Goal: Task Accomplishment & Management: Manage account settings

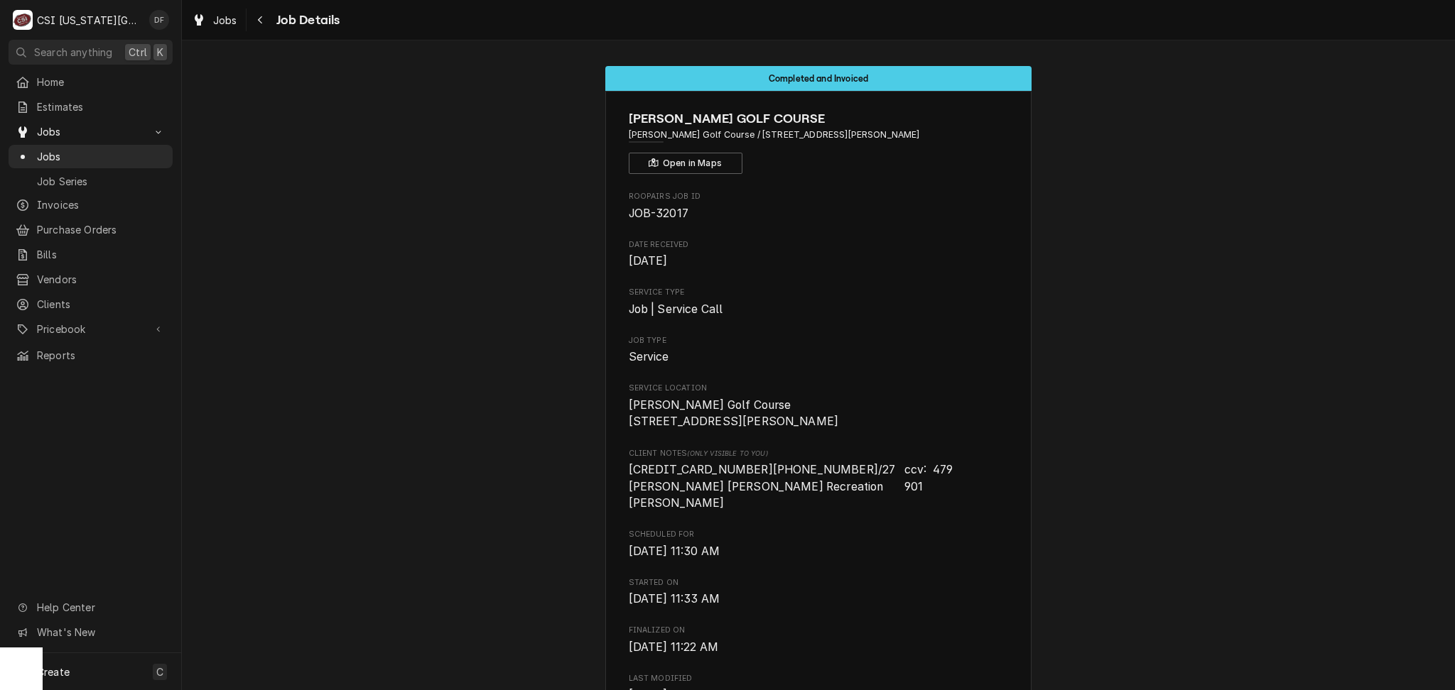
scroll to position [2802, 0]
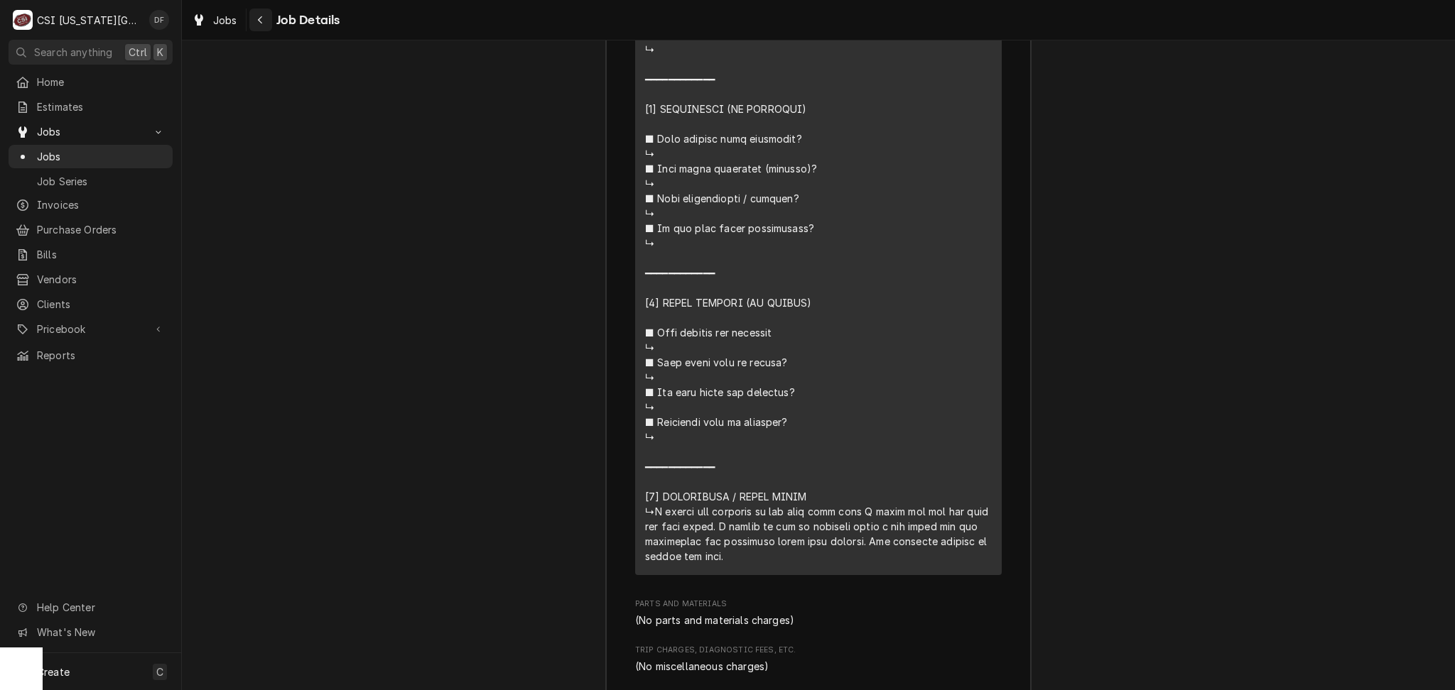
click at [254, 15] on div "Navigate back" at bounding box center [261, 20] width 14 height 14
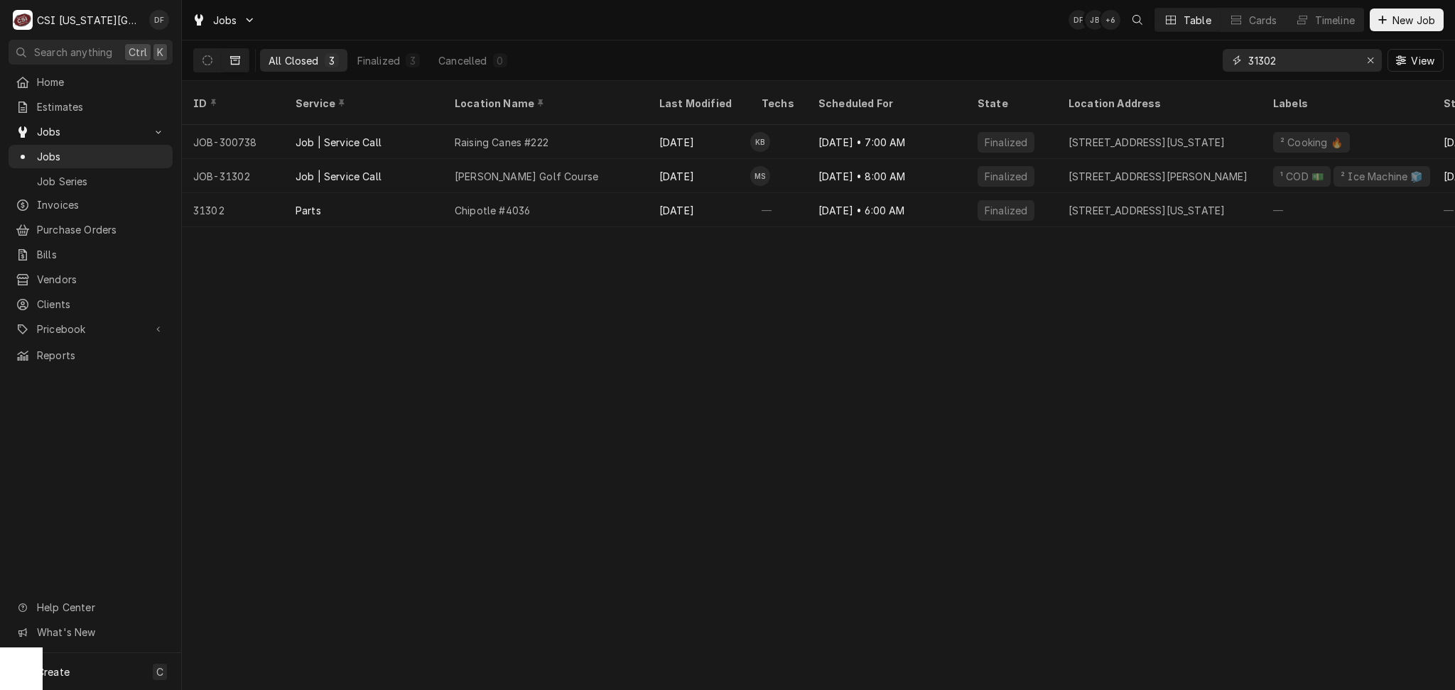
drag, startPoint x: 1279, startPoint y: 60, endPoint x: 1252, endPoint y: 60, distance: 27.0
click at [1252, 60] on input "31302" at bounding box center [1301, 60] width 107 height 23
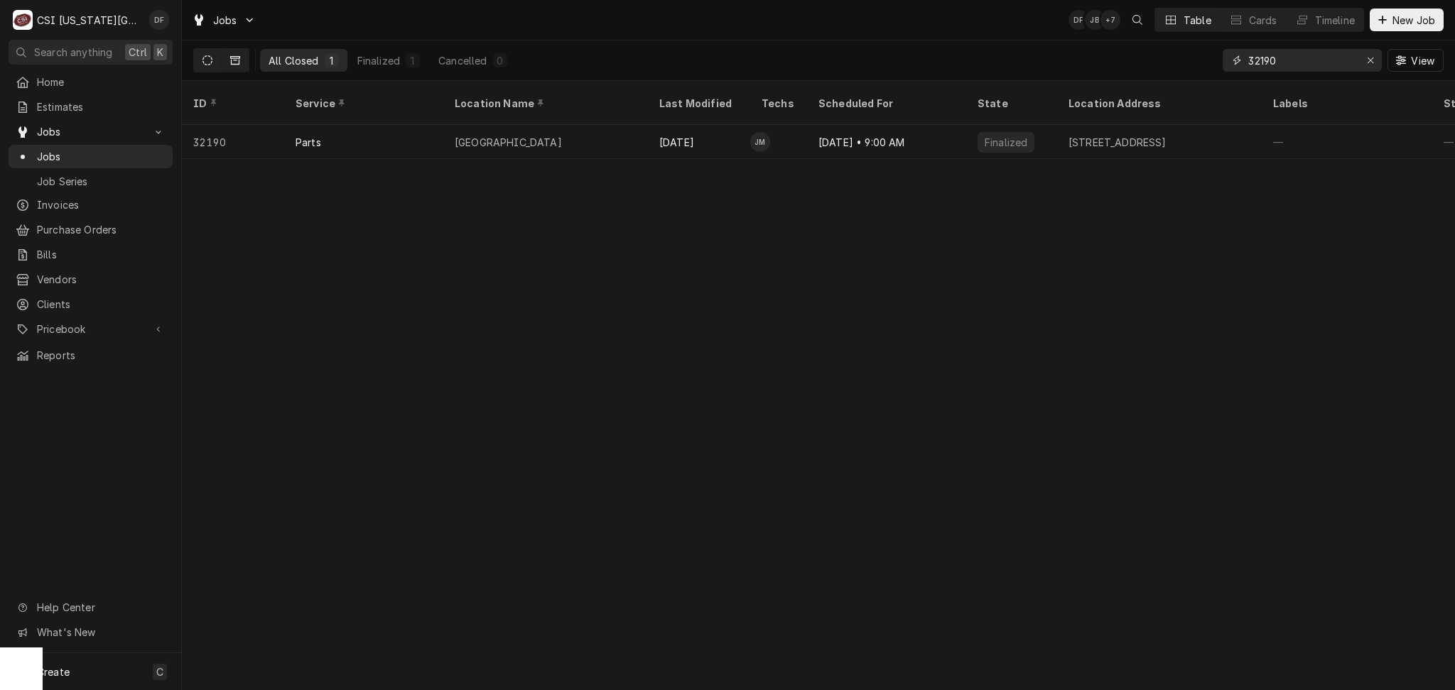
type input "32190"
drag, startPoint x: 215, startPoint y: 65, endPoint x: 222, endPoint y: 66, distance: 7.1
click at [222, 66] on div "Dynamic Content Wrapper" at bounding box center [221, 60] width 56 height 24
click at [202, 57] on icon "Dynamic Content Wrapper" at bounding box center [207, 60] width 10 height 10
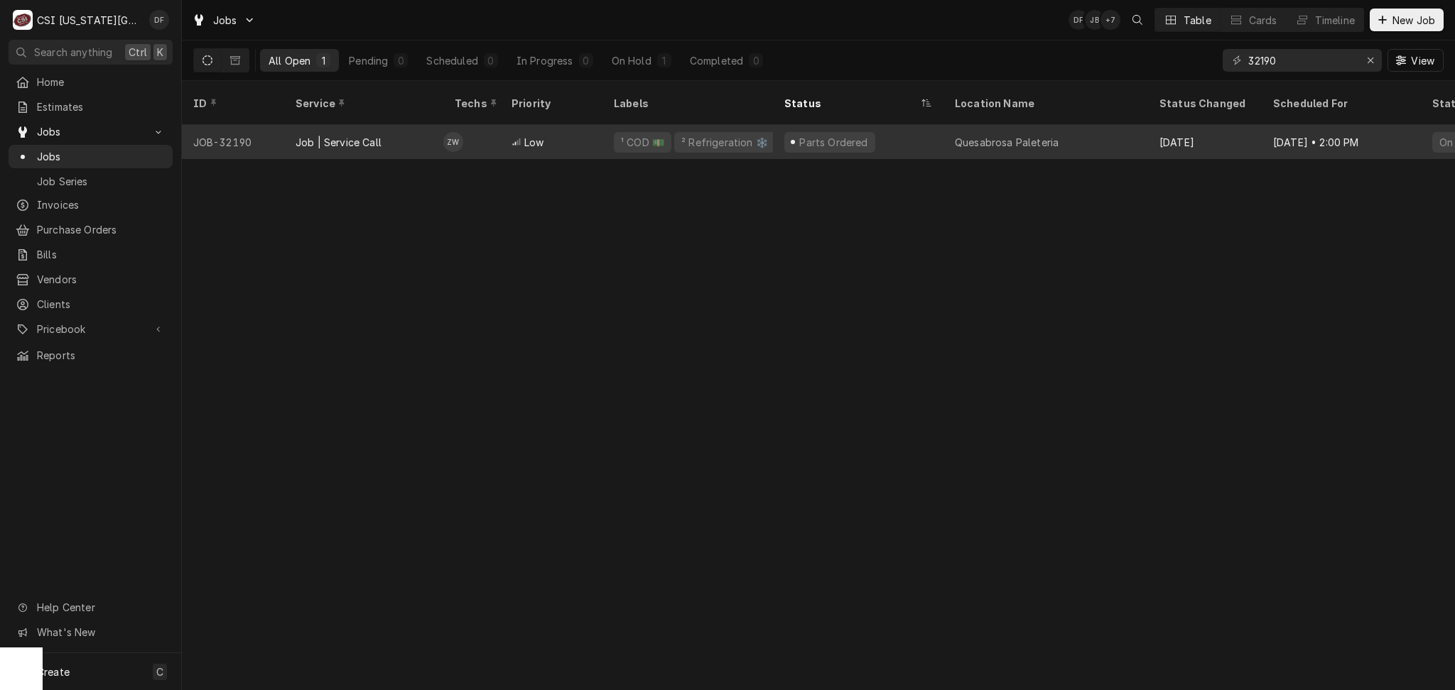
click at [898, 130] on div "Parts Ordered" at bounding box center [858, 142] width 170 height 34
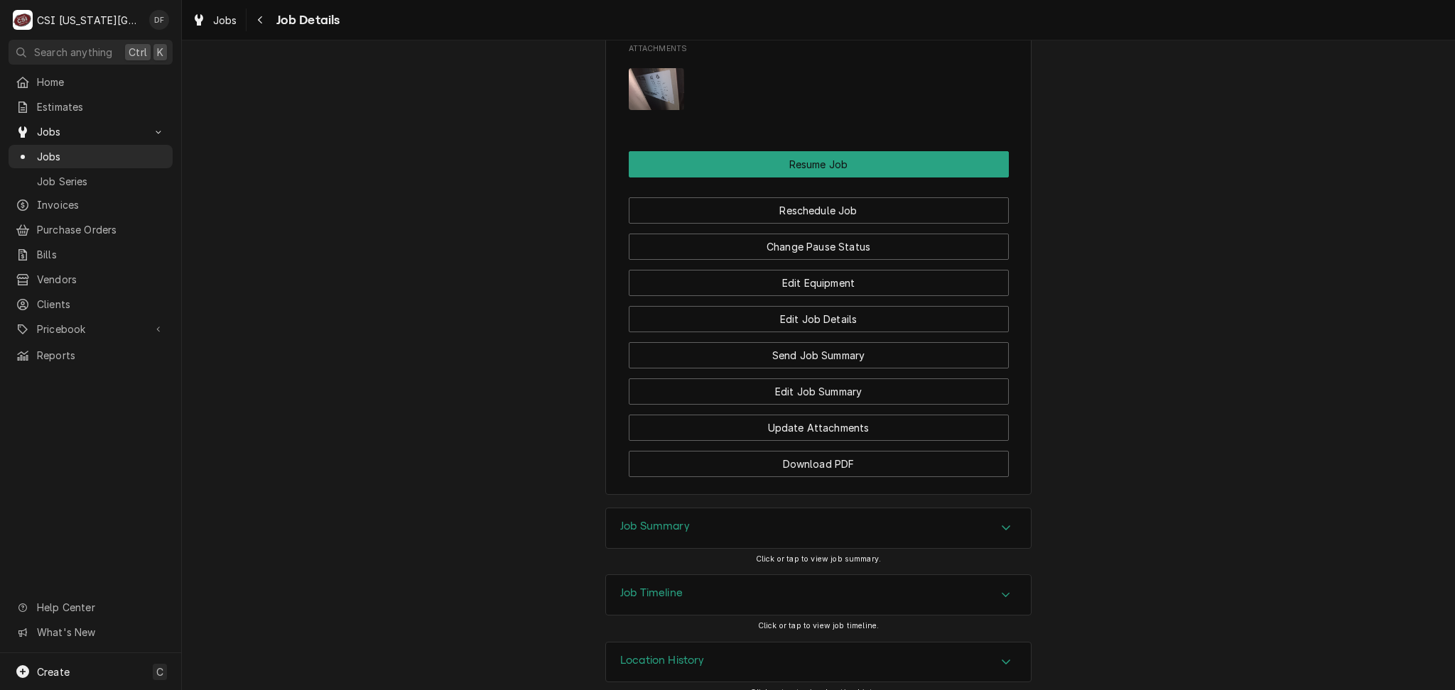
scroll to position [1778, 0]
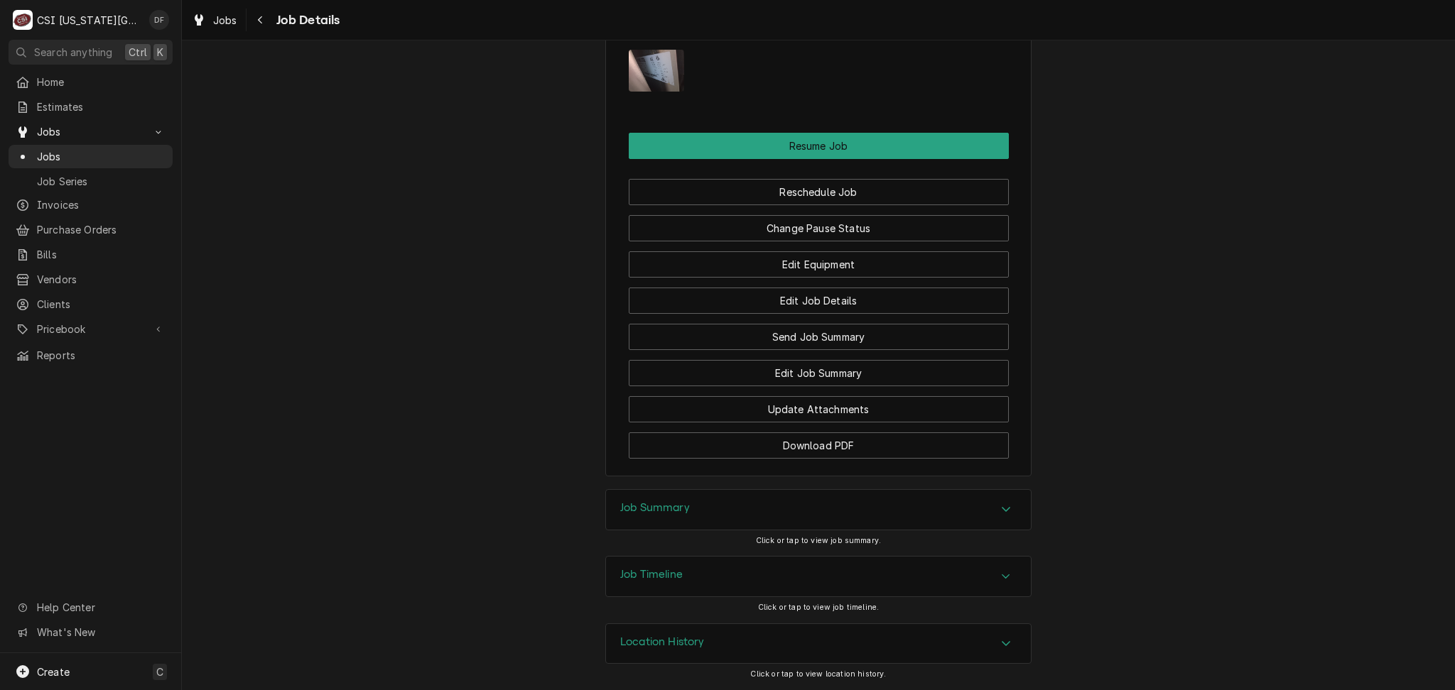
click at [673, 509] on h3 "Job Summary" at bounding box center [655, 507] width 70 height 13
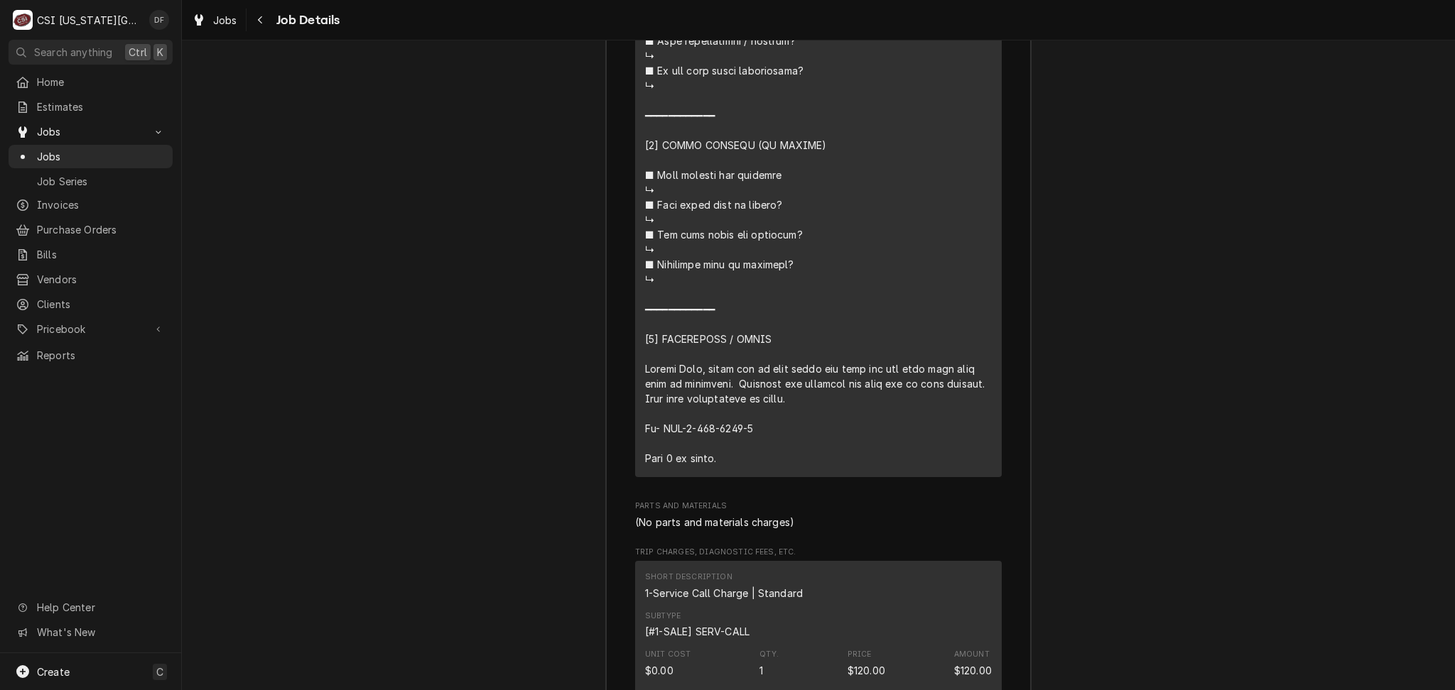
scroll to position [3672, 0]
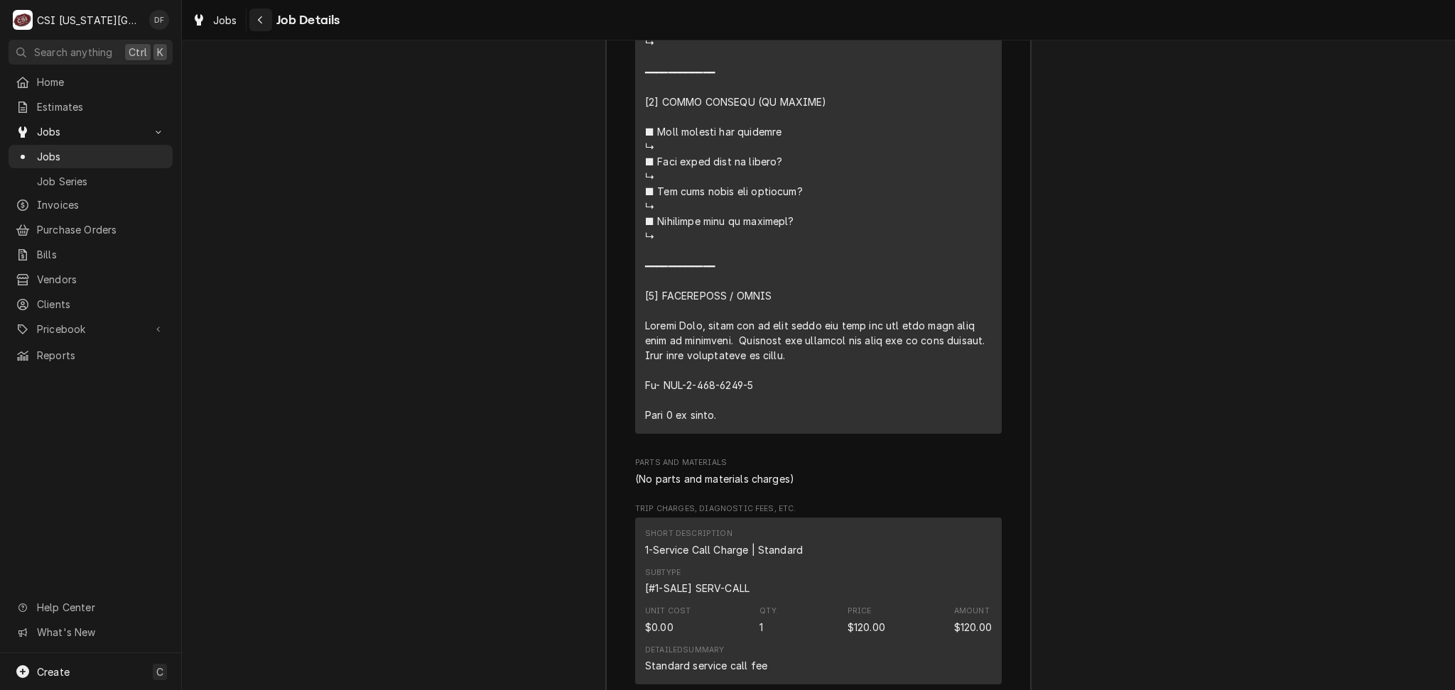
click at [261, 23] on icon "Navigate back" at bounding box center [260, 20] width 6 height 10
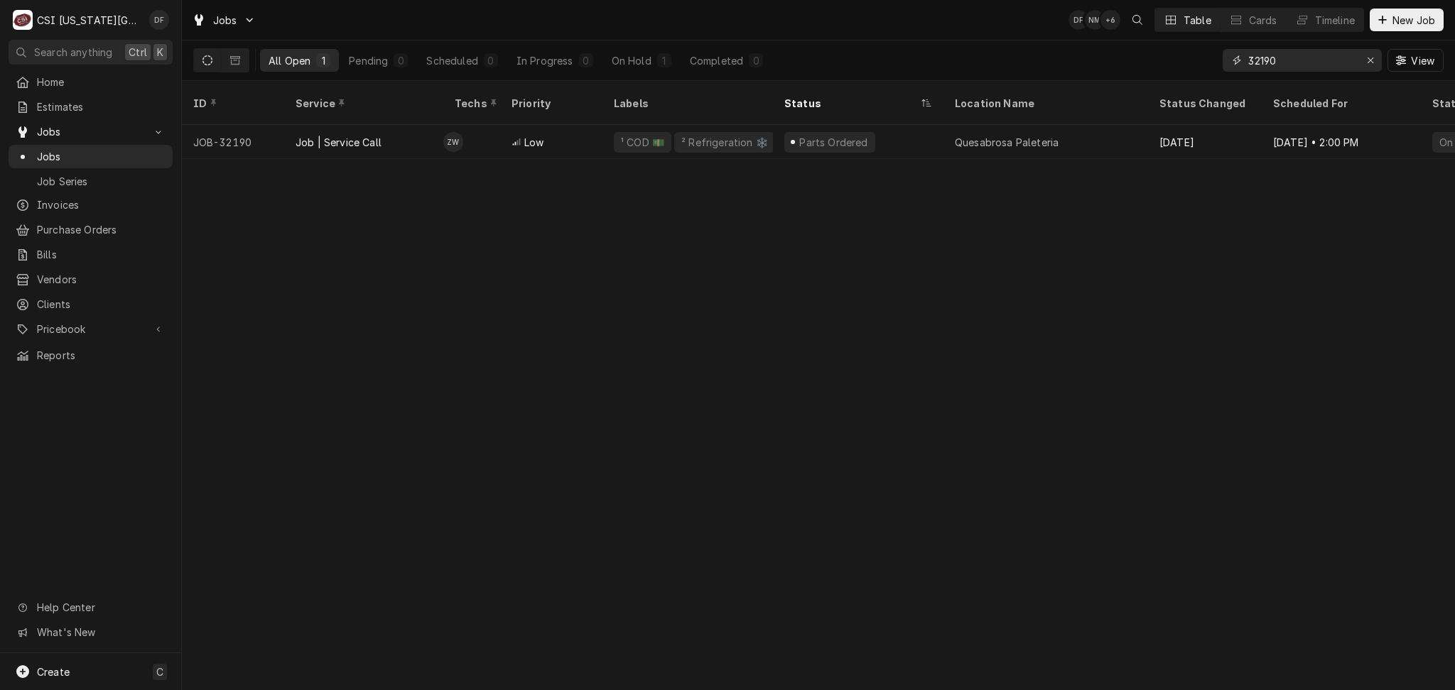
drag, startPoint x: 1278, startPoint y: 62, endPoint x: 1251, endPoint y: 63, distance: 27.0
click at [1250, 61] on input "32190" at bounding box center [1301, 60] width 107 height 23
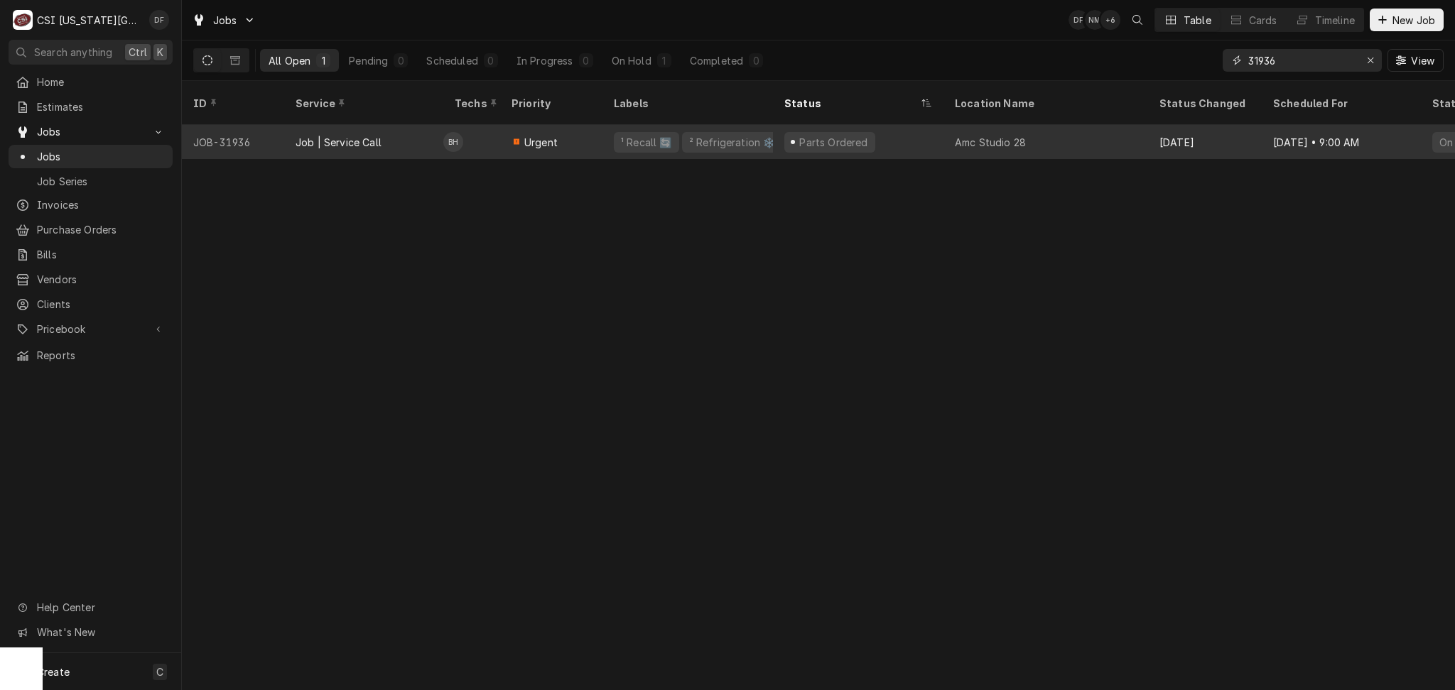
type input "31936"
click at [776, 126] on div "Parts Ordered" at bounding box center [858, 142] width 170 height 34
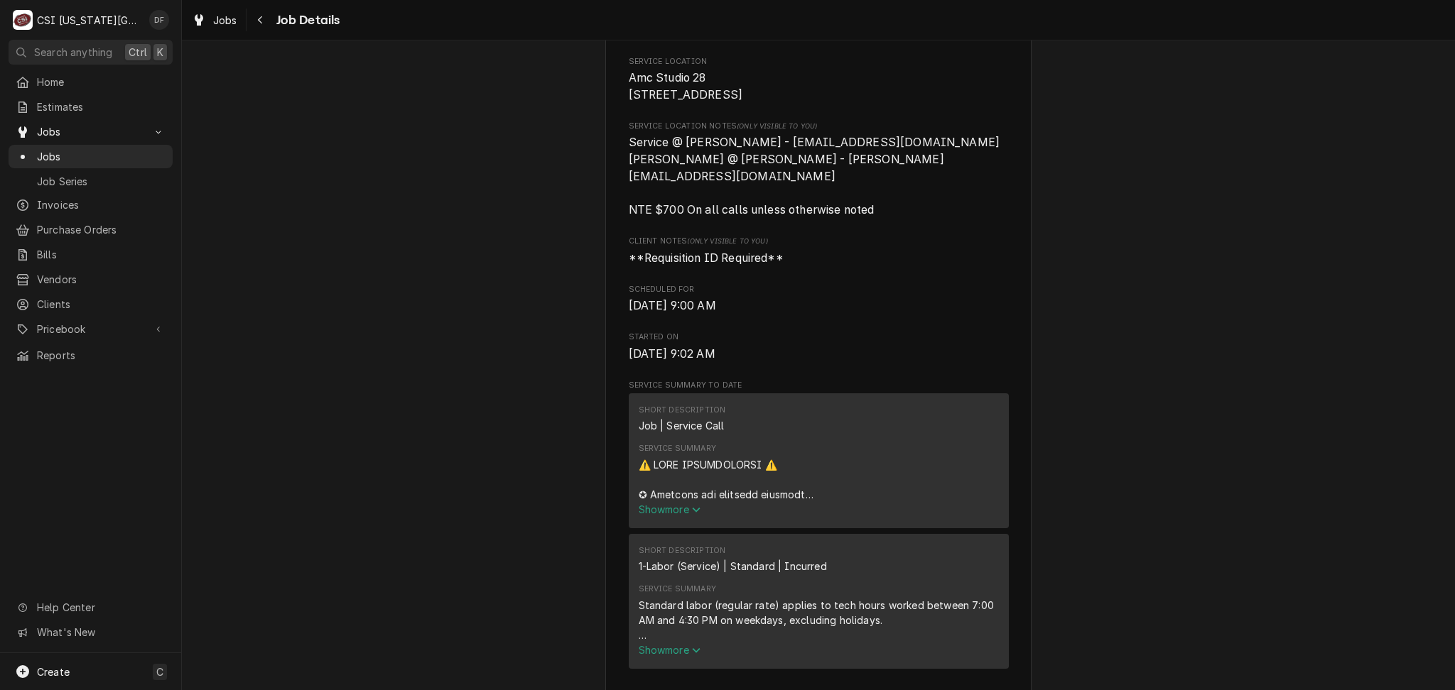
scroll to position [568, 0]
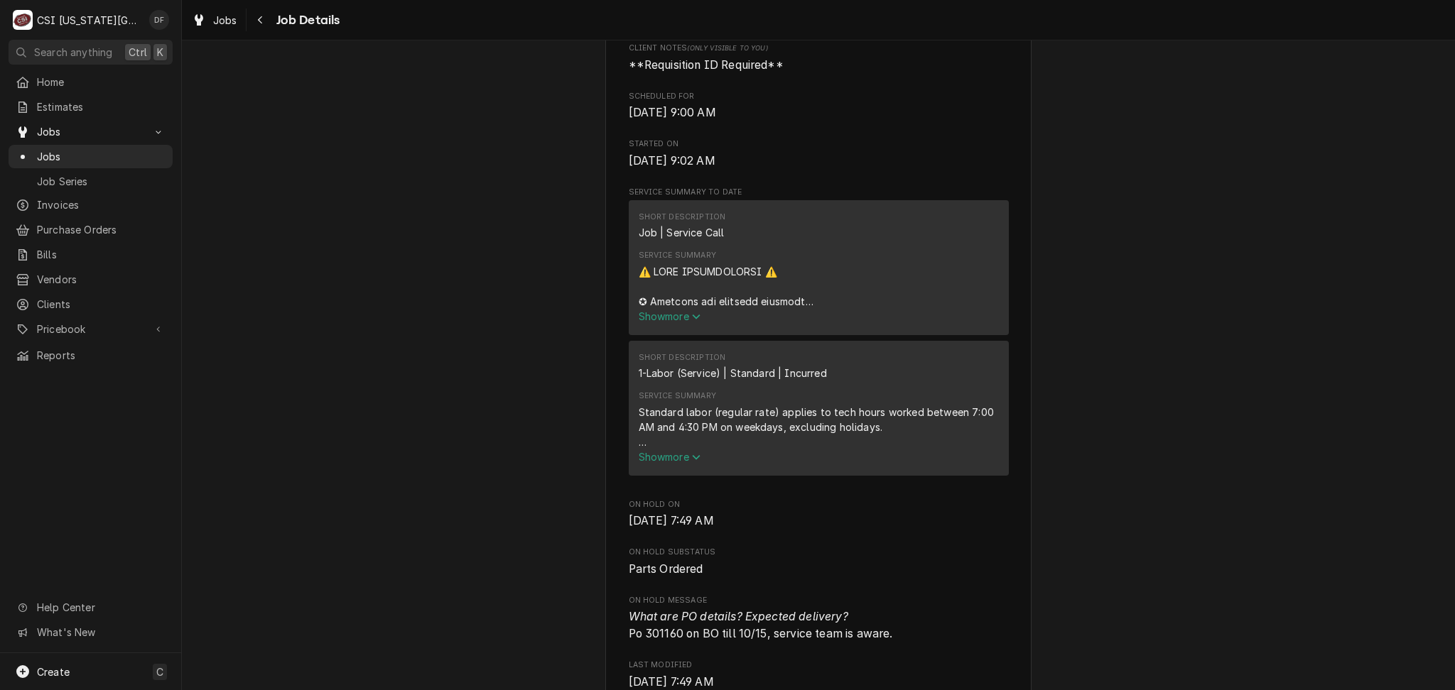
click at [680, 315] on span "Show more" at bounding box center [670, 316] width 63 height 12
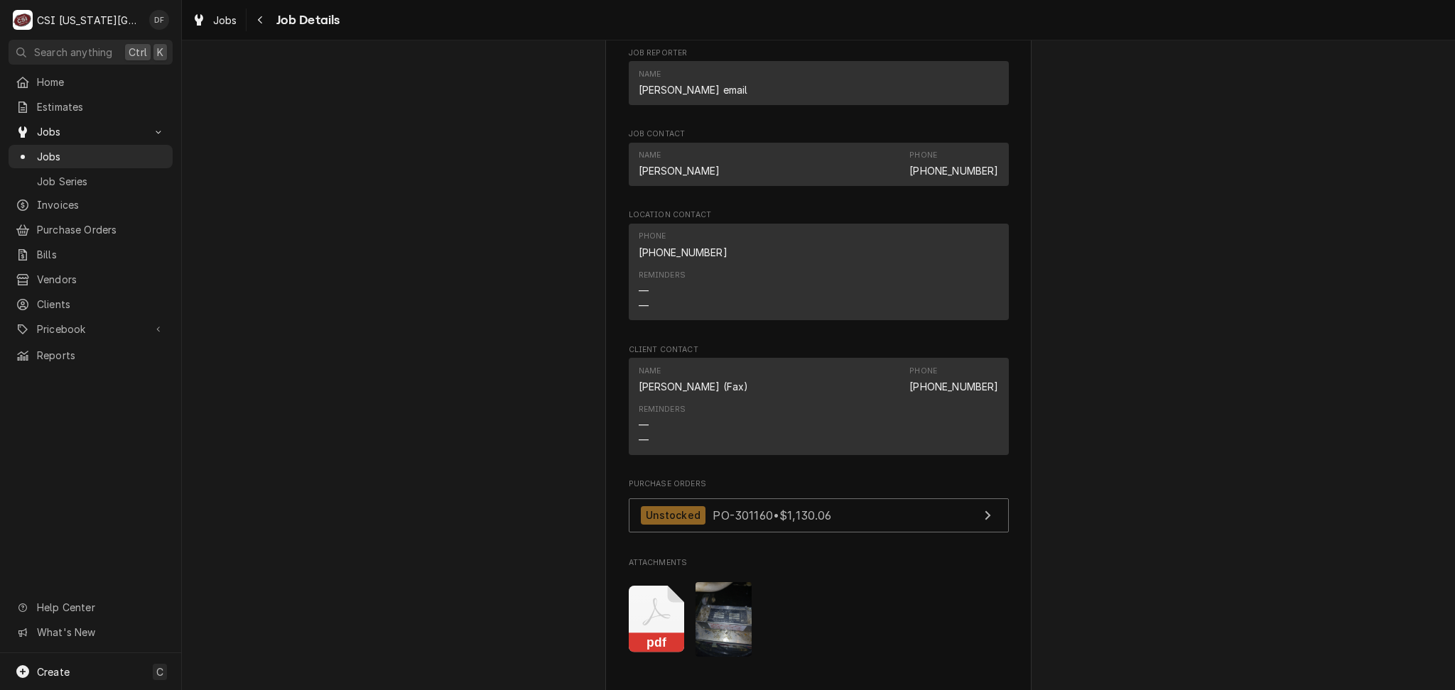
scroll to position [2841, 0]
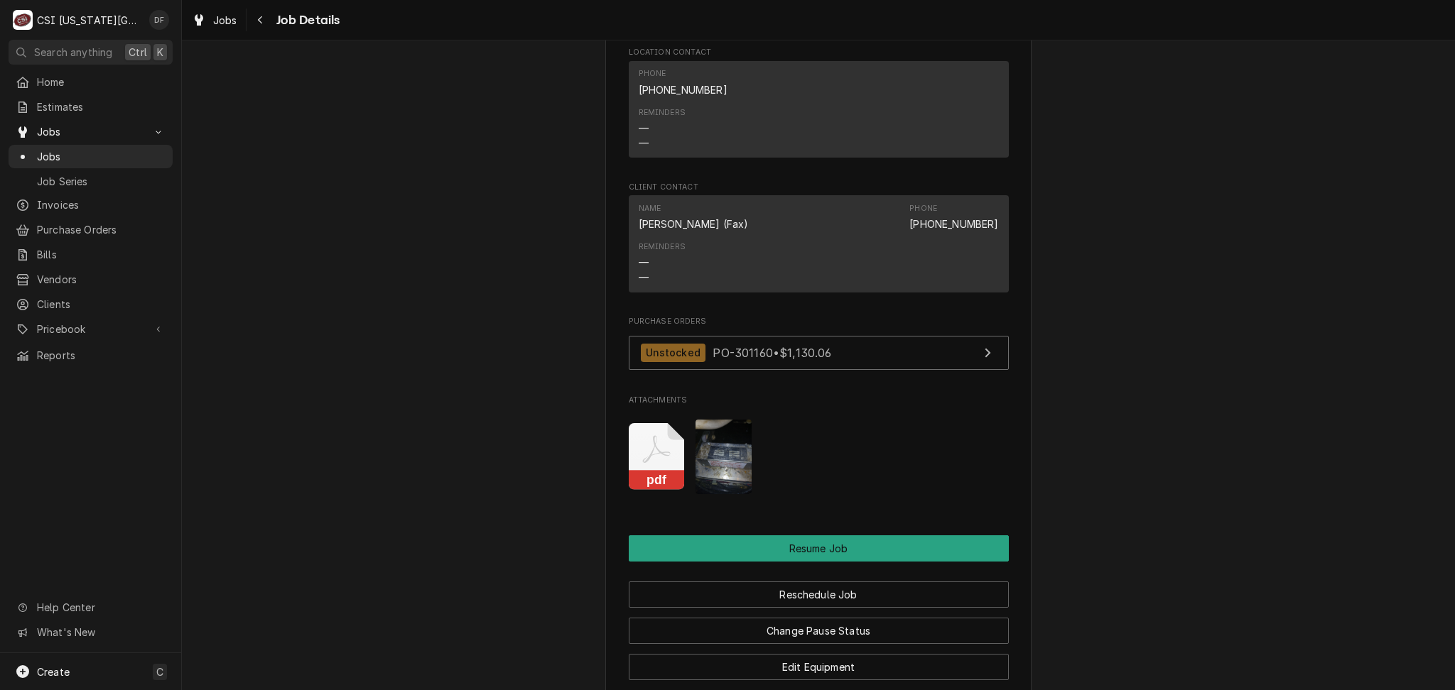
click at [697, 447] on img "Attachments" at bounding box center [723, 457] width 56 height 75
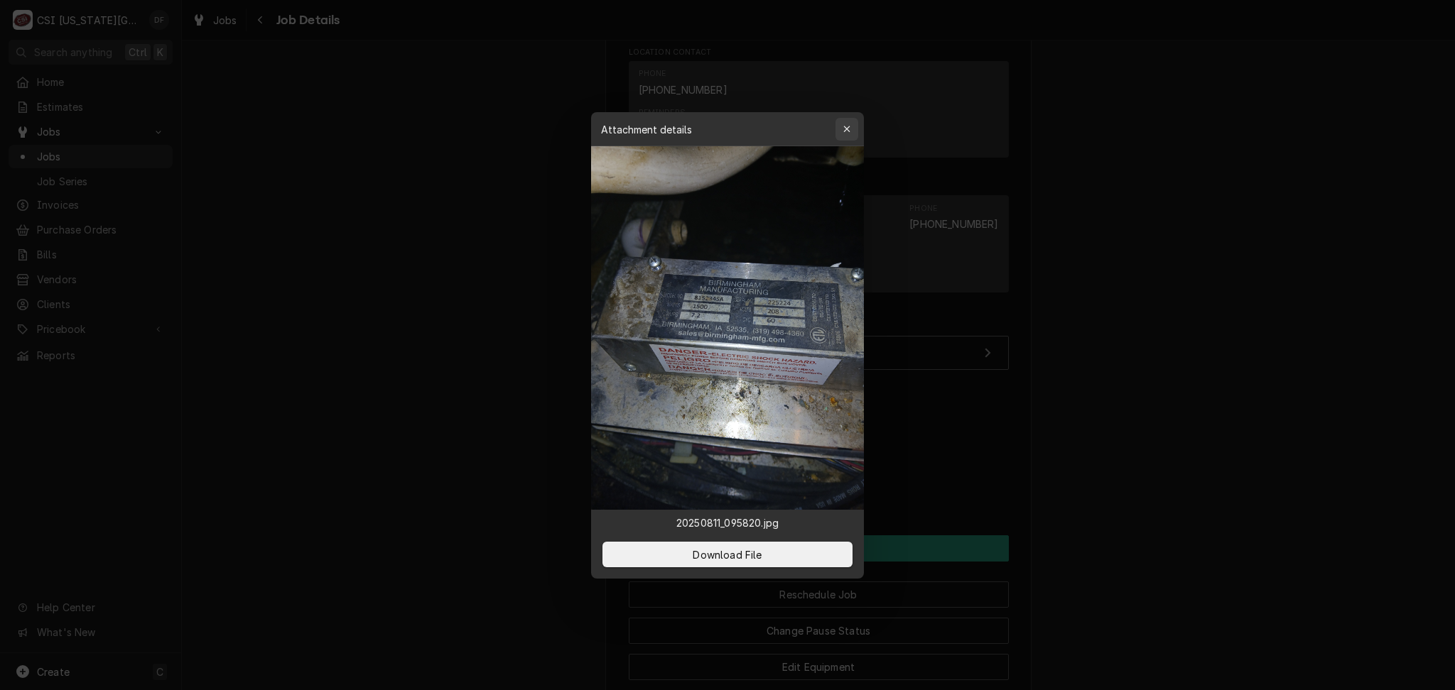
click at [850, 129] on div "button" at bounding box center [847, 129] width 14 height 14
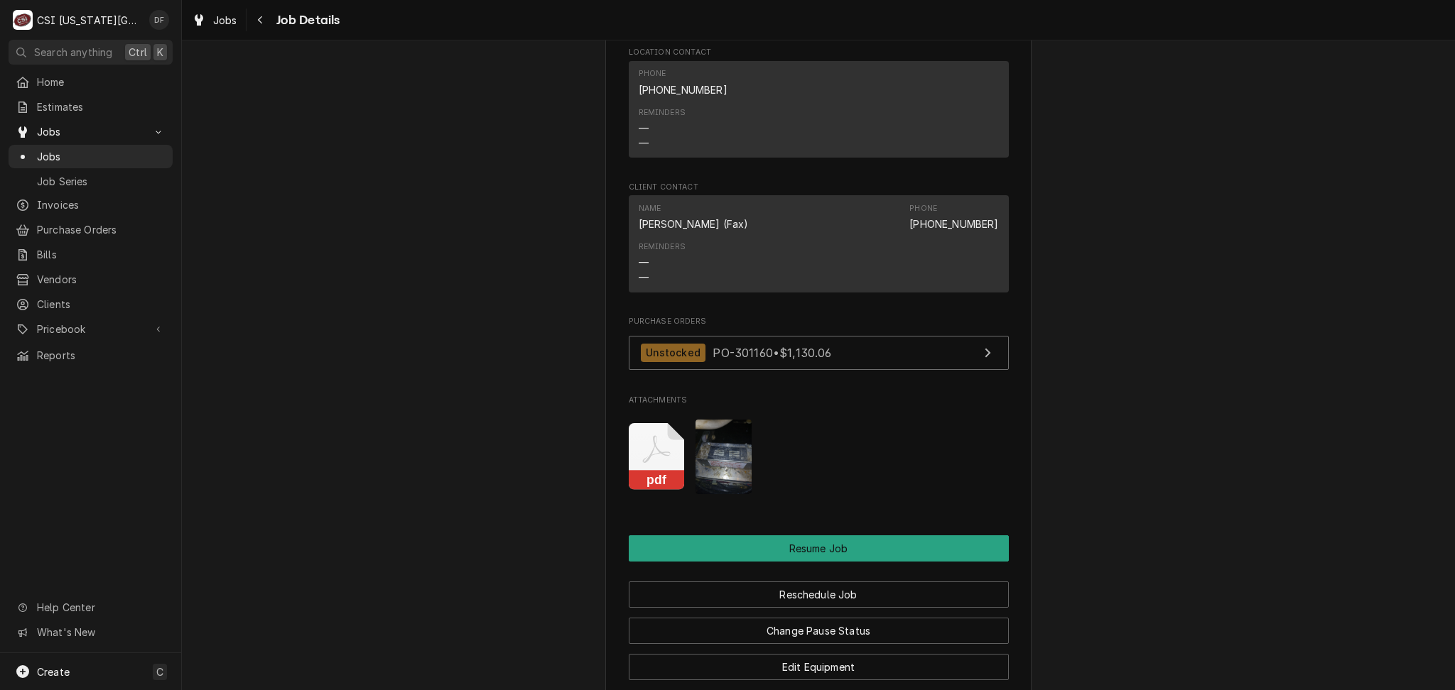
scroll to position [2462, 0]
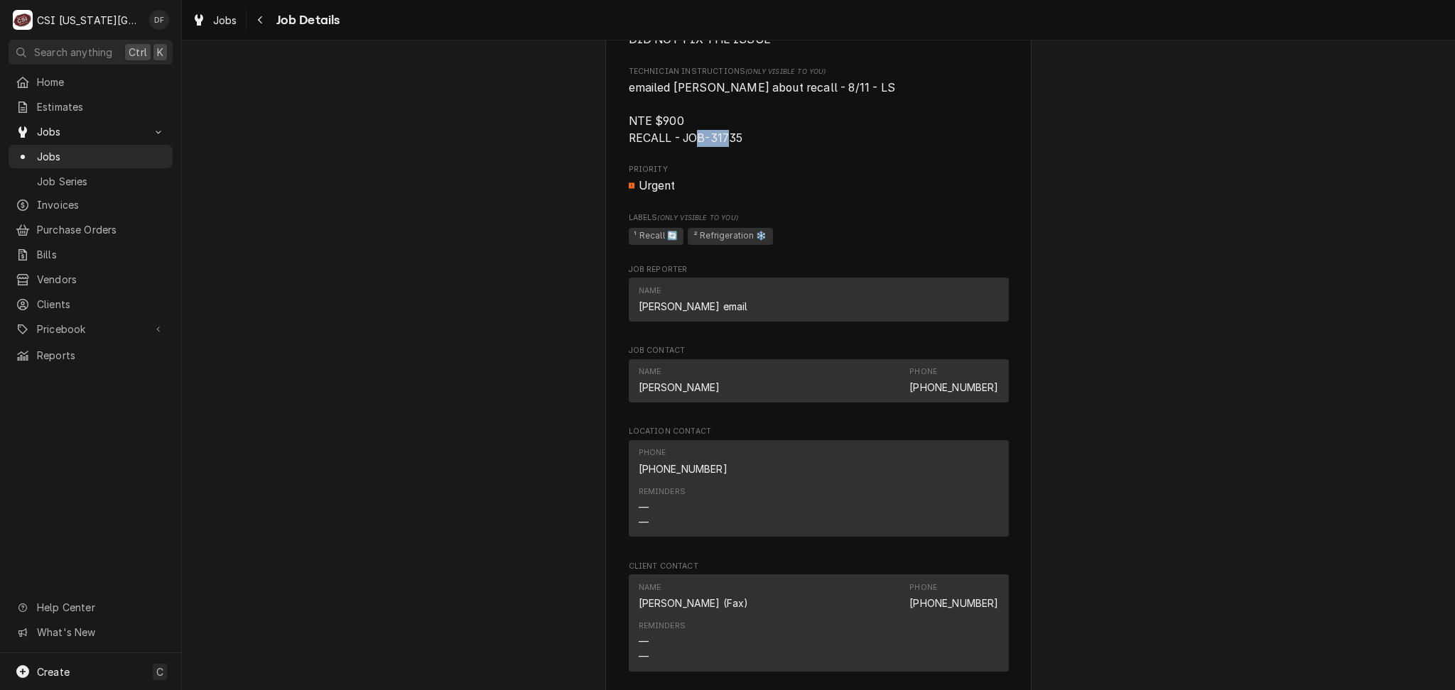
drag, startPoint x: 734, startPoint y: 118, endPoint x: 702, endPoint y: 119, distance: 31.3
click at [702, 119] on span "emailed [PERSON_NAME] about recall - 8/11 - LS NTE $900 RECALL - JOB-31735" at bounding box center [762, 113] width 266 height 64
copy span "31735"
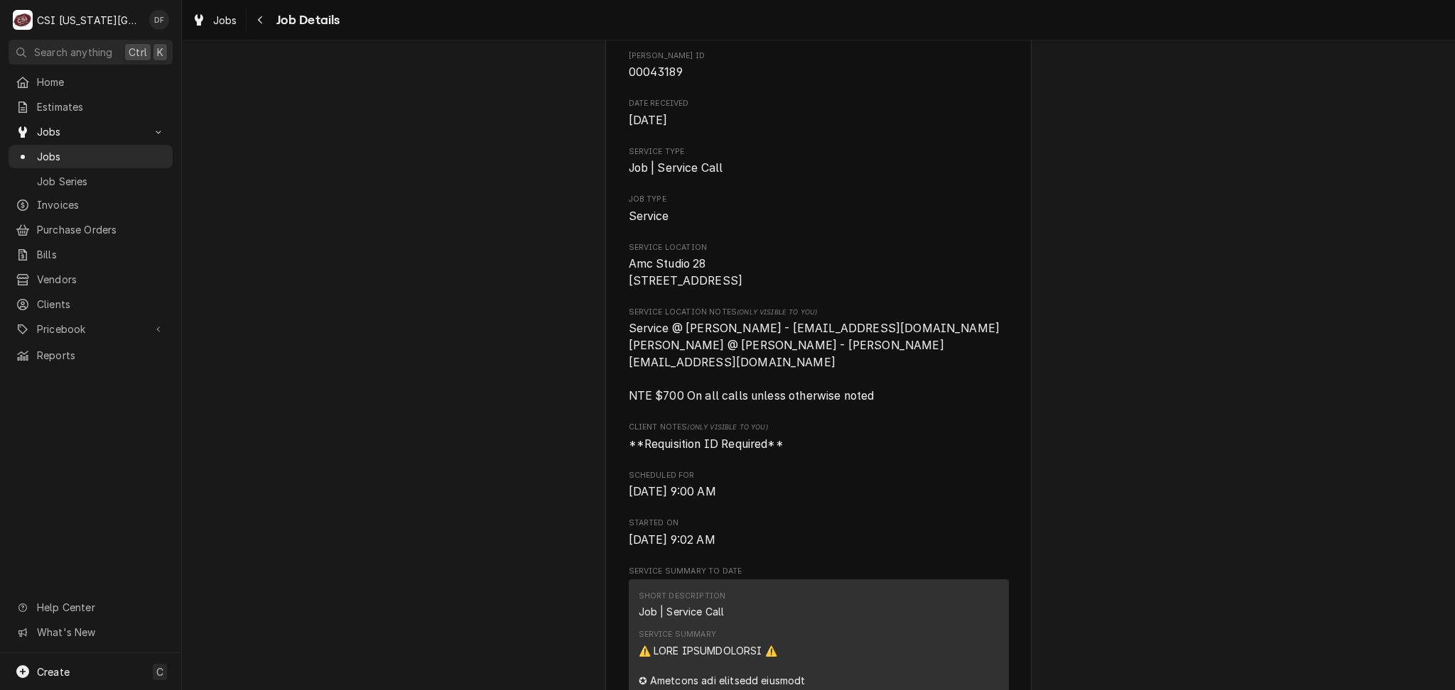
scroll to position [94, 0]
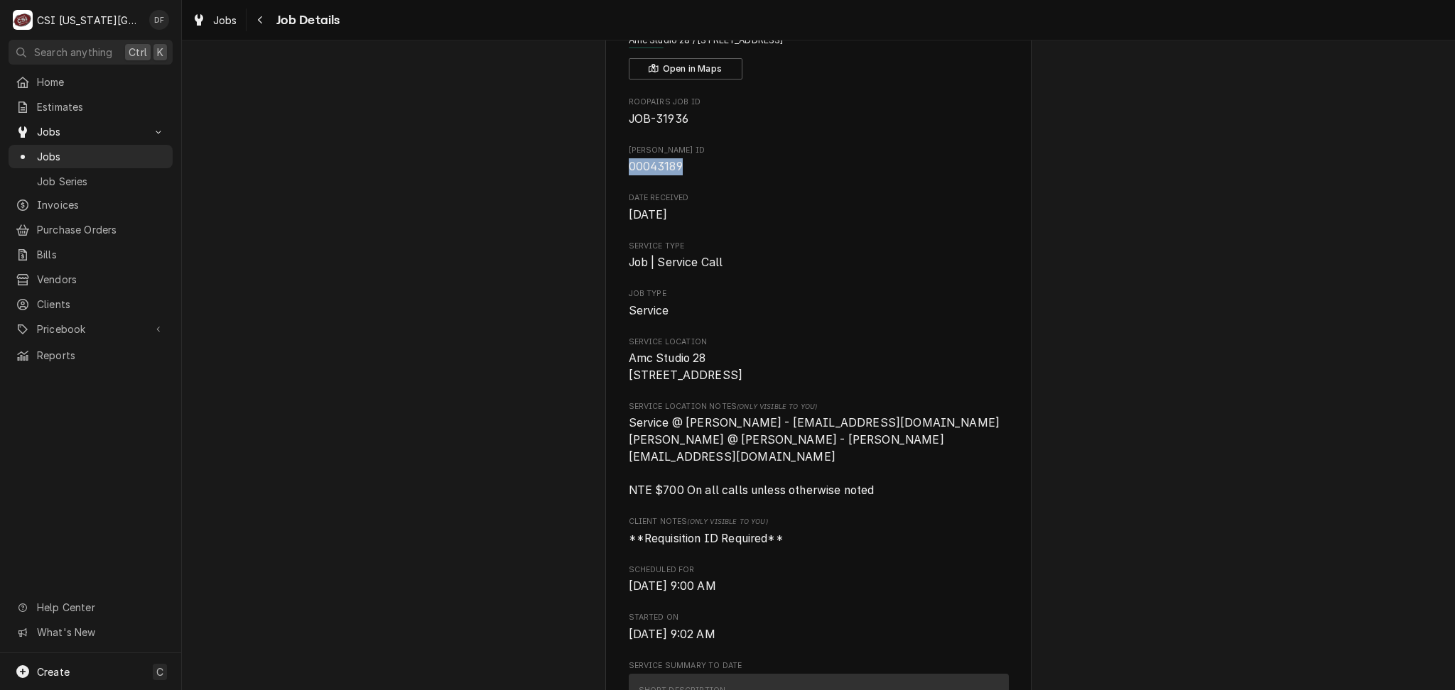
drag, startPoint x: 673, startPoint y: 161, endPoint x: 617, endPoint y: 165, distance: 56.3
copy span "00043189"
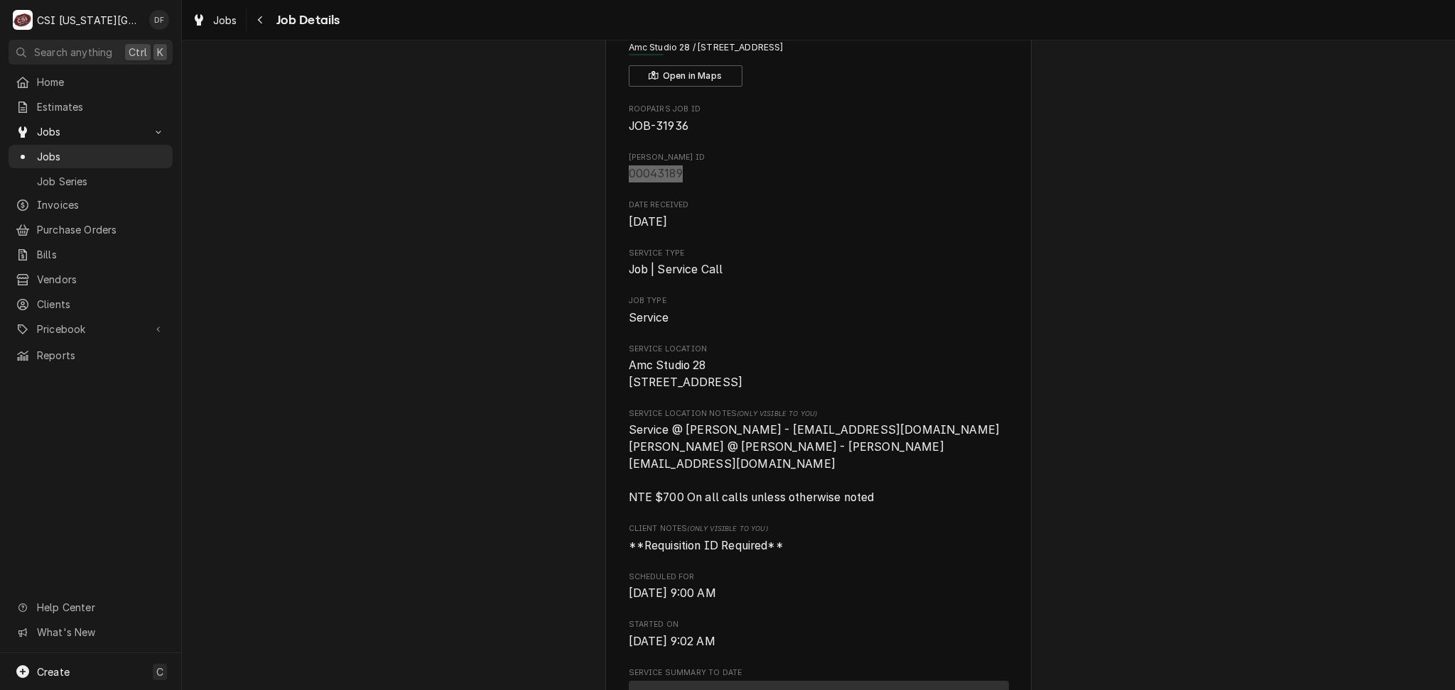
scroll to position [189, 0]
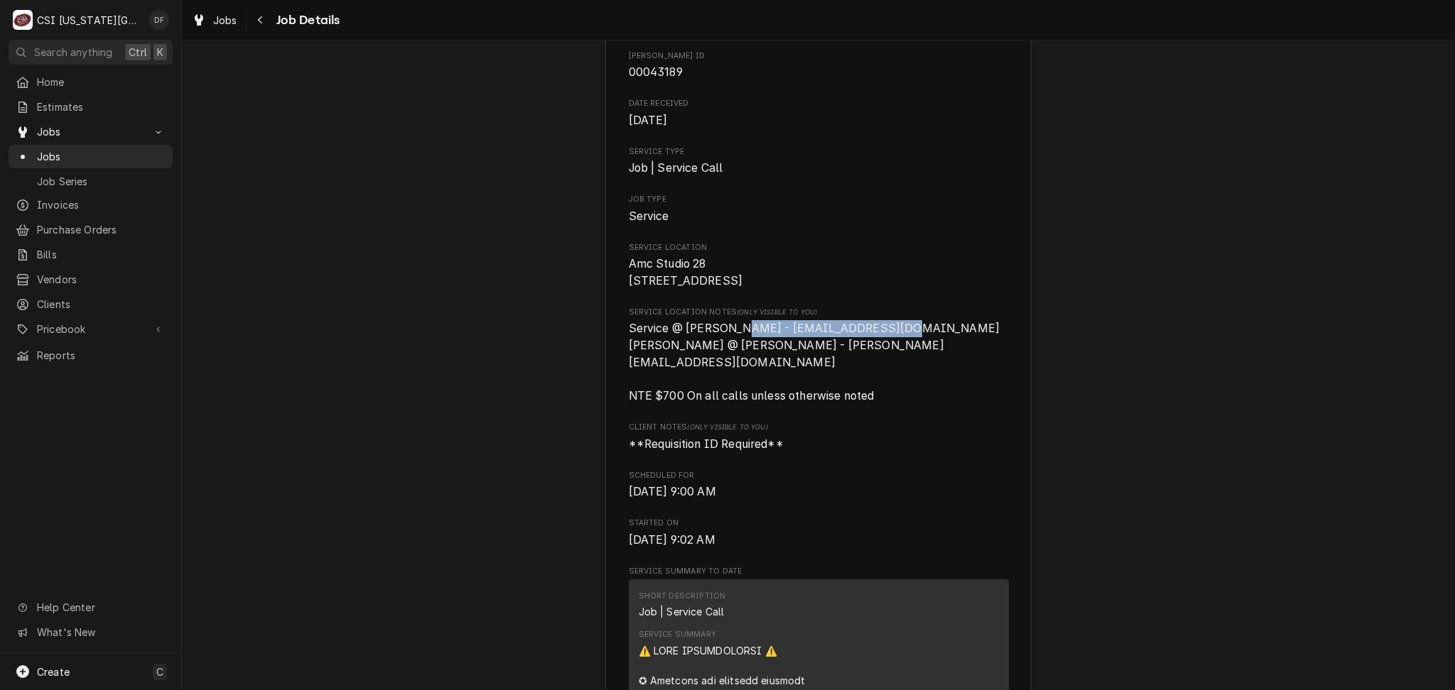
drag, startPoint x: 724, startPoint y: 344, endPoint x: 880, endPoint y: 347, distance: 155.6
click at [880, 347] on span "Service @ [PERSON_NAME] - [EMAIL_ADDRESS][DOMAIN_NAME] [PERSON_NAME] @ [PERSON_…" at bounding box center [816, 362] width 374 height 81
copy span "[EMAIL_ADDRESS][DOMAIN_NAME]"
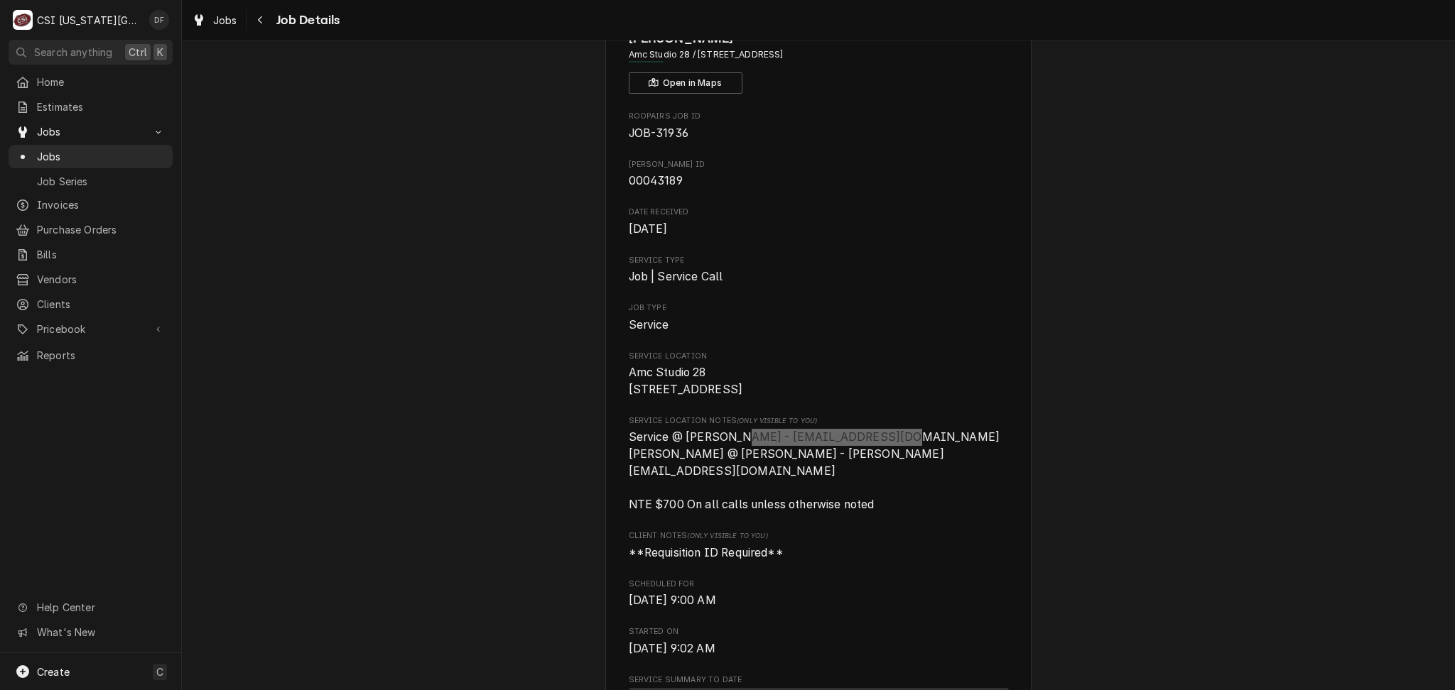
scroll to position [0, 0]
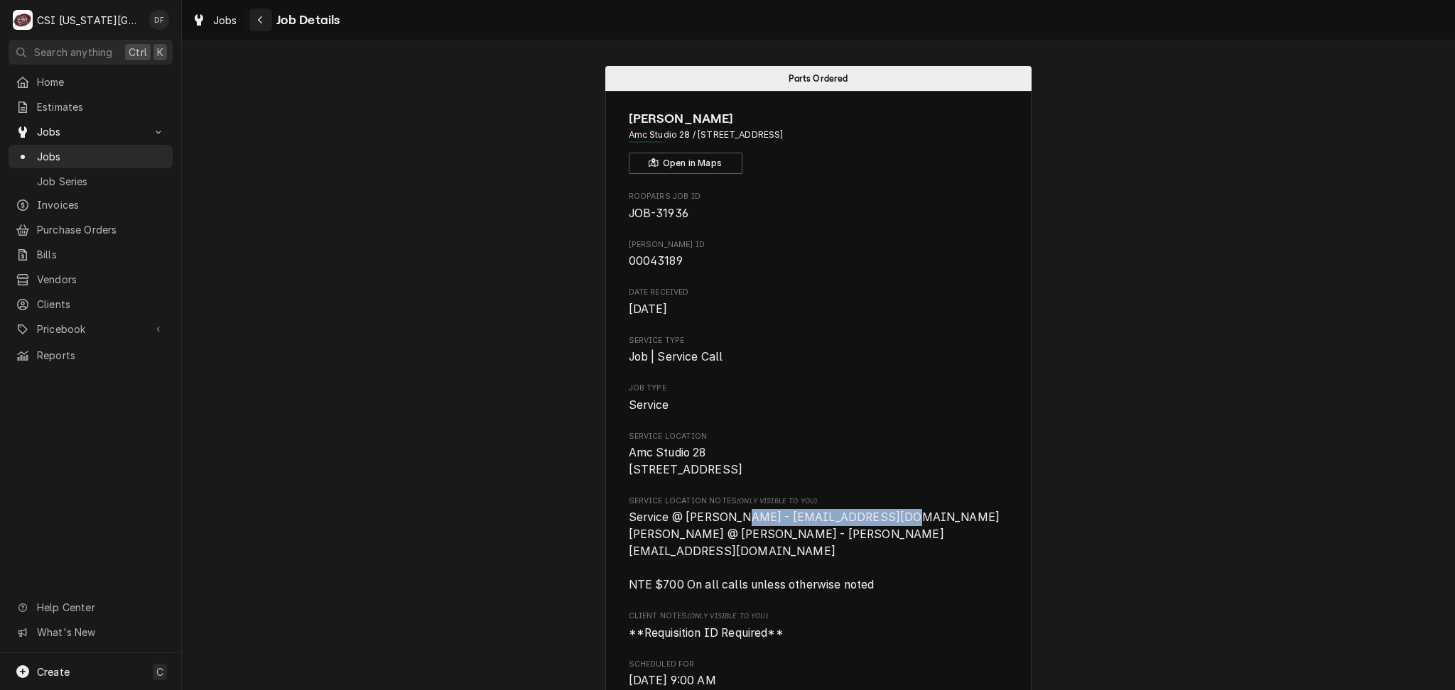
click at [262, 23] on icon "Navigate back" at bounding box center [260, 20] width 6 height 10
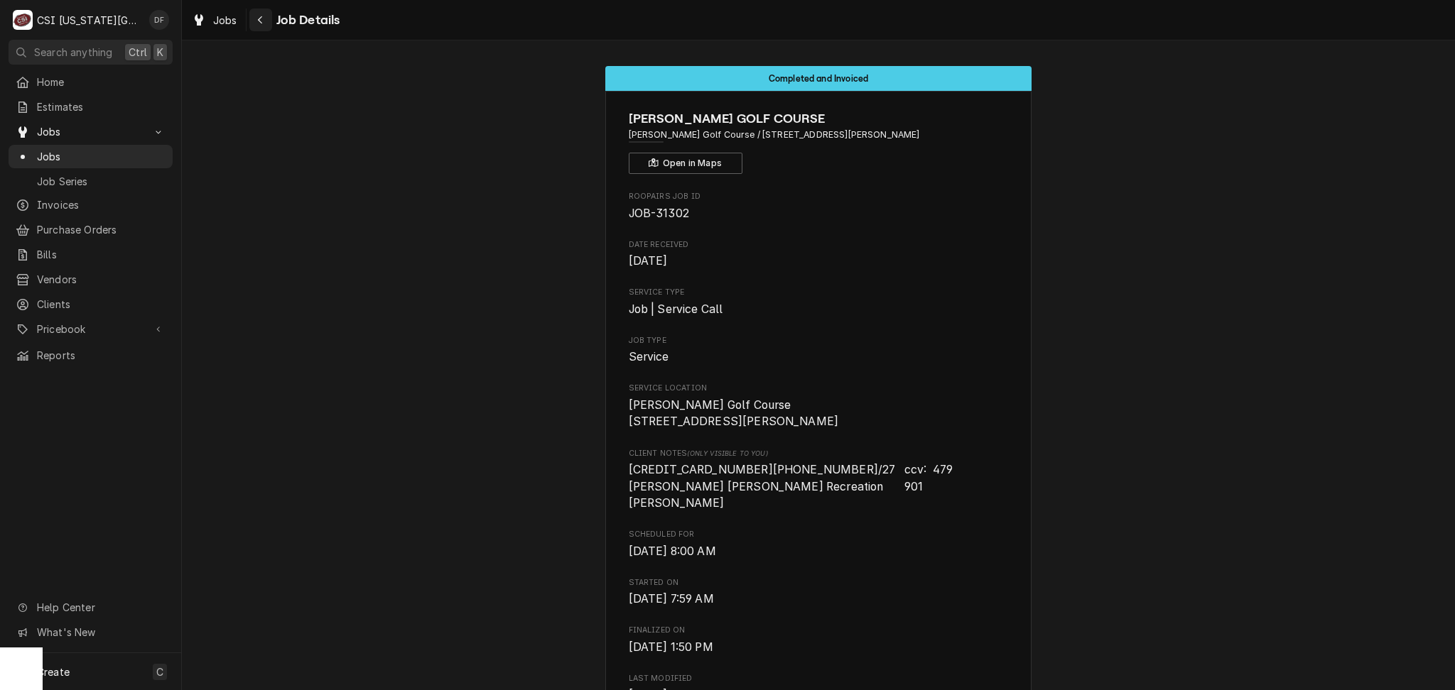
click at [252, 23] on button "Navigate back" at bounding box center [260, 20] width 23 height 23
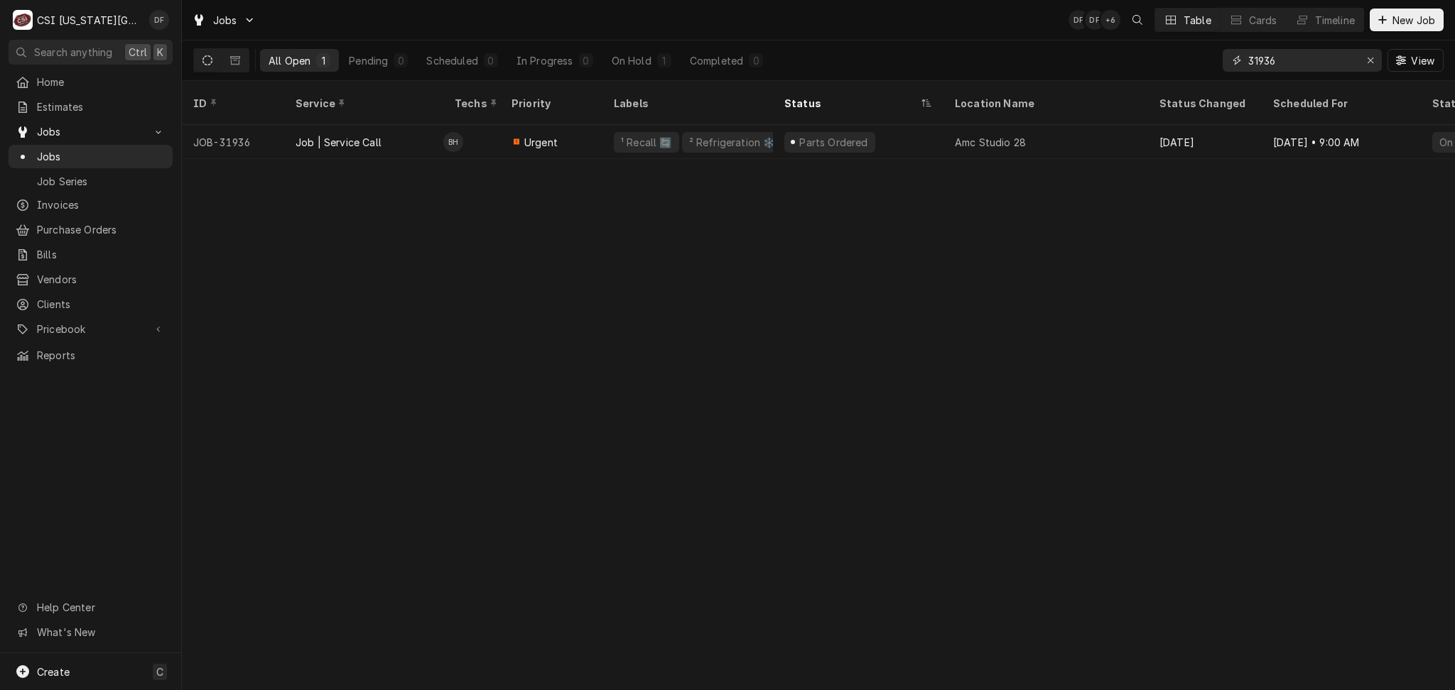
drag, startPoint x: 1286, startPoint y: 67, endPoint x: 1239, endPoint y: 57, distance: 48.6
click at [1239, 56] on div "31936" at bounding box center [1301, 60] width 159 height 23
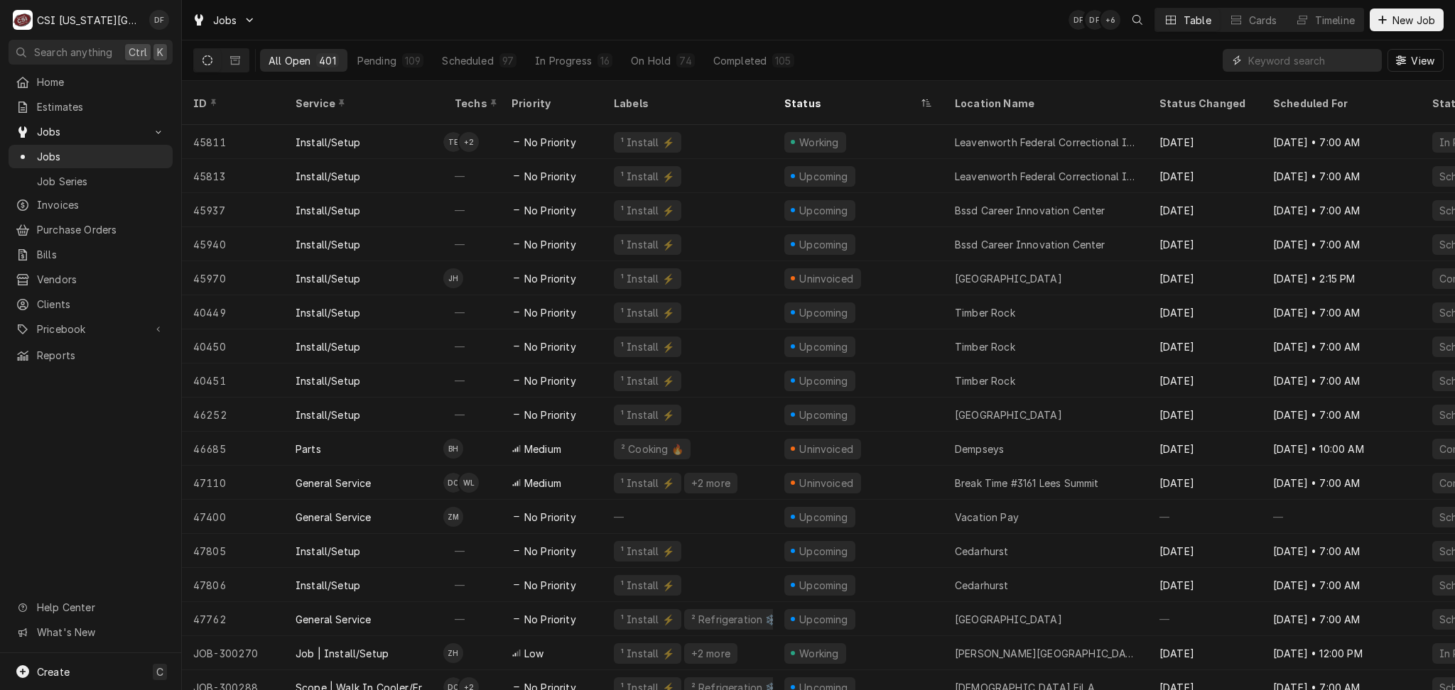
paste input "31735"
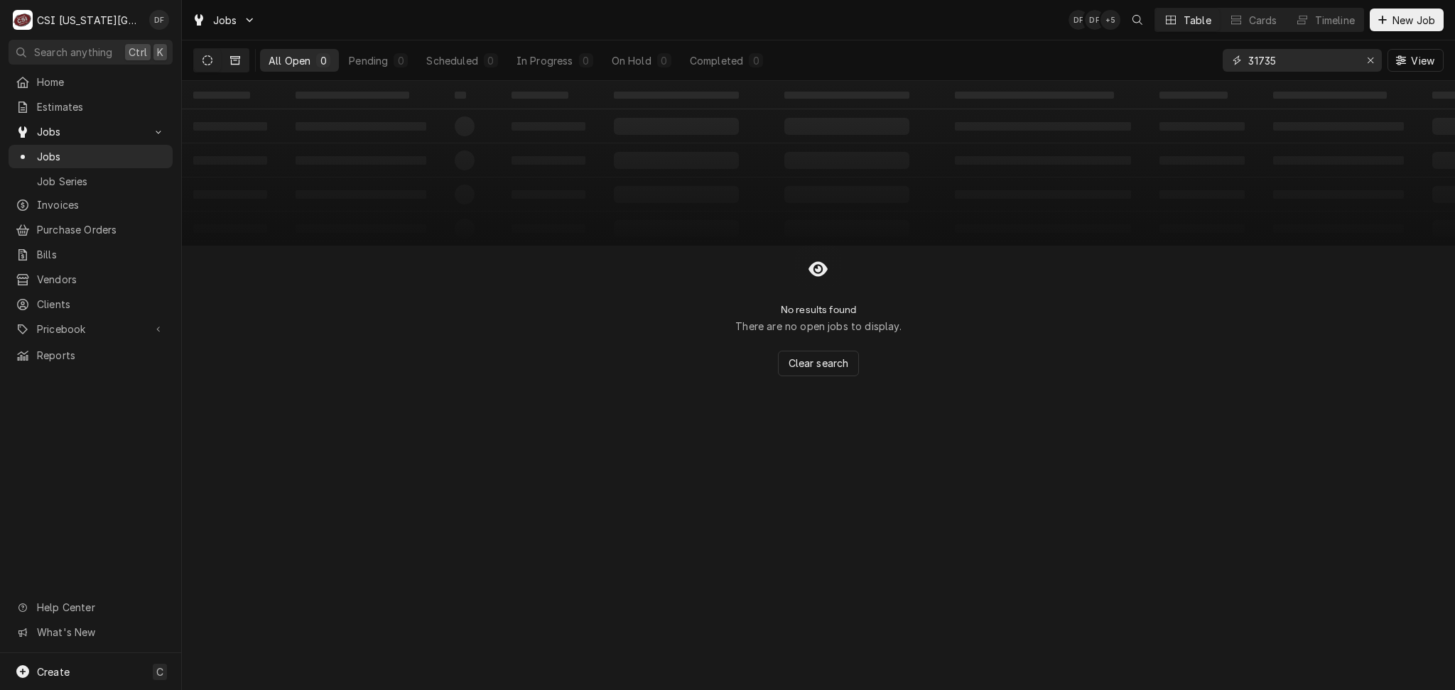
type input "31735"
click at [229, 63] on button "Dynamic Content Wrapper" at bounding box center [235, 60] width 27 height 23
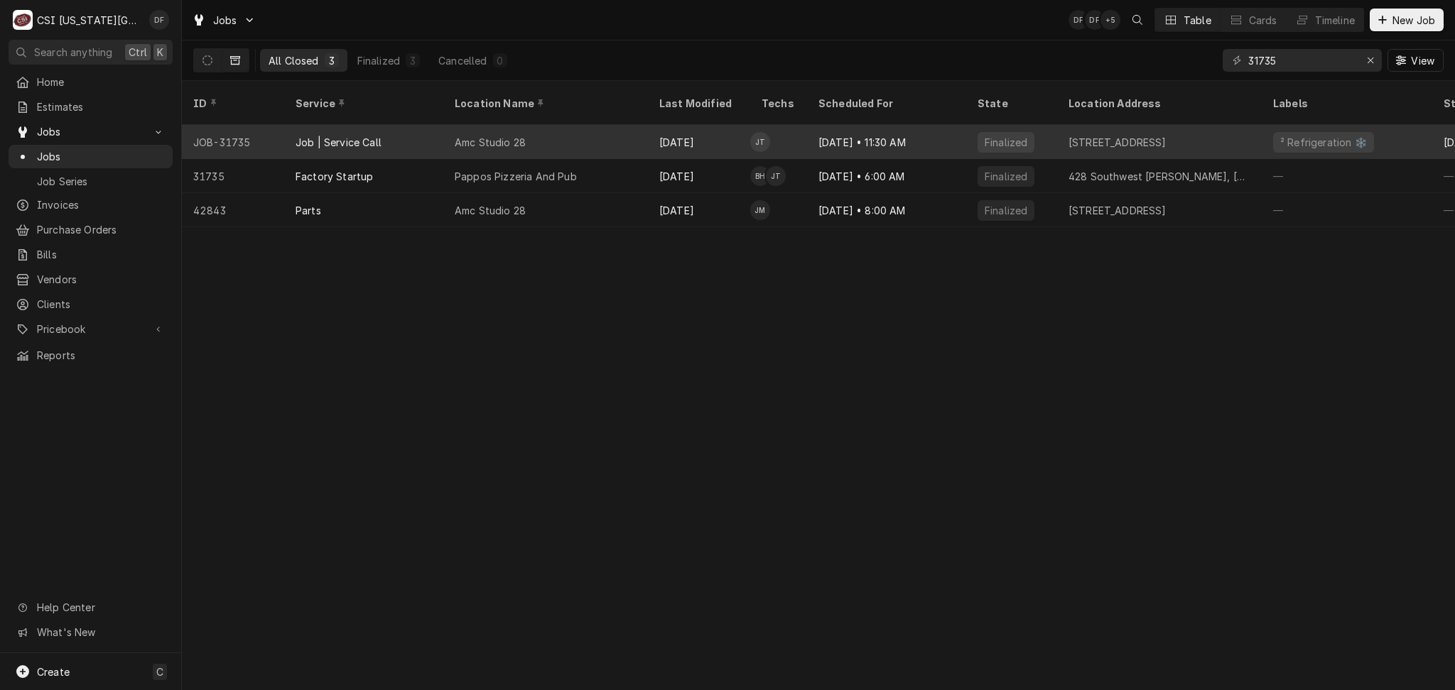
click at [656, 126] on div "Aug 19" at bounding box center [699, 142] width 102 height 34
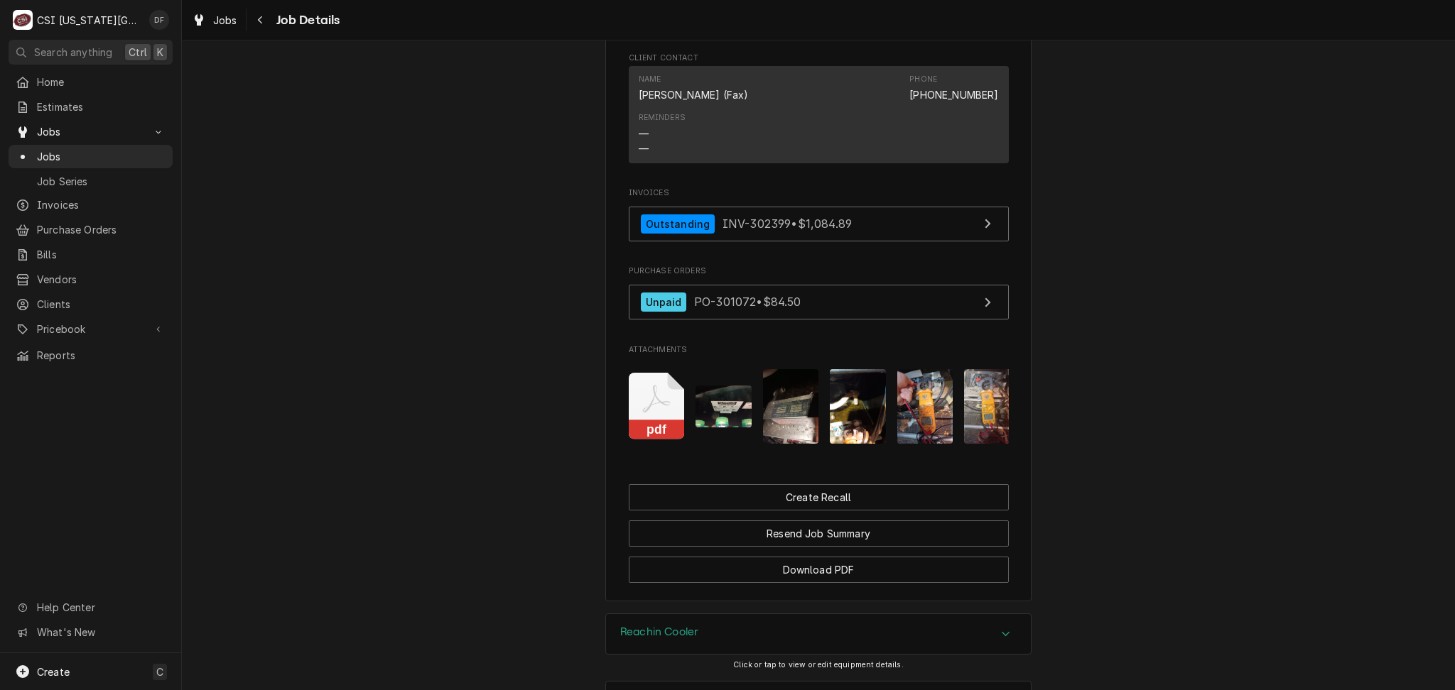
scroll to position [1515, 0]
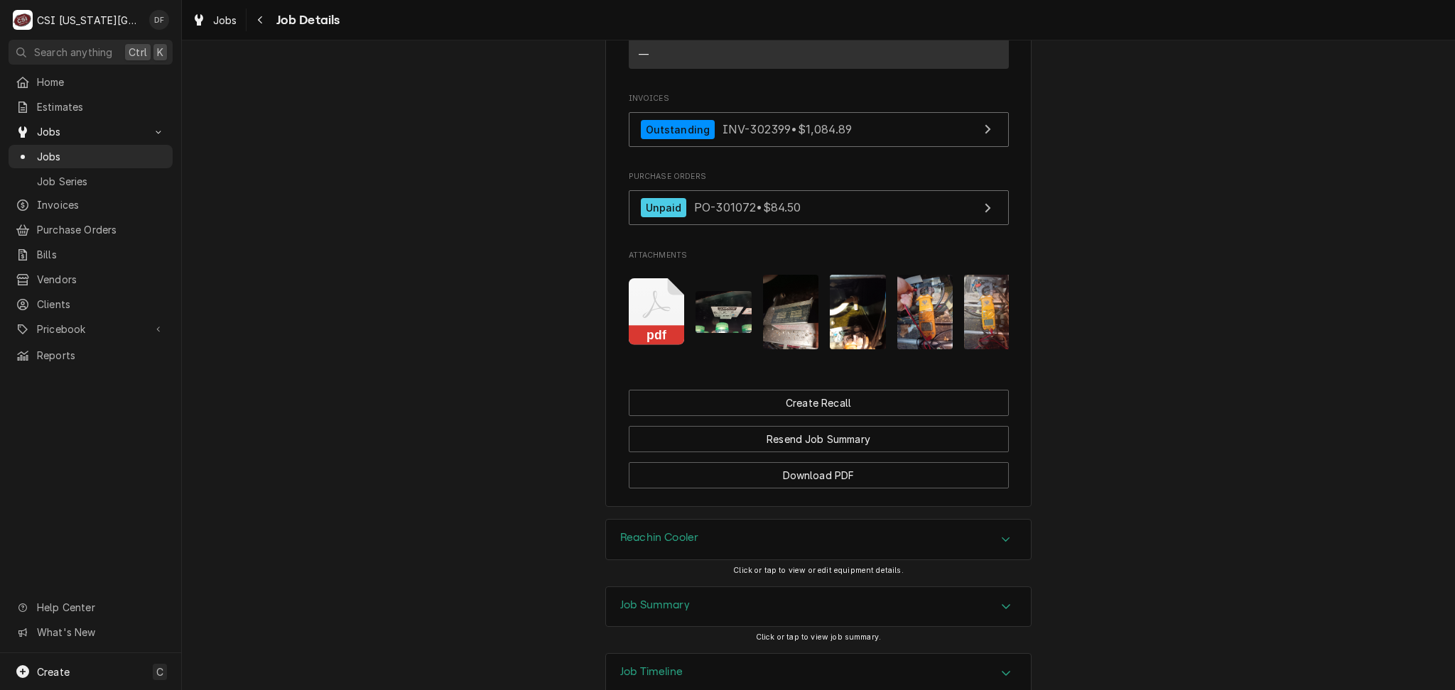
click at [789, 337] on img "Attachments" at bounding box center [791, 312] width 56 height 75
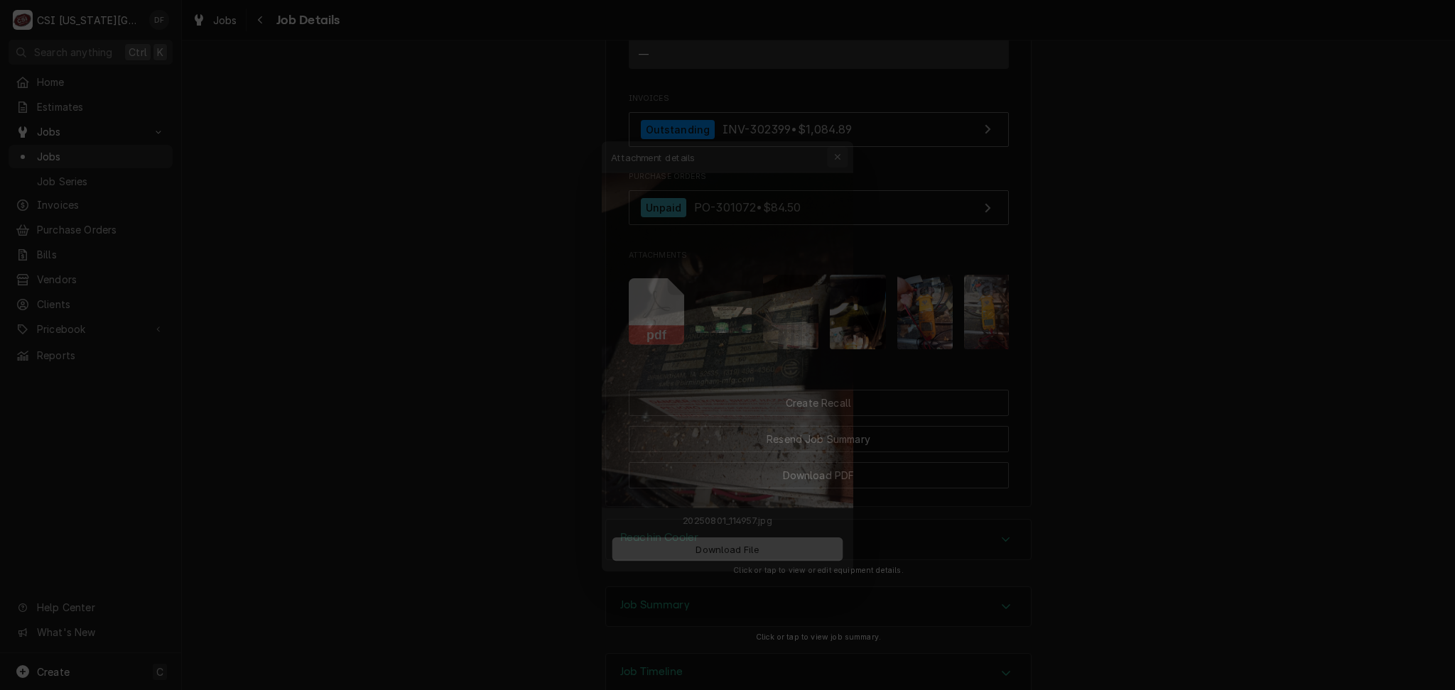
click at [837, 129] on button "button" at bounding box center [846, 129] width 23 height 23
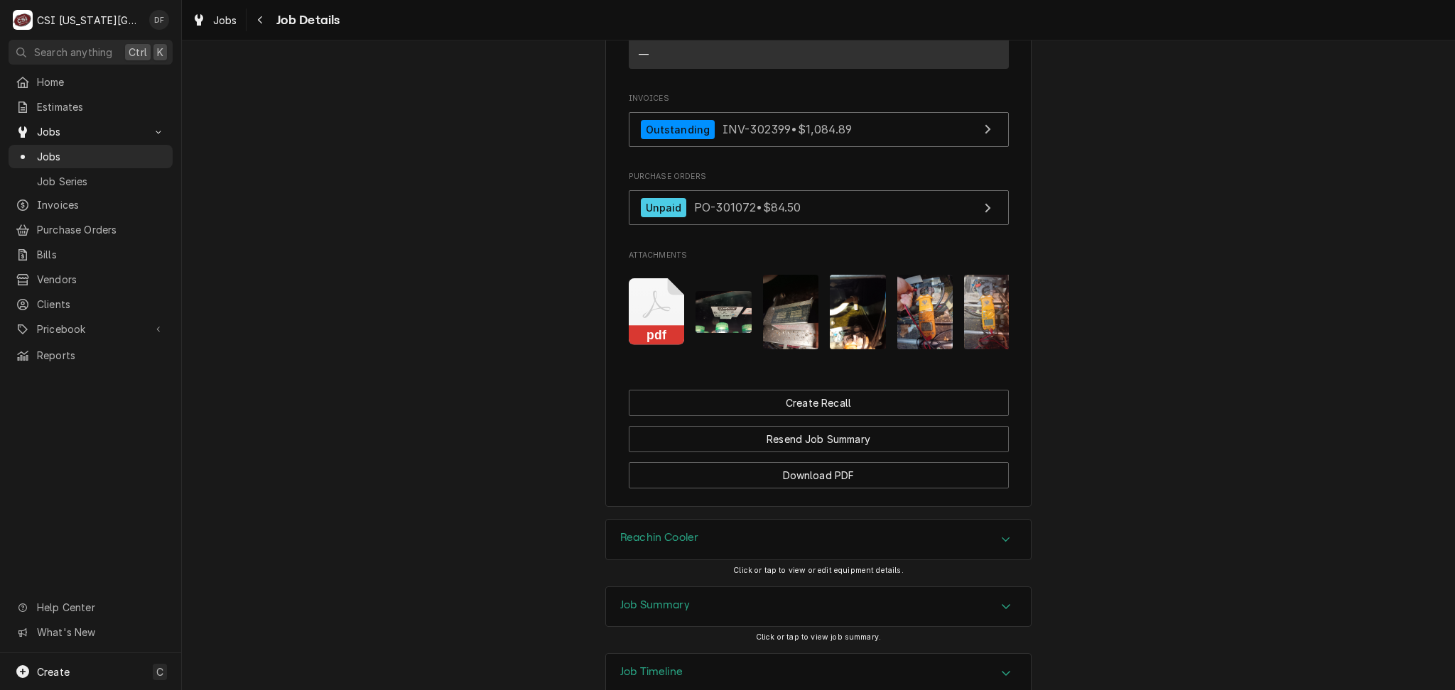
click at [714, 322] on img "Attachments" at bounding box center [723, 312] width 56 height 42
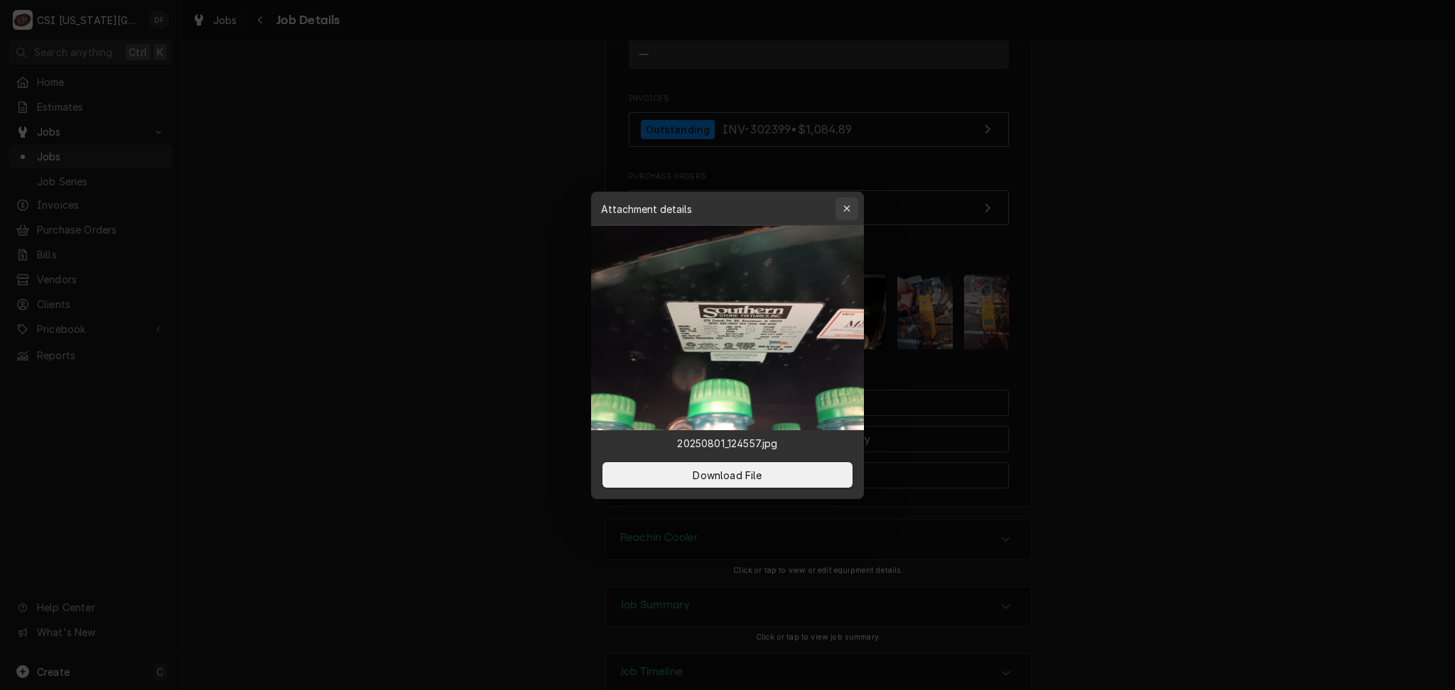
click at [848, 210] on icon "button" at bounding box center [846, 208] width 6 height 6
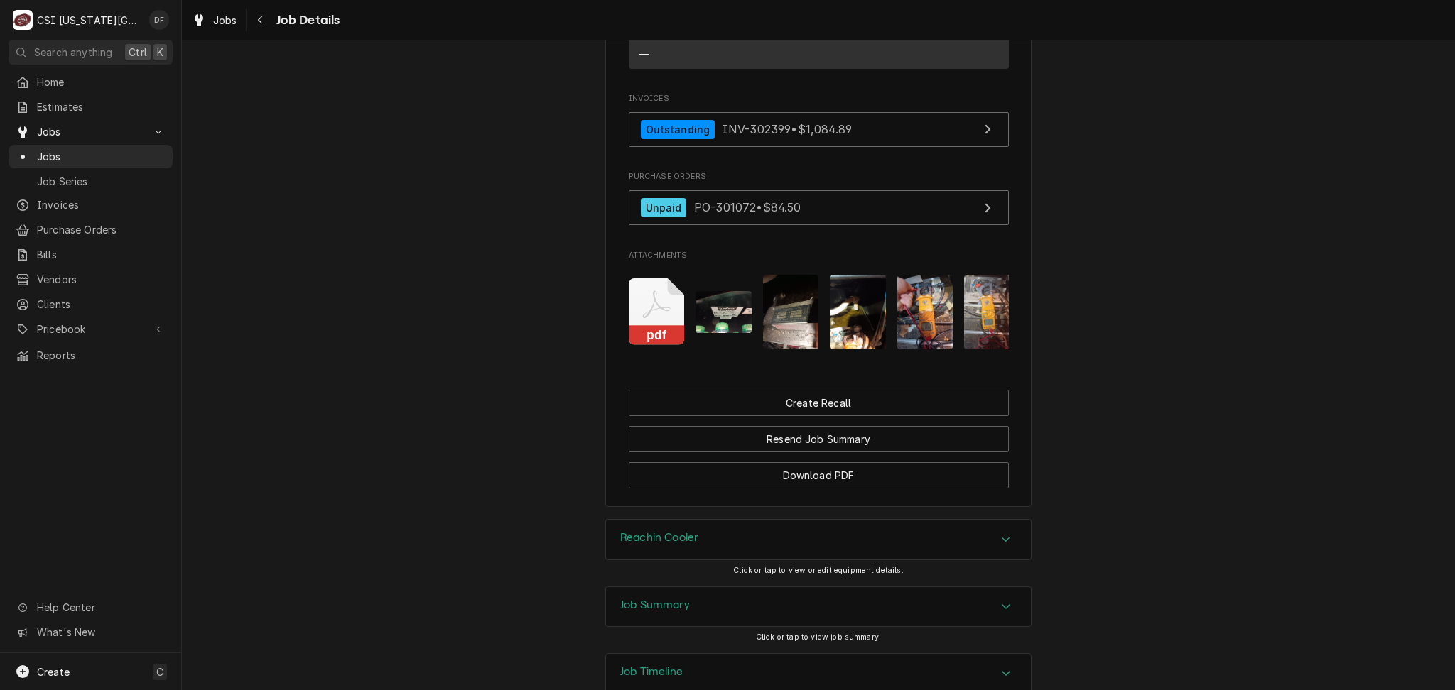
click at [856, 318] on img "Attachments" at bounding box center [858, 312] width 56 height 75
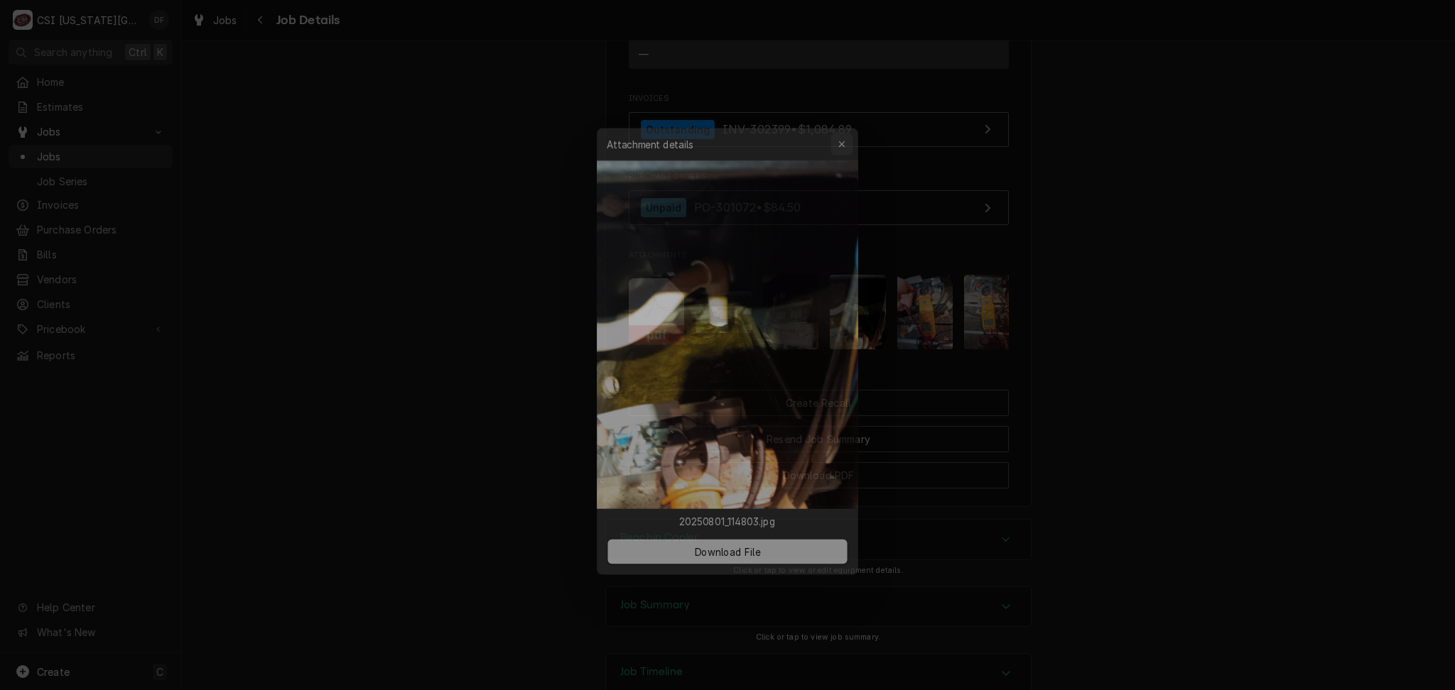
click at [855, 134] on button "button" at bounding box center [846, 129] width 23 height 23
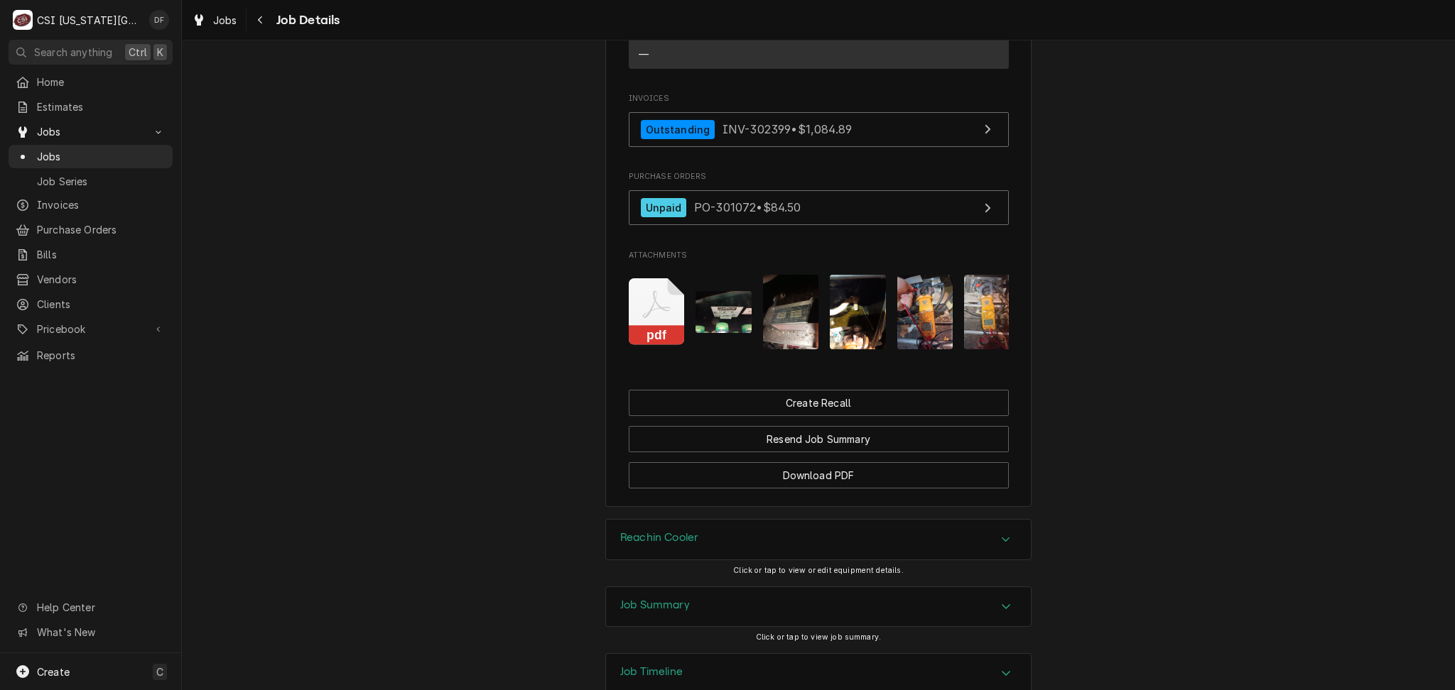
click at [902, 313] on img "Attachments" at bounding box center [925, 312] width 56 height 75
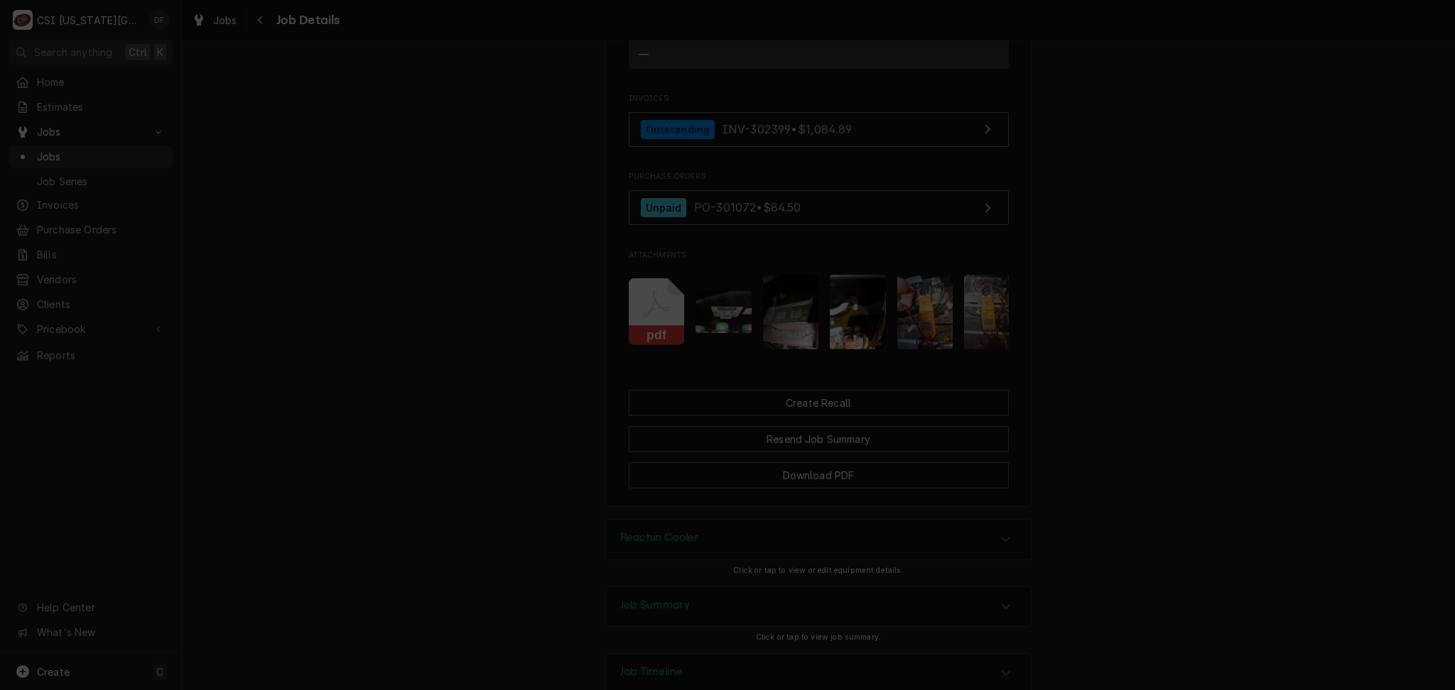
click at [840, 128] on div "button" at bounding box center [847, 129] width 14 height 14
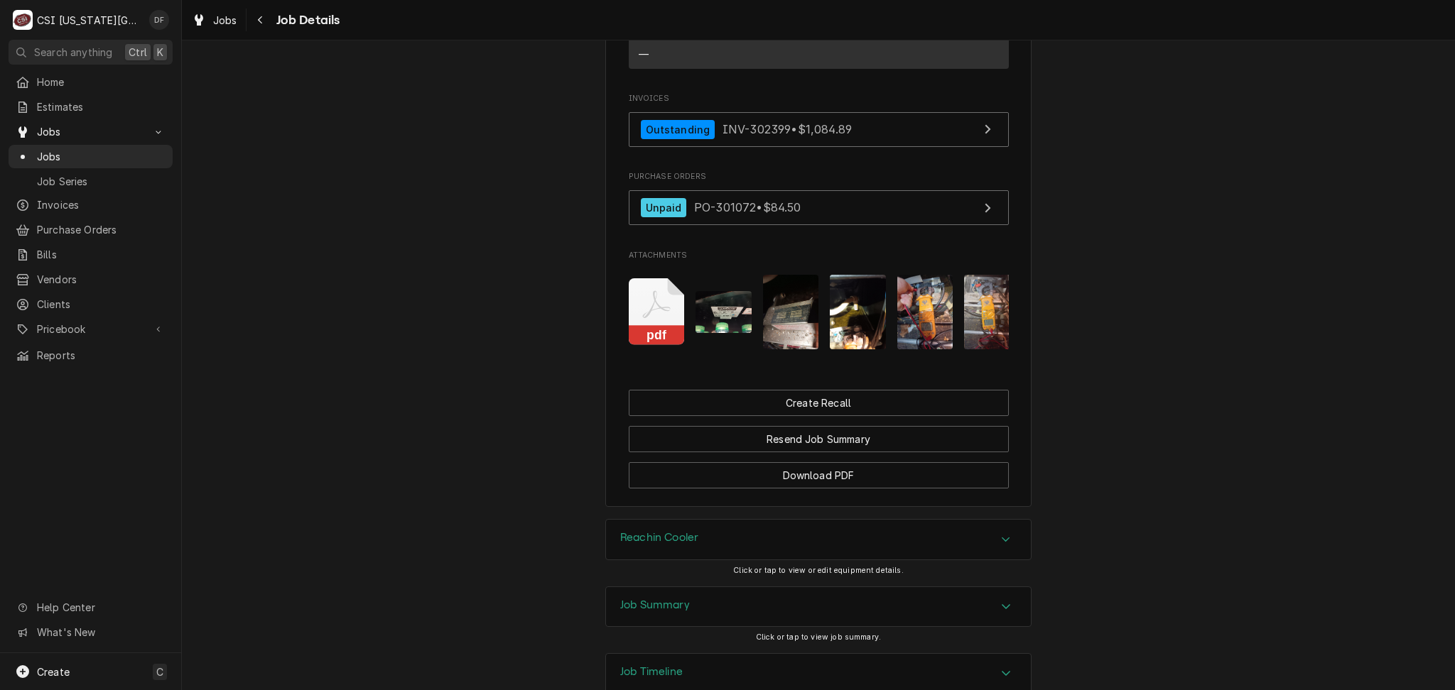
click at [923, 319] on img "Attachments" at bounding box center [925, 312] width 56 height 75
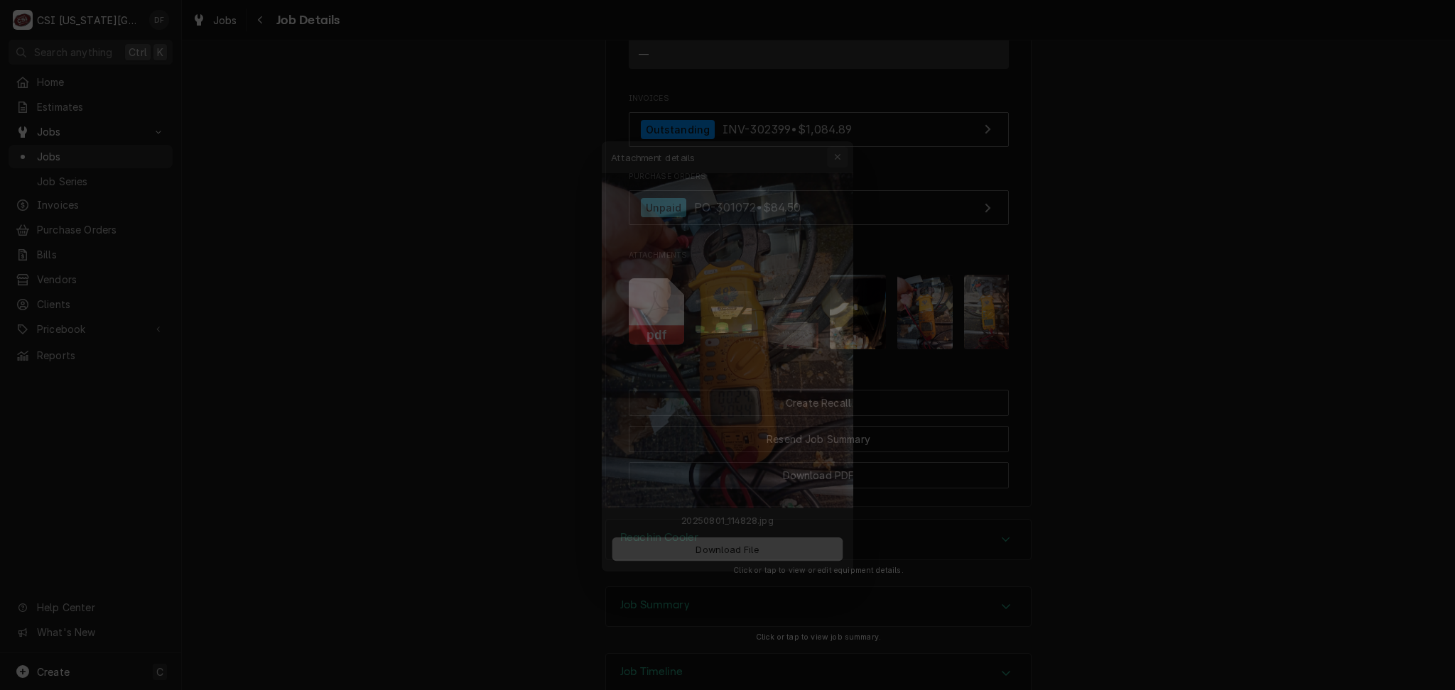
click at [843, 120] on button "button" at bounding box center [846, 129] width 23 height 23
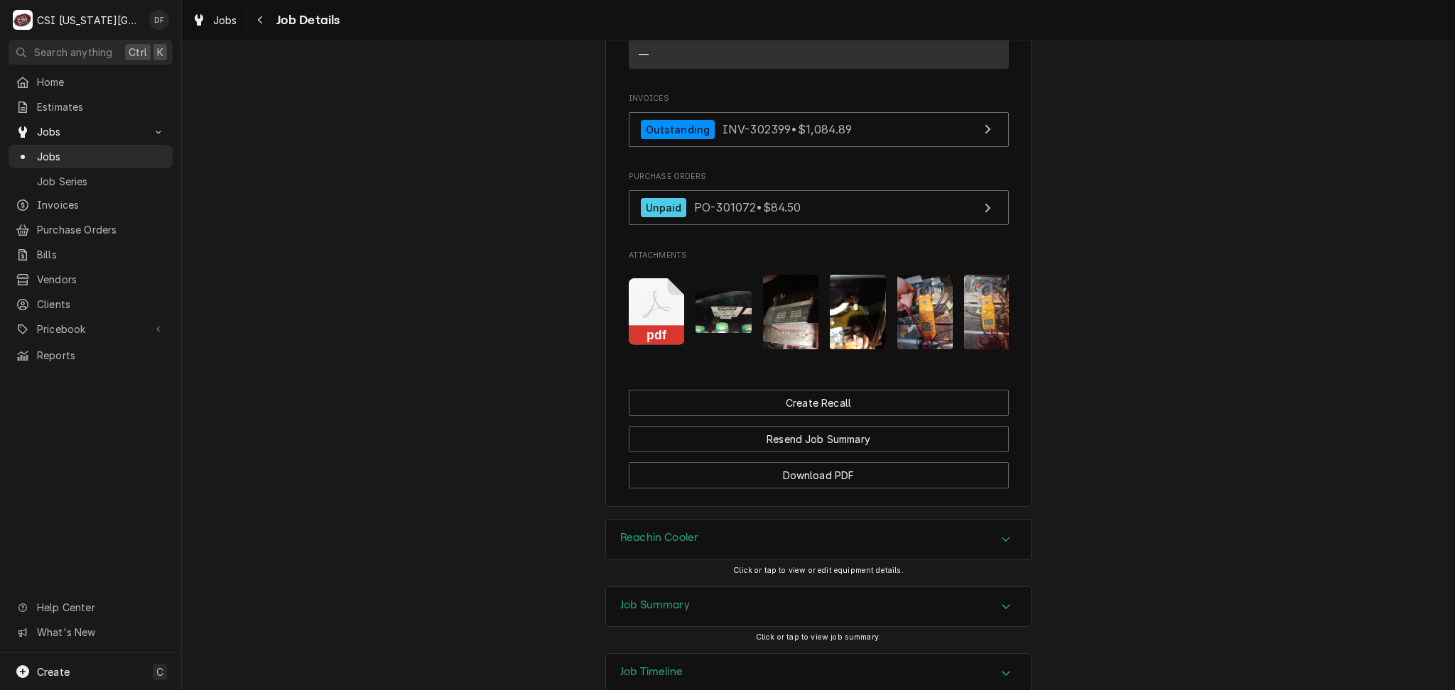
click at [971, 331] on img "Attachments" at bounding box center [992, 312] width 56 height 75
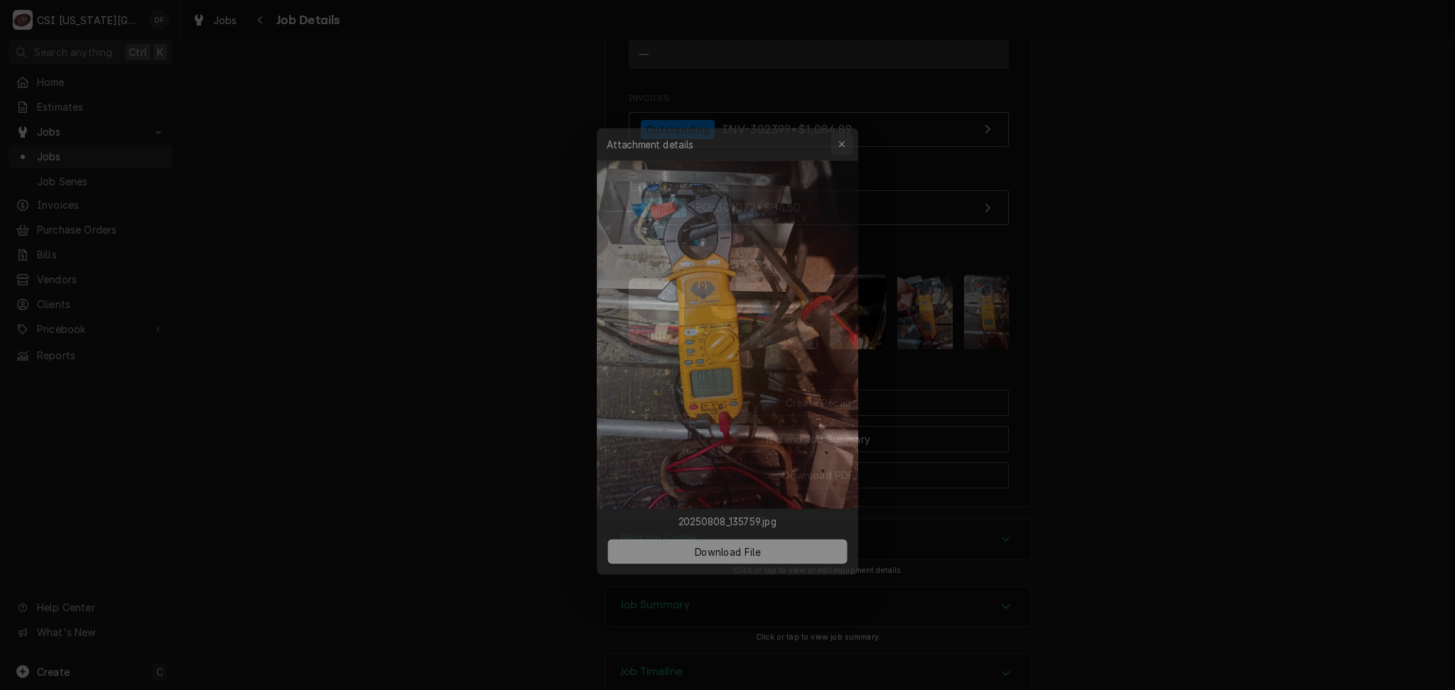
click at [843, 127] on icon "button" at bounding box center [847, 129] width 8 height 10
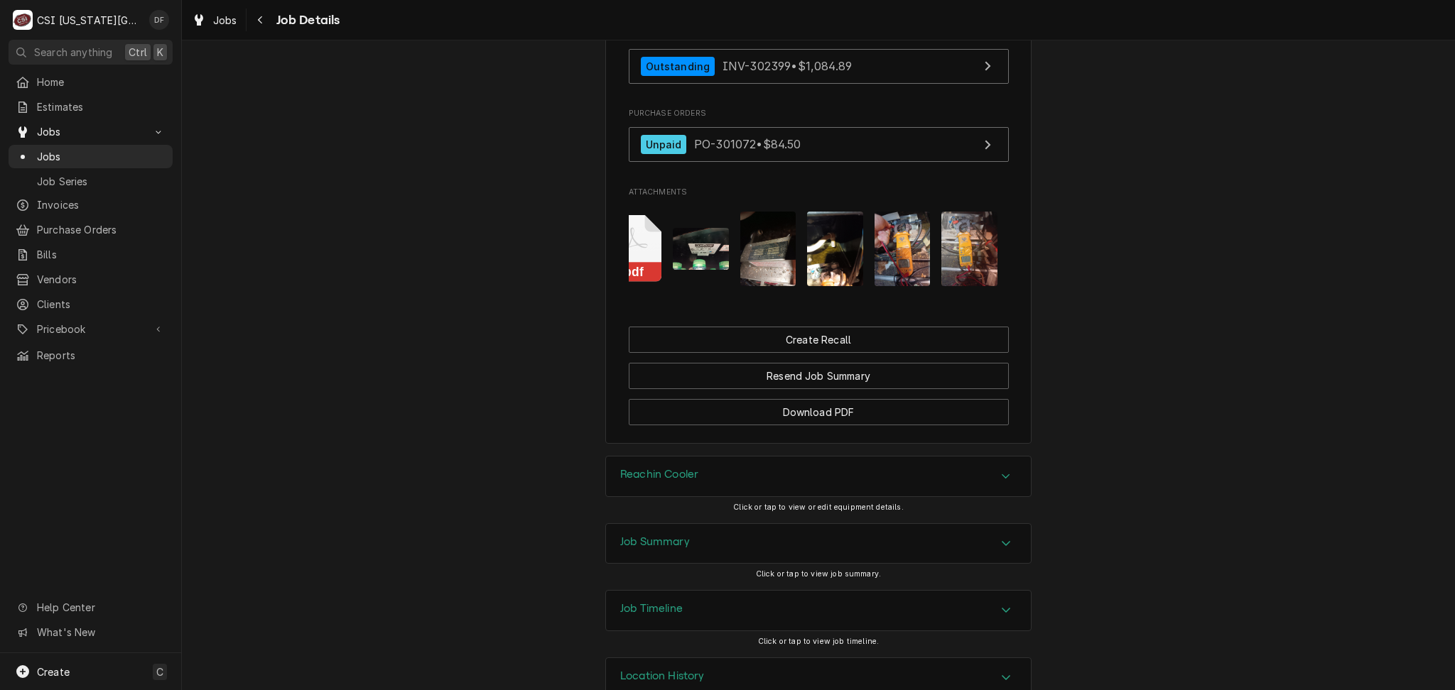
scroll to position [1627, 0]
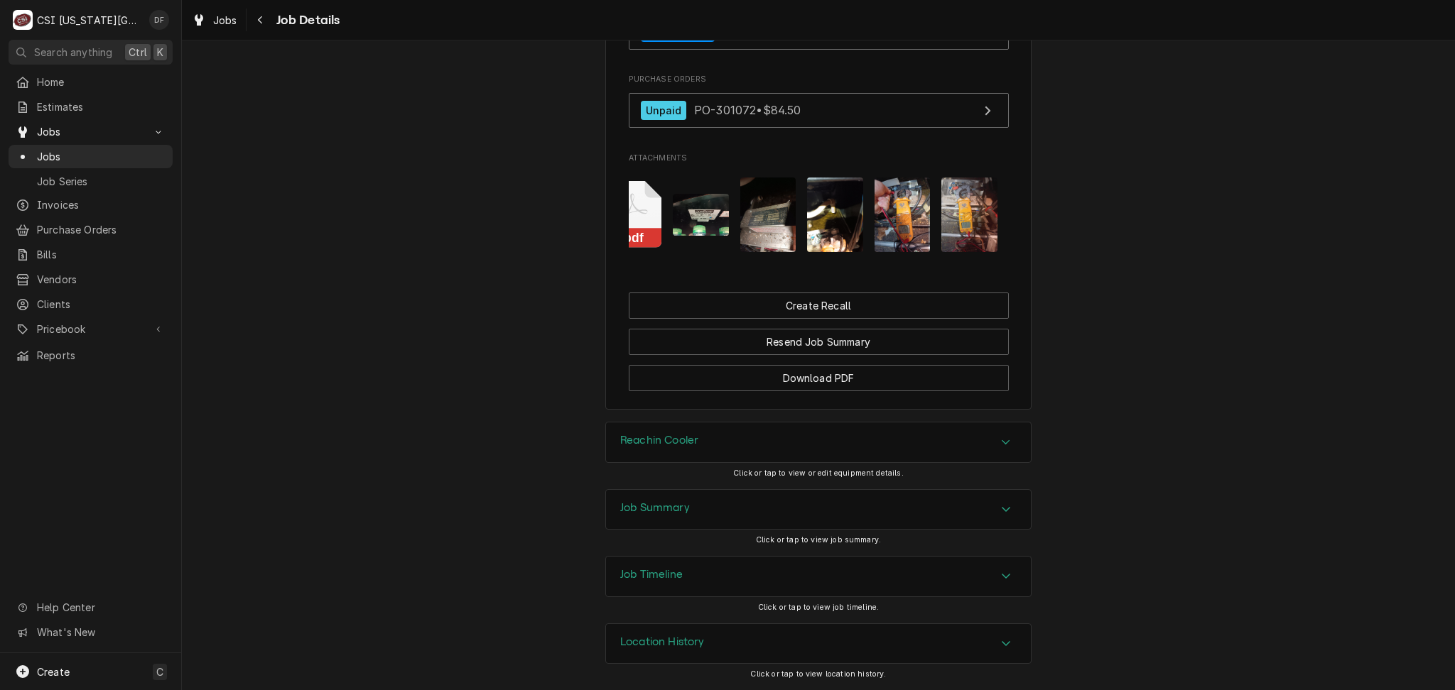
click at [759, 504] on div "Job Summary" at bounding box center [818, 510] width 425 height 40
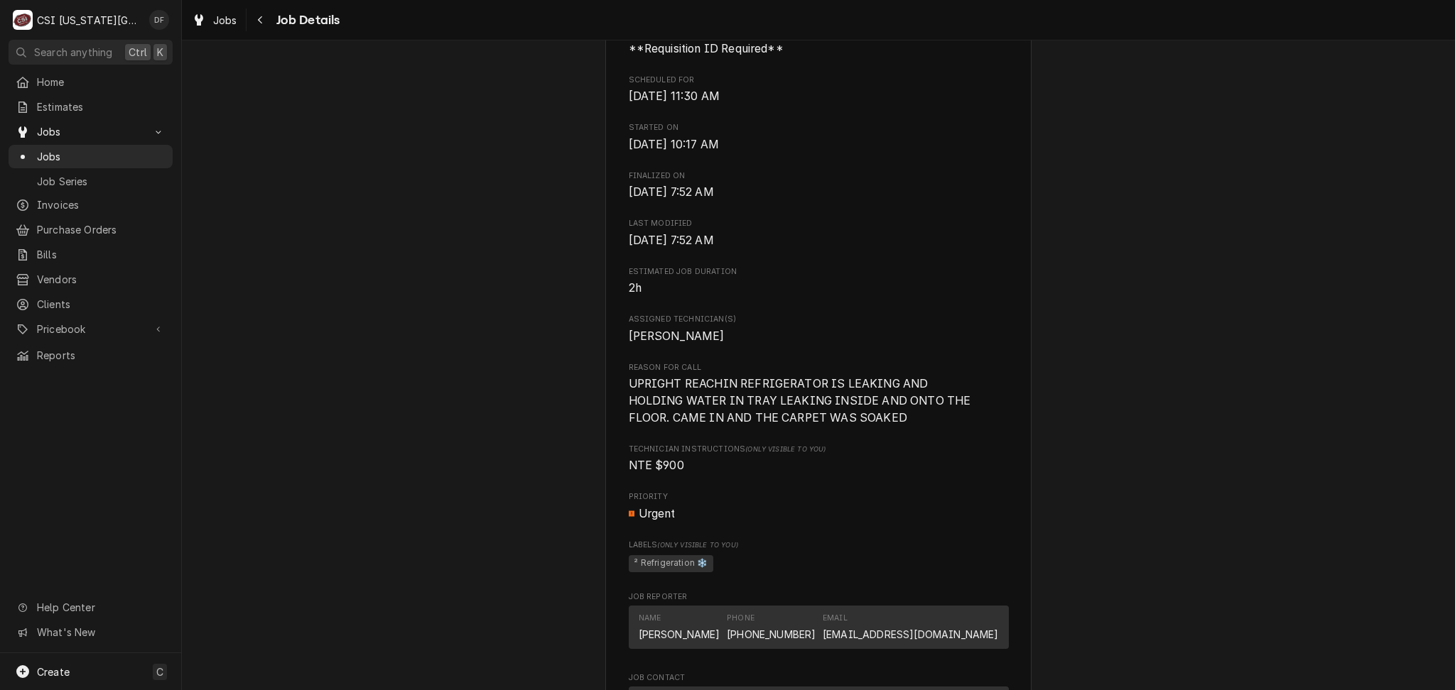
scroll to position [0, 0]
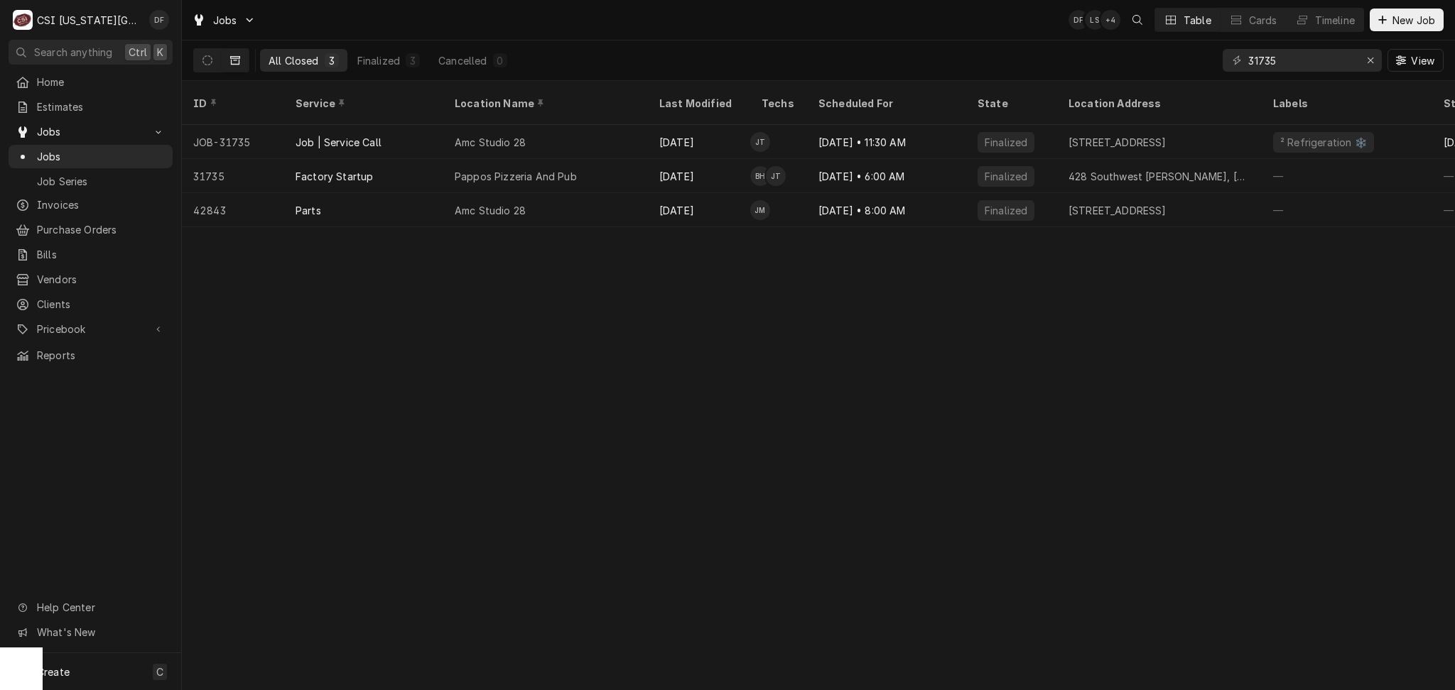
click at [592, 53] on div "All Closed 3 Finalized 3 Cancelled 0 31735 View" at bounding box center [818, 60] width 1250 height 40
click at [200, 57] on button "Dynamic Content Wrapper" at bounding box center [207, 60] width 27 height 23
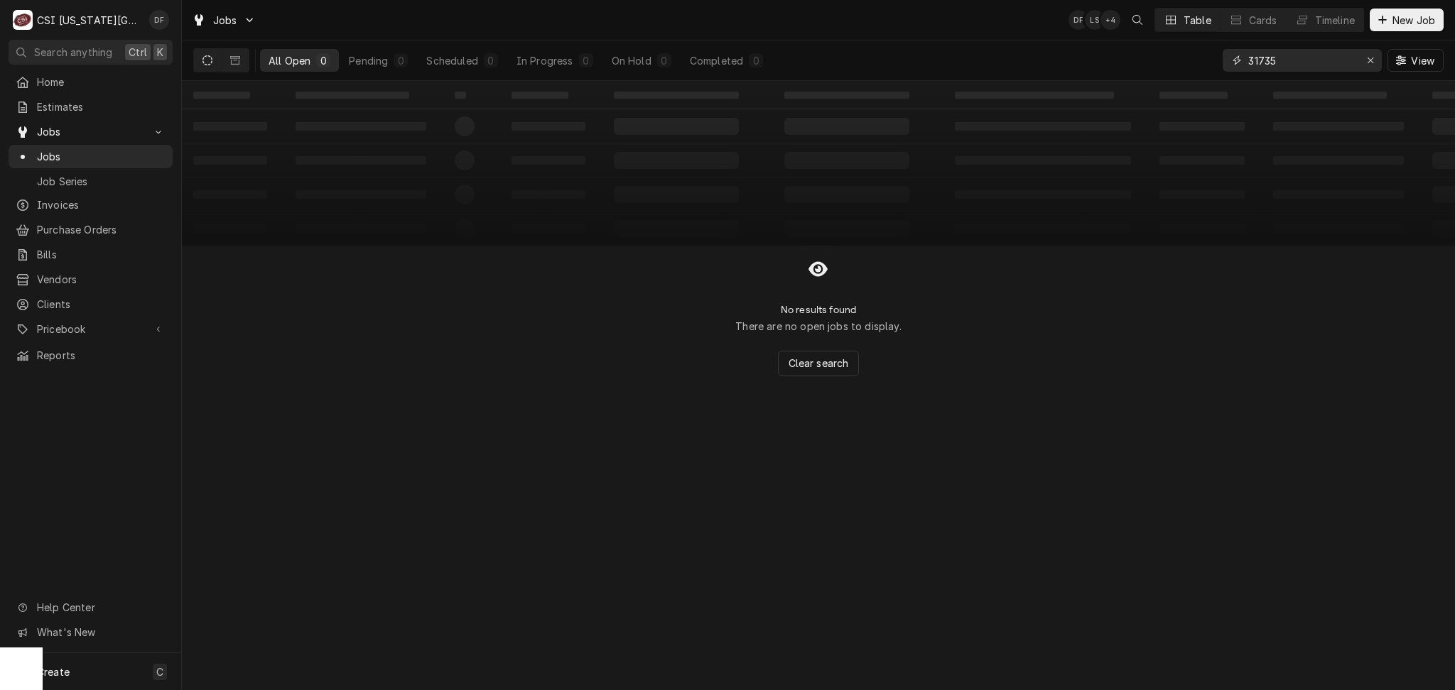
click at [1367, 63] on icon "Erase input" at bounding box center [1371, 60] width 8 height 10
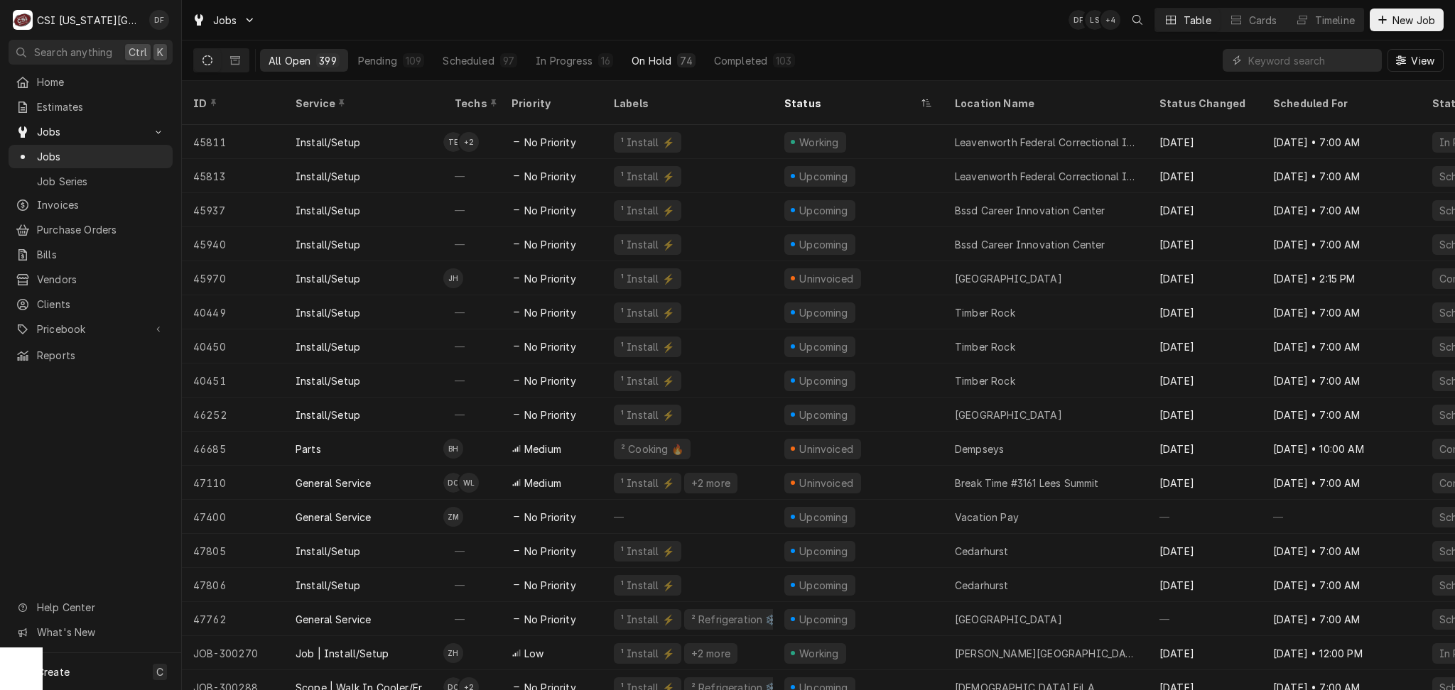
click at [680, 63] on div "74" at bounding box center [686, 60] width 12 height 15
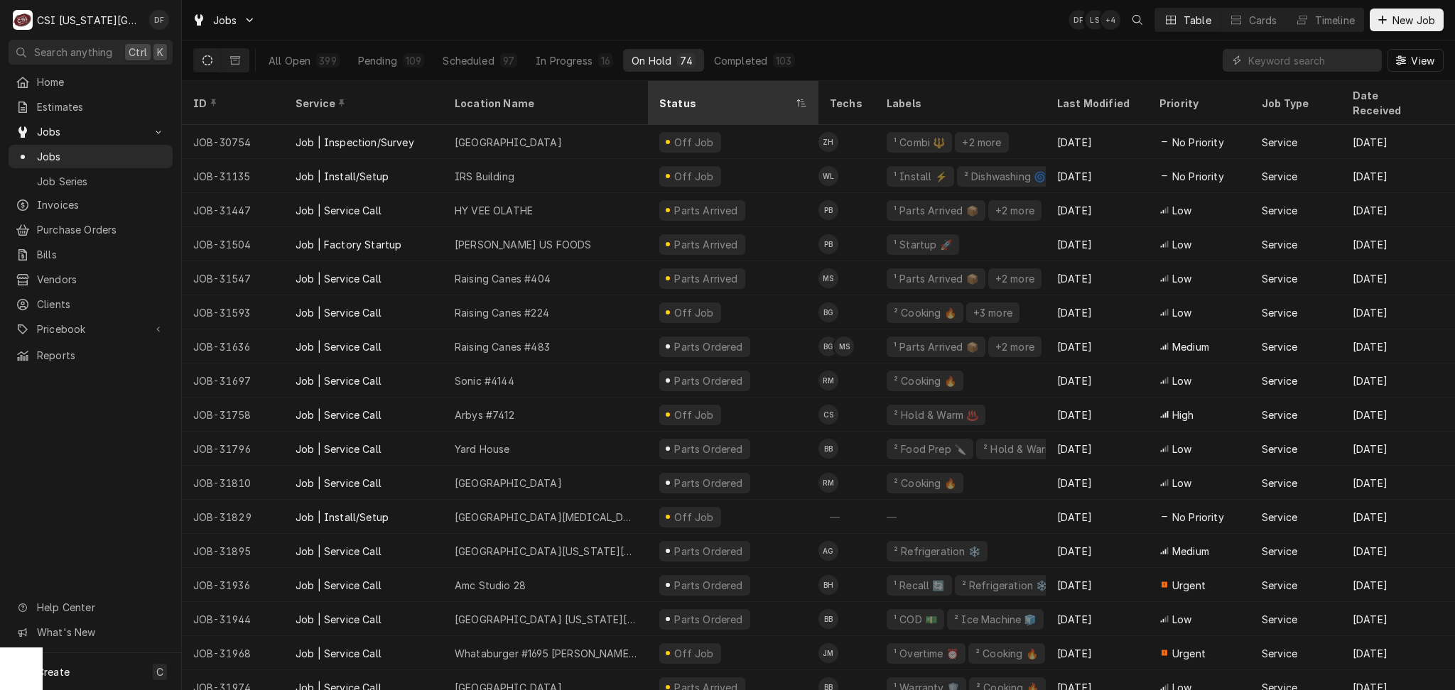
click at [700, 97] on div "Status" at bounding box center [726, 103] width 134 height 15
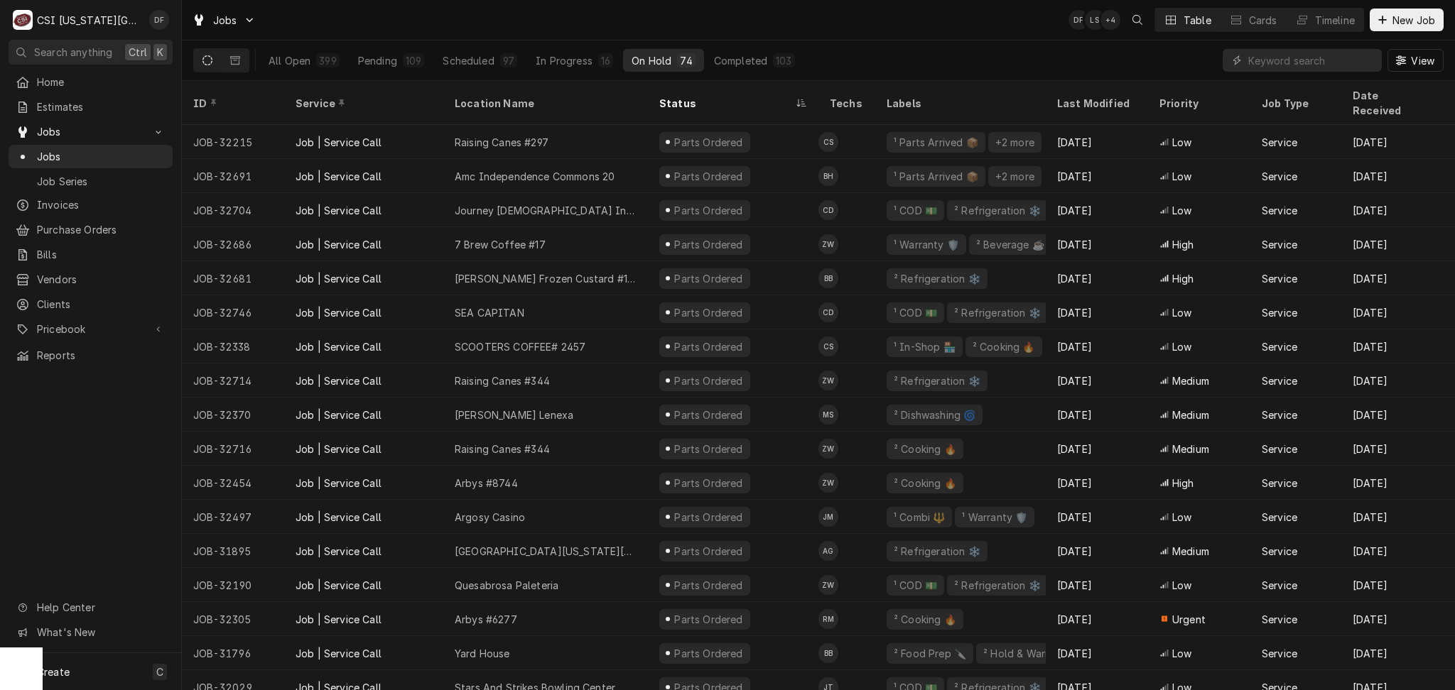
click at [700, 97] on div "Status" at bounding box center [726, 103] width 134 height 15
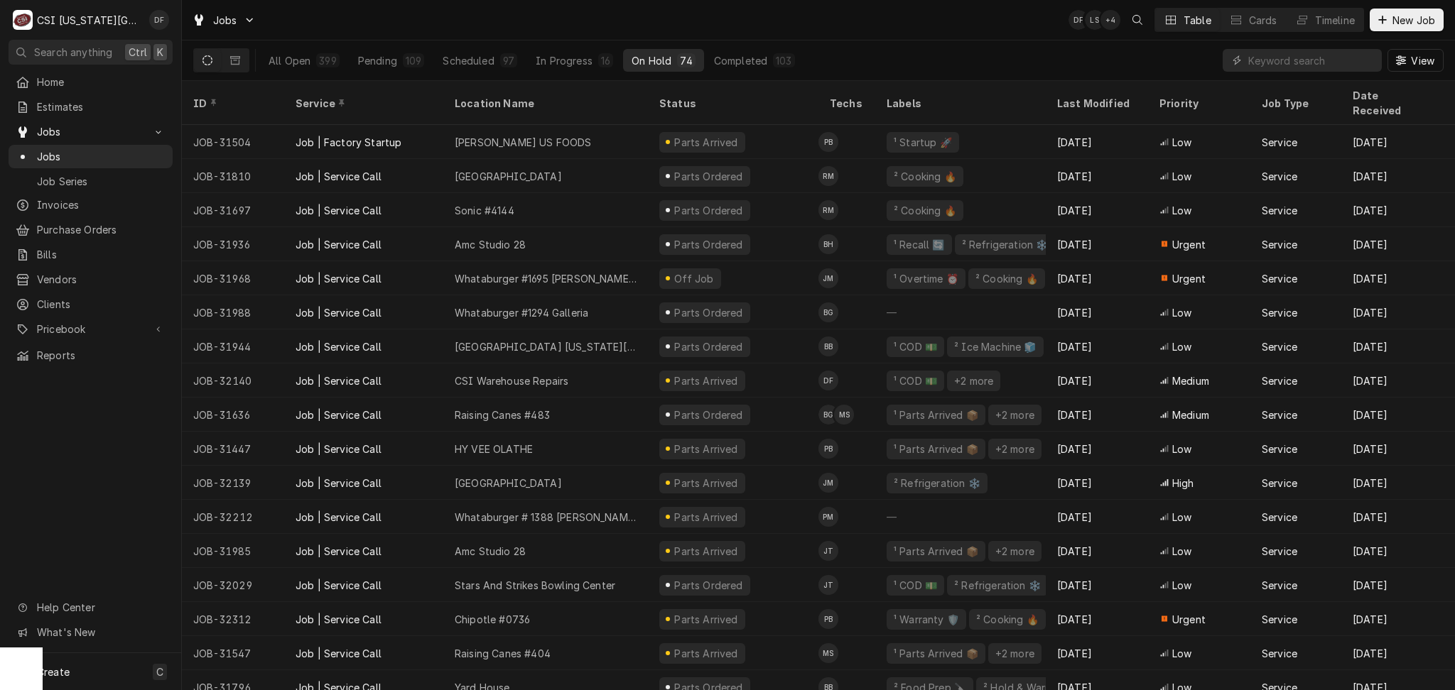
click at [700, 97] on div "Status" at bounding box center [731, 103] width 145 height 15
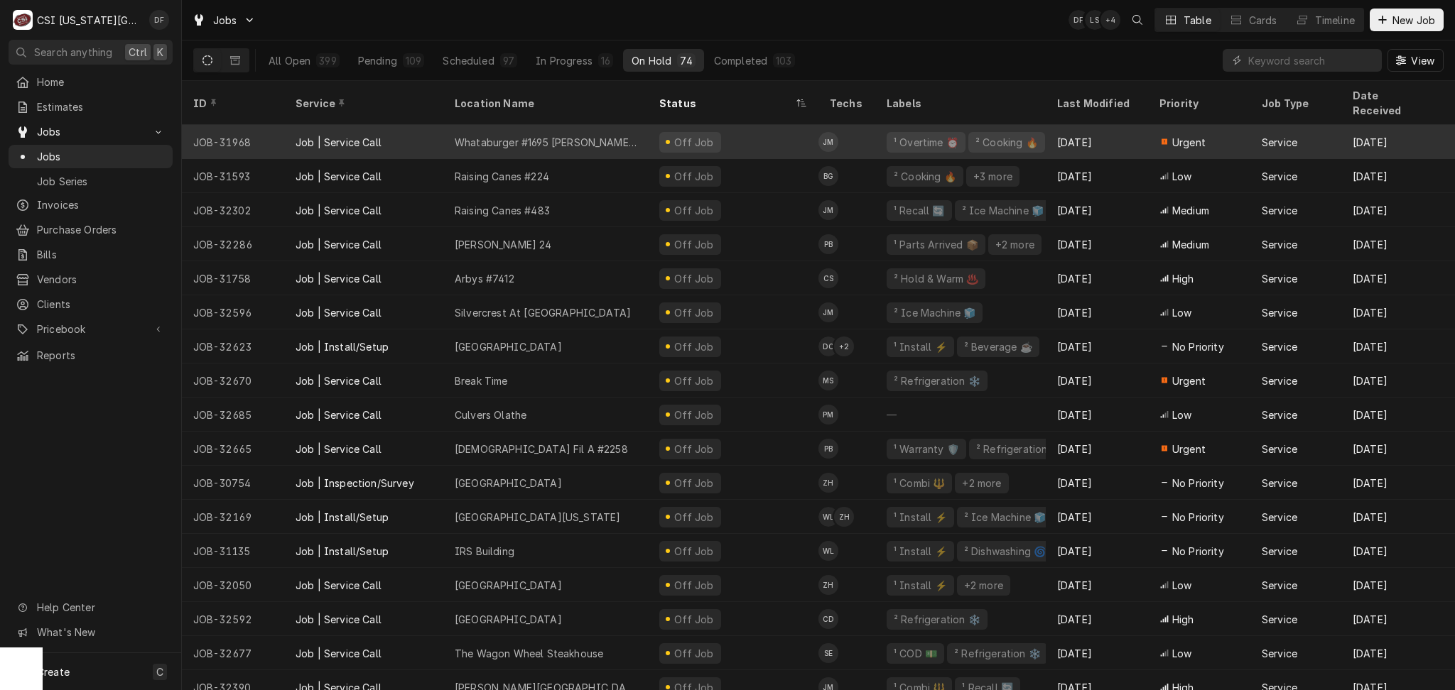
click at [720, 126] on div "Off Job" at bounding box center [733, 142] width 170 height 34
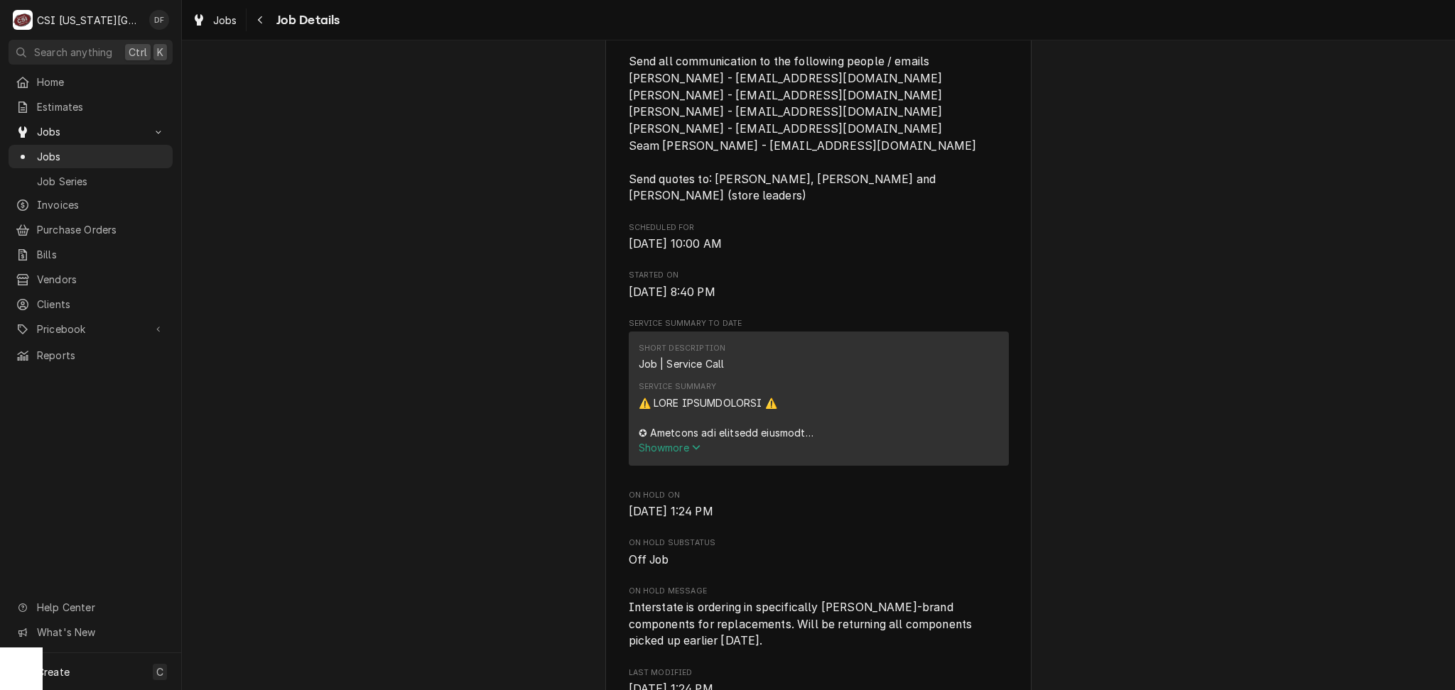
scroll to position [663, 0]
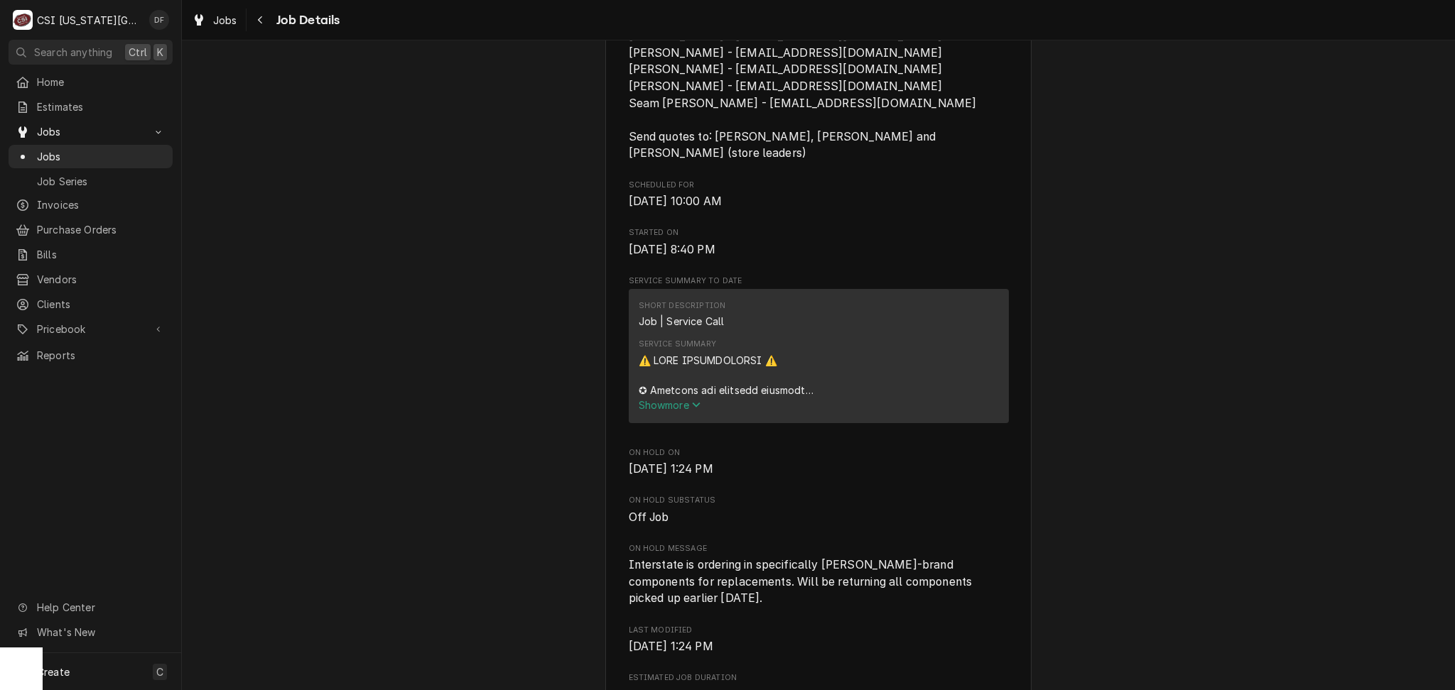
click at [663, 399] on span "Show more" at bounding box center [670, 405] width 63 height 12
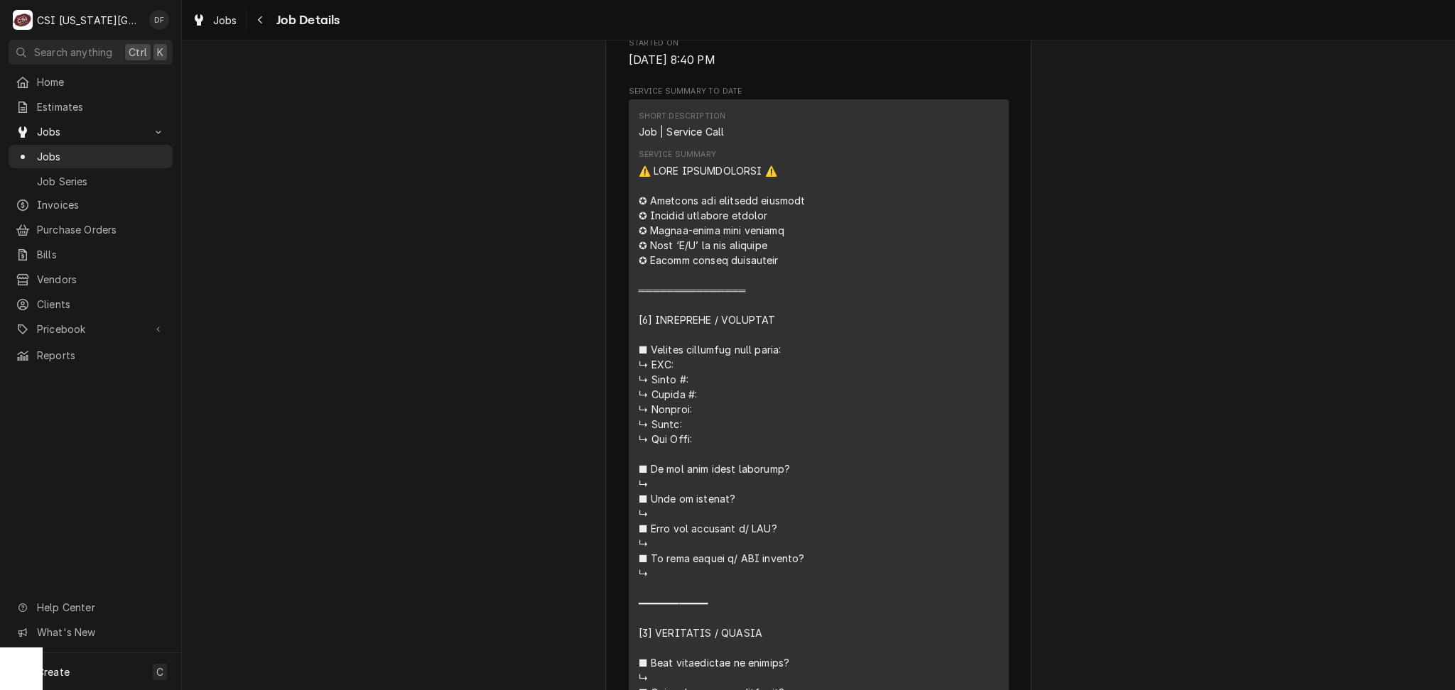
scroll to position [284, 0]
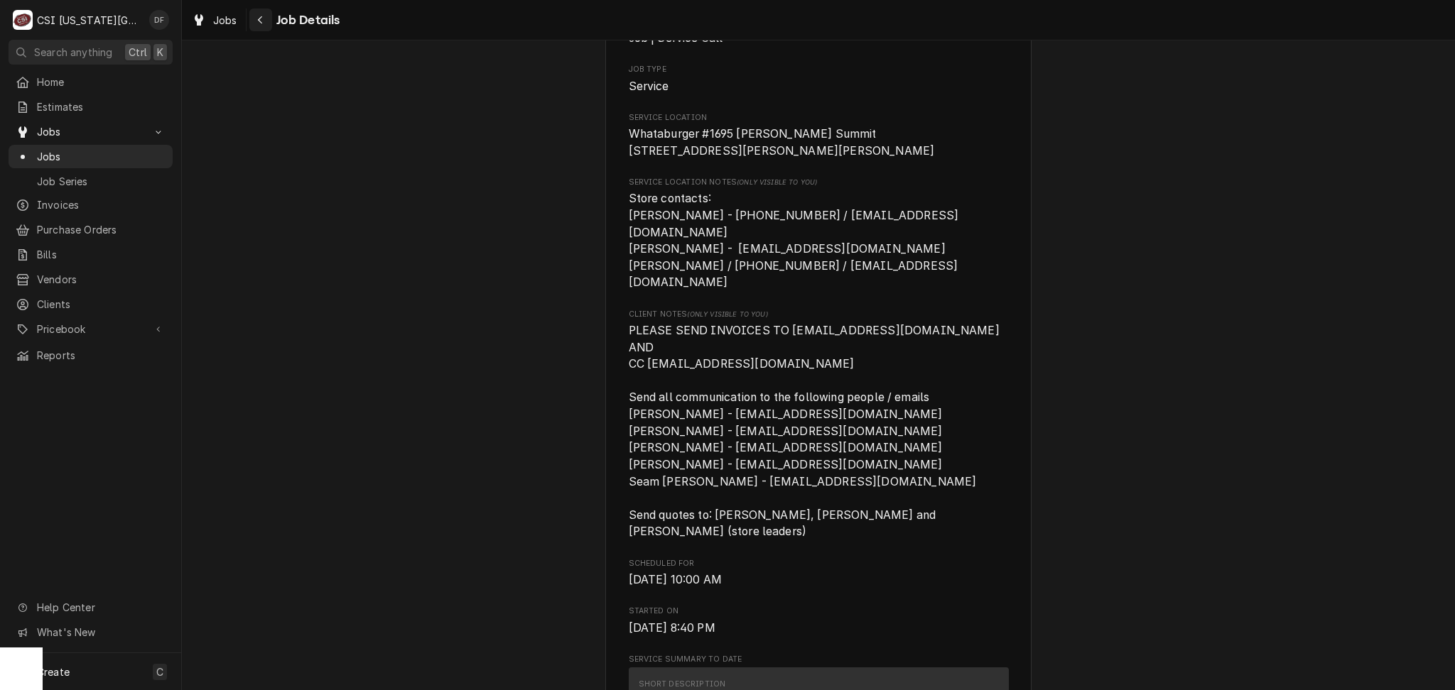
click at [260, 20] on icon "Navigate back" at bounding box center [260, 20] width 6 height 10
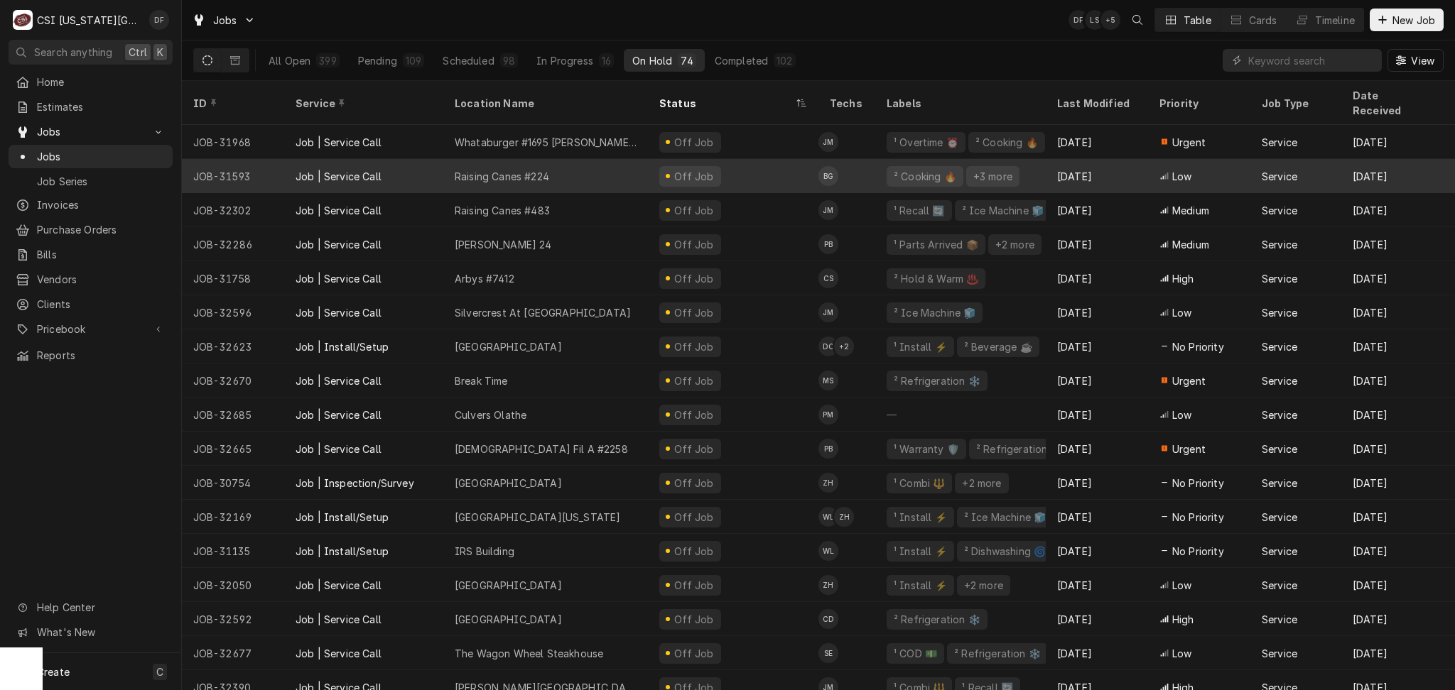
click at [780, 166] on div "Off Job" at bounding box center [733, 176] width 170 height 34
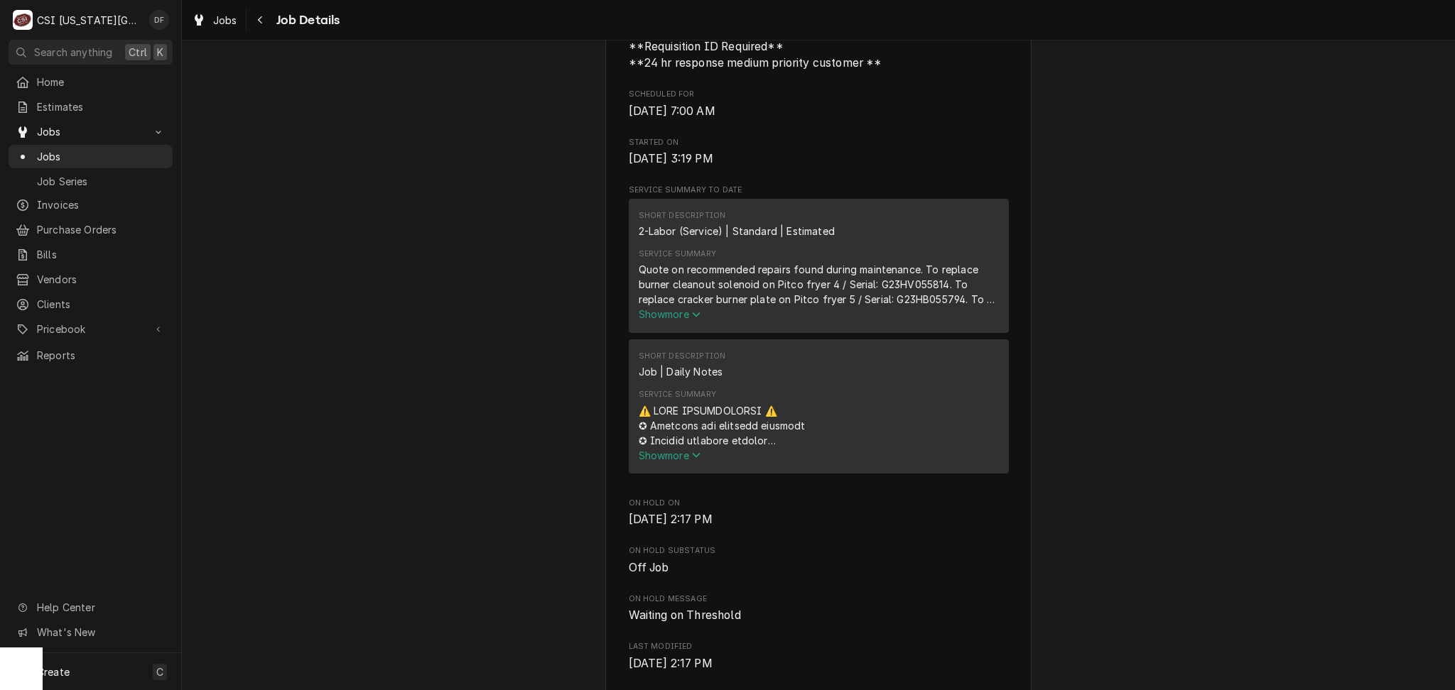
scroll to position [1136, 0]
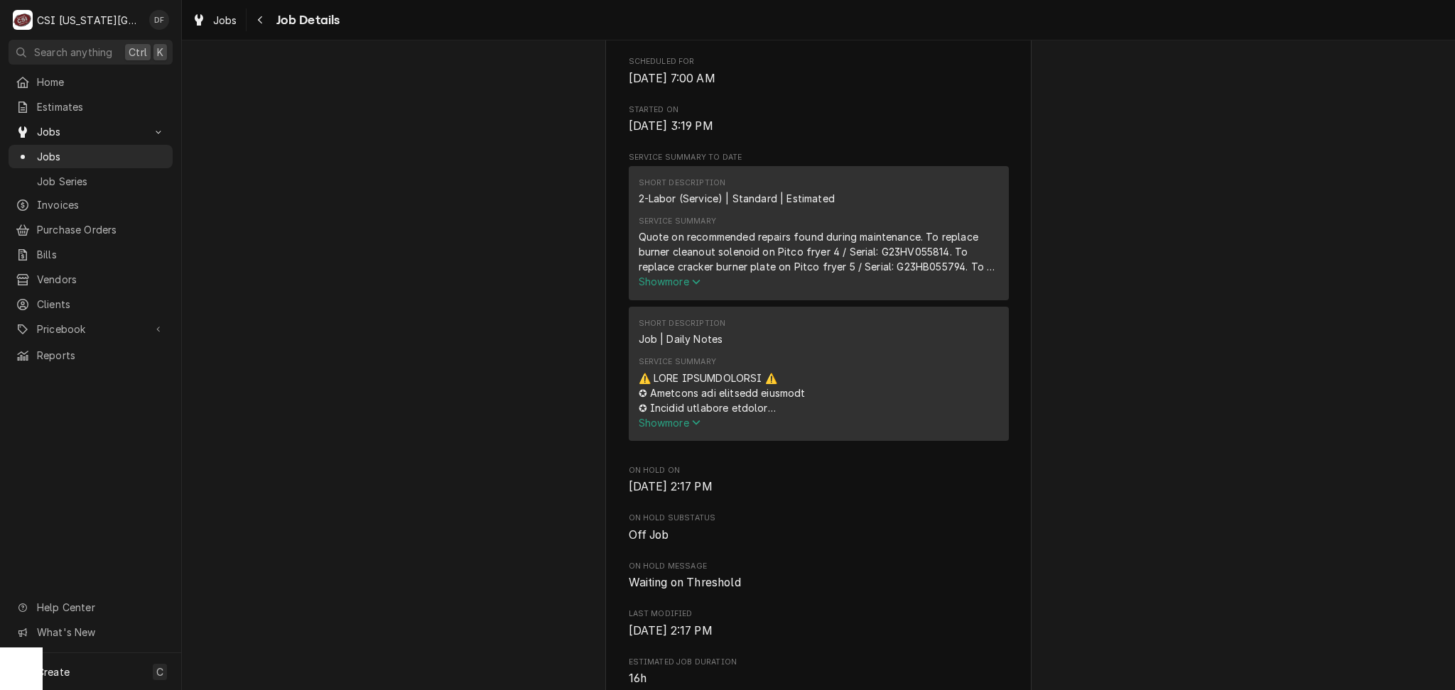
click at [678, 288] on span "Show more" at bounding box center [670, 282] width 63 height 12
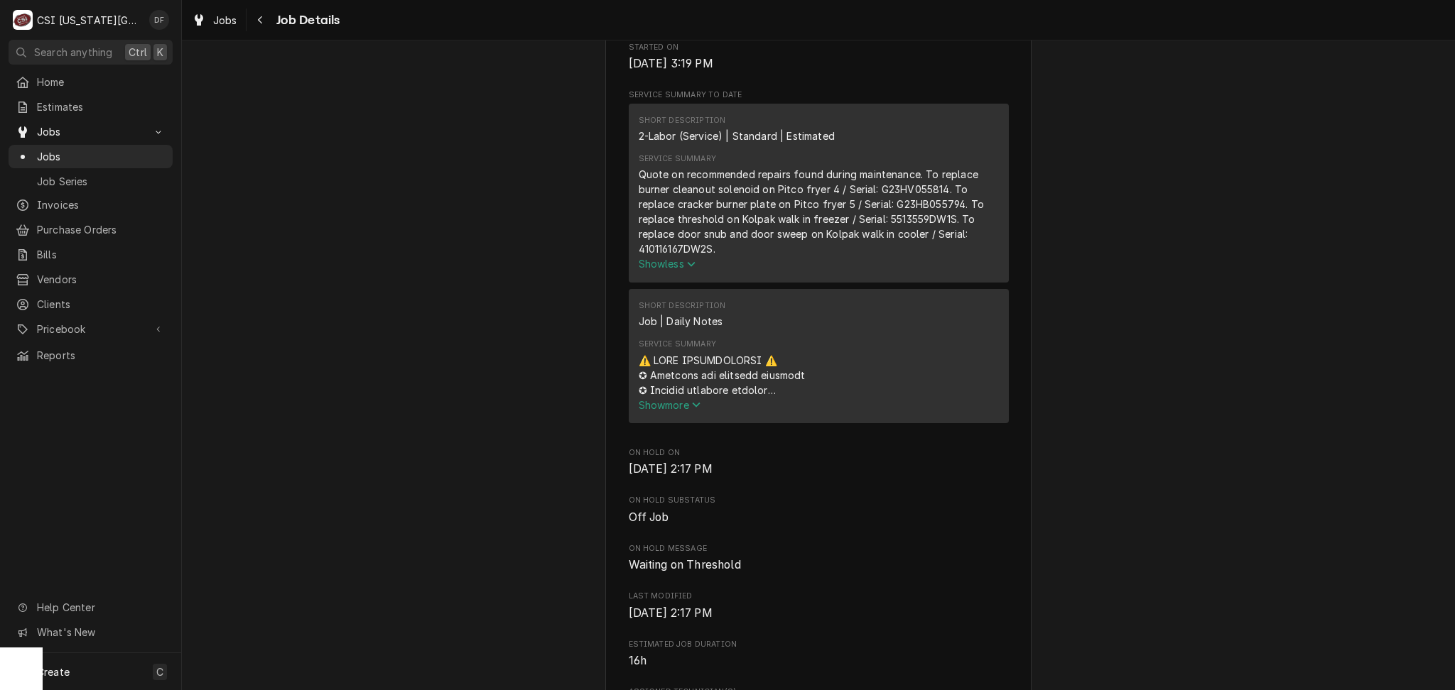
scroll to position [1231, 0]
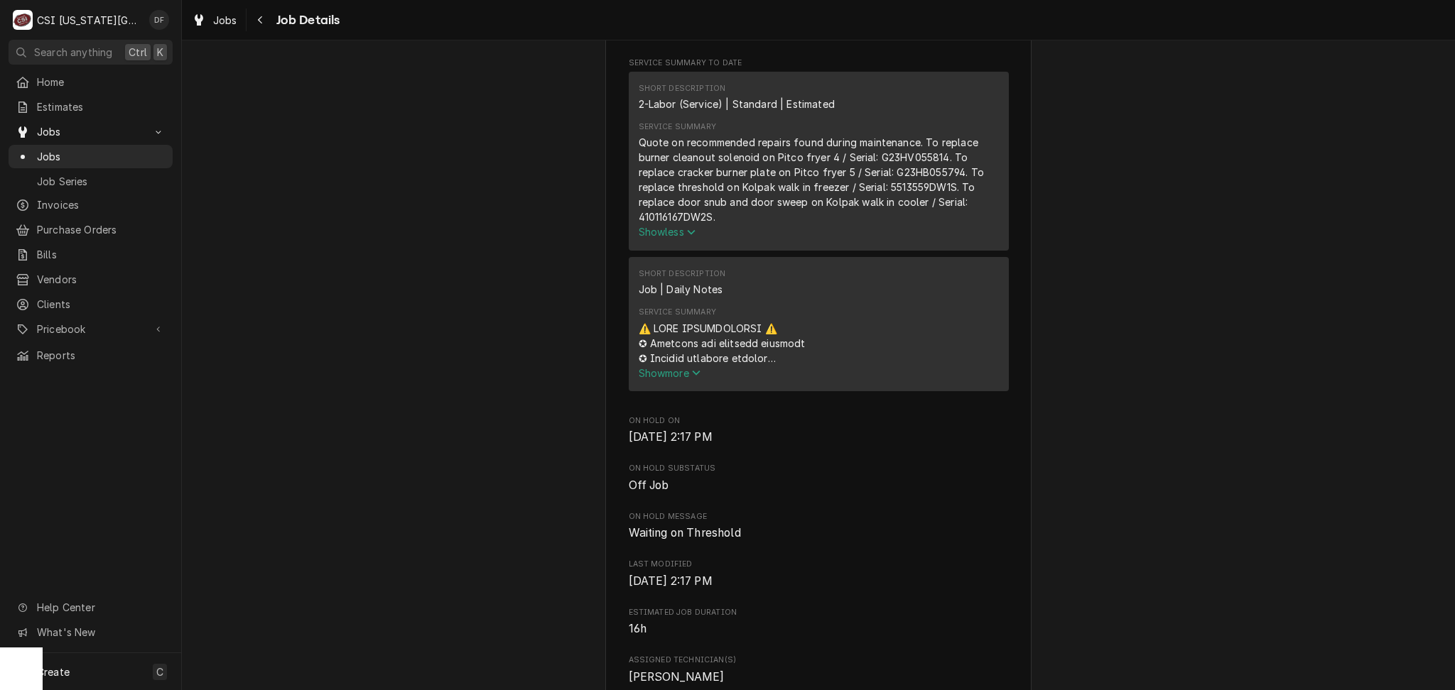
click at [693, 378] on icon "Service Summary" at bounding box center [696, 373] width 9 height 10
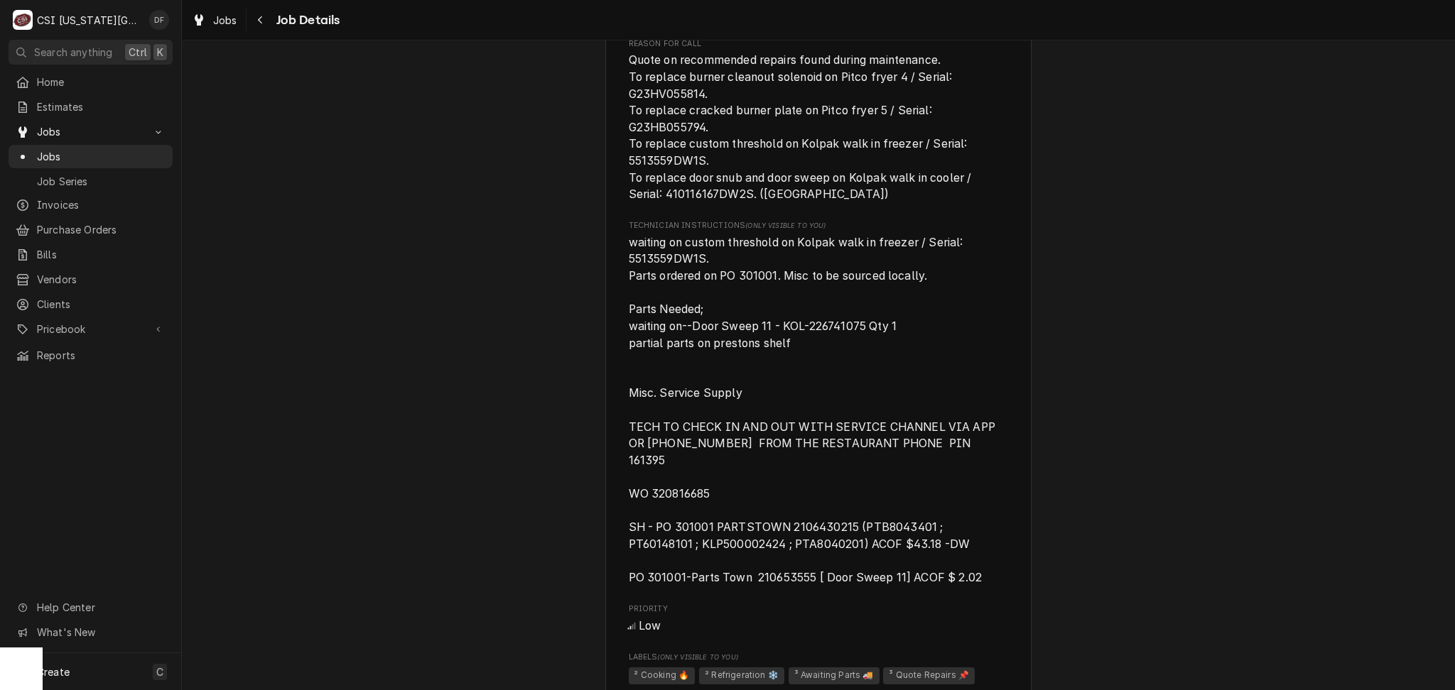
scroll to position [2273, 0]
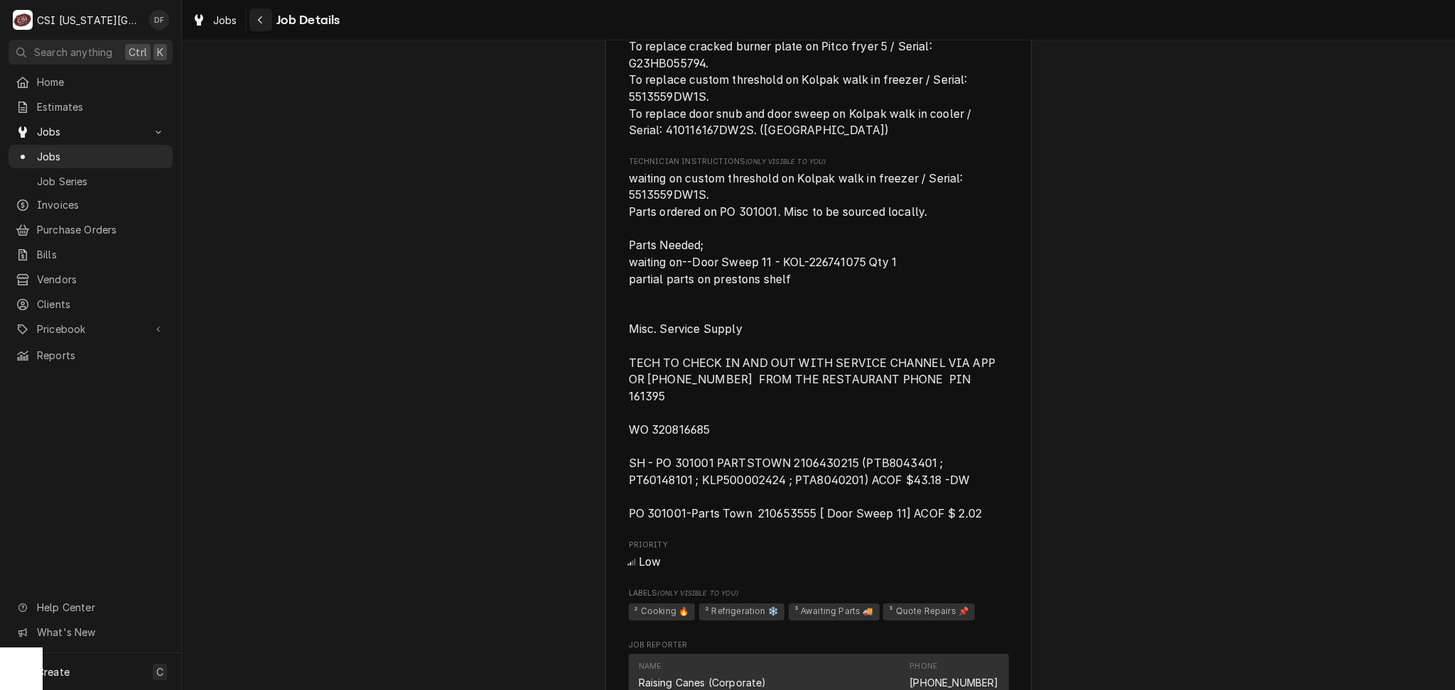
click at [254, 25] on div "Navigate back" at bounding box center [261, 20] width 14 height 14
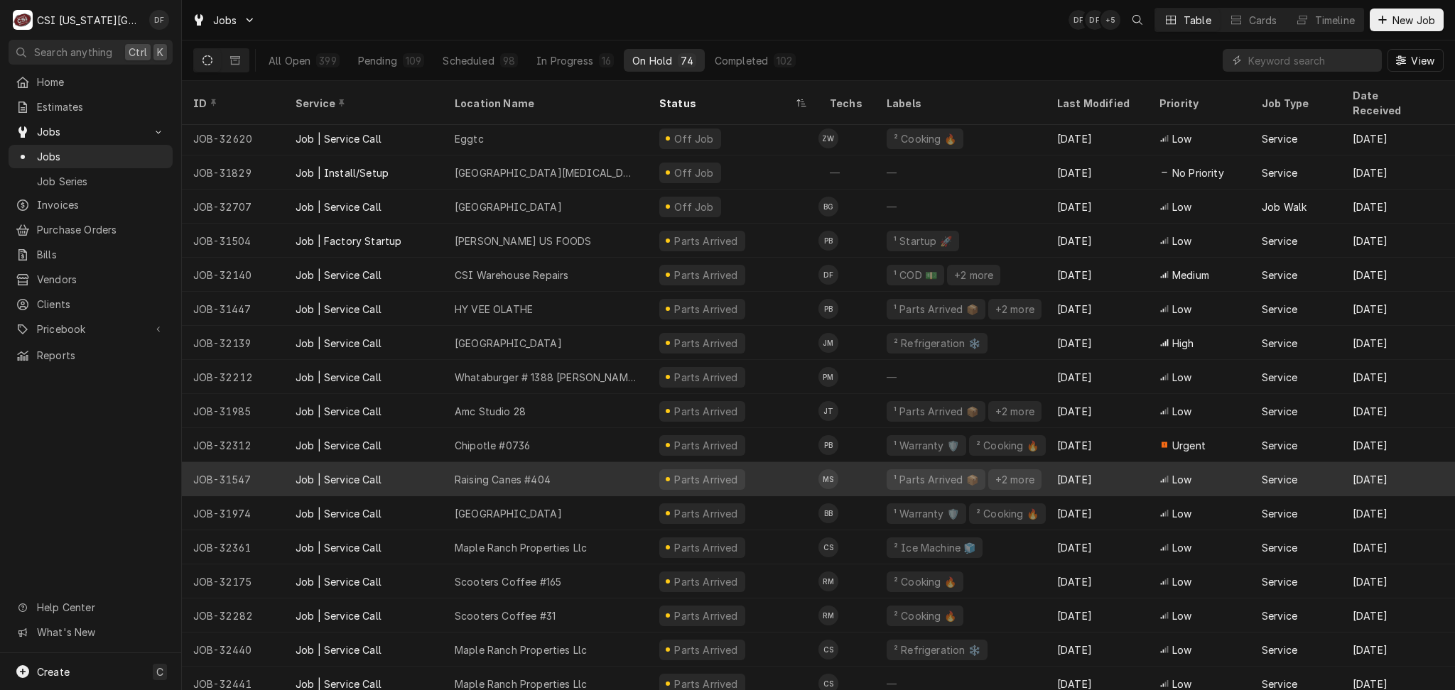
scroll to position [727, 0]
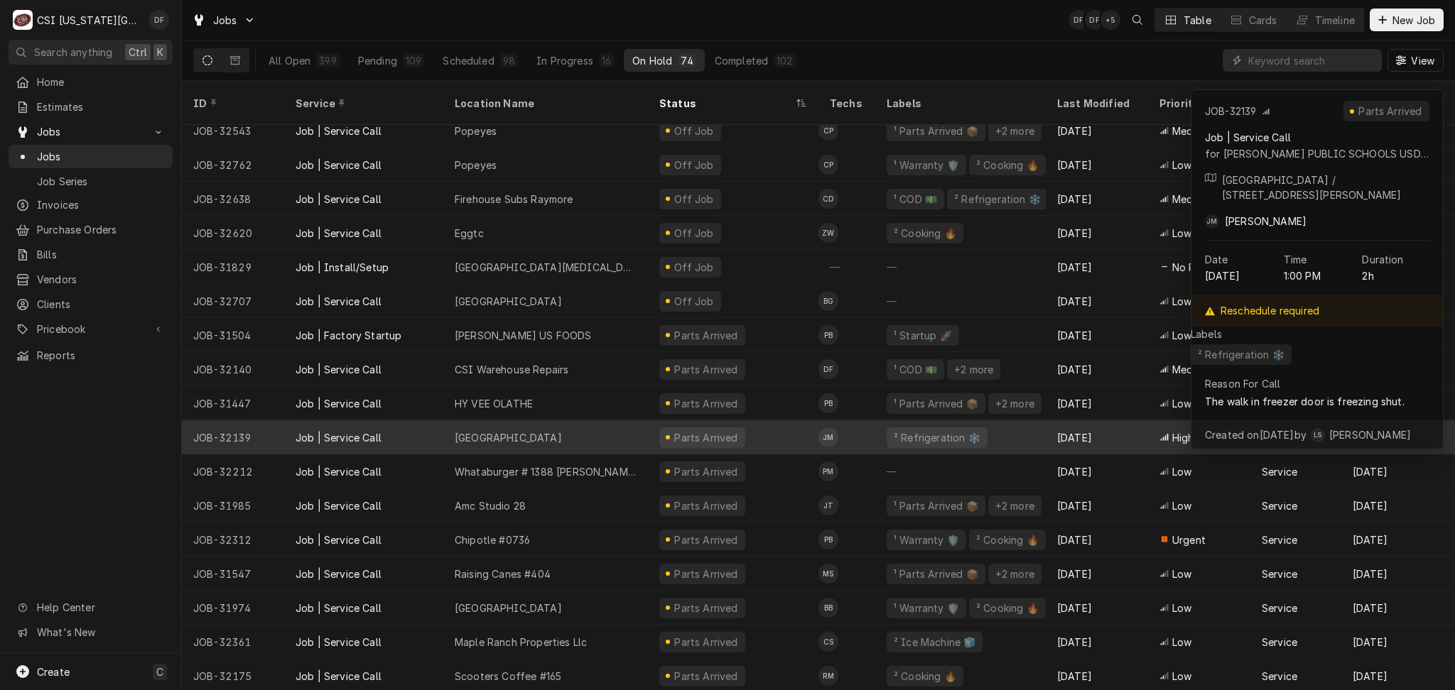
click at [722, 428] on div "Parts Arrived" at bounding box center [702, 438] width 86 height 21
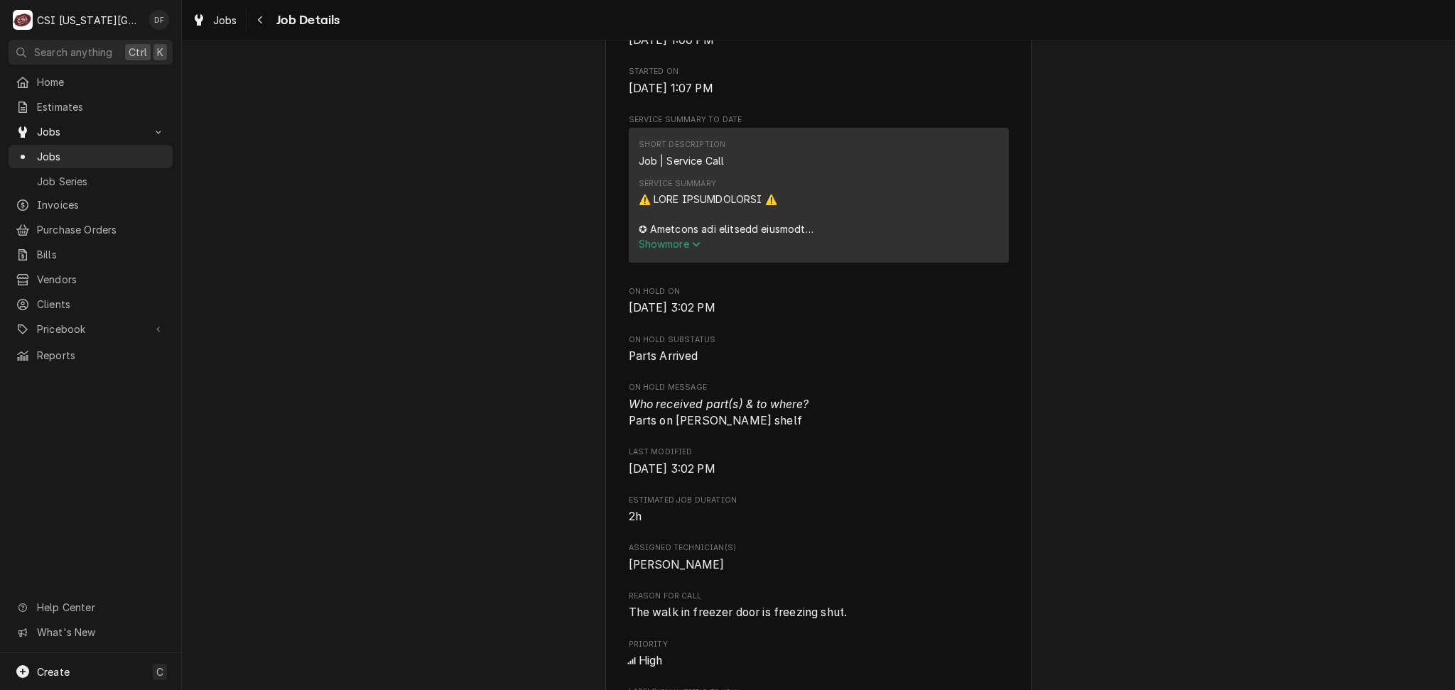
scroll to position [663, 0]
click at [666, 249] on span "Show more" at bounding box center [670, 243] width 63 height 12
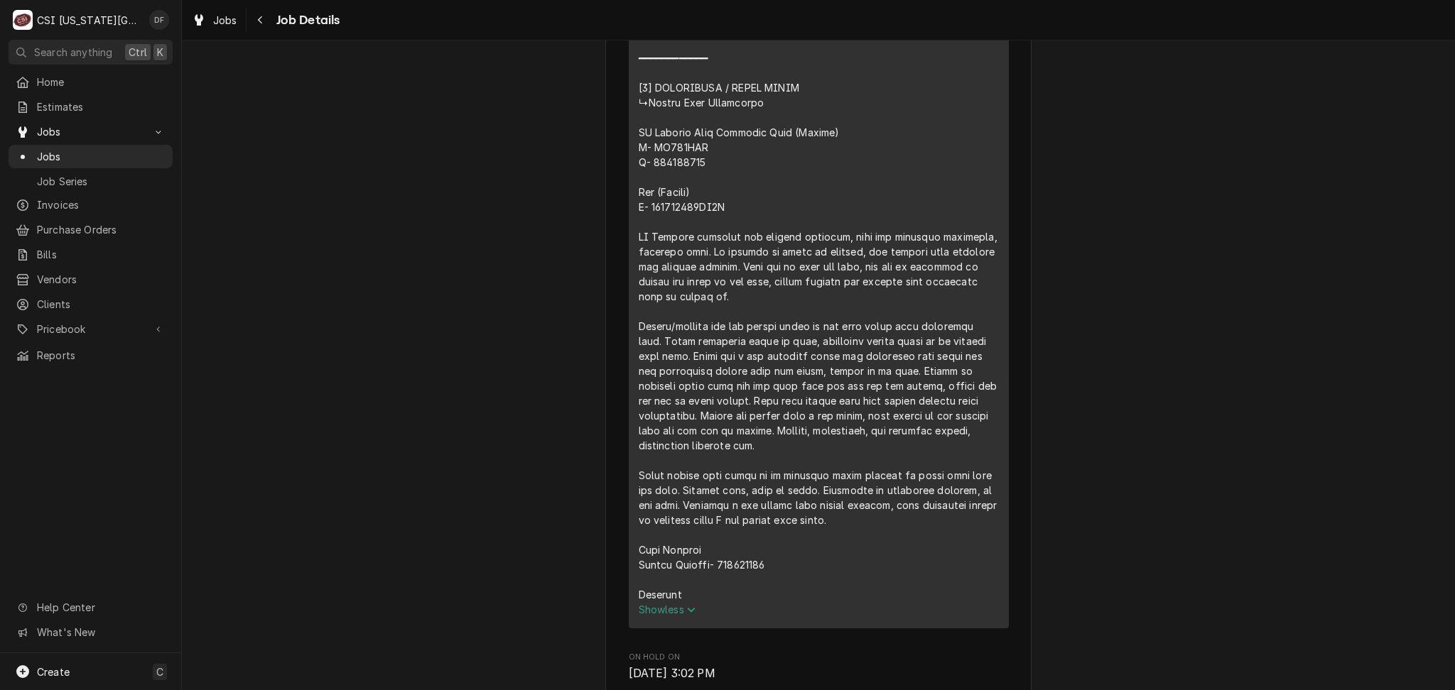
scroll to position [1799, 0]
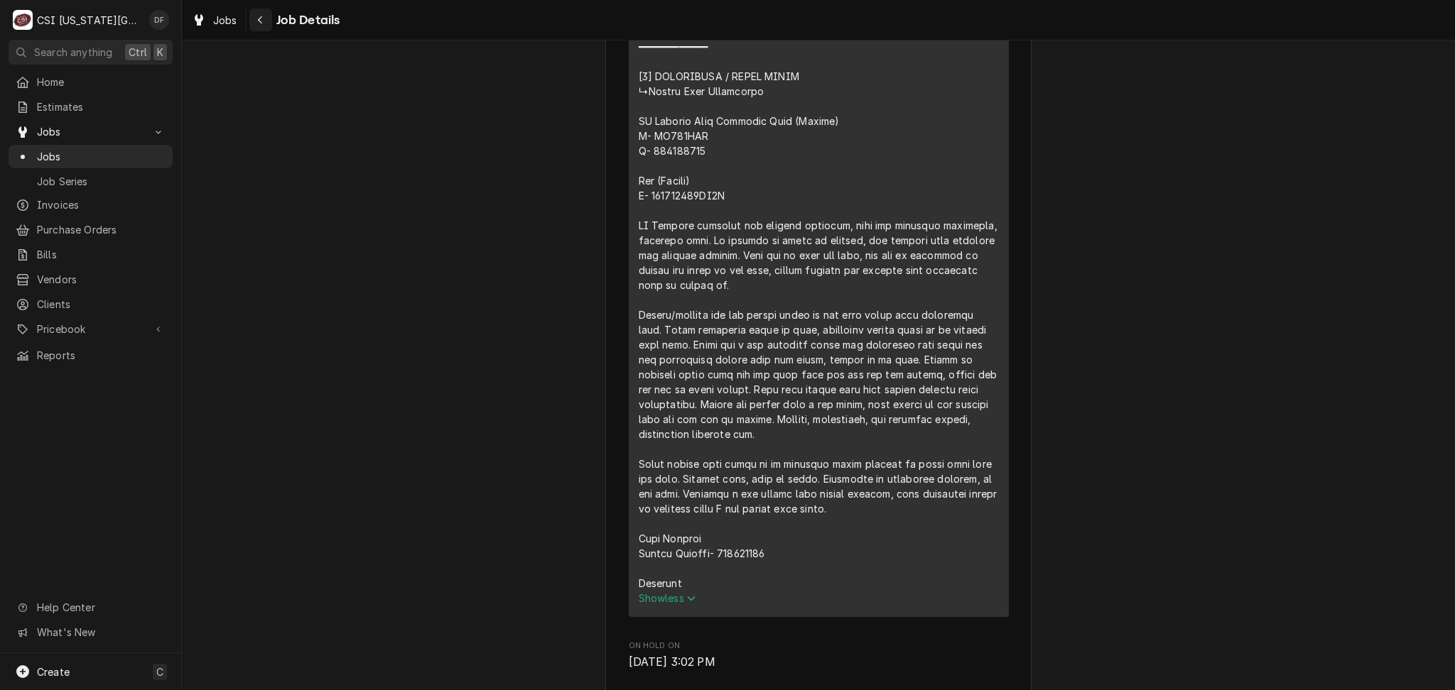
click at [258, 23] on icon "Navigate back" at bounding box center [260, 20] width 6 height 10
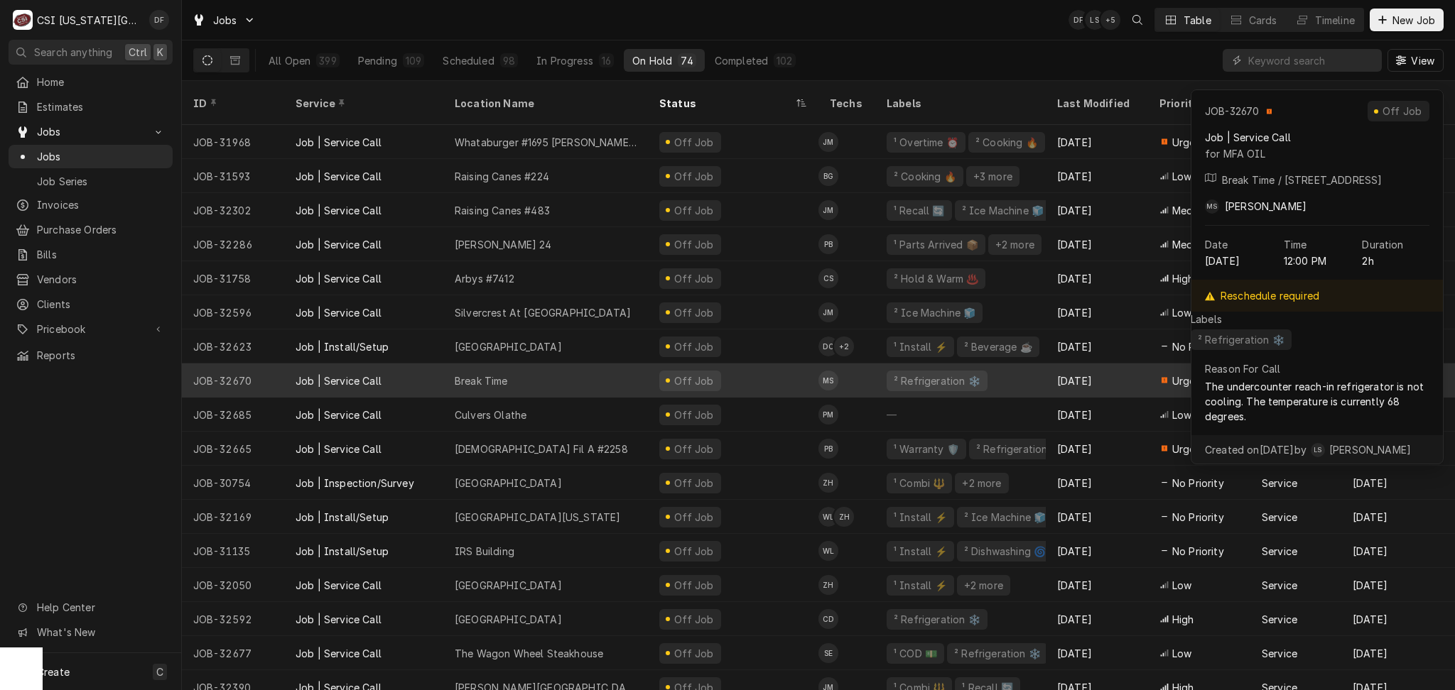
click at [803, 372] on div "Off Job" at bounding box center [733, 381] width 170 height 34
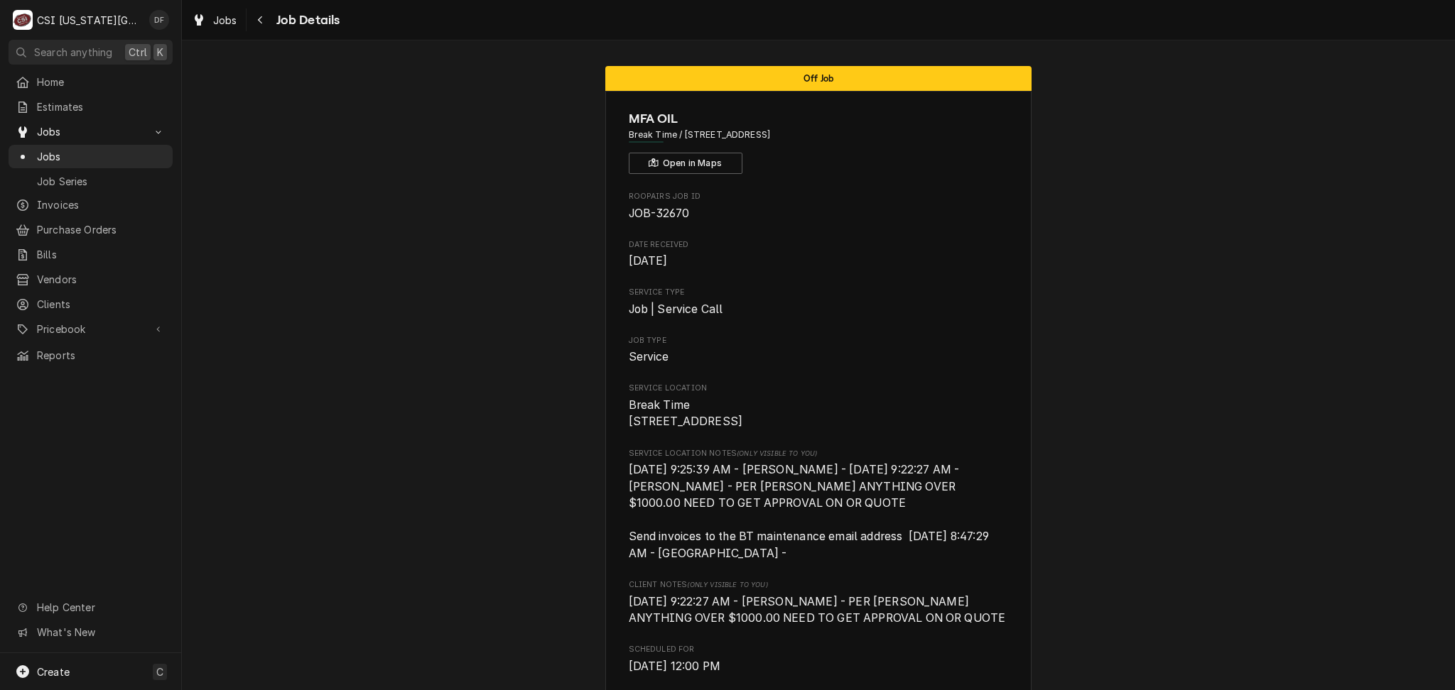
scroll to position [379, 0]
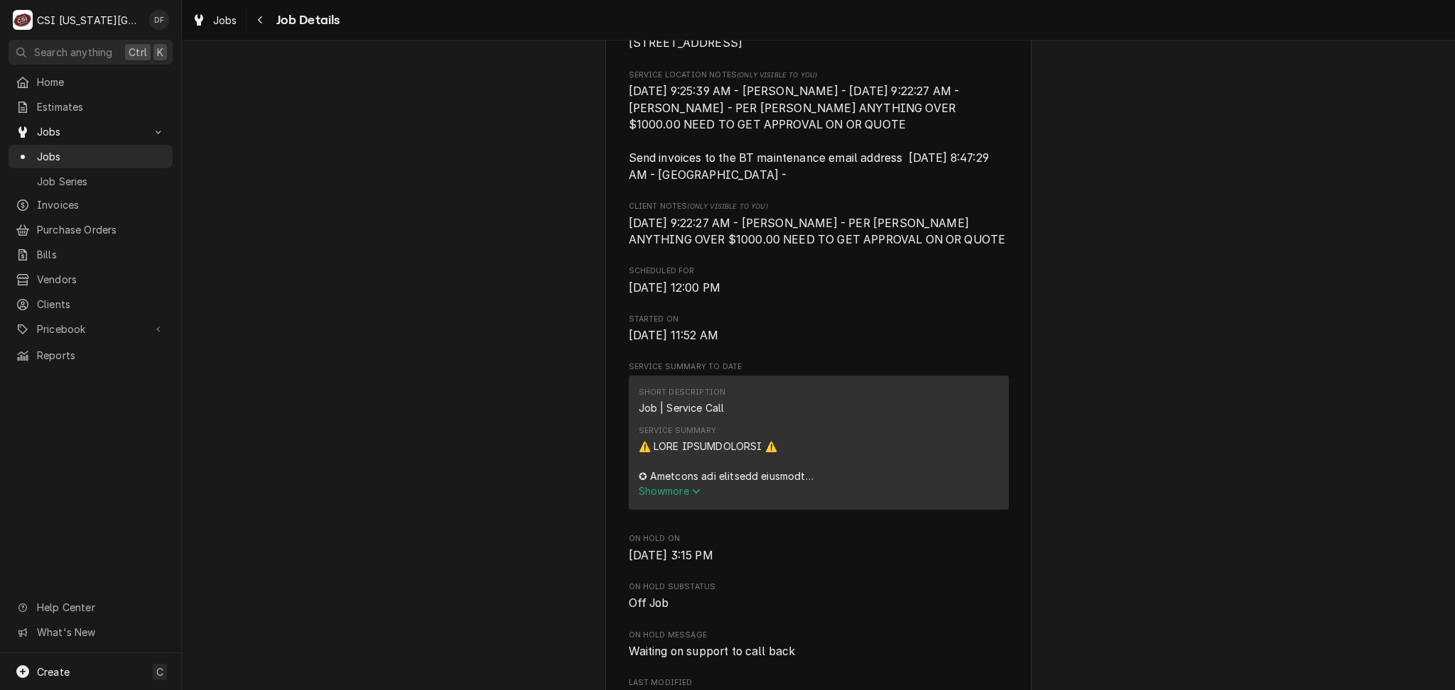
click at [663, 497] on span "Show more" at bounding box center [670, 491] width 63 height 12
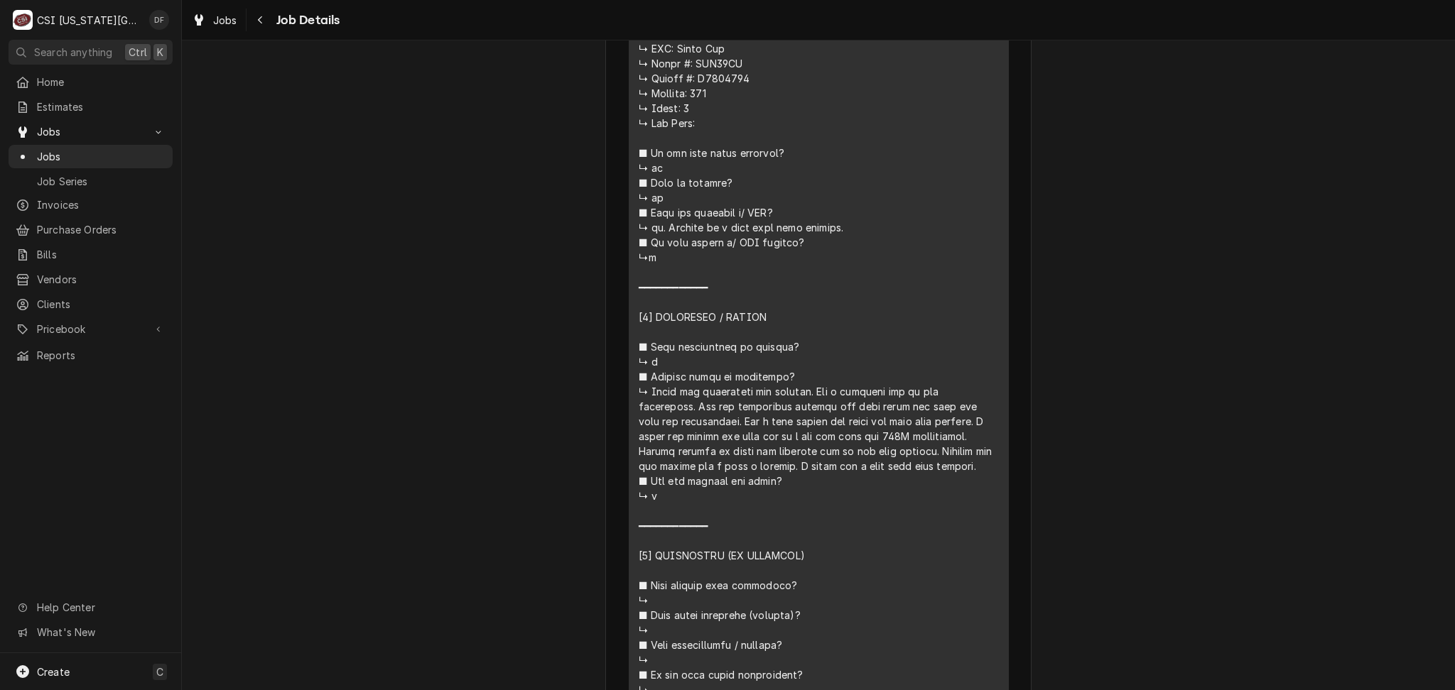
scroll to position [1041, 0]
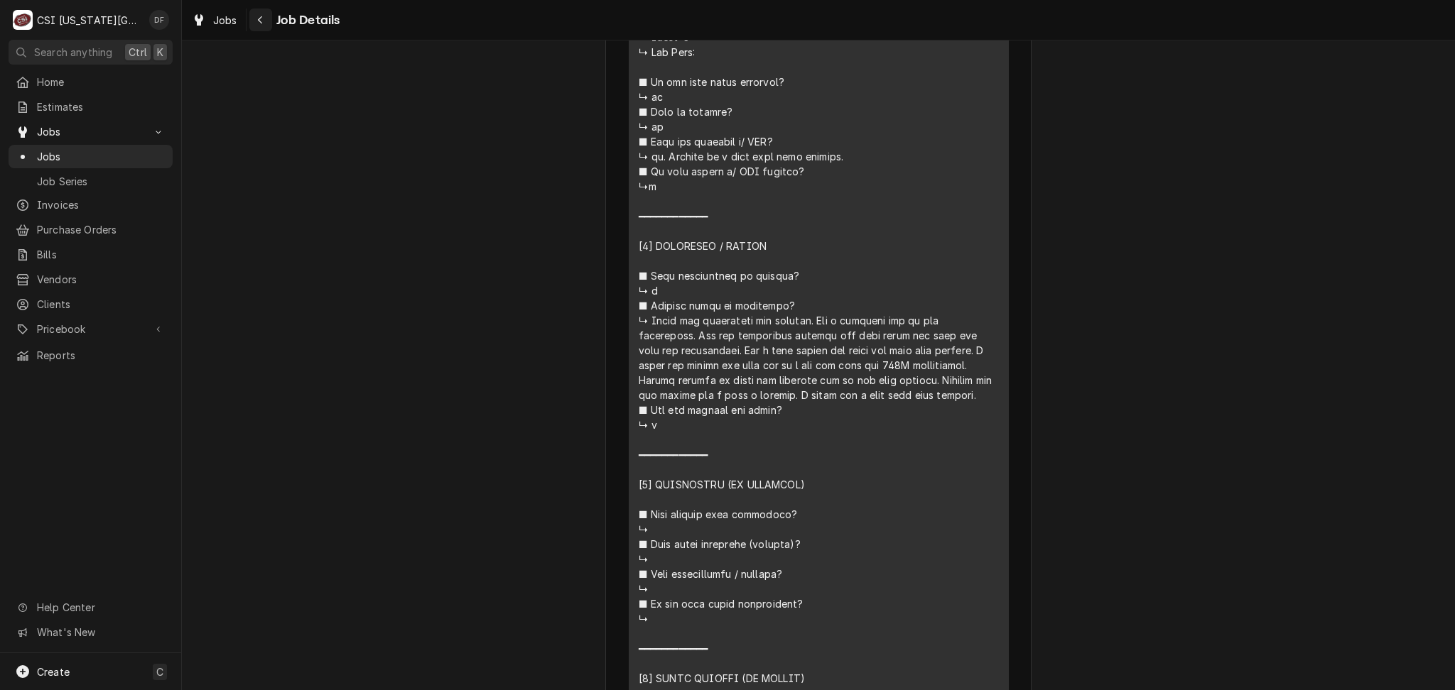
click at [261, 18] on icon "Navigate back" at bounding box center [260, 20] width 6 height 10
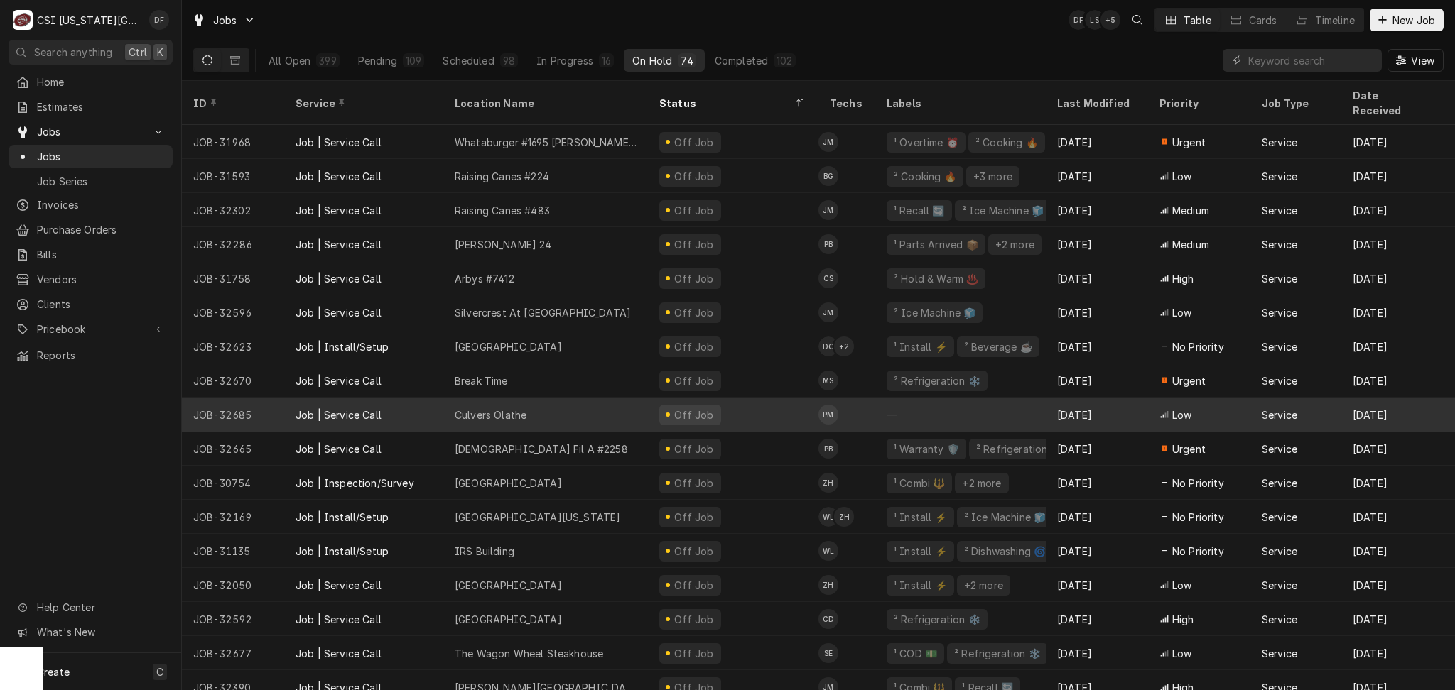
click at [748, 401] on div "Off Job" at bounding box center [733, 415] width 170 height 34
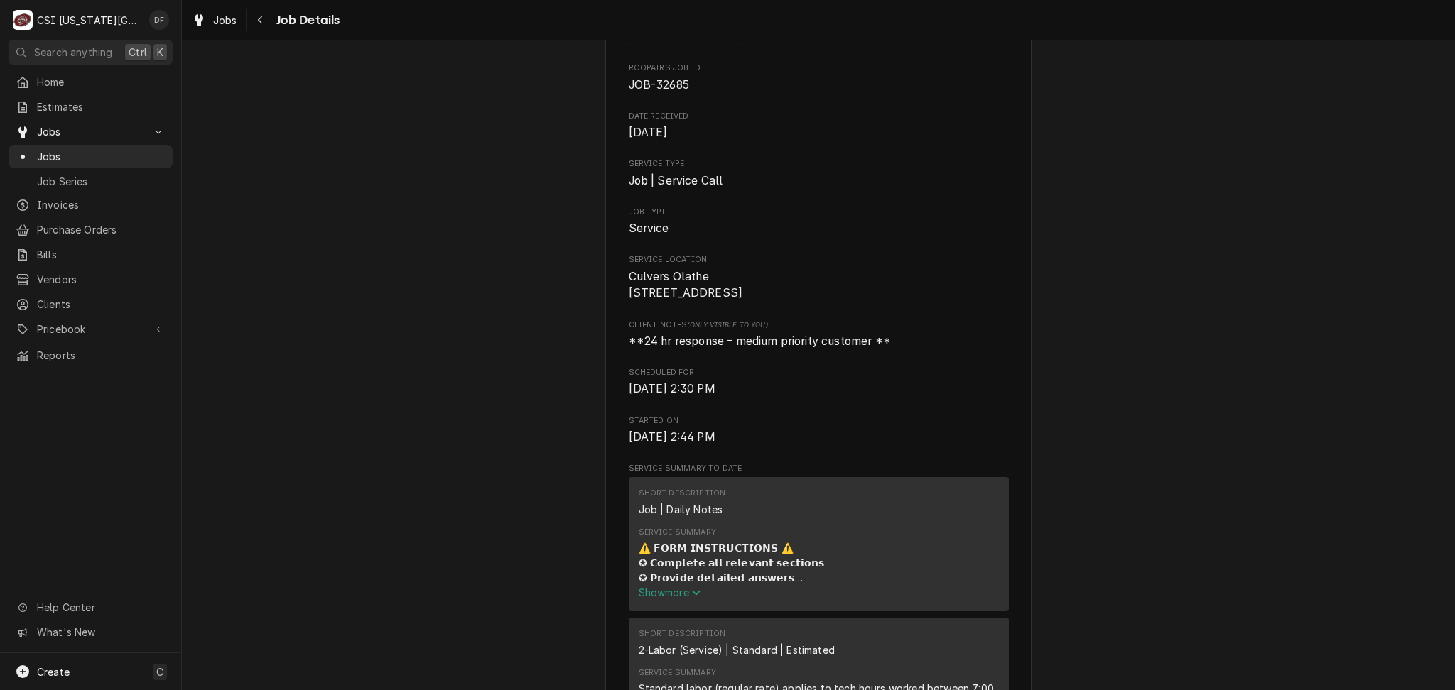
scroll to position [379, 0]
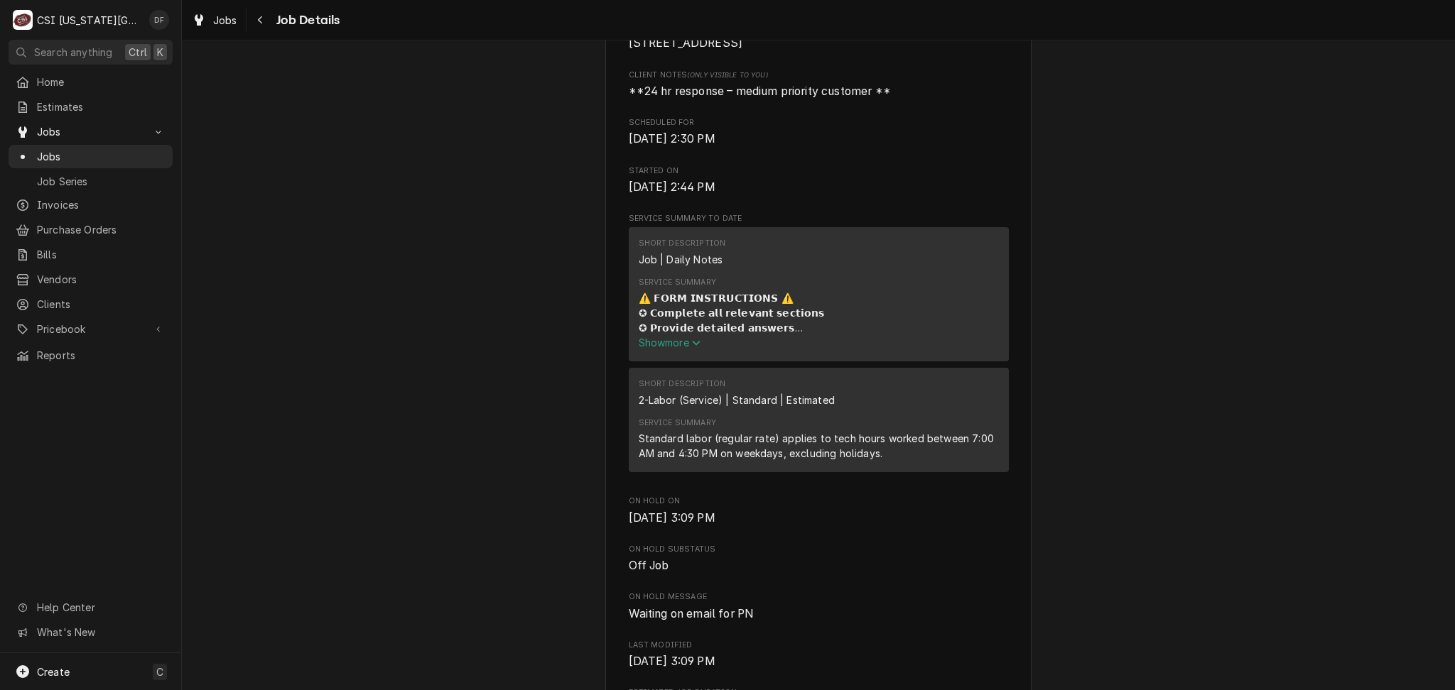
click at [664, 350] on button "Show more" at bounding box center [732, 342] width 186 height 15
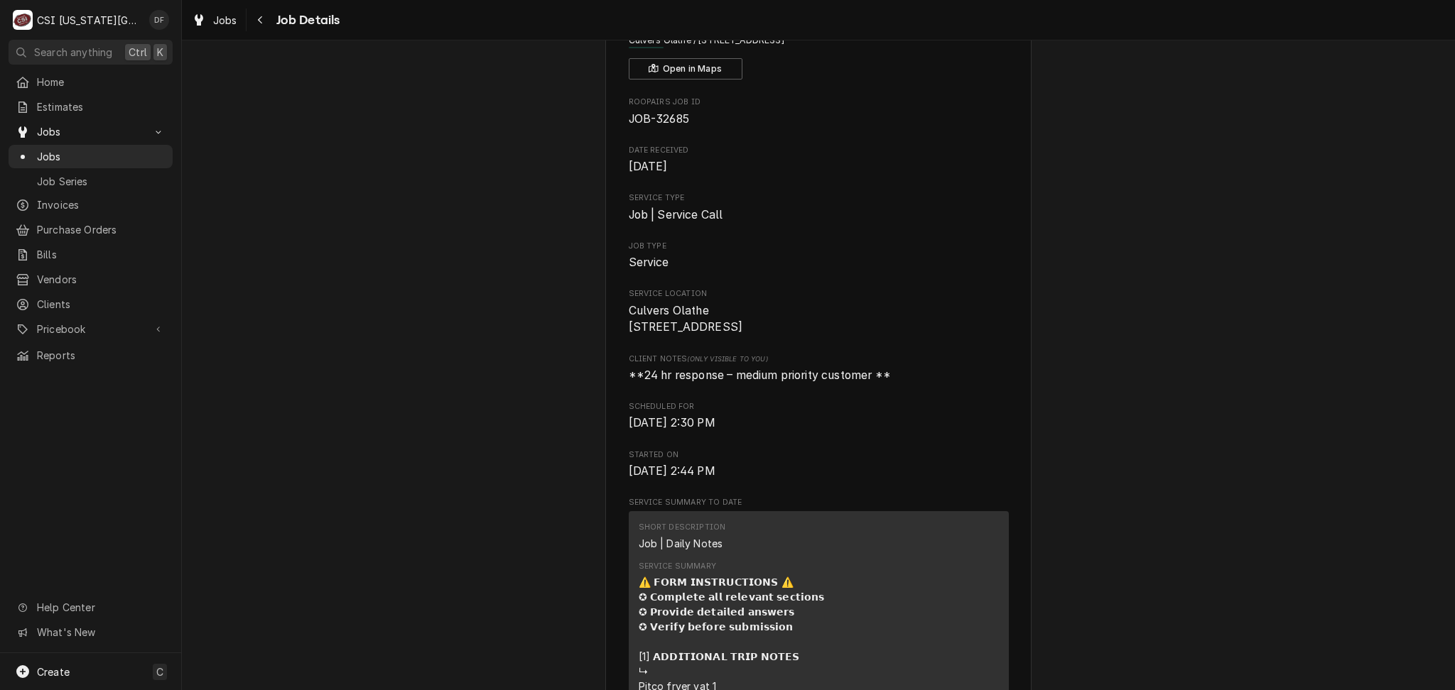
scroll to position [0, 0]
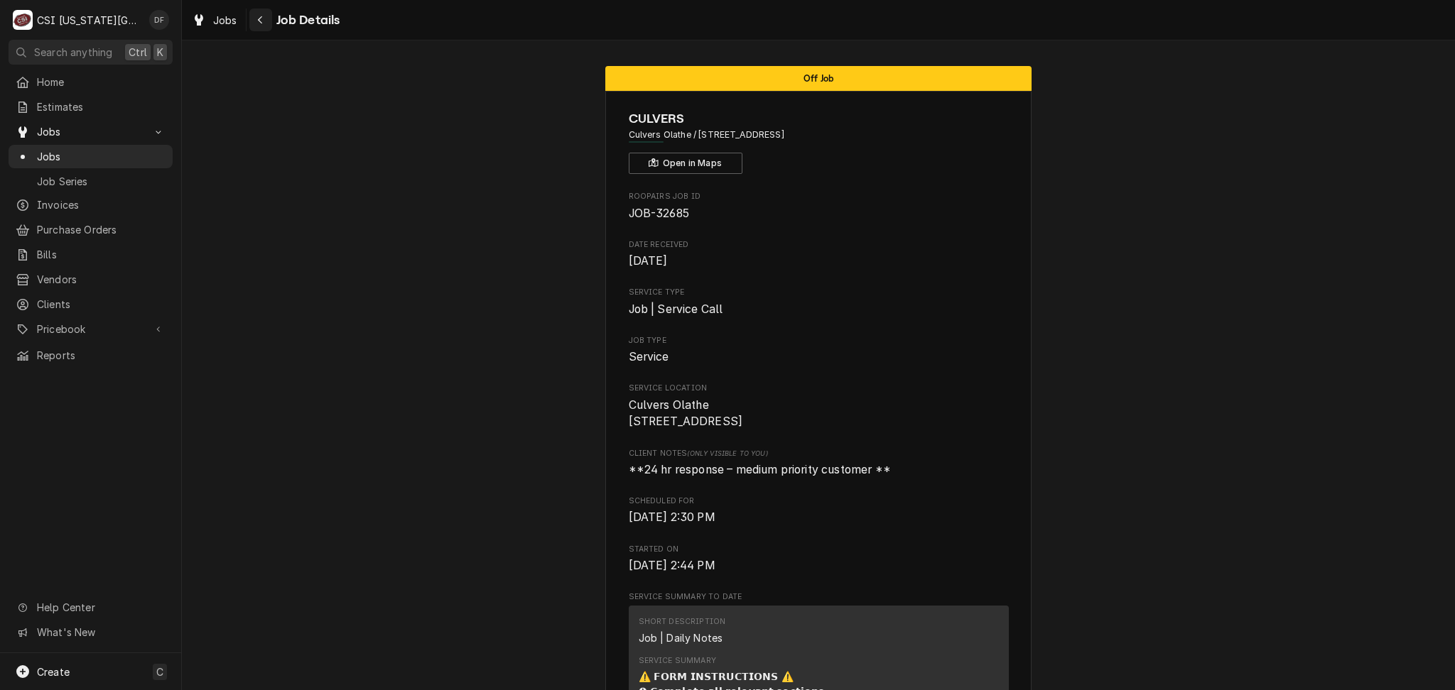
click at [257, 21] on icon "Navigate back" at bounding box center [260, 20] width 6 height 10
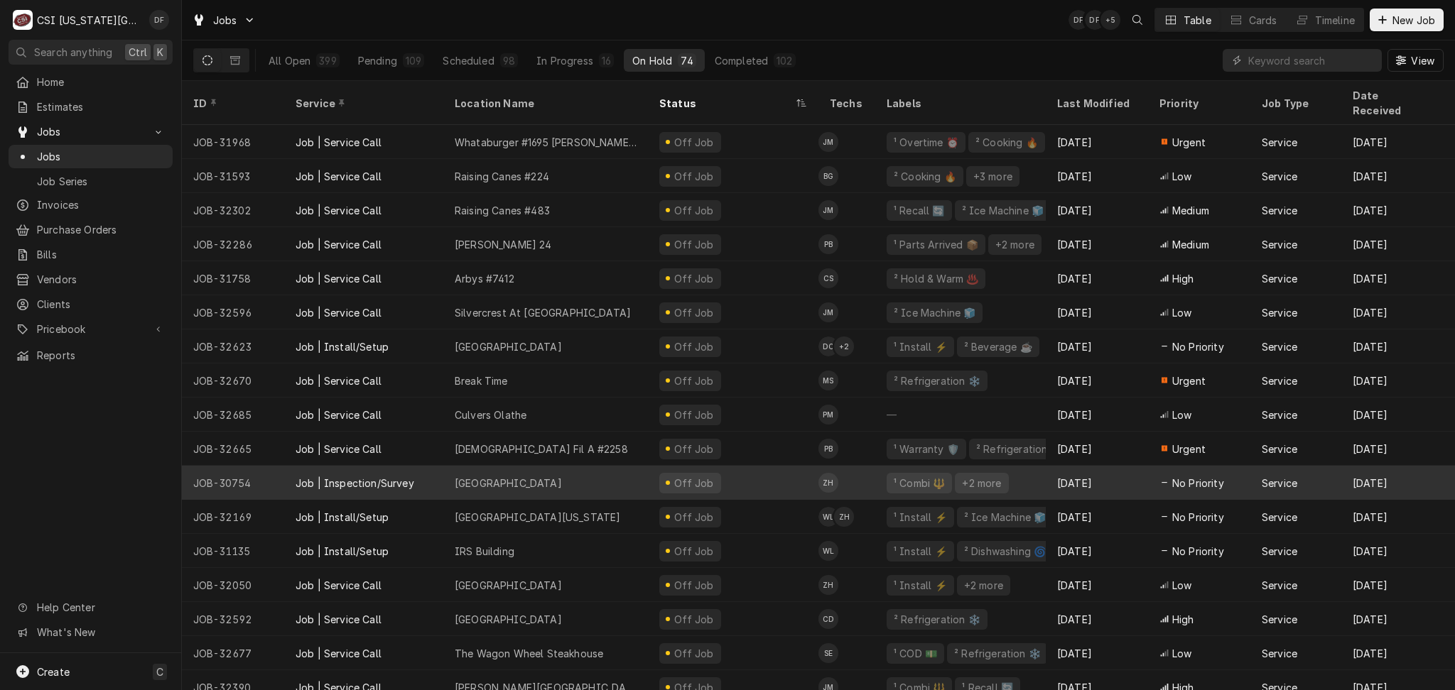
click at [697, 476] on div "Off Job" at bounding box center [693, 483] width 43 height 15
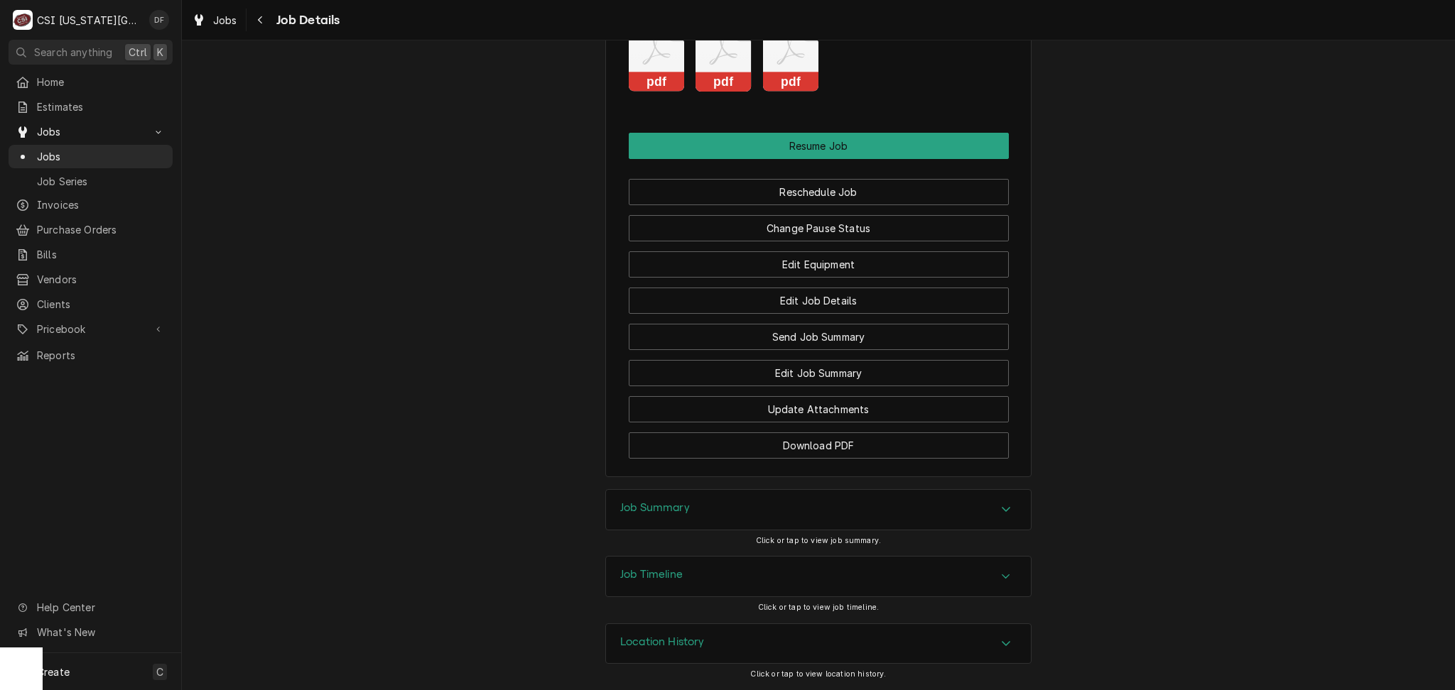
scroll to position [1649, 0]
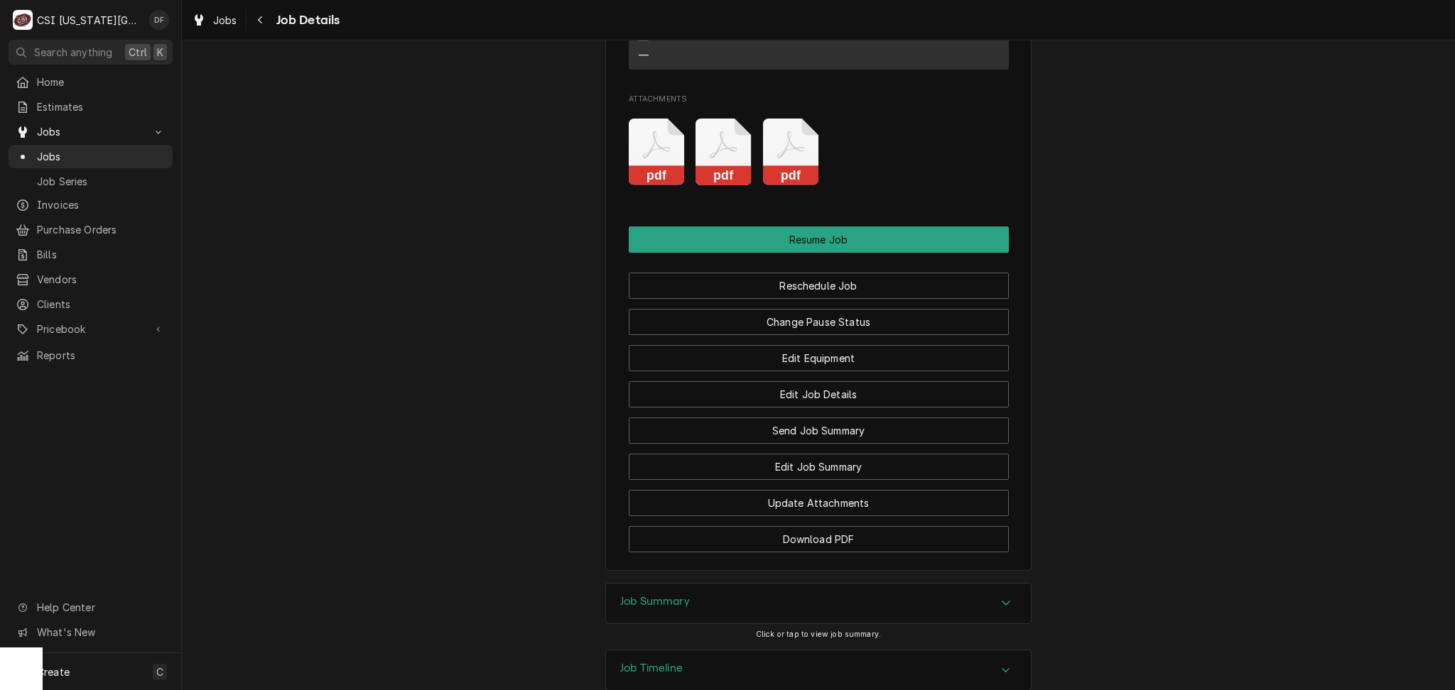
click at [696, 604] on div "Job Summary" at bounding box center [818, 604] width 425 height 40
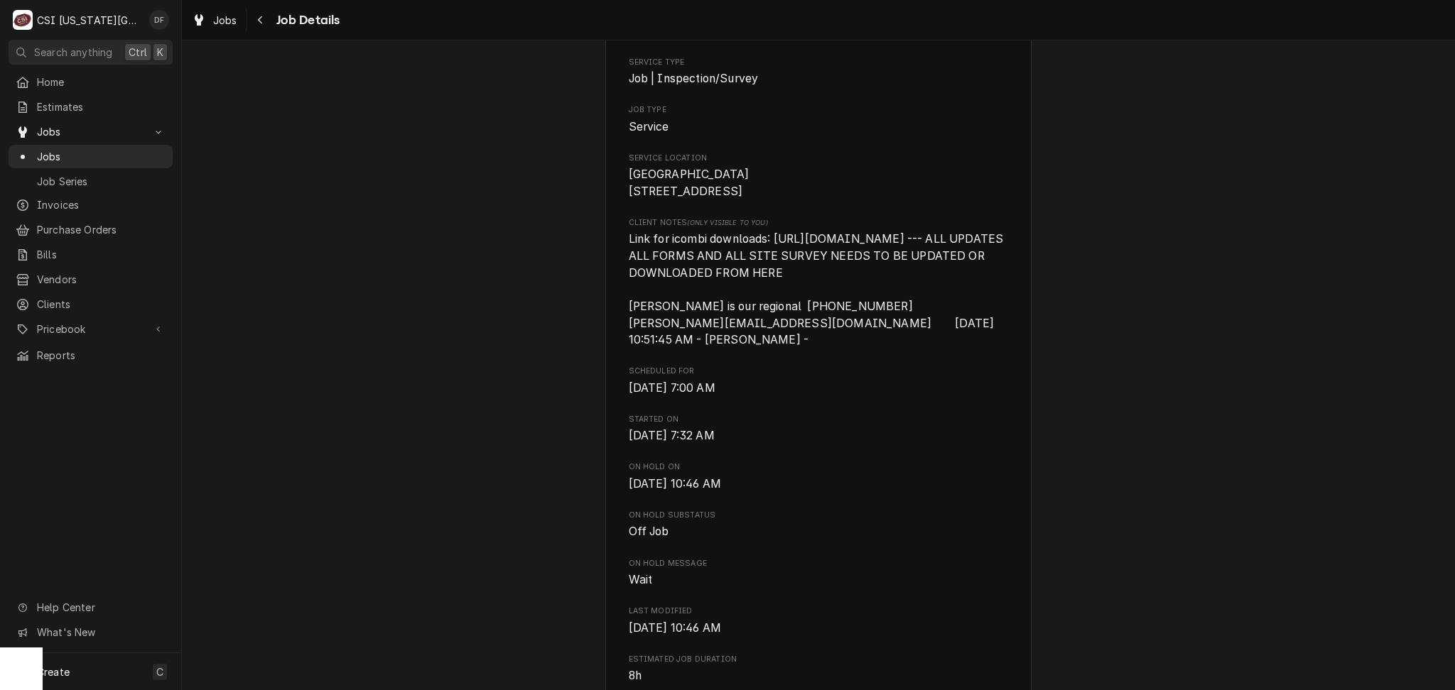
scroll to position [197, 0]
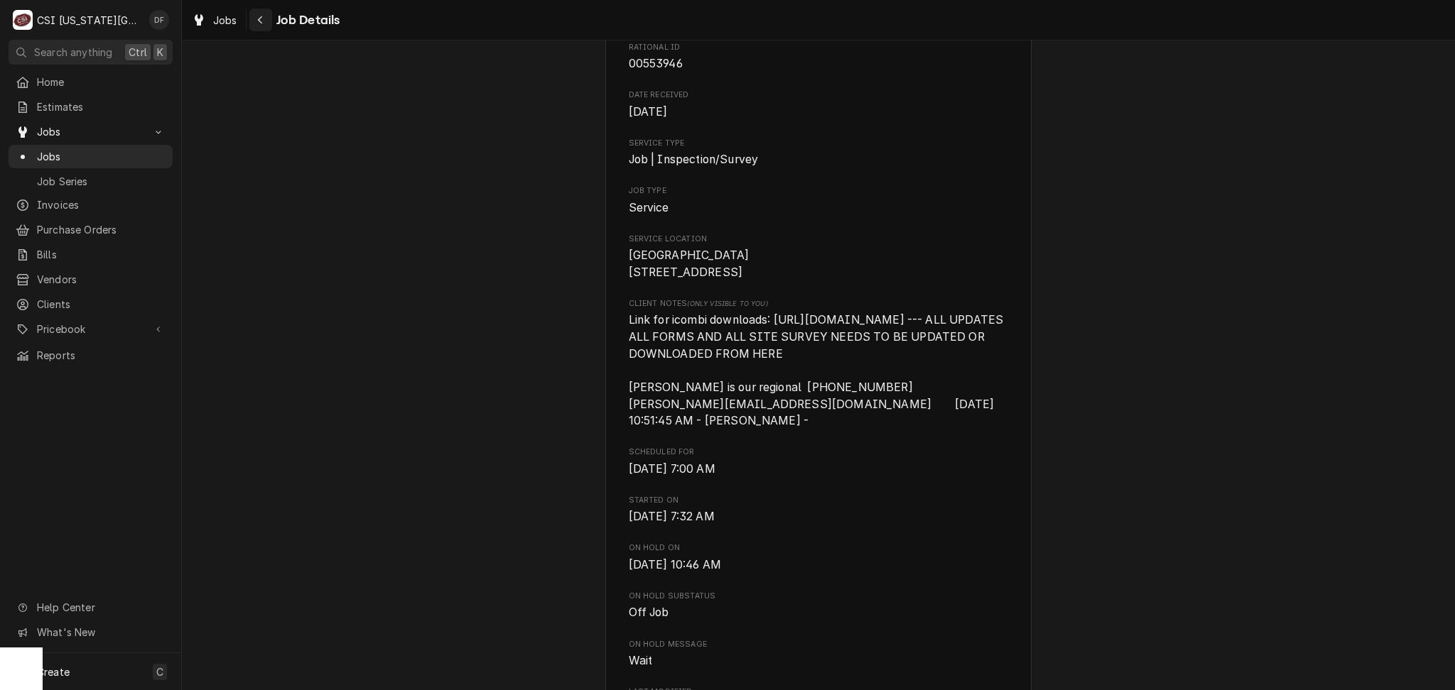
click at [254, 15] on div "Navigate back" at bounding box center [261, 20] width 14 height 14
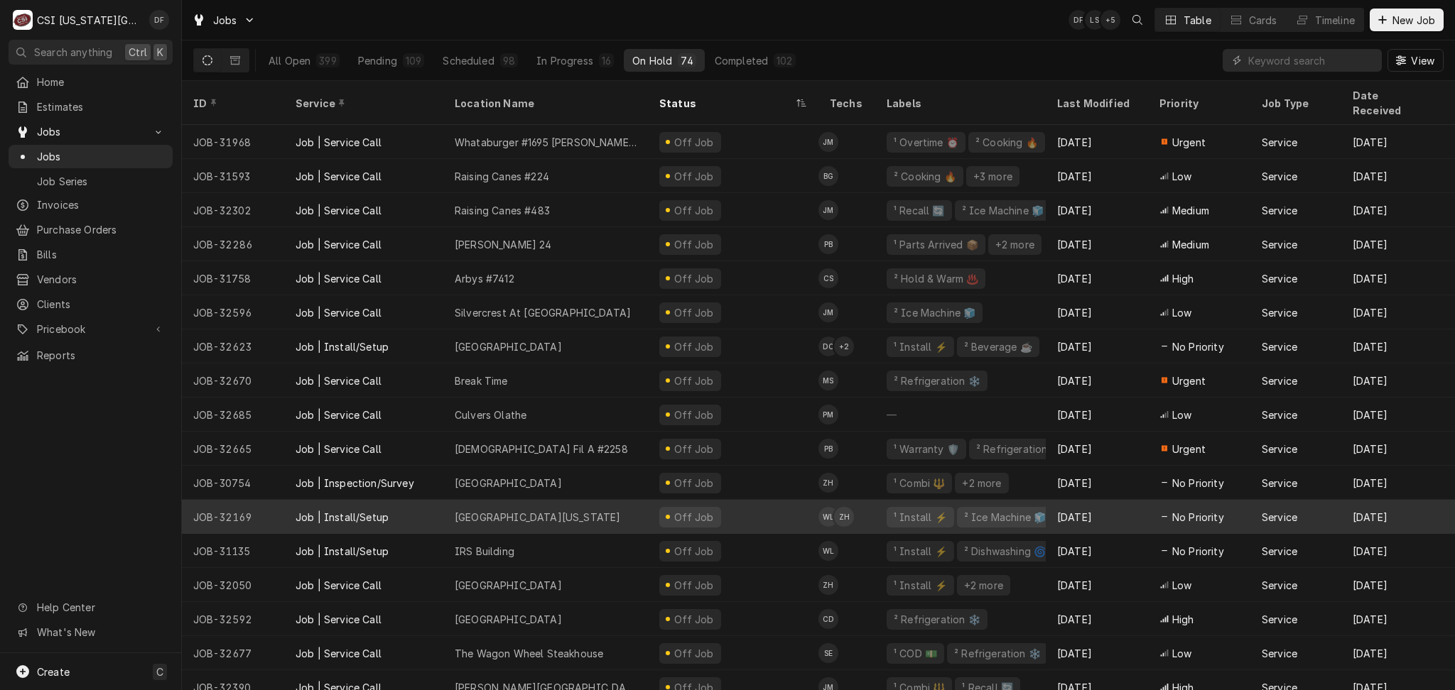
scroll to position [80, 0]
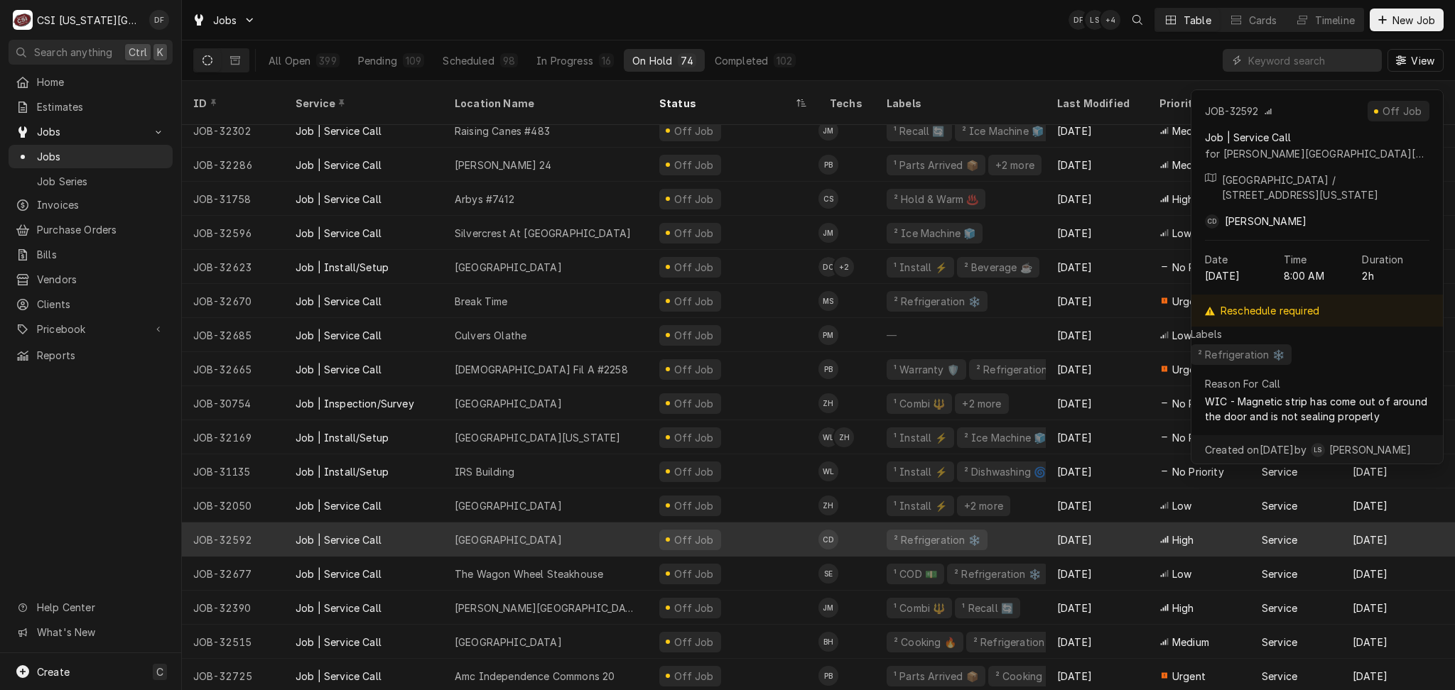
click at [725, 523] on div "Off Job" at bounding box center [733, 540] width 170 height 34
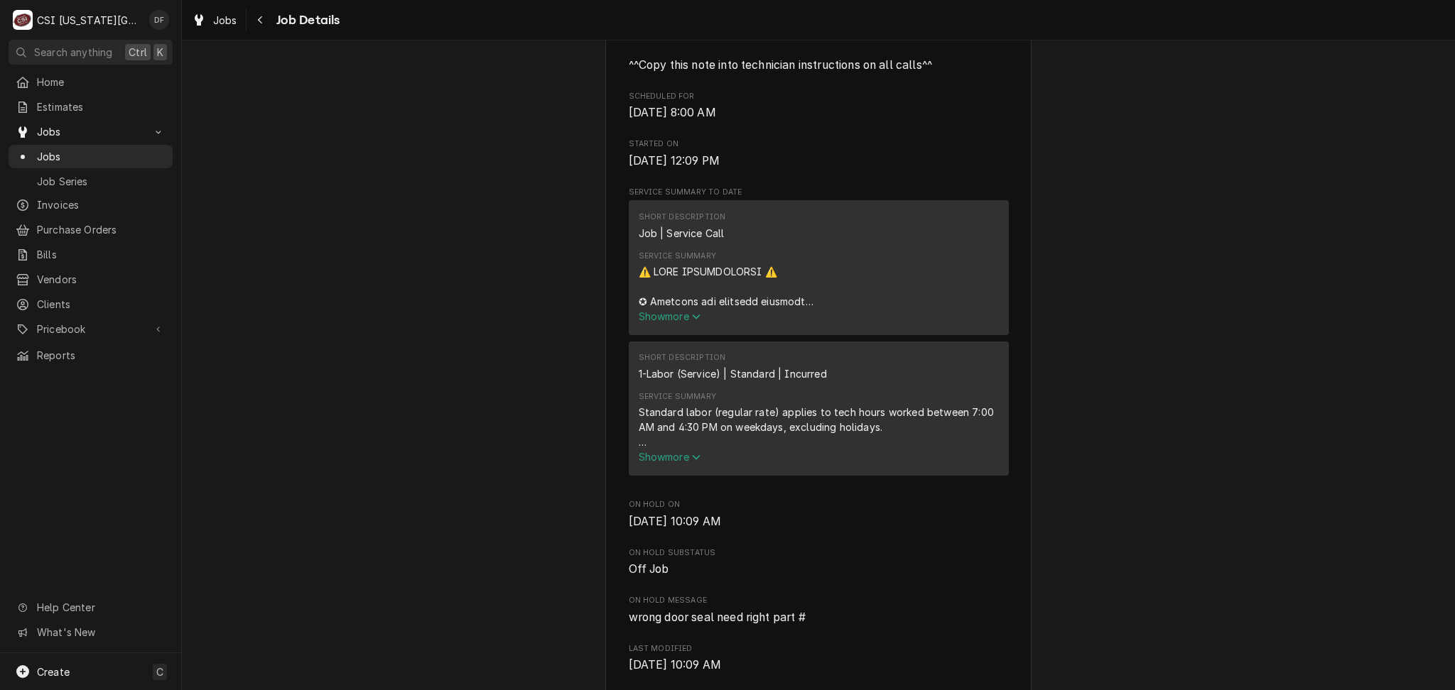
scroll to position [663, 0]
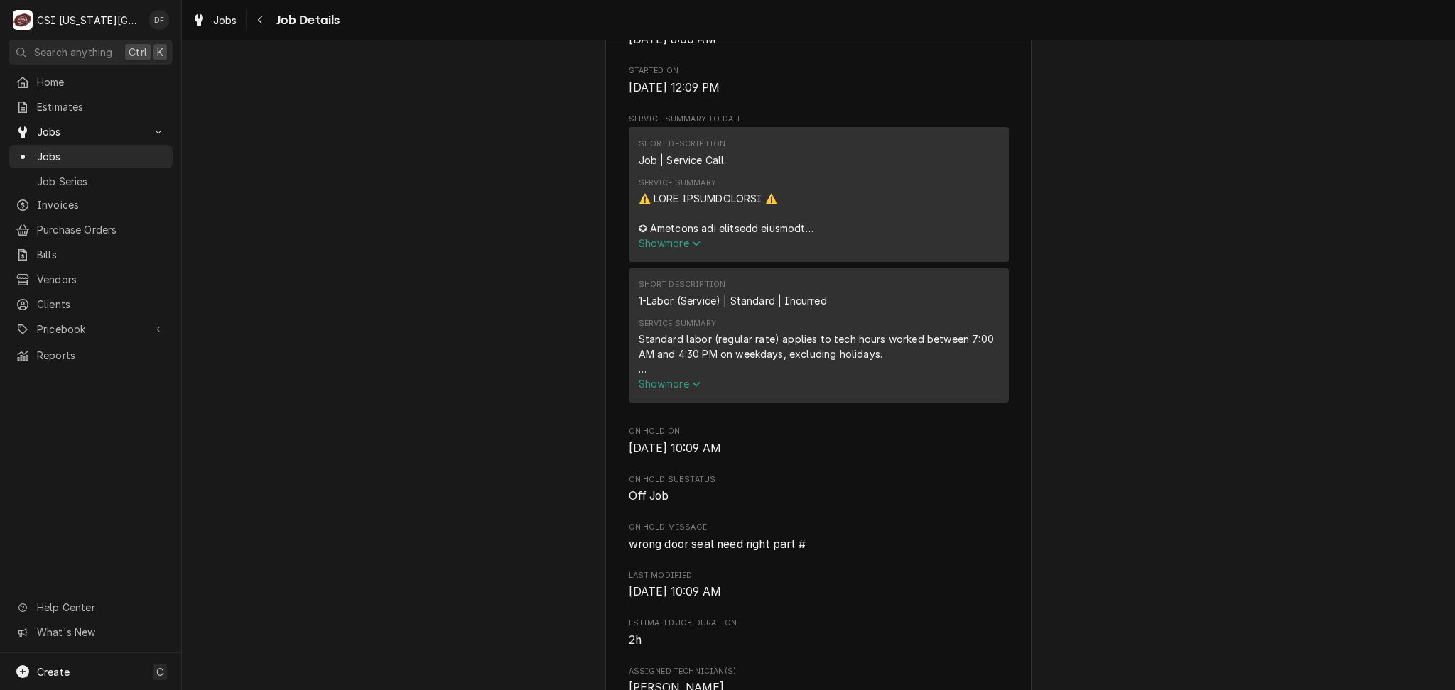
click at [682, 249] on span "Show more" at bounding box center [670, 243] width 63 height 12
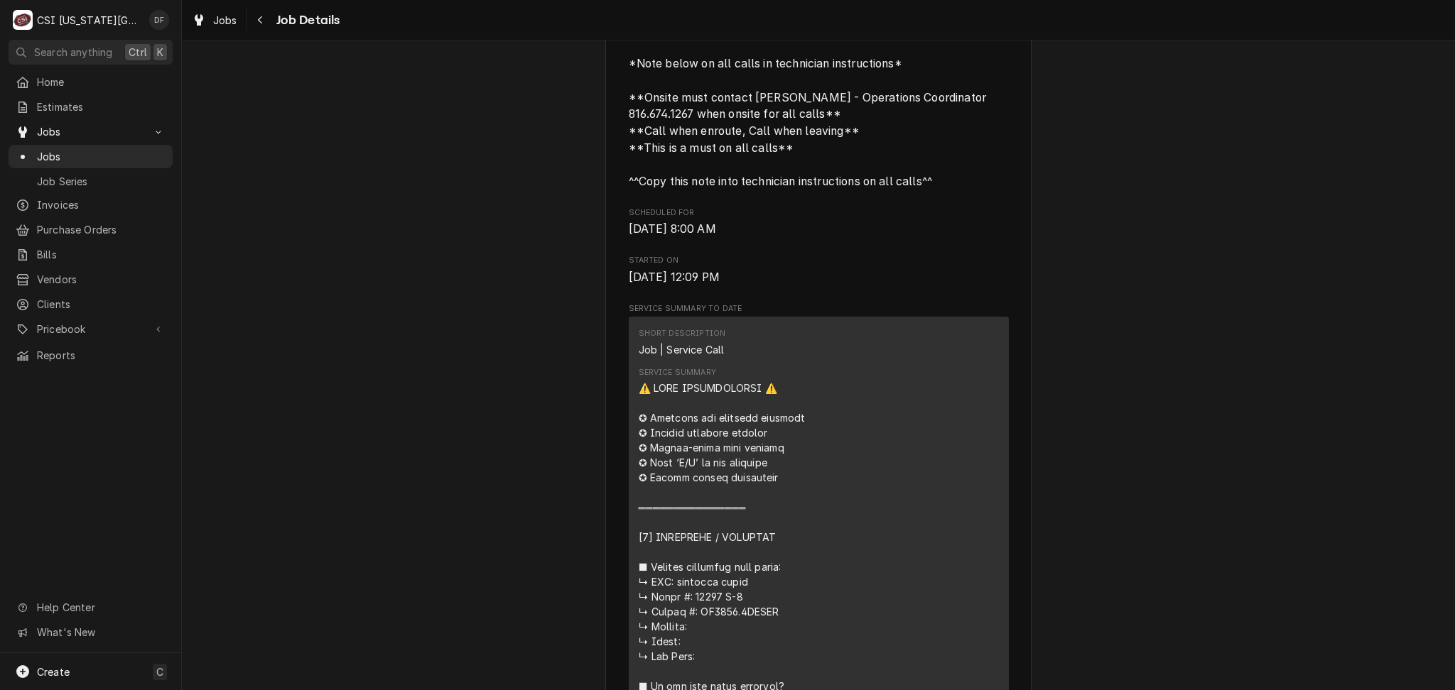
scroll to position [0, 0]
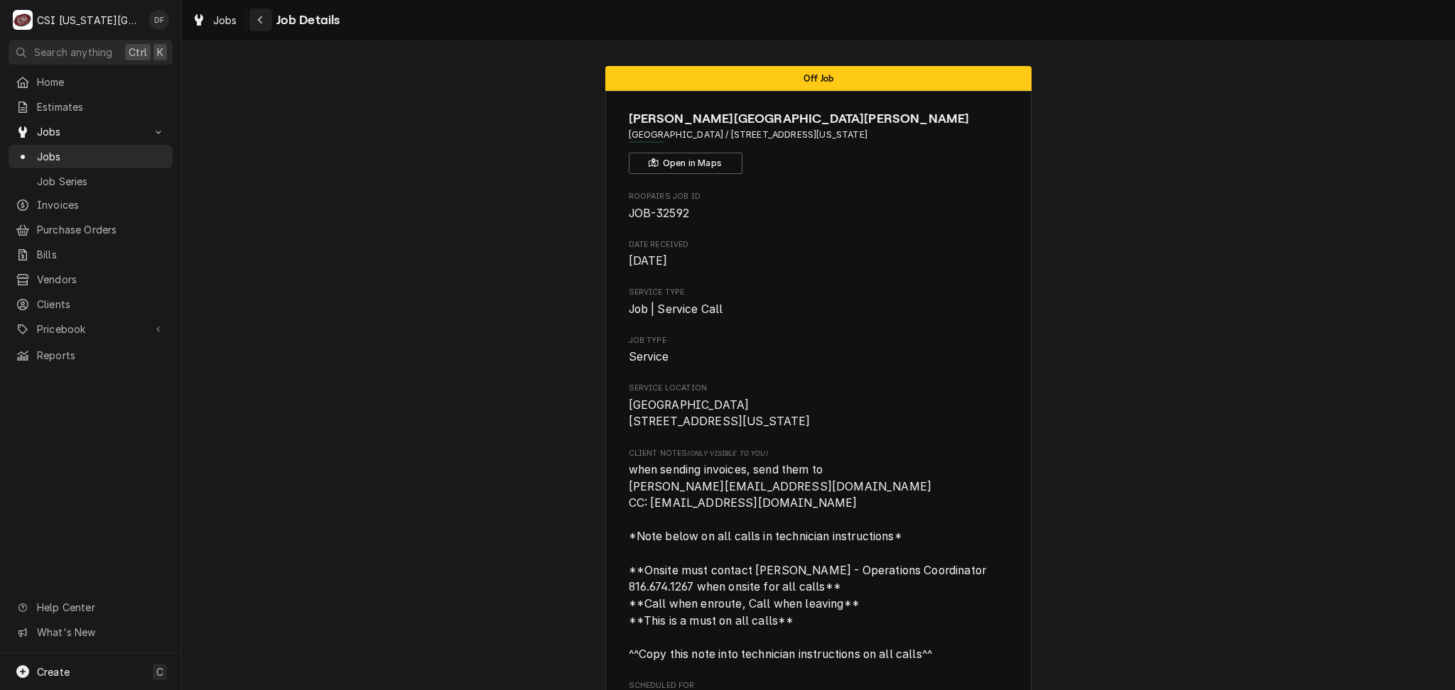
click at [255, 16] on div "Navigate back" at bounding box center [261, 20] width 14 height 14
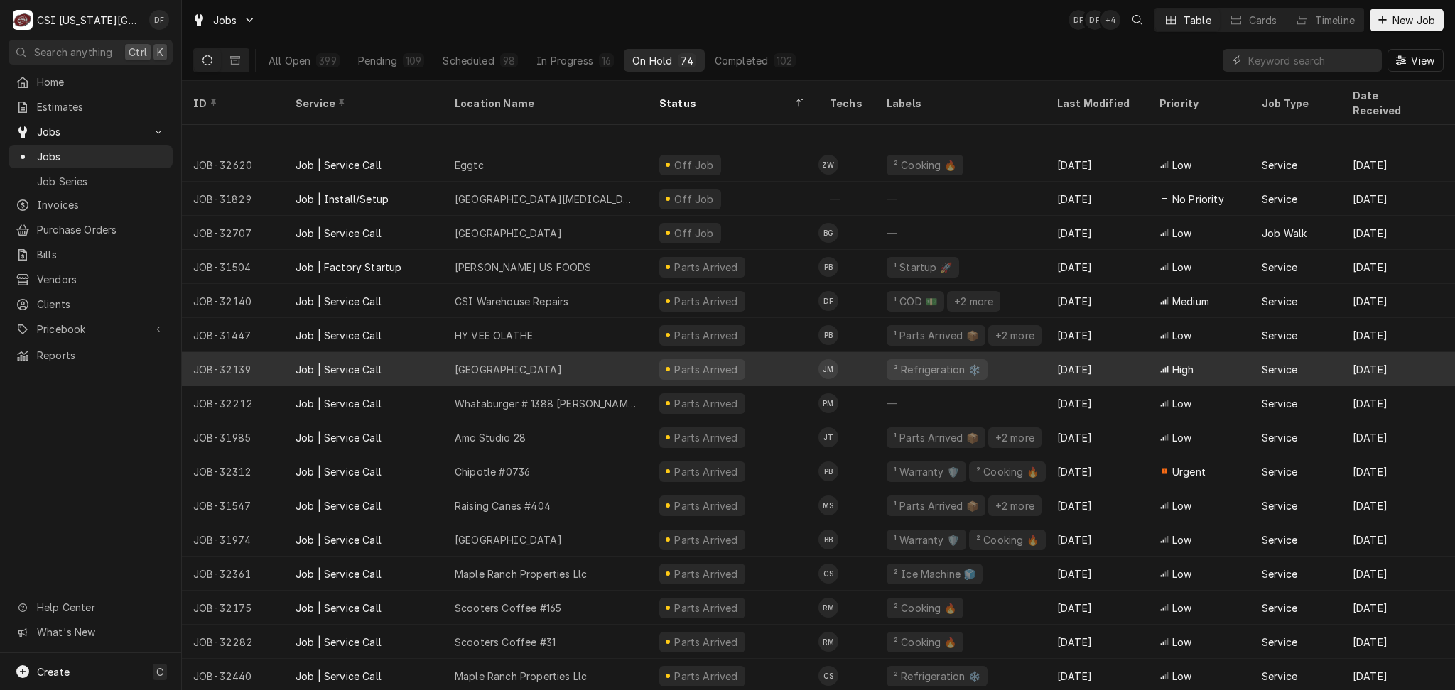
scroll to position [890, 0]
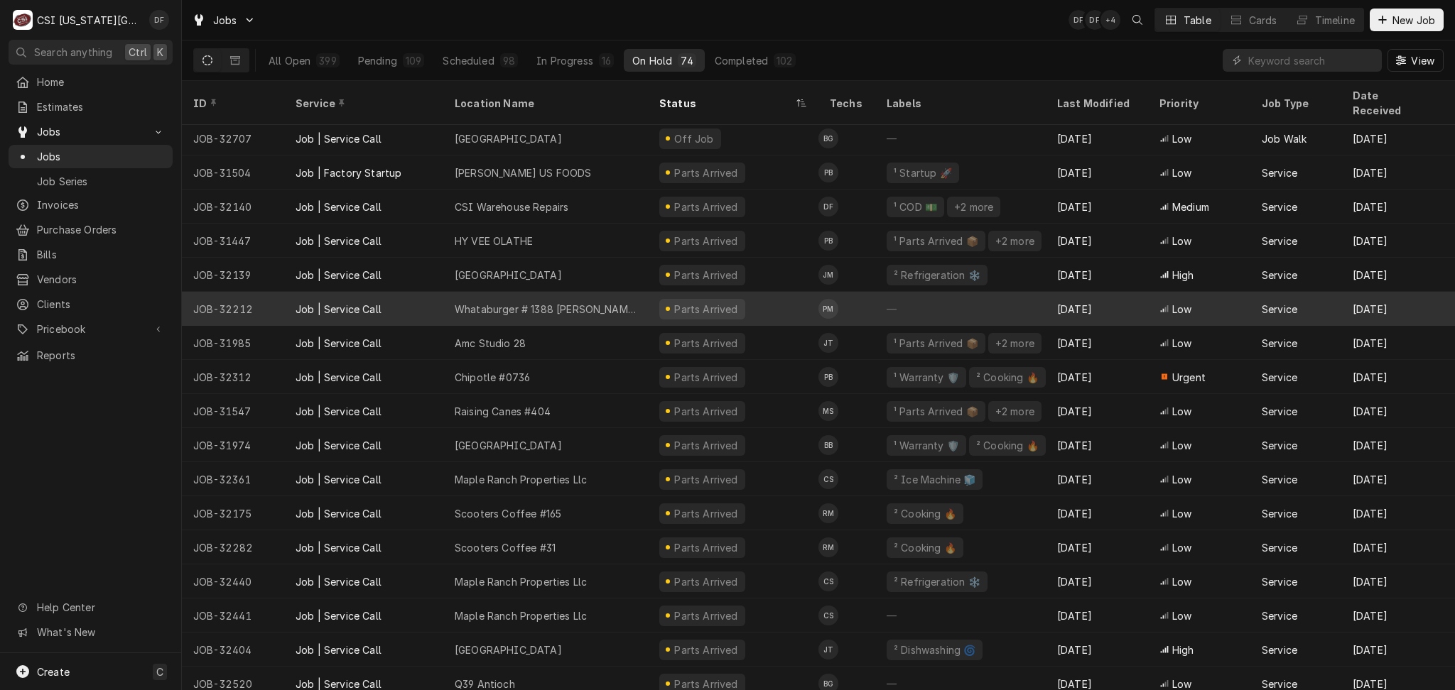
click at [588, 302] on div "Whataburger # 1388 Lawrence" at bounding box center [546, 309] width 182 height 15
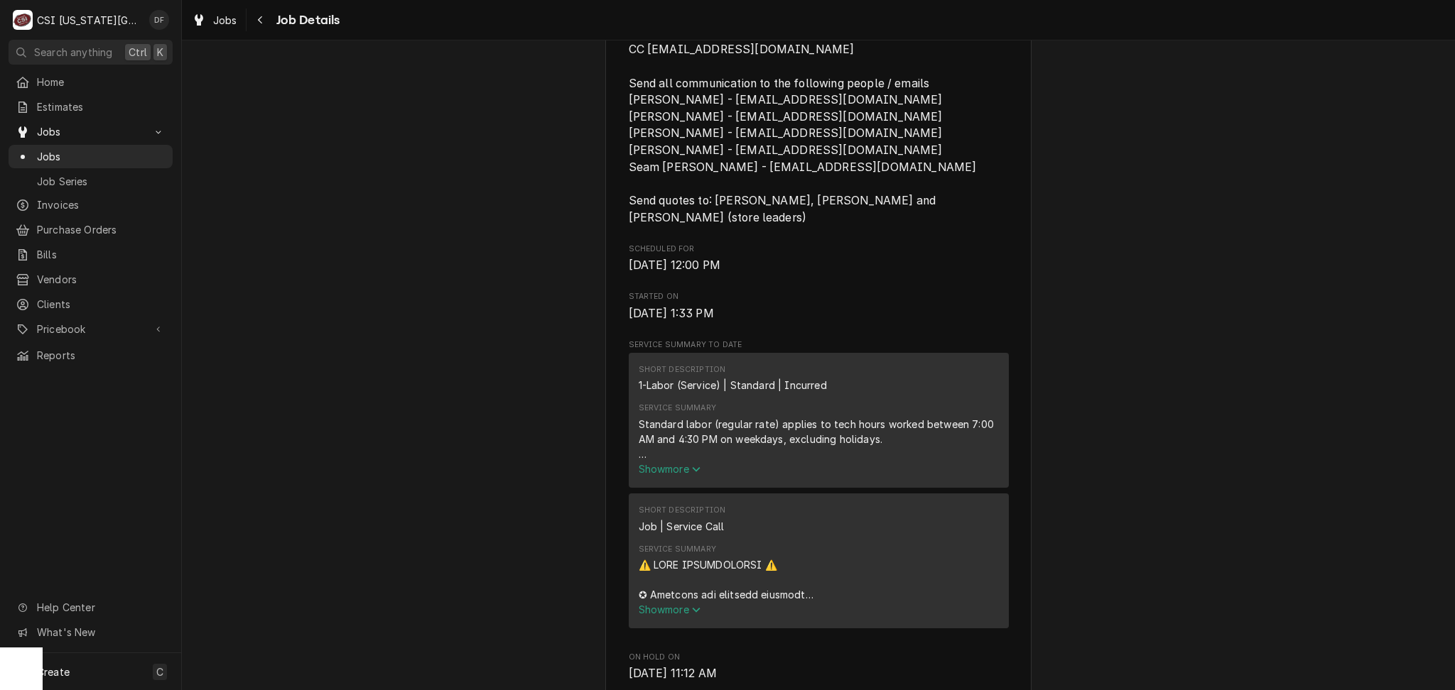
scroll to position [663, 0]
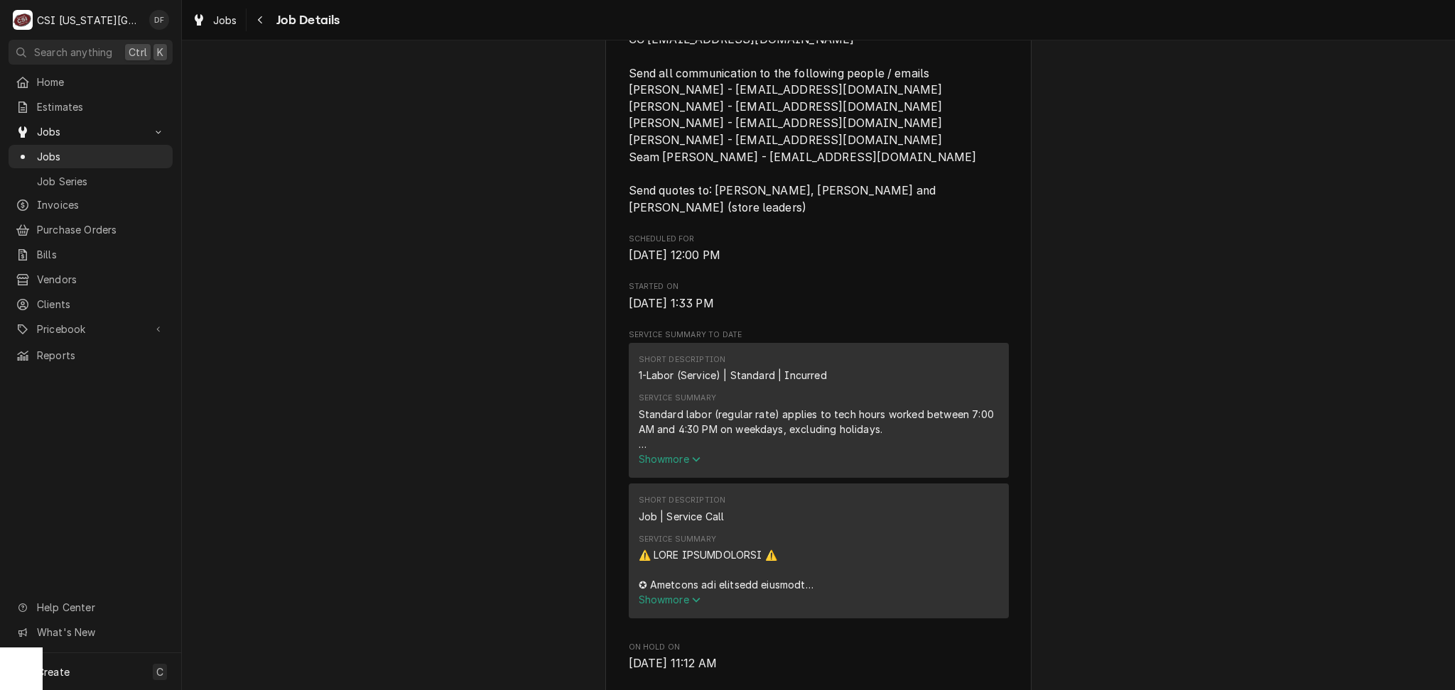
click at [679, 453] on span "Show more" at bounding box center [670, 459] width 63 height 12
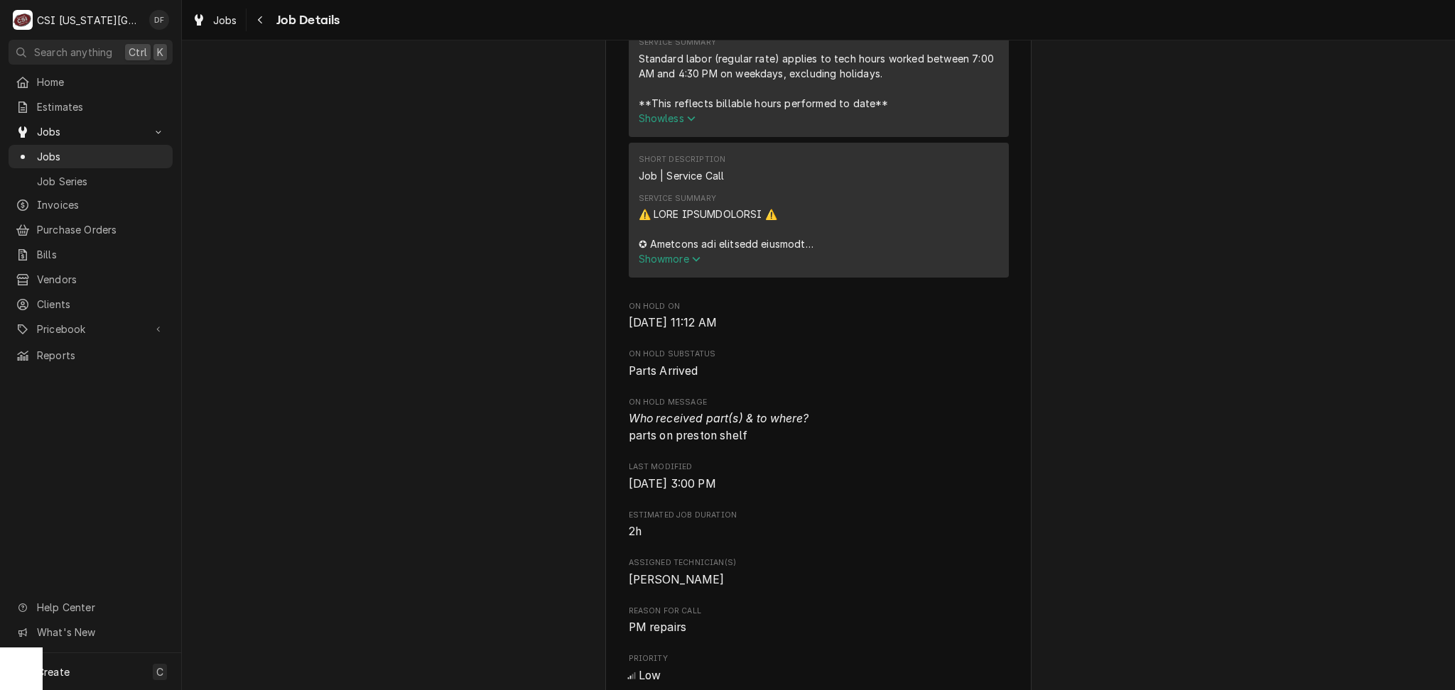
scroll to position [1041, 0]
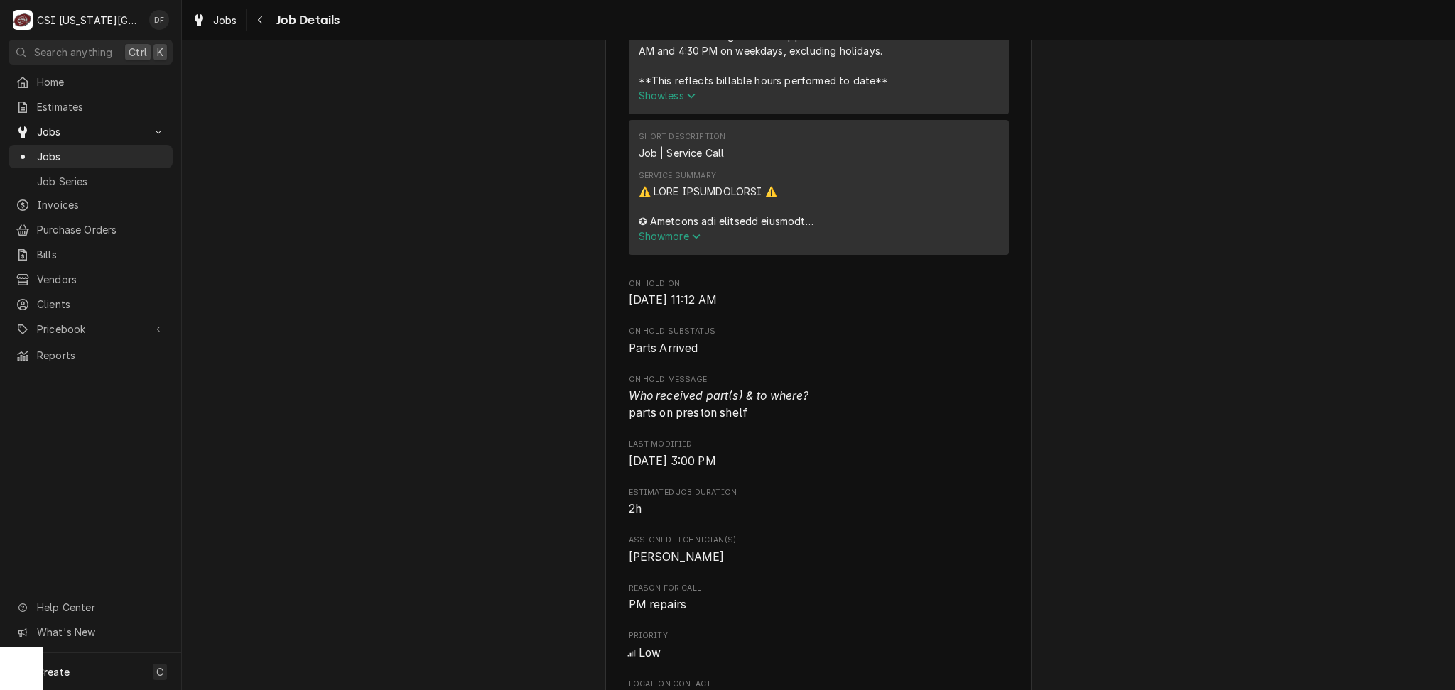
click at [684, 230] on span "Show more" at bounding box center [670, 236] width 63 height 12
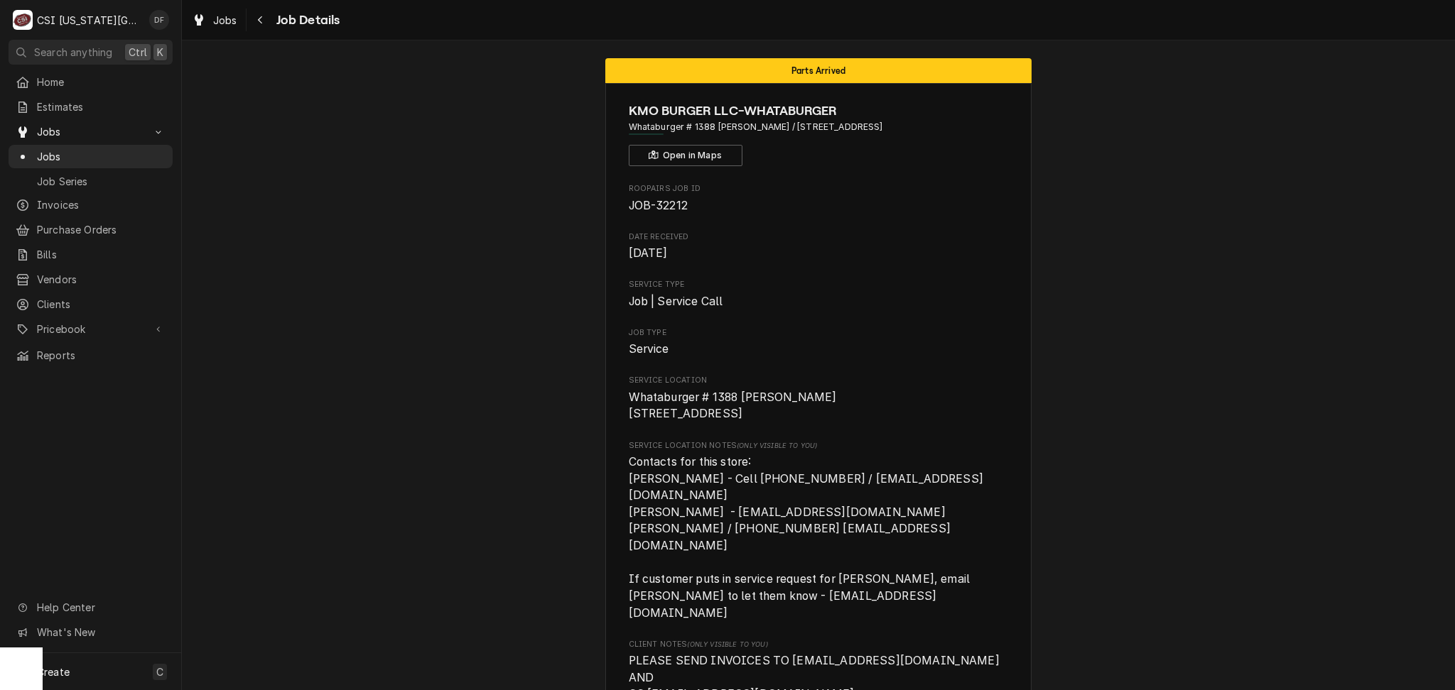
scroll to position [0, 0]
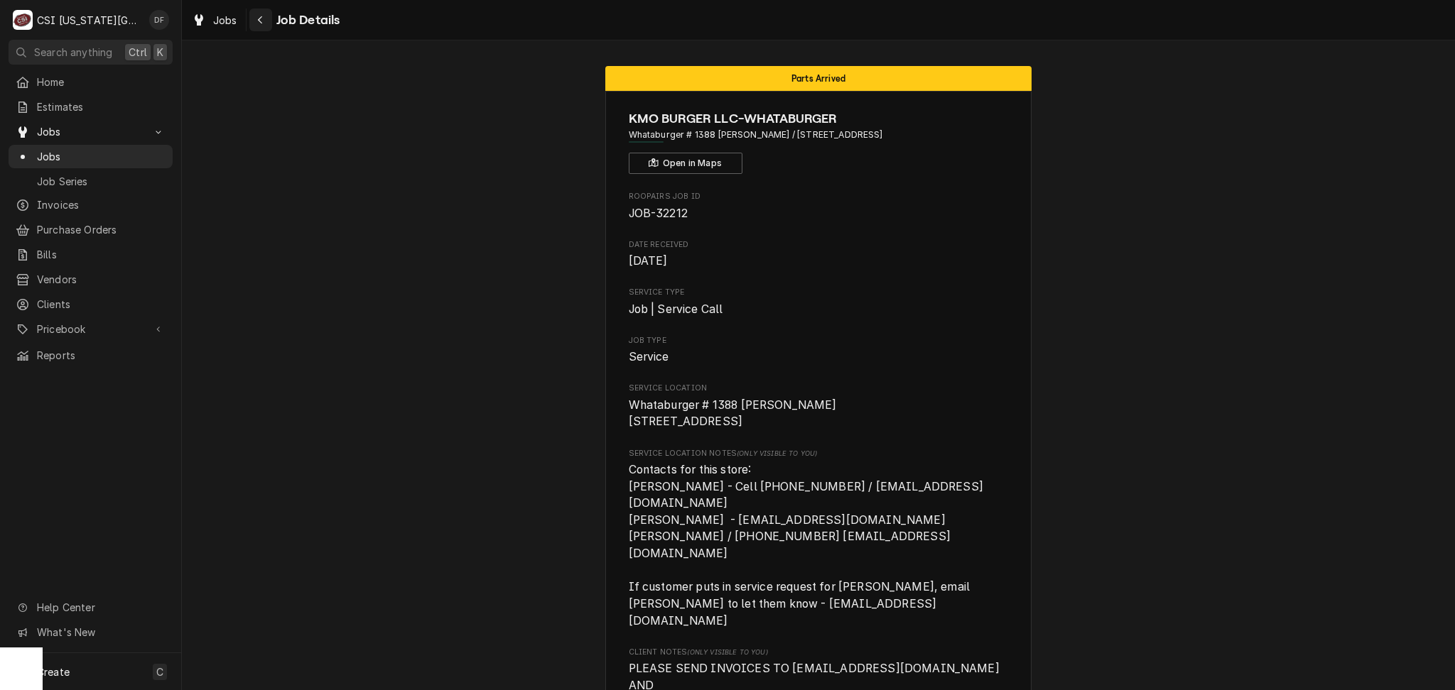
click at [259, 23] on icon "Navigate back" at bounding box center [260, 20] width 6 height 10
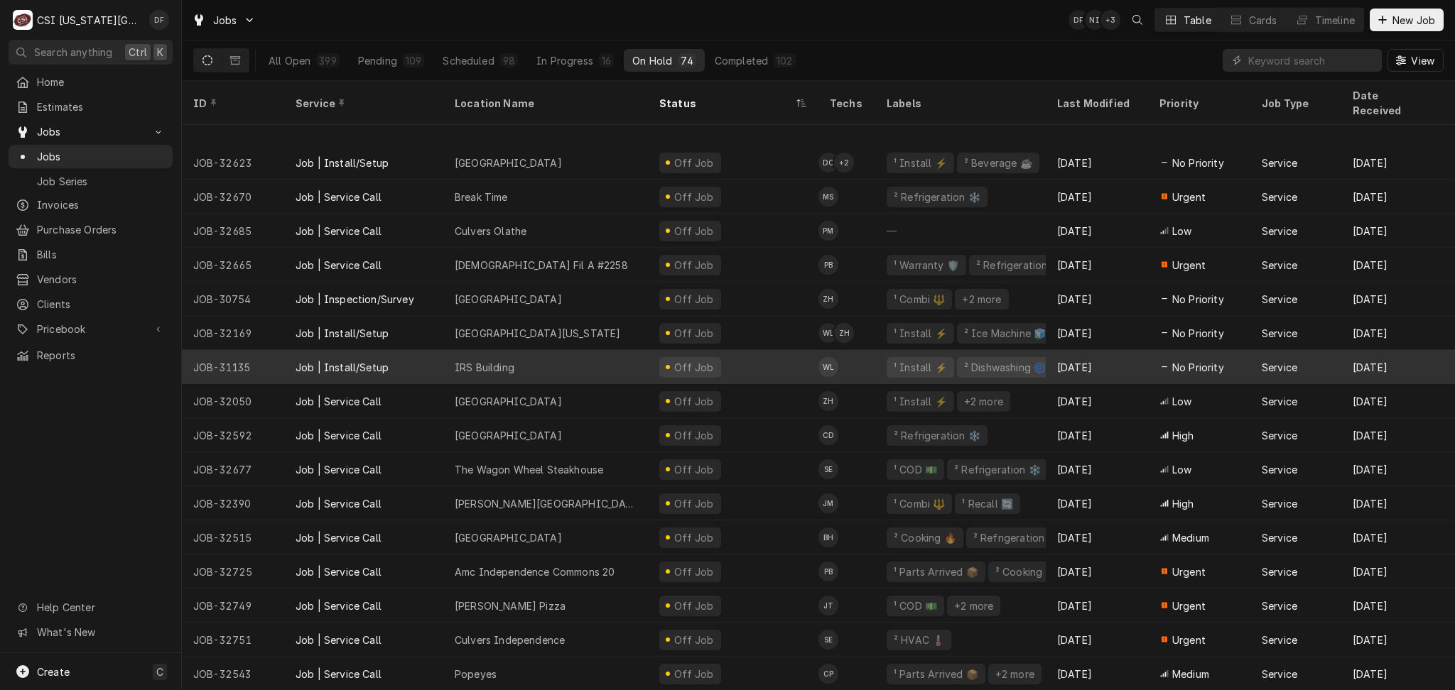
scroll to position [250, 0]
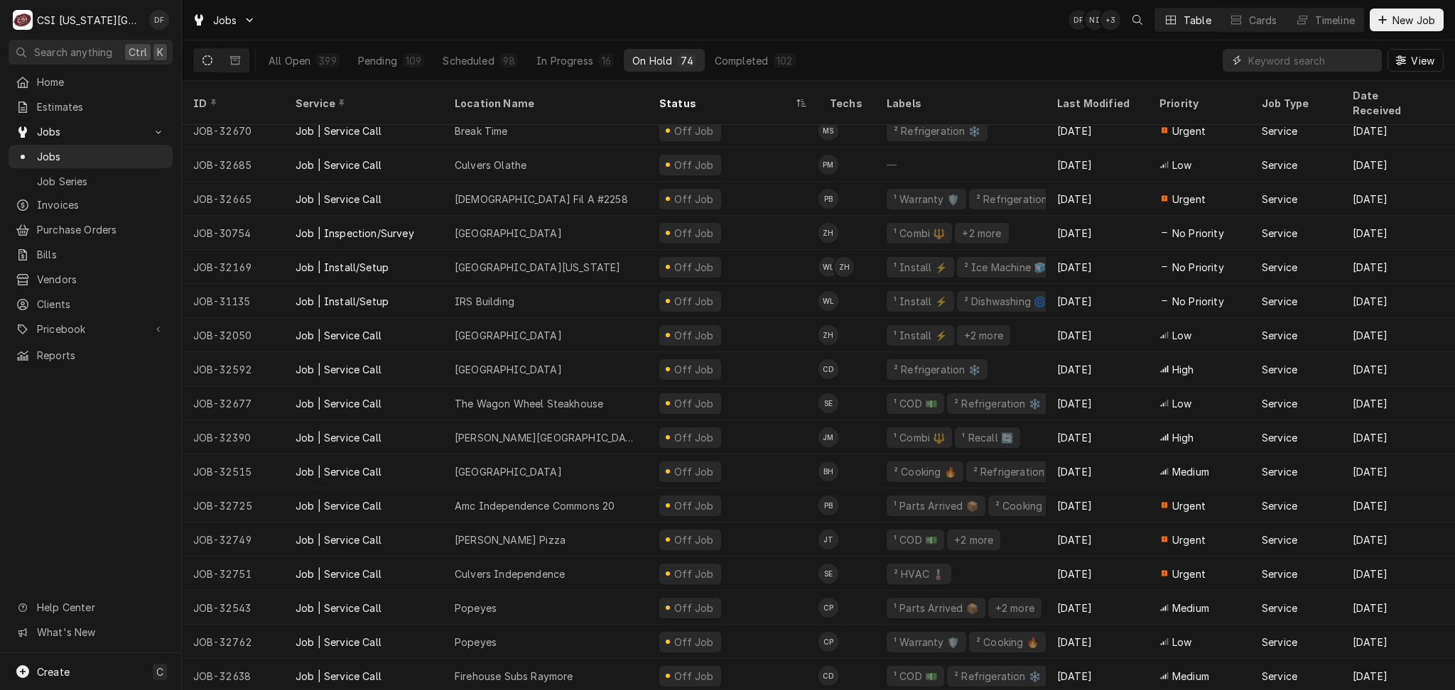
click at [1300, 63] on input "Dynamic Content Wrapper" at bounding box center [1311, 60] width 126 height 23
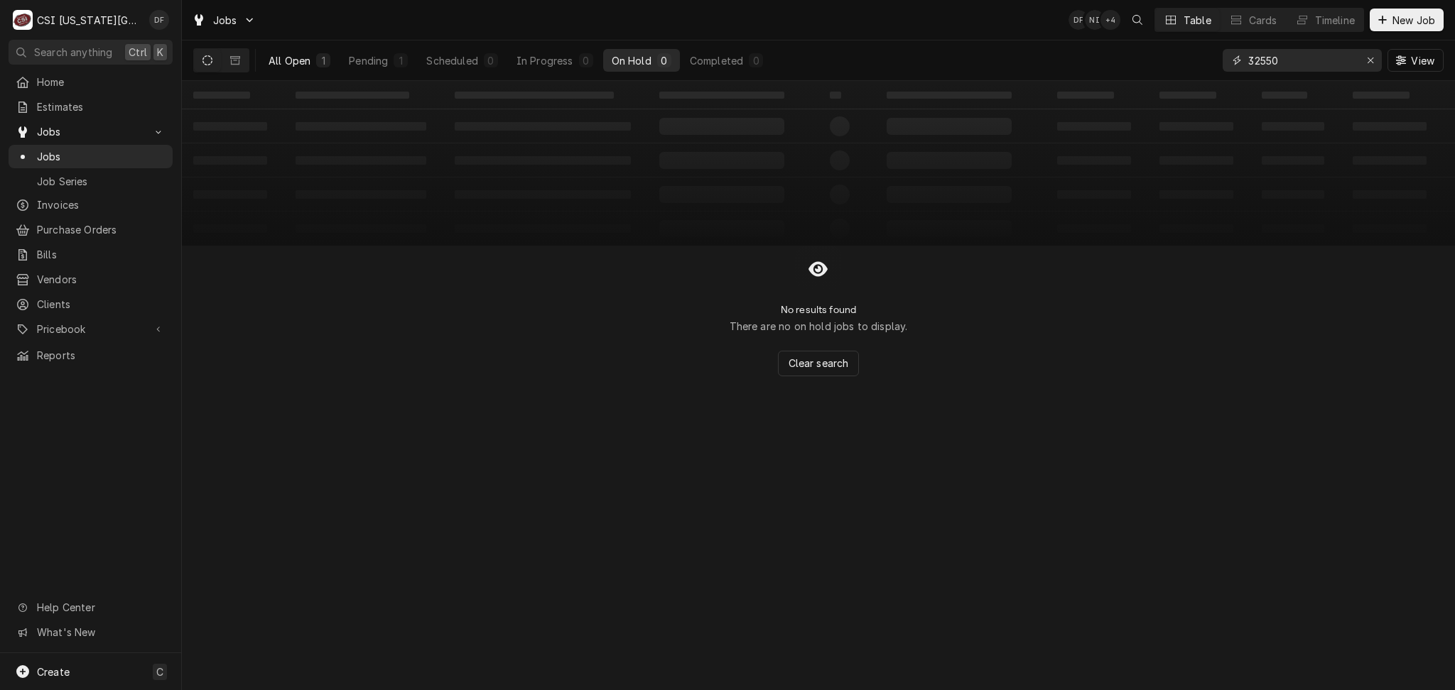
type input "32550"
click at [316, 58] on div "1" at bounding box center [323, 60] width 14 height 14
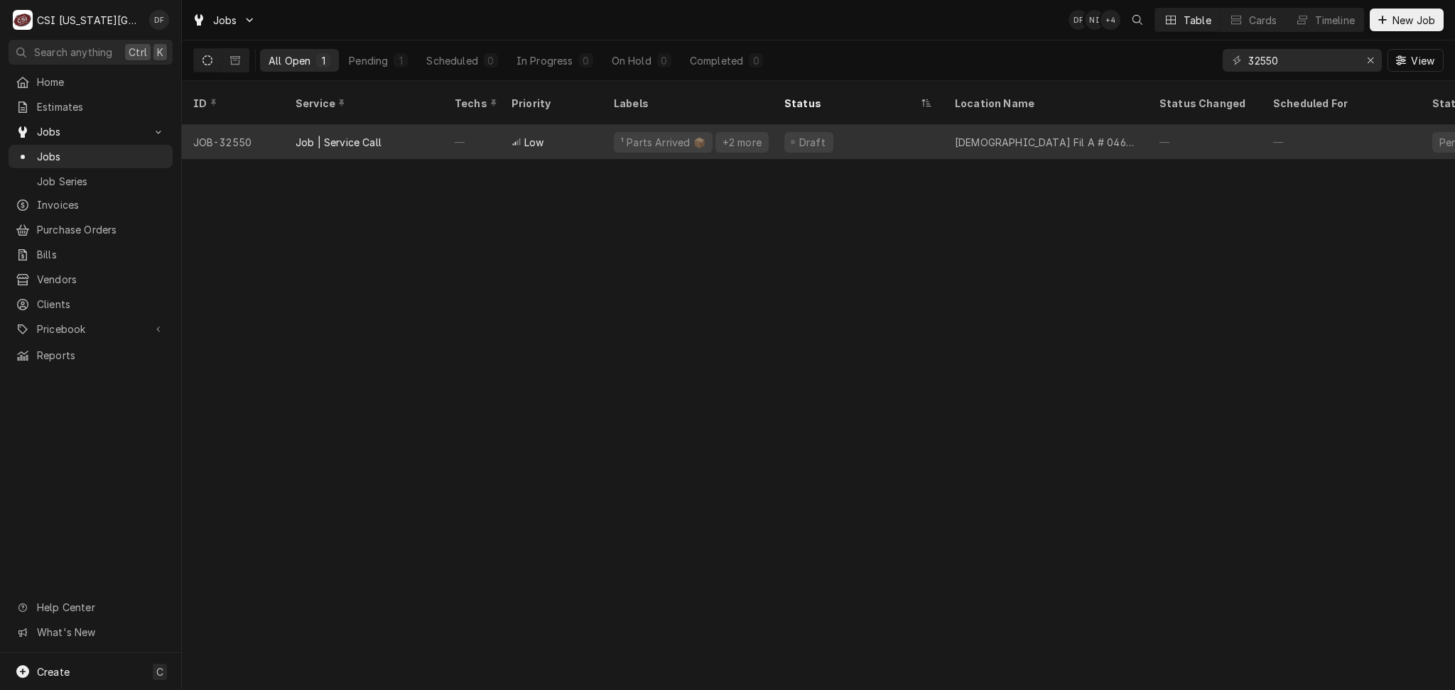
click at [724, 137] on div "¹ Parts Arrived 📦 +2 more" at bounding box center [687, 142] width 170 height 34
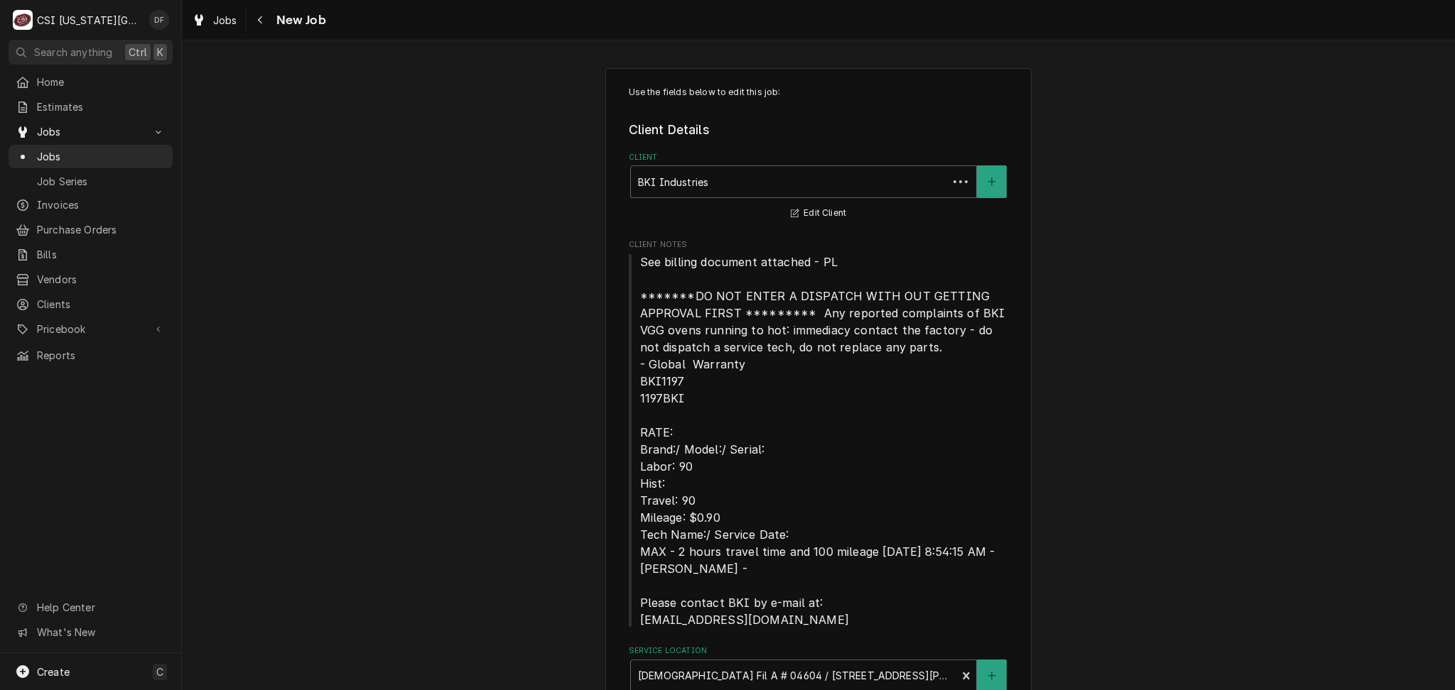
type textarea "x"
click at [258, 15] on icon "Navigate back" at bounding box center [260, 20] width 6 height 10
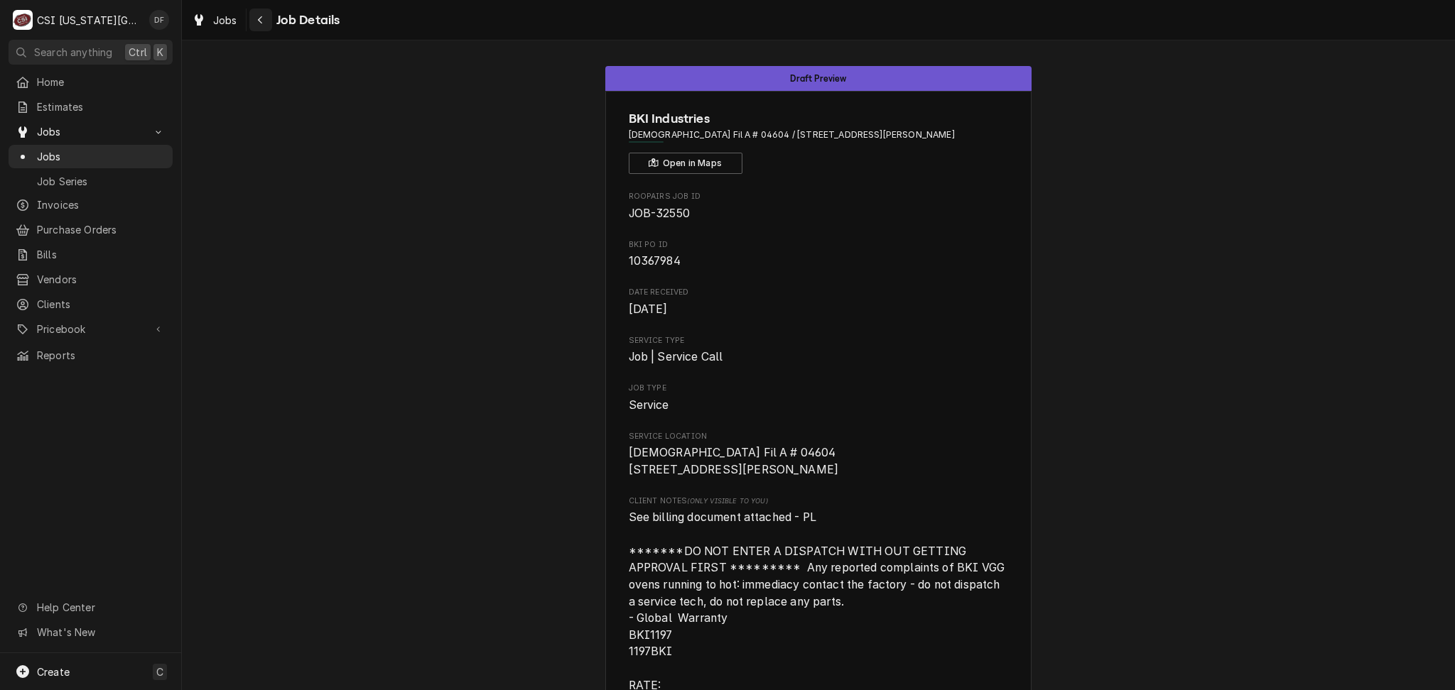
click at [260, 16] on icon "Navigate back" at bounding box center [260, 20] width 6 height 10
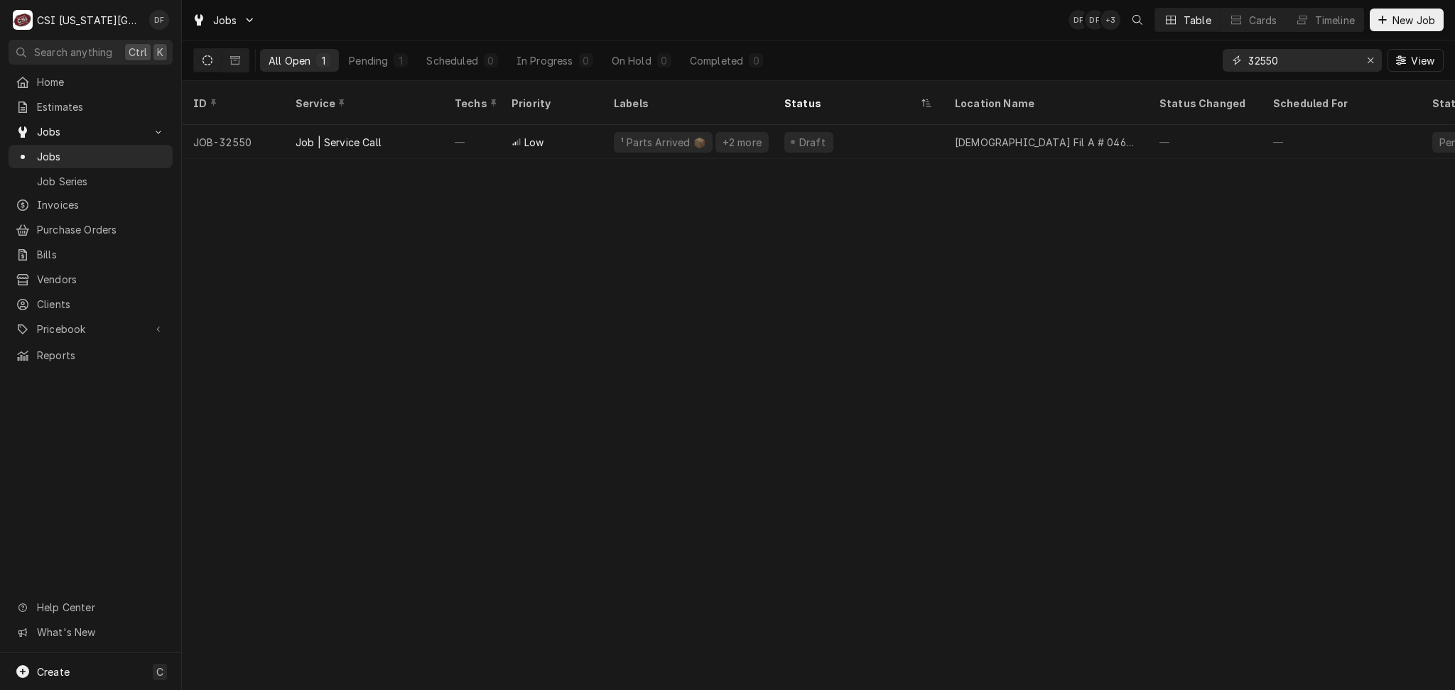
drag, startPoint x: 1300, startPoint y: 65, endPoint x: 1222, endPoint y: 63, distance: 78.2
click at [1222, 63] on div "32550" at bounding box center [1301, 60] width 159 height 23
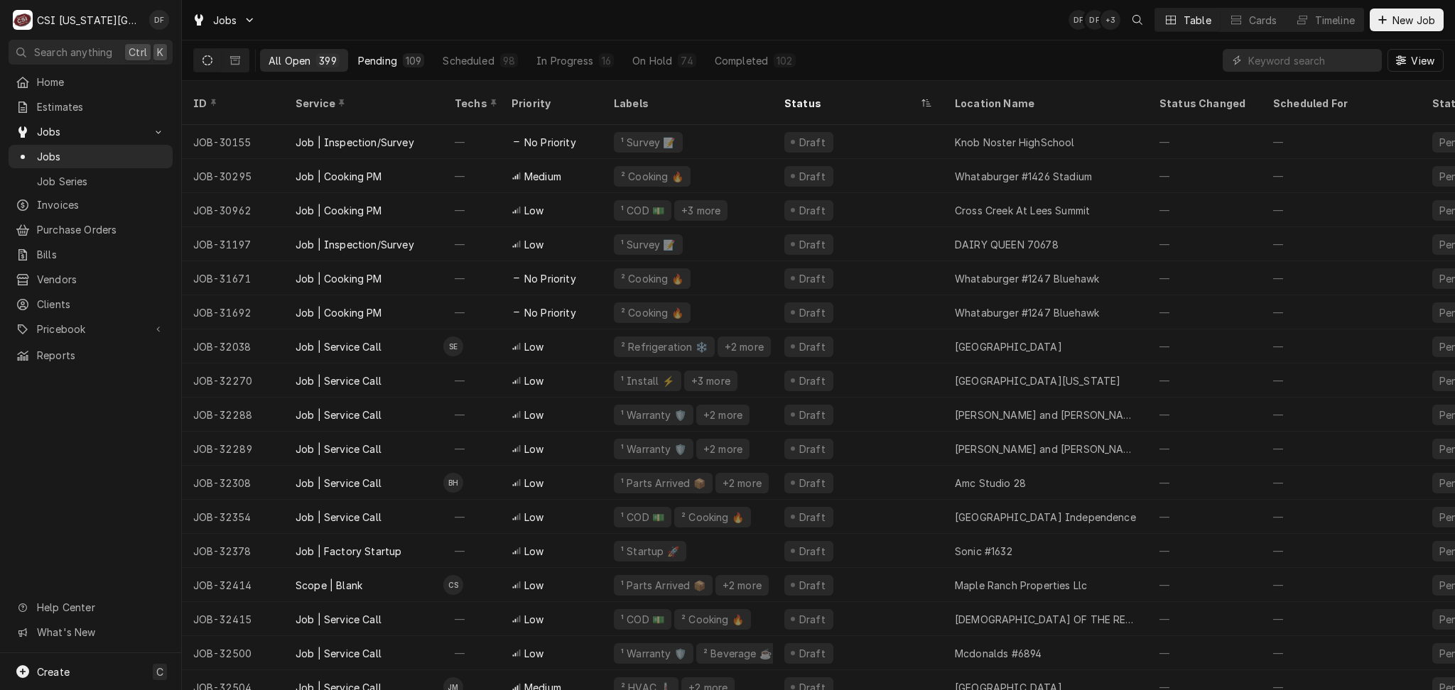
click at [408, 57] on div "109" at bounding box center [414, 60] width 16 height 15
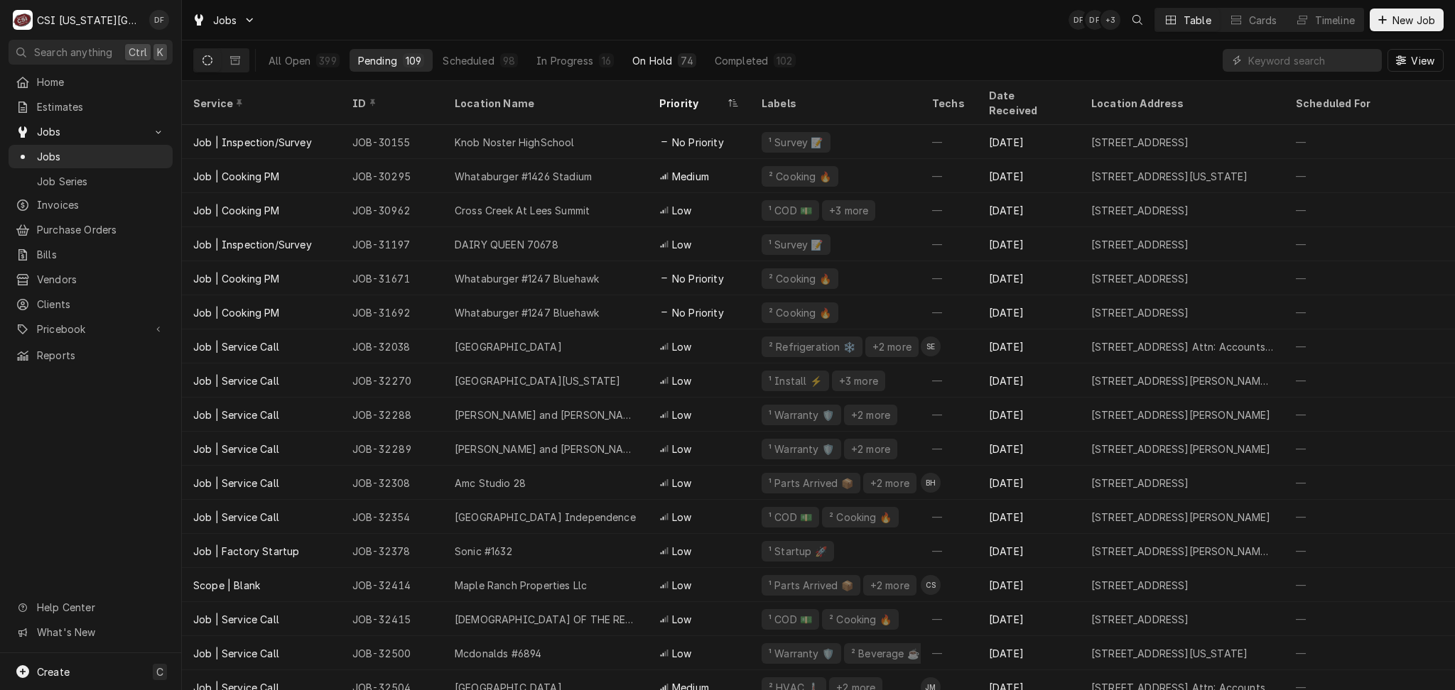
click at [666, 67] on button "On Hold 74" at bounding box center [664, 60] width 80 height 23
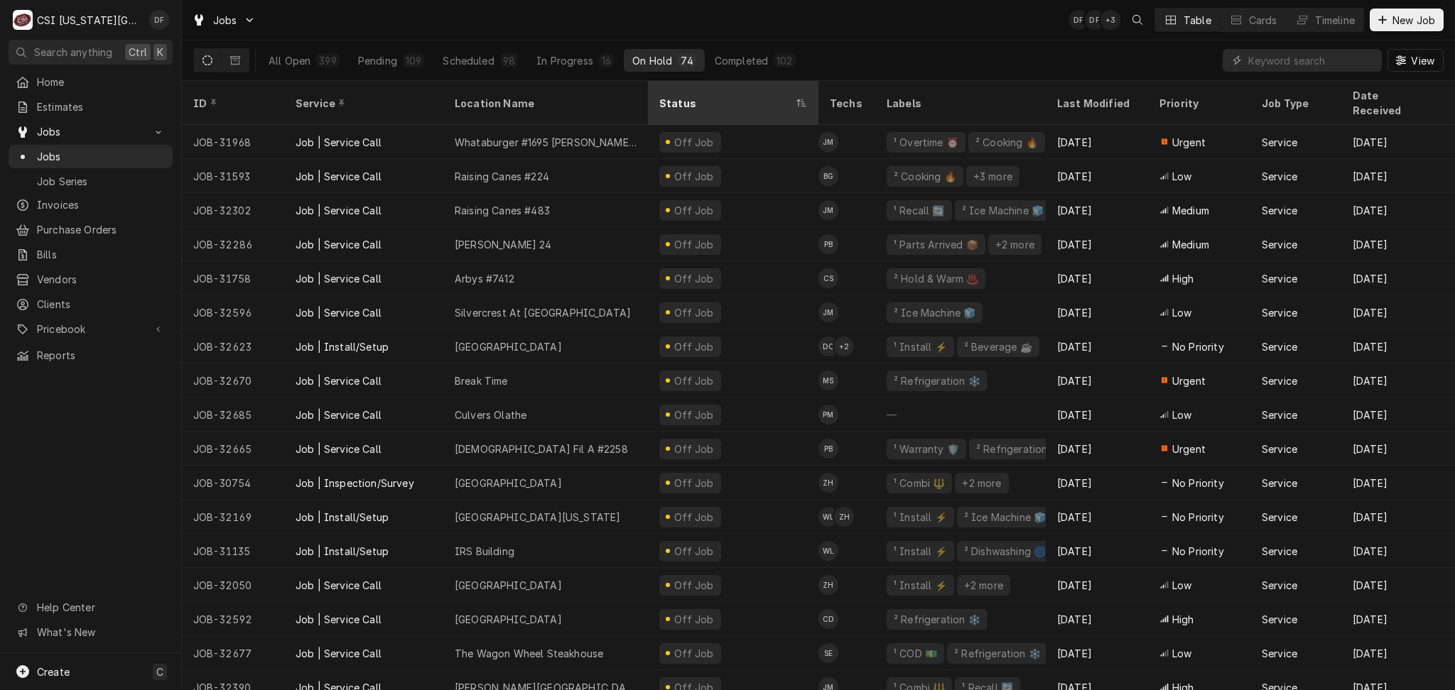
click at [710, 96] on div "Status" at bounding box center [726, 103] width 134 height 15
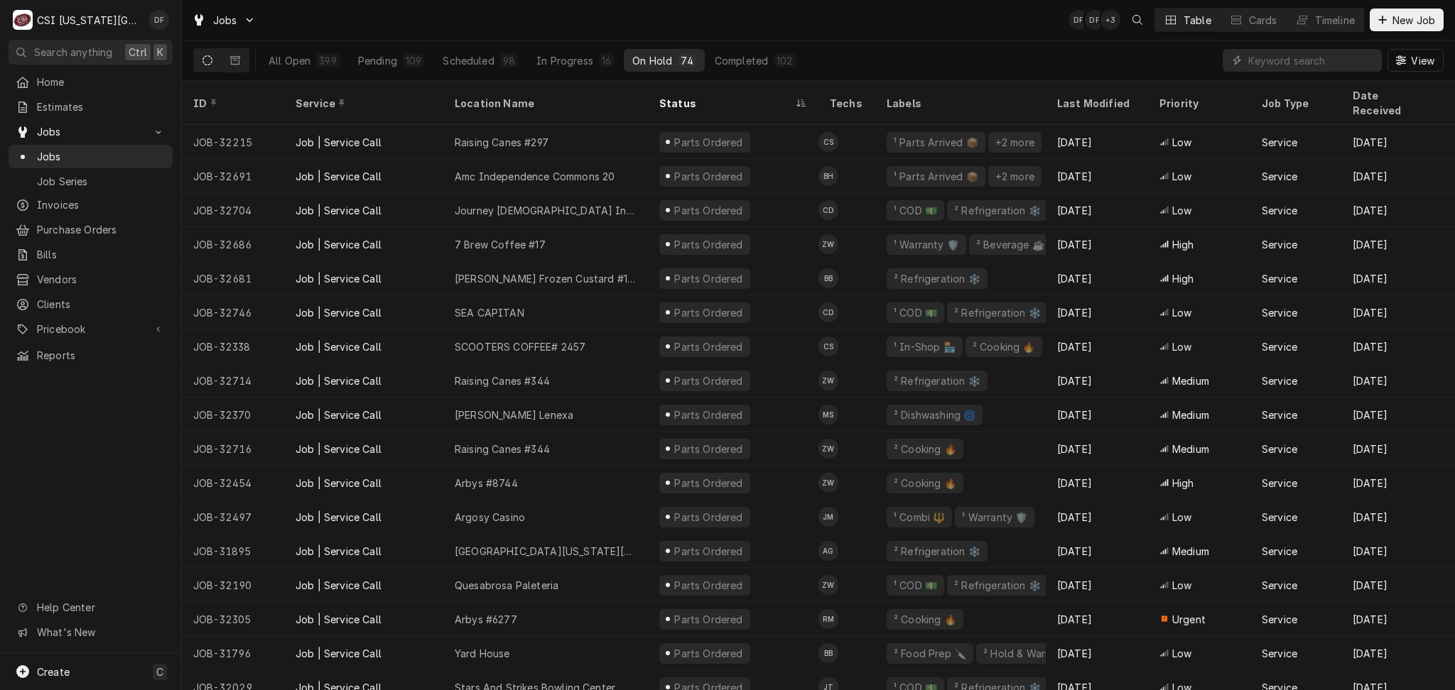
click at [710, 96] on div "Status" at bounding box center [726, 103] width 134 height 15
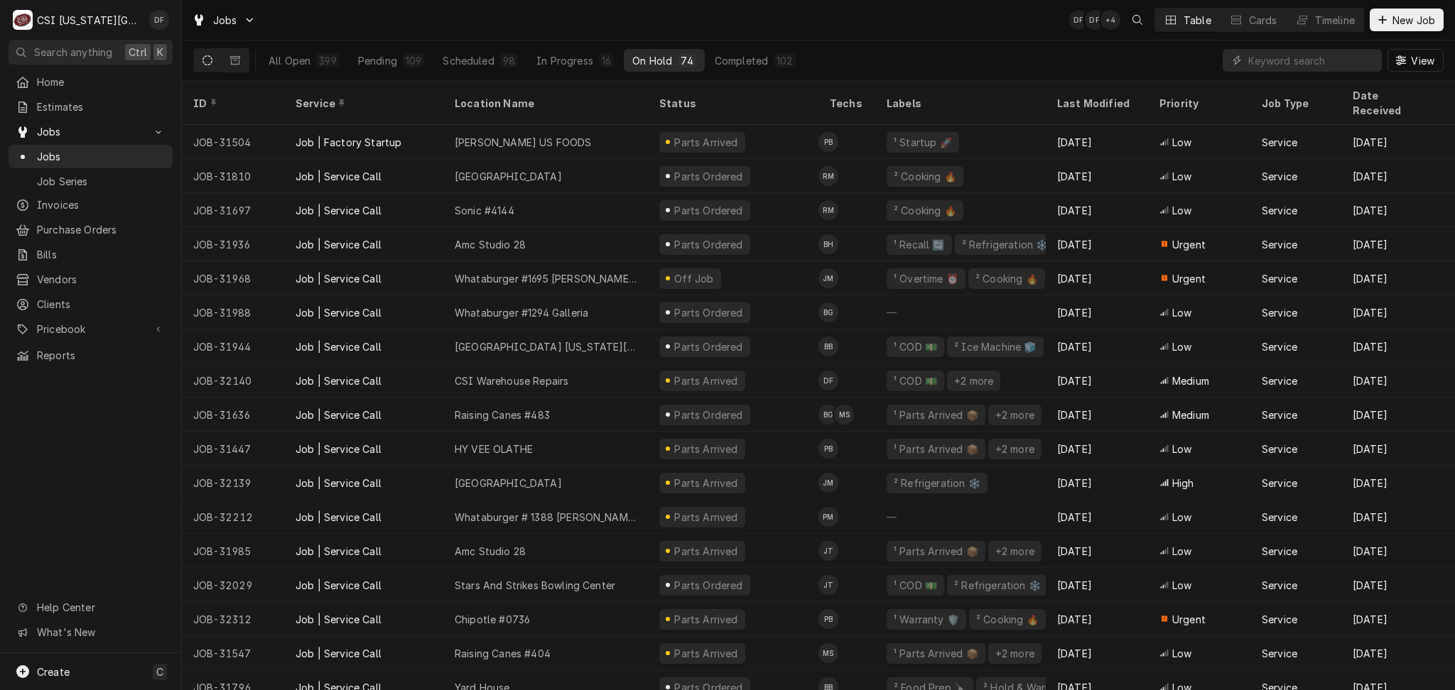
click at [710, 96] on div "Status" at bounding box center [731, 103] width 145 height 15
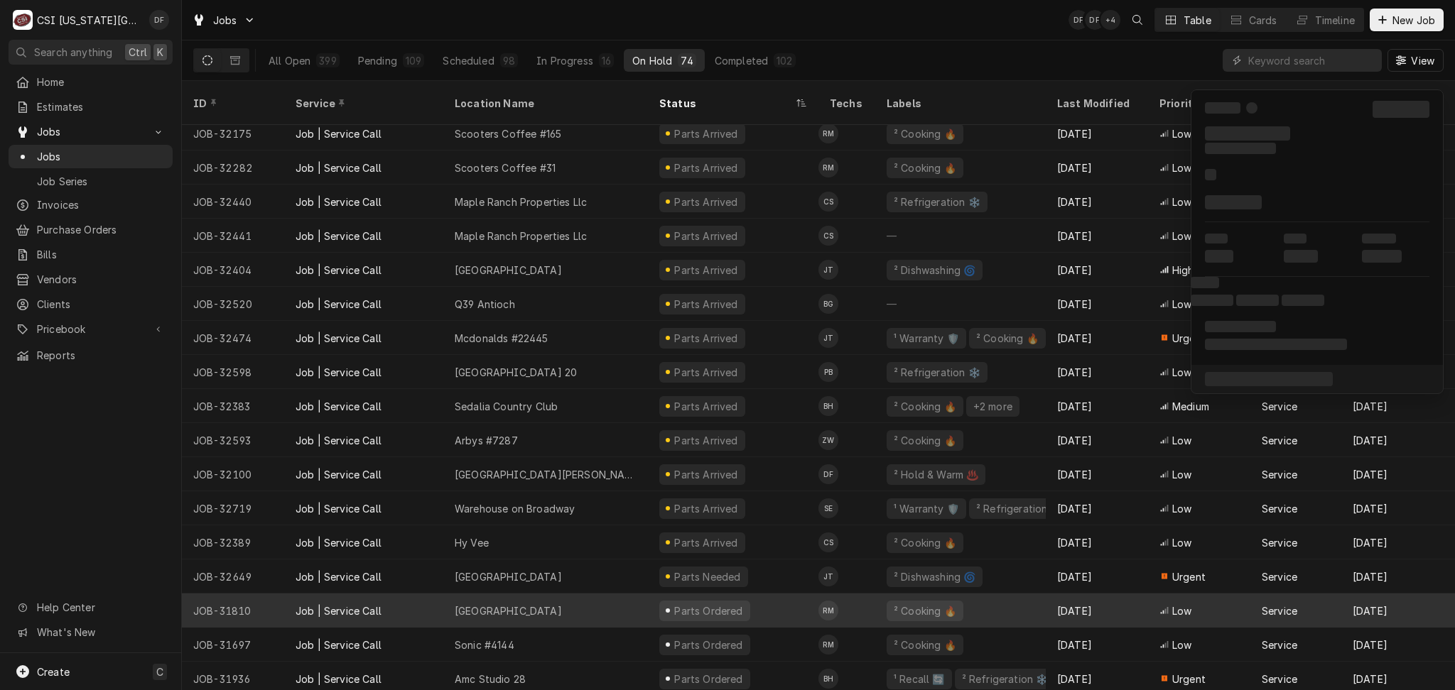
scroll to position [1273, 0]
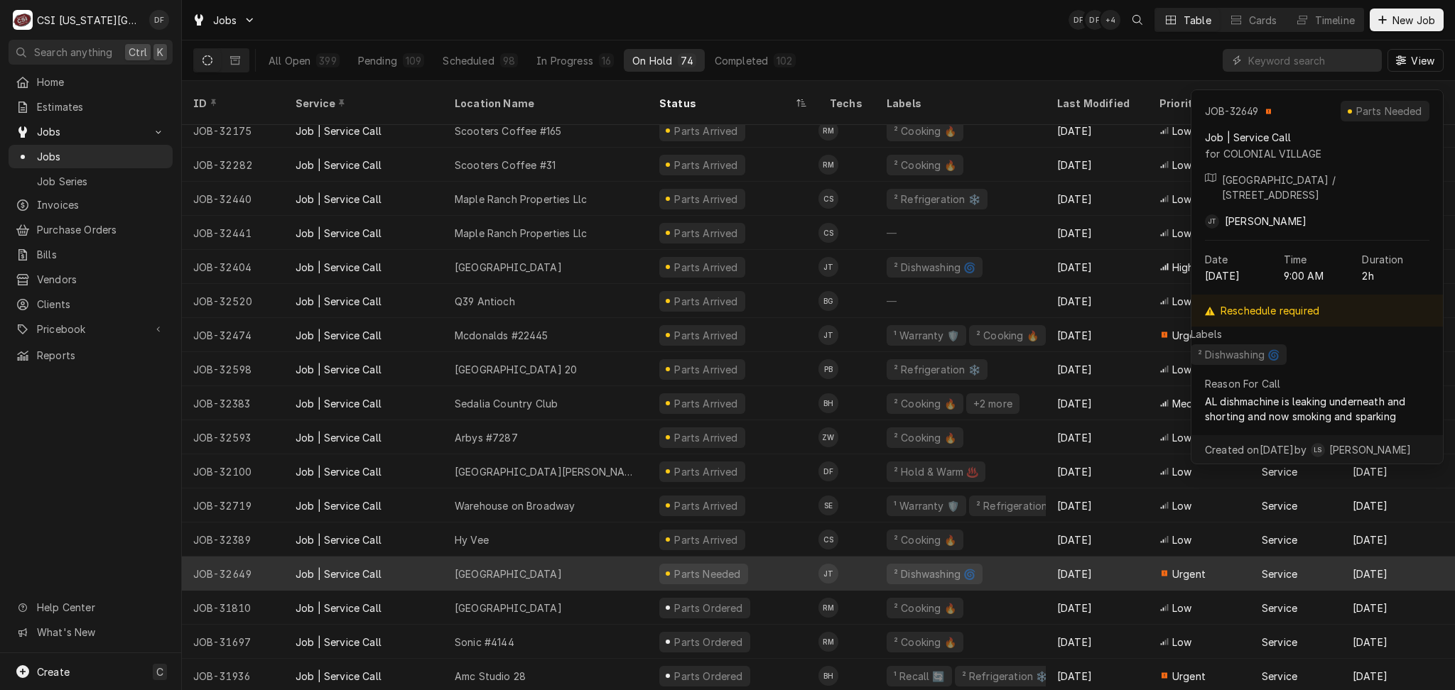
click at [597, 560] on div "Colonial Village" at bounding box center [545, 574] width 205 height 34
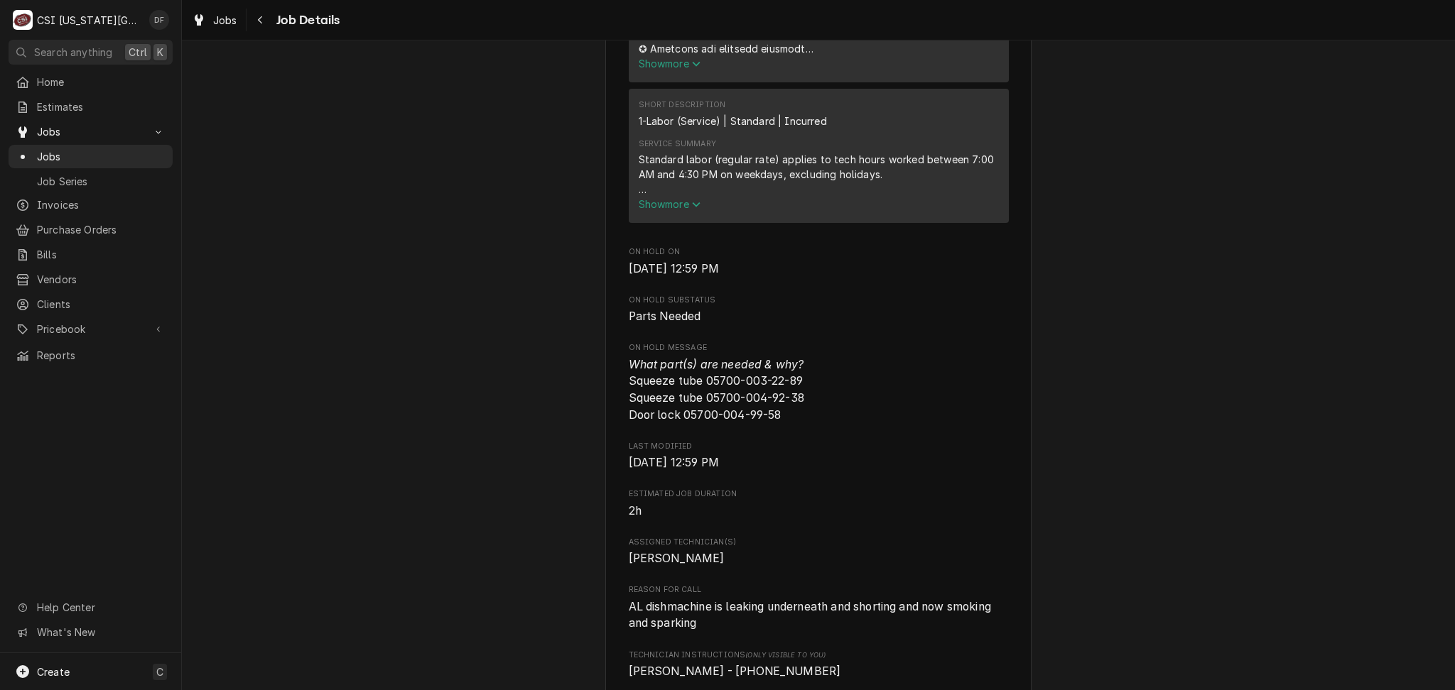
scroll to position [757, 0]
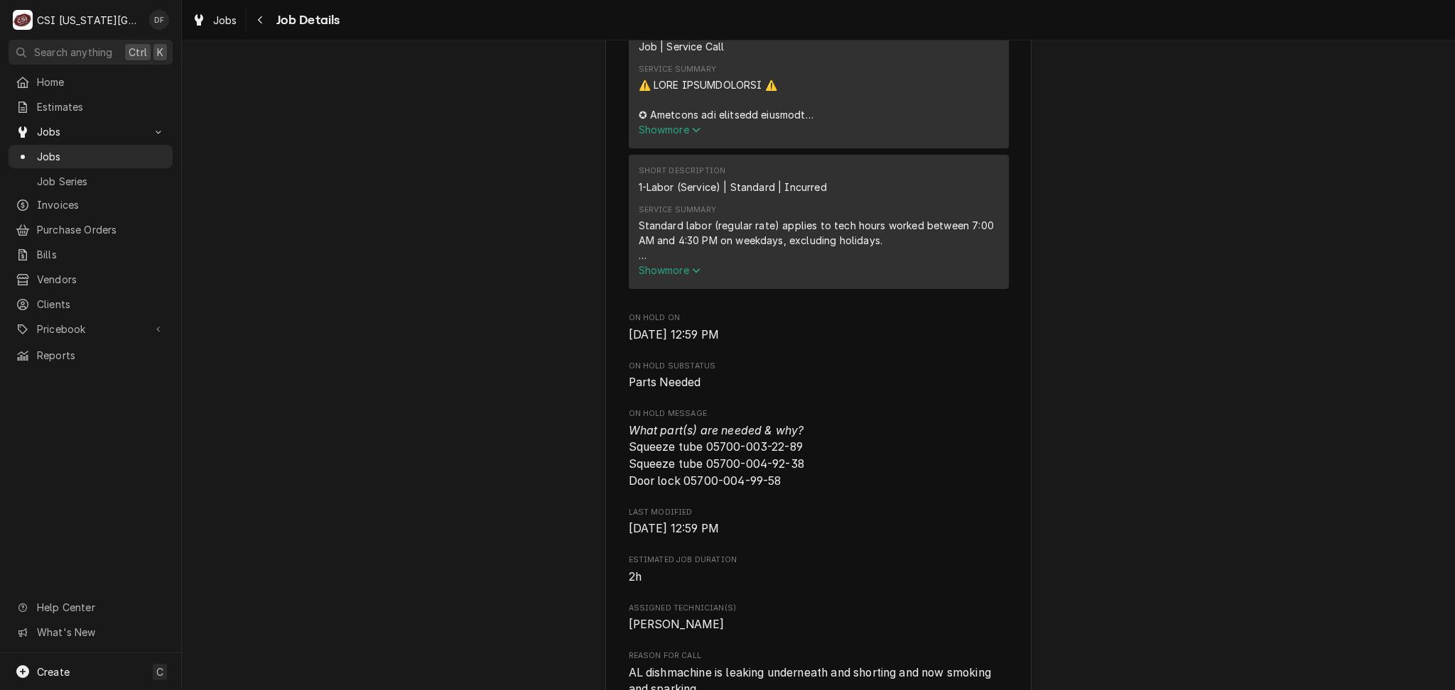
click at [663, 127] on span "Show more" at bounding box center [670, 130] width 63 height 12
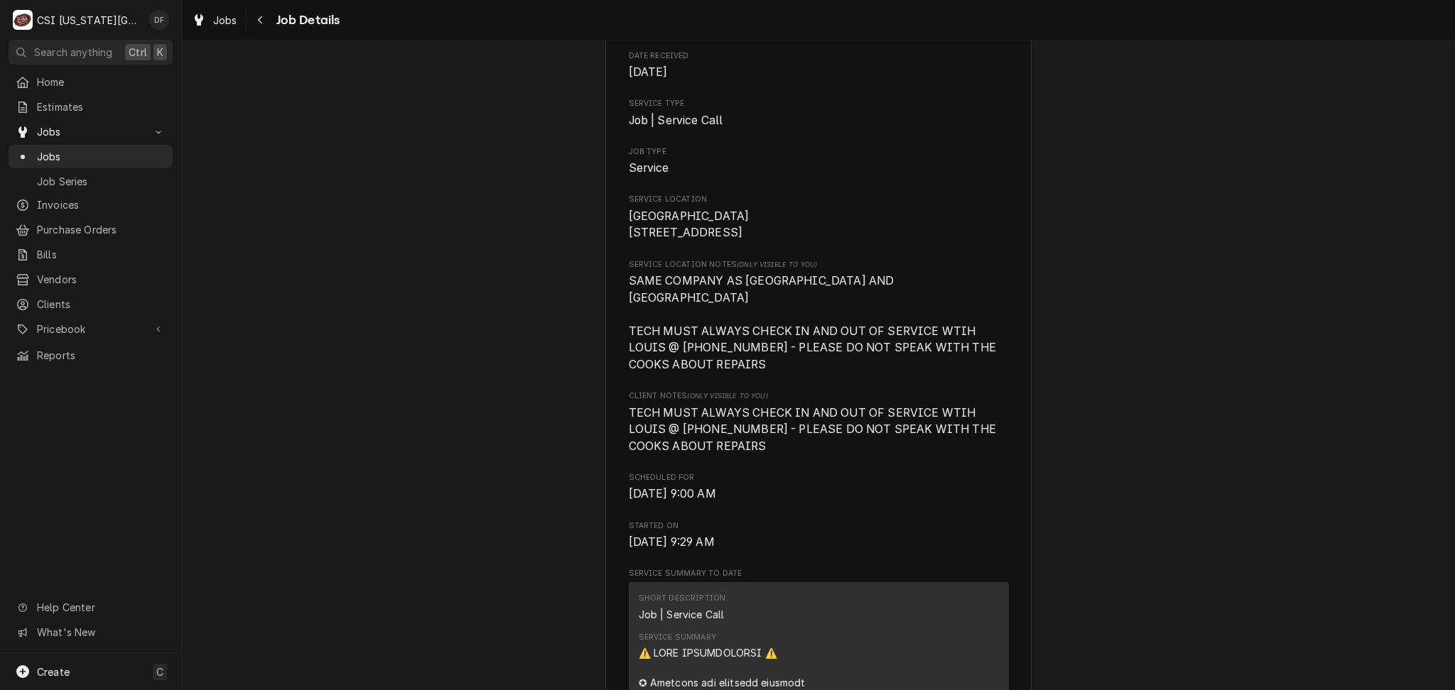
scroll to position [0, 0]
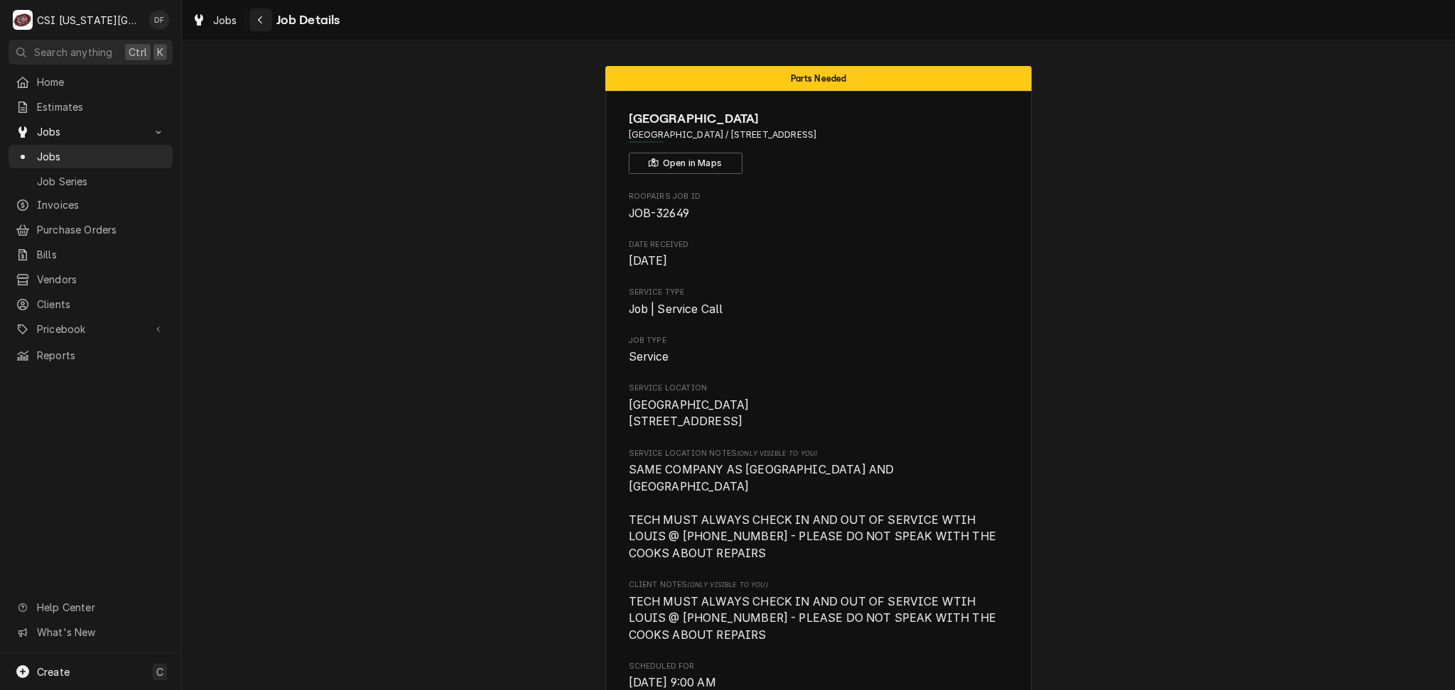
click at [259, 23] on icon "Navigate back" at bounding box center [260, 20] width 6 height 10
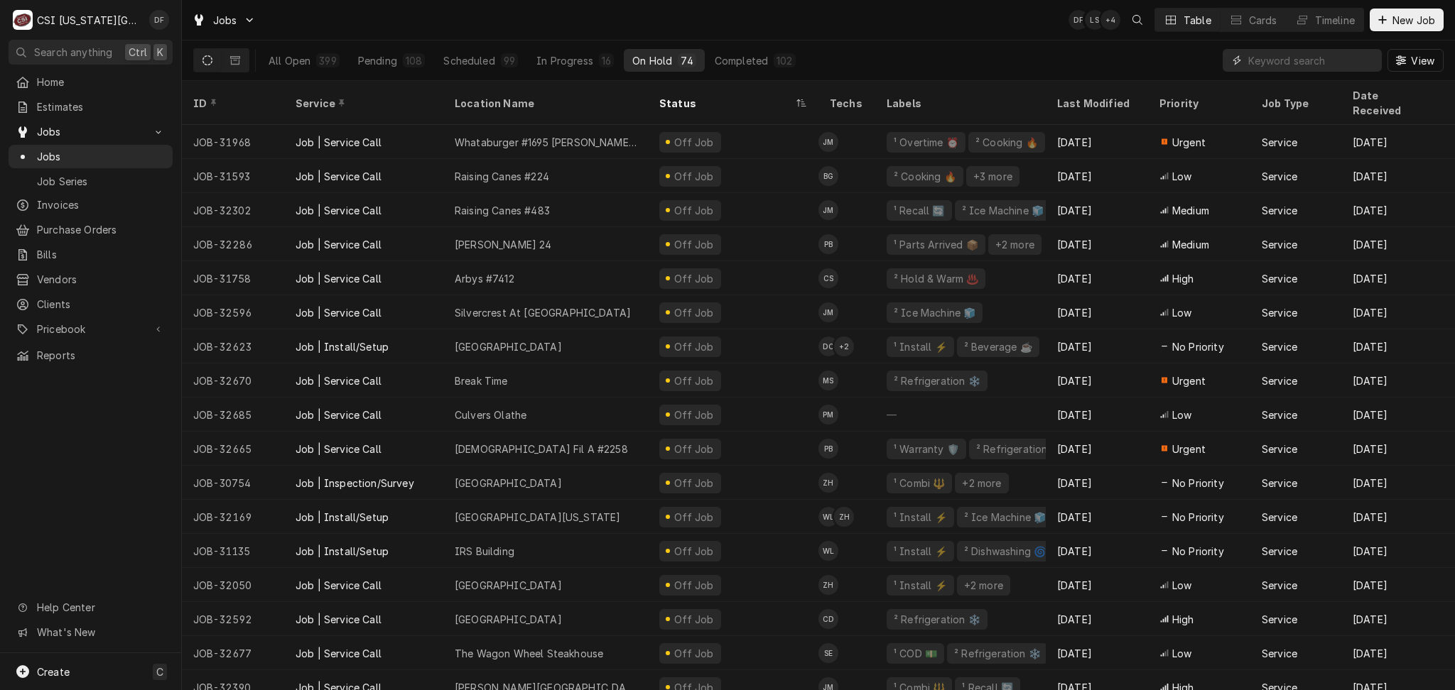
click at [1309, 62] on input "Dynamic Content Wrapper" at bounding box center [1311, 60] width 126 height 23
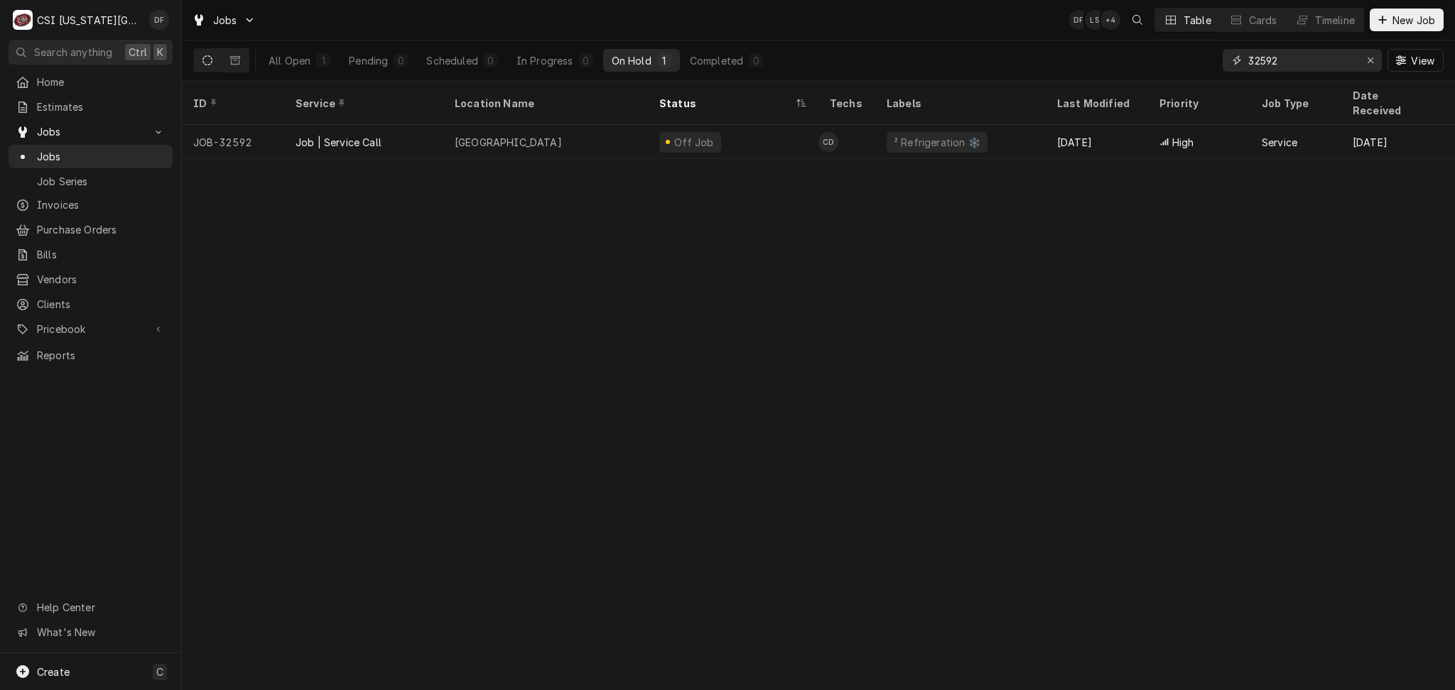
type input "32592"
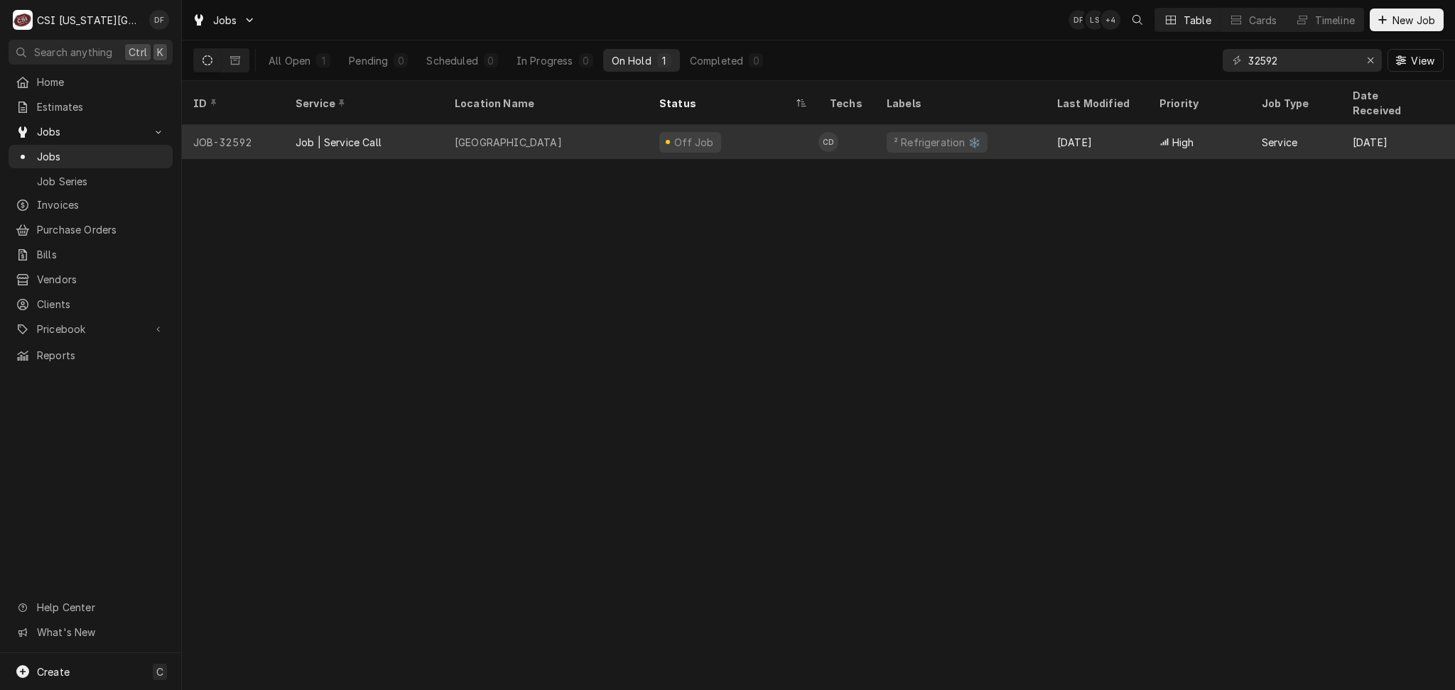
click at [417, 135] on div "Job | Service Call" at bounding box center [363, 142] width 159 height 34
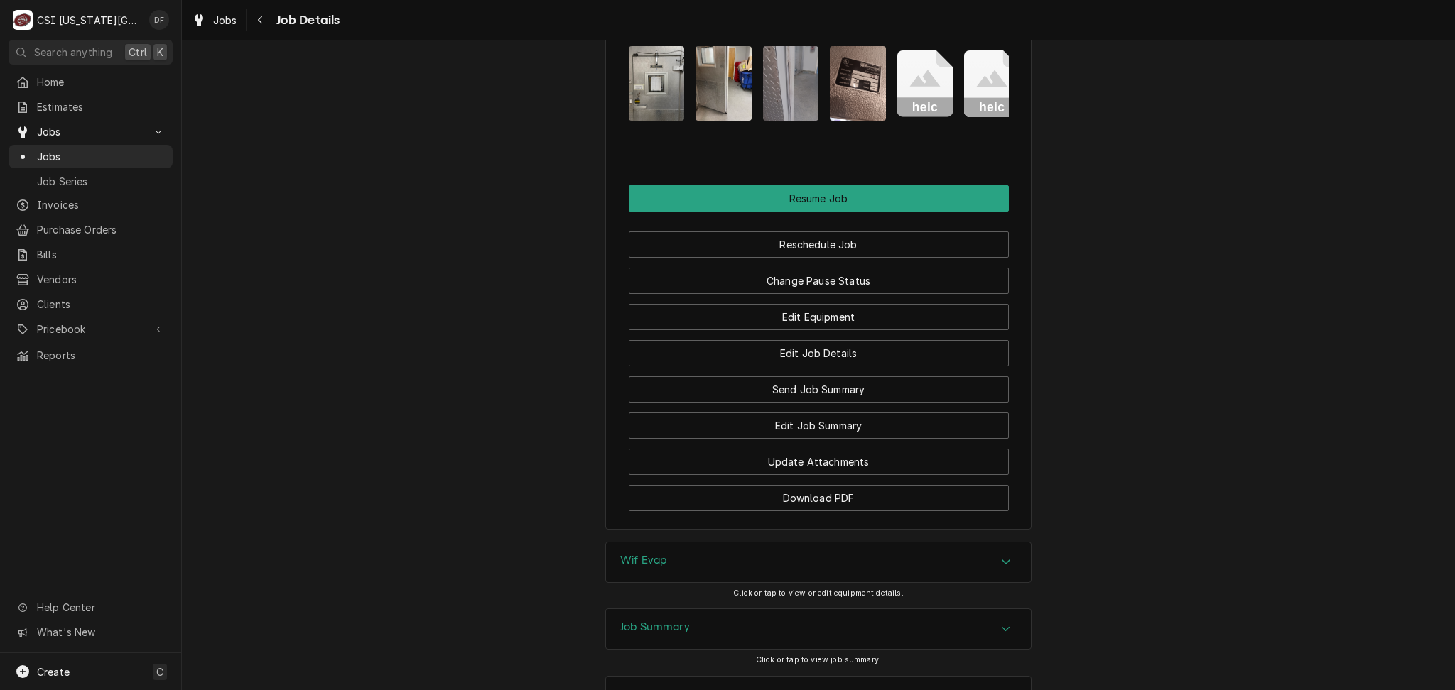
scroll to position [2083, 0]
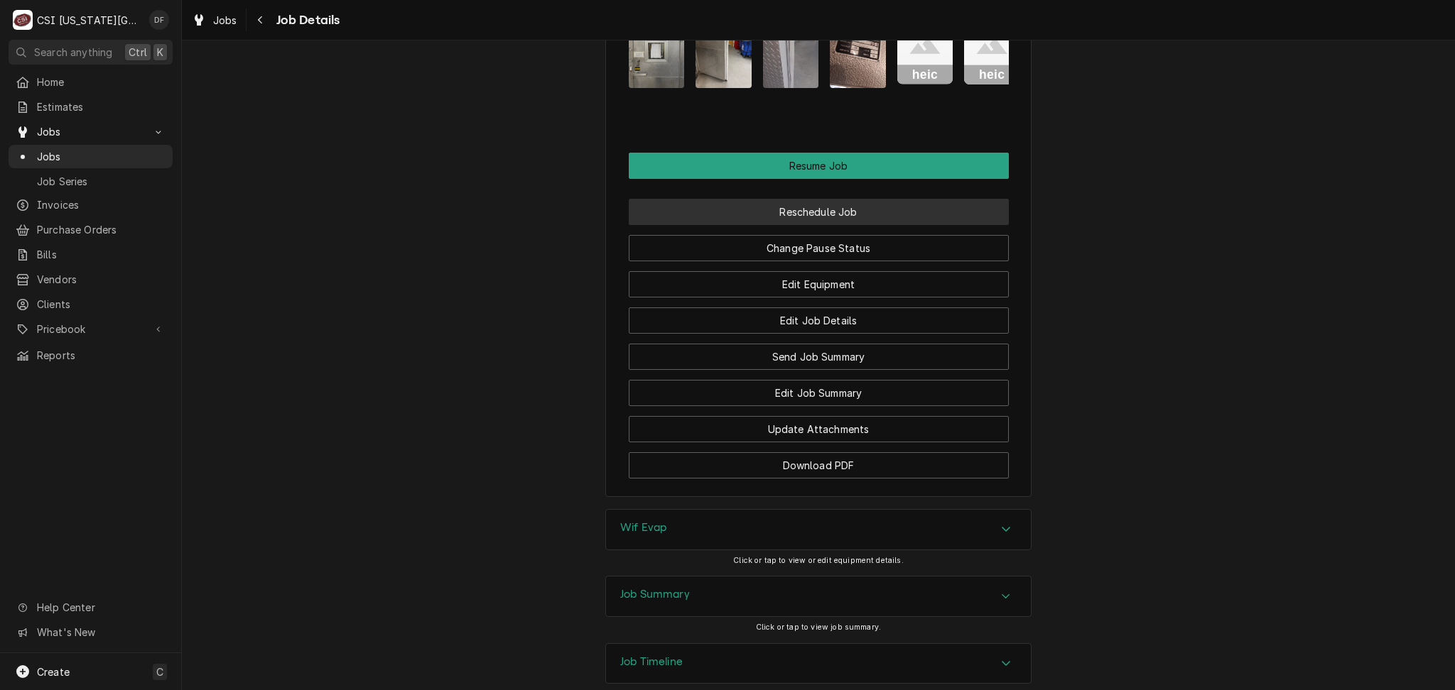
click at [839, 225] on button "Reschedule Job" at bounding box center [819, 212] width 380 height 26
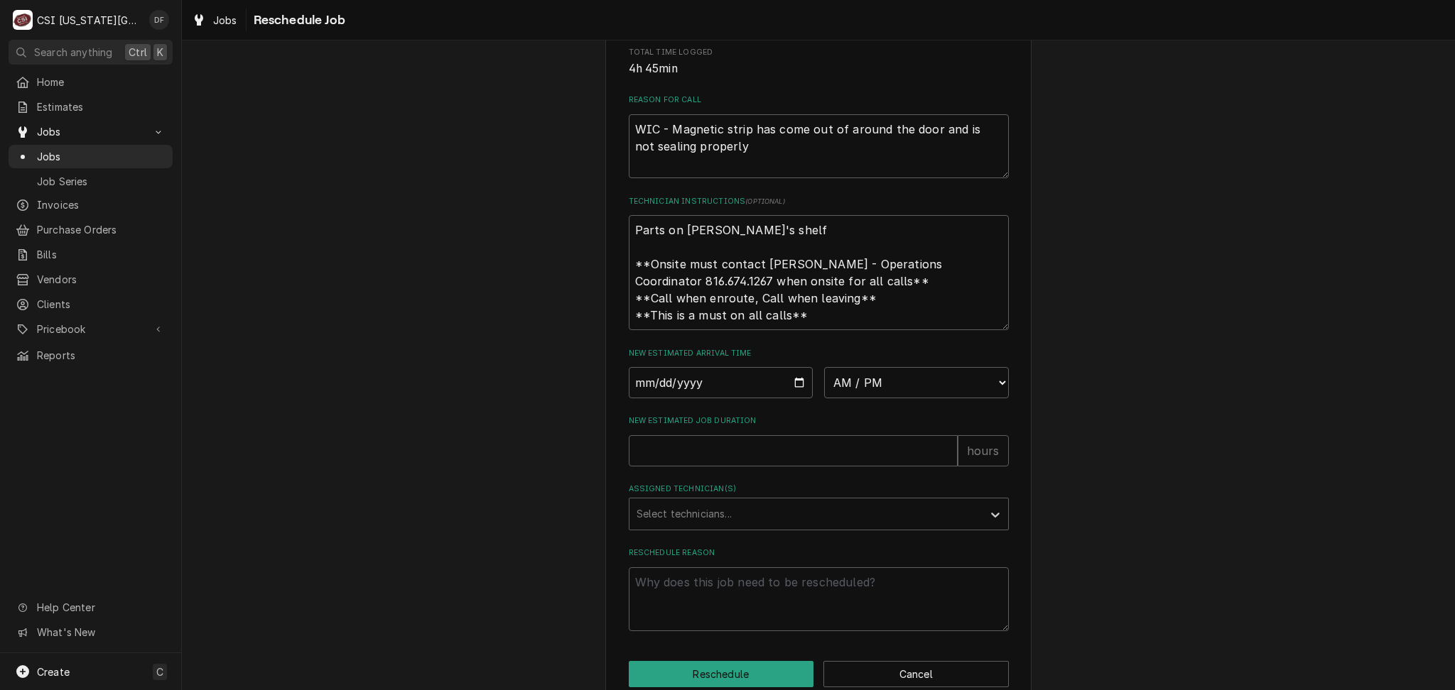
scroll to position [422, 0]
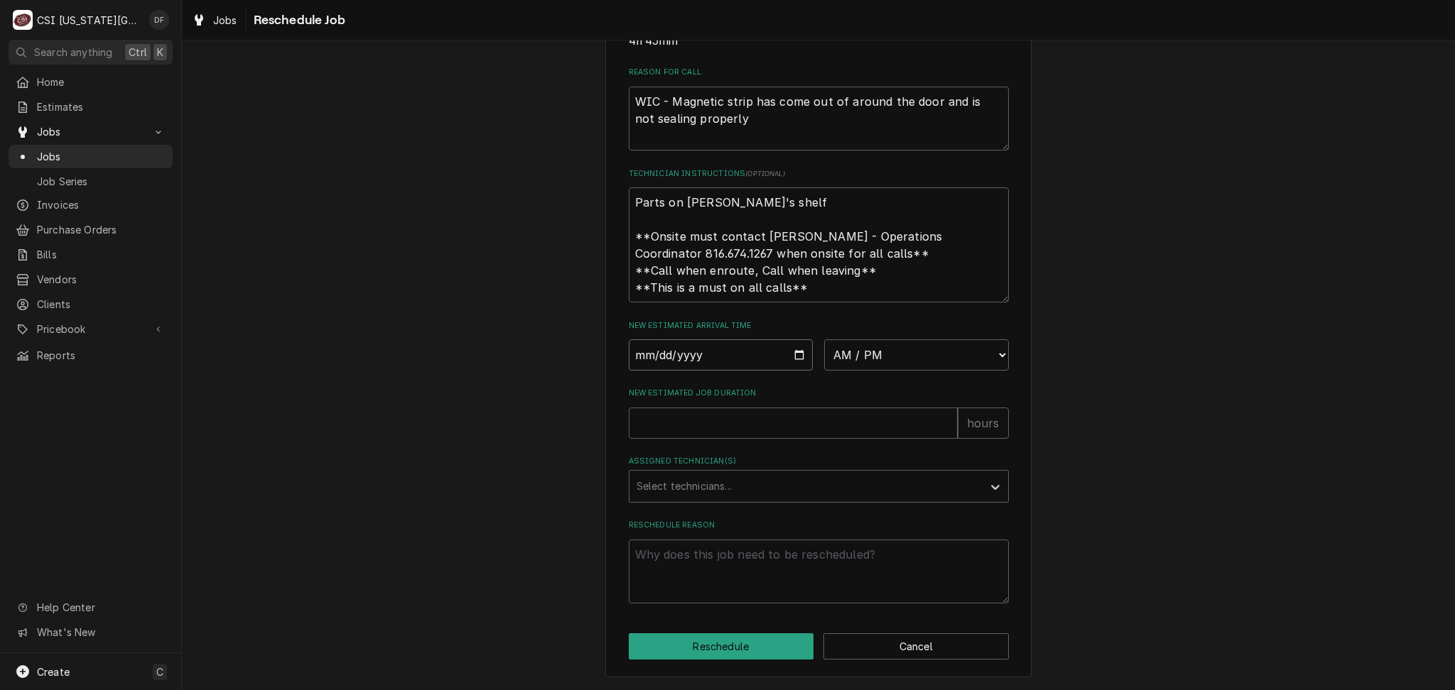
click at [783, 356] on input "Date" at bounding box center [721, 355] width 185 height 31
click at [794, 354] on input "Date" at bounding box center [721, 355] width 185 height 31
type input "[DATE]"
type textarea "x"
click at [911, 364] on select "AM / PM 6:00 AM 6:15 AM 6:30 AM 6:45 AM 7:00 AM 7:15 AM 7:30 AM 7:45 AM 8:00 AM…" at bounding box center [916, 355] width 185 height 31
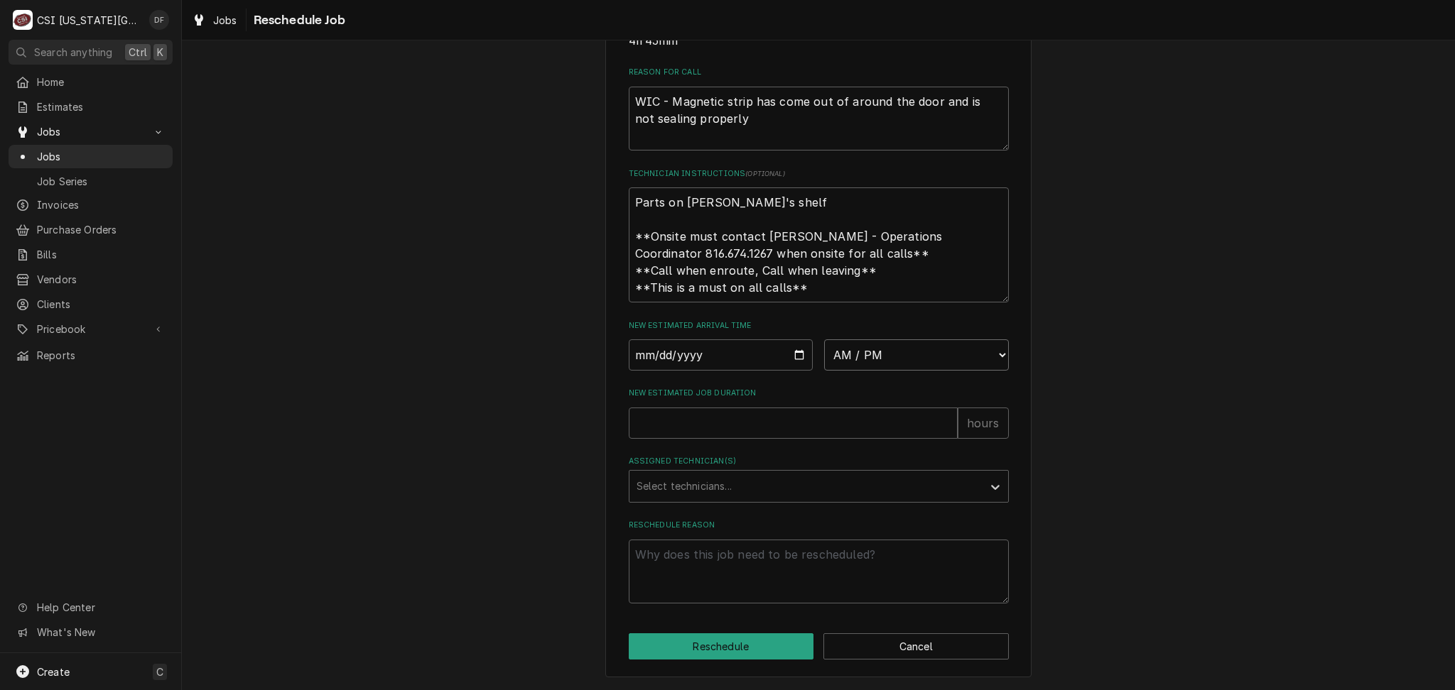
select select "14:00:00"
click at [824, 340] on select "AM / PM 6:00 AM 6:15 AM 6:30 AM 6:45 AM 7:00 AM 7:15 AM 7:30 AM 7:45 AM 8:00 AM…" at bounding box center [916, 355] width 185 height 31
click at [668, 420] on input "New Estimated Job Duration" at bounding box center [793, 423] width 329 height 31
type textarea "x"
type input "2"
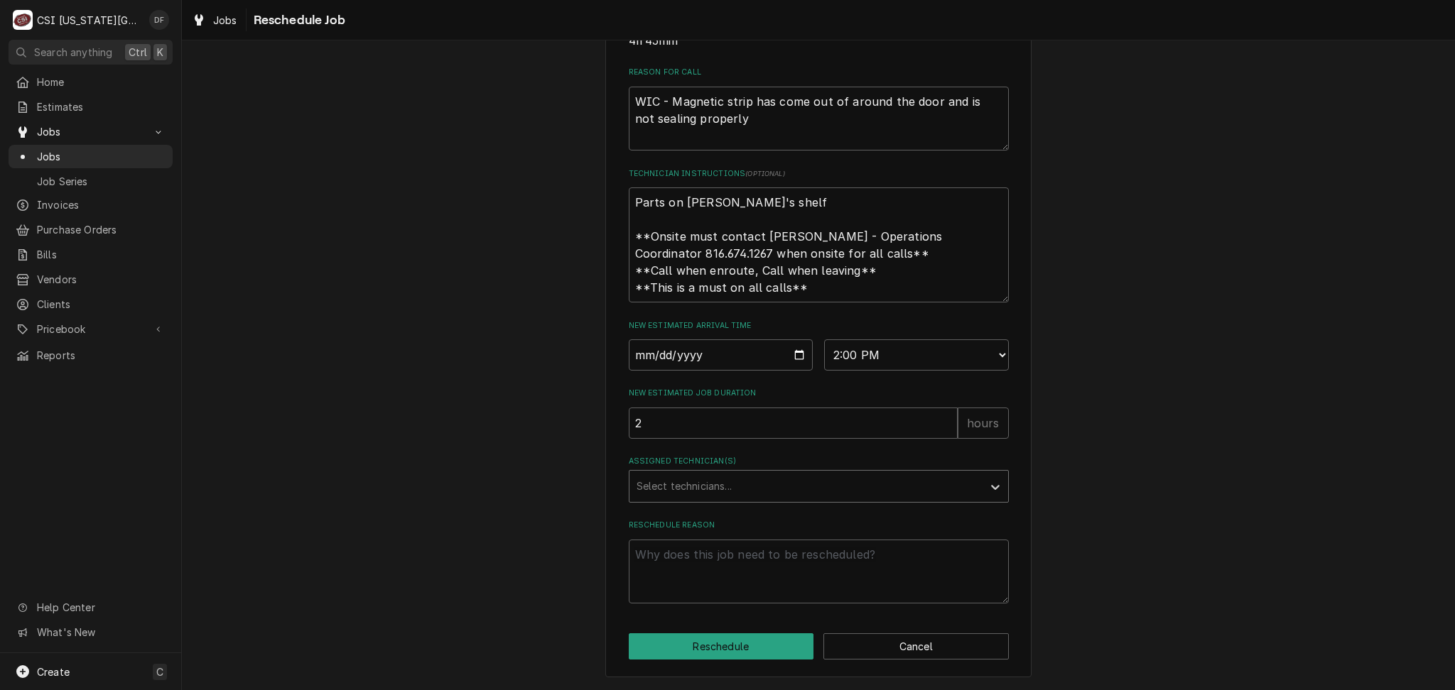
click at [678, 489] on div "Assigned Technician(s)" at bounding box center [805, 487] width 339 height 26
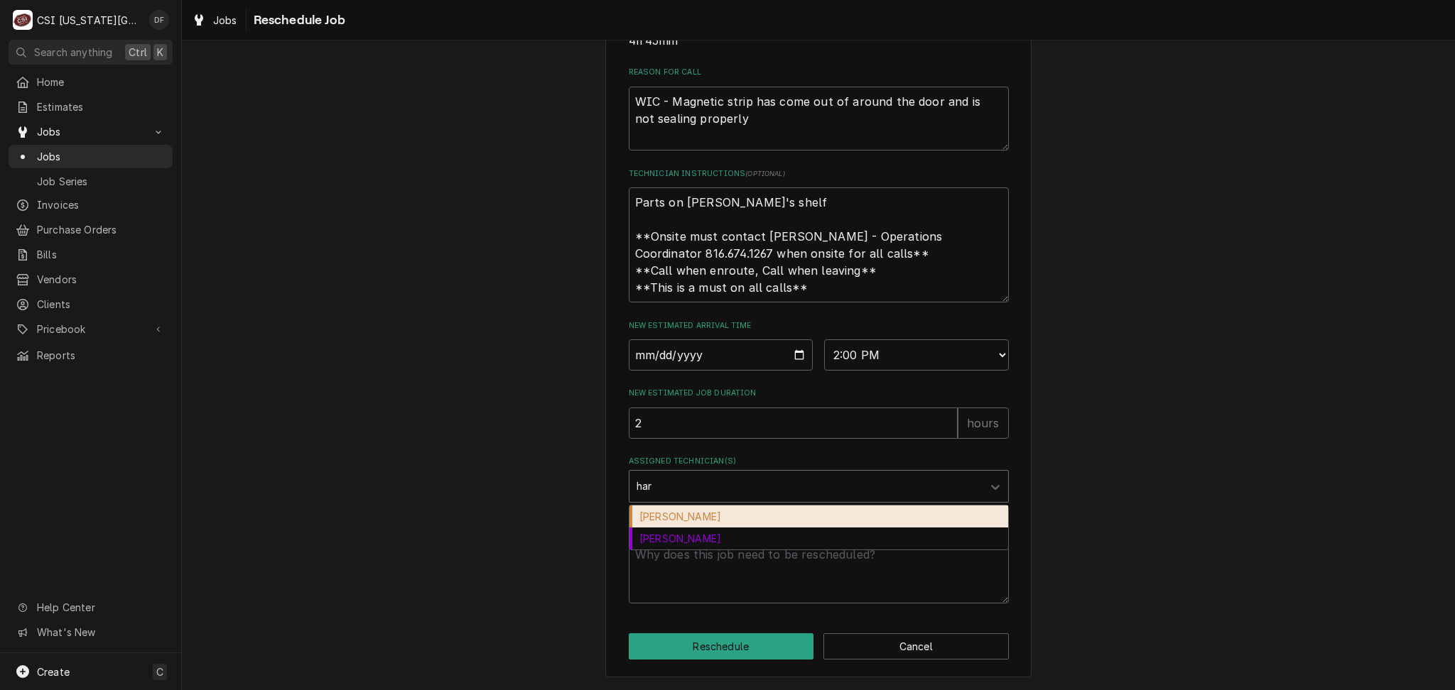
type input "[PERSON_NAME]"
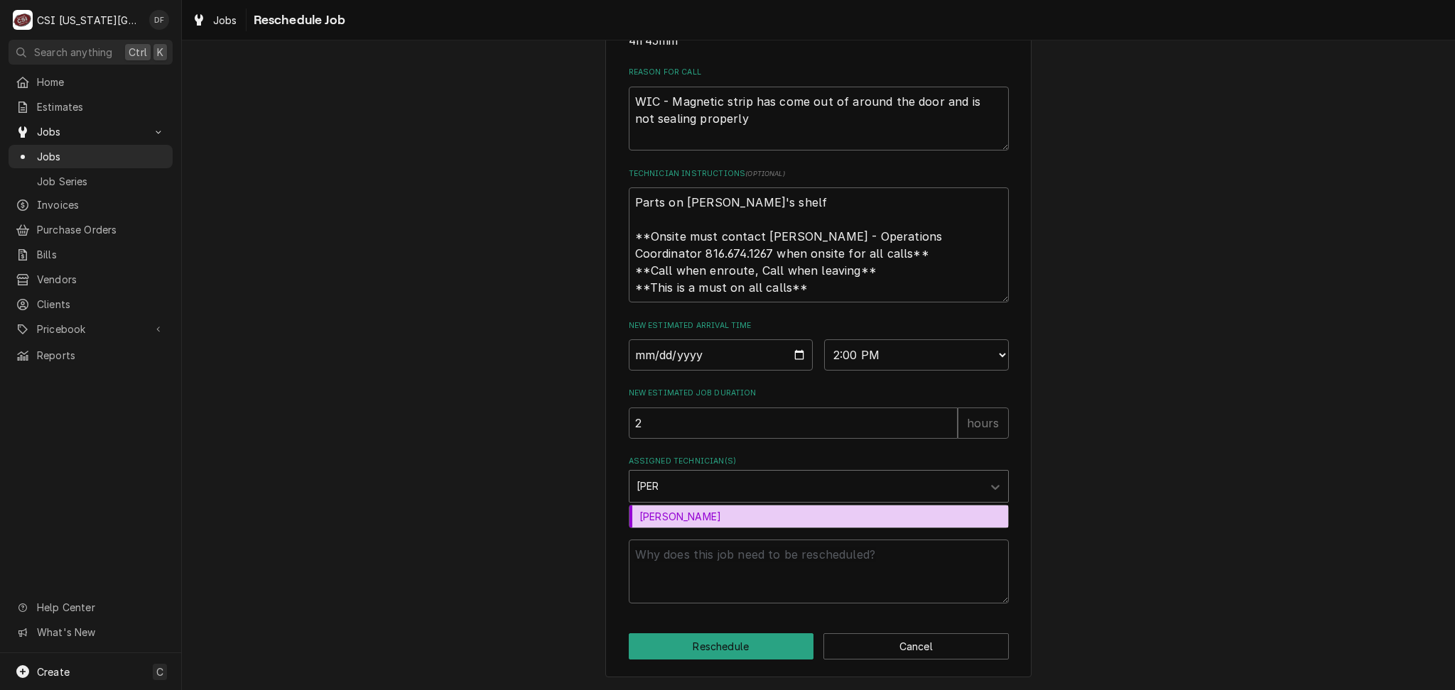
click at [679, 520] on div "[PERSON_NAME]" at bounding box center [818, 517] width 379 height 22
type textarea "x"
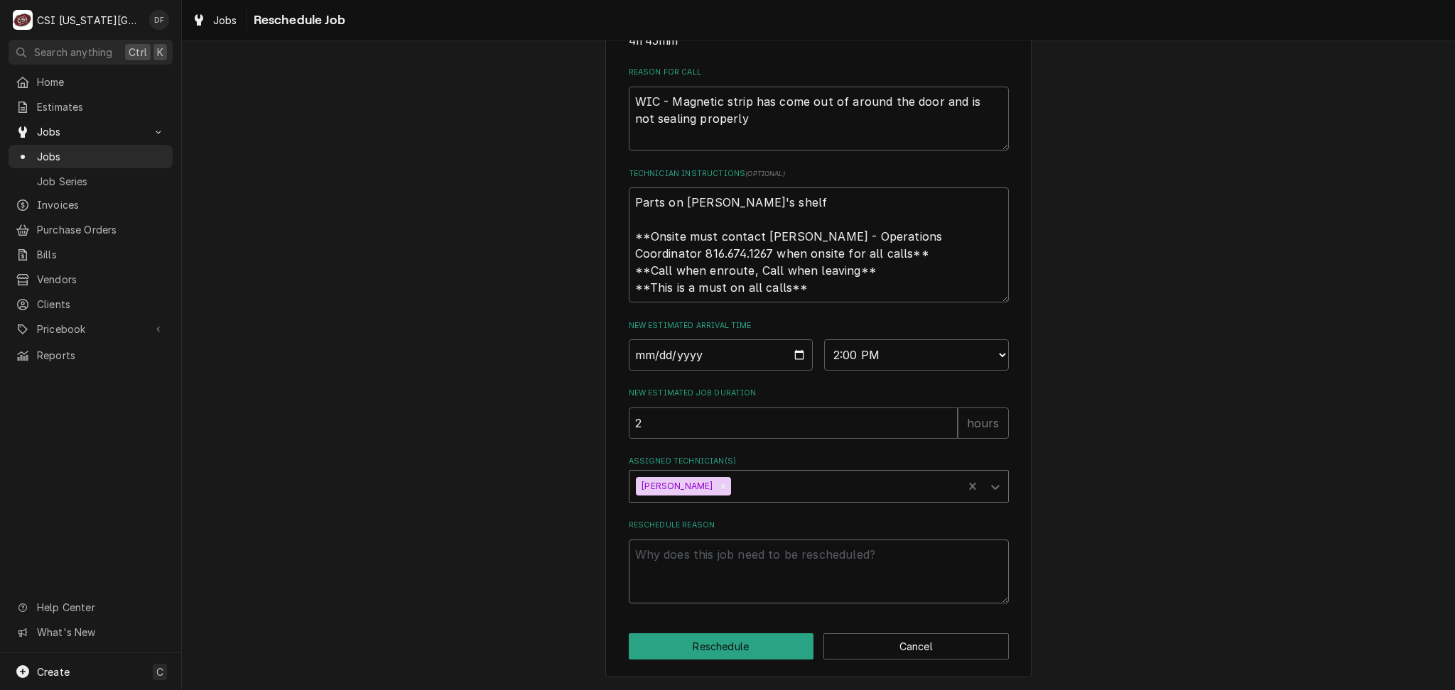
click at [661, 561] on textarea "Reschedule Reason" at bounding box center [819, 572] width 380 height 64
type textarea "x"
type textarea "S"
type textarea "x"
type textarea "Sw"
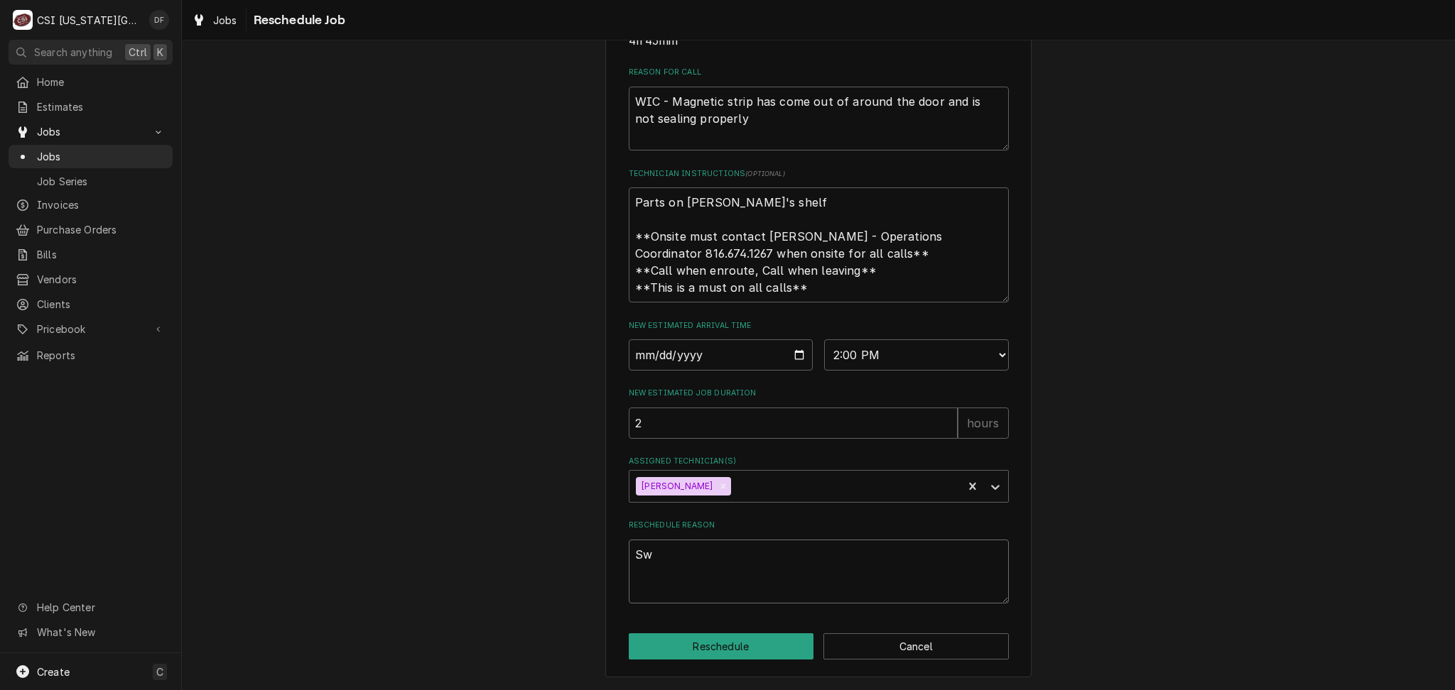
type textarea "x"
type textarea "Swi"
type textarea "x"
type textarea "Swit"
type textarea "x"
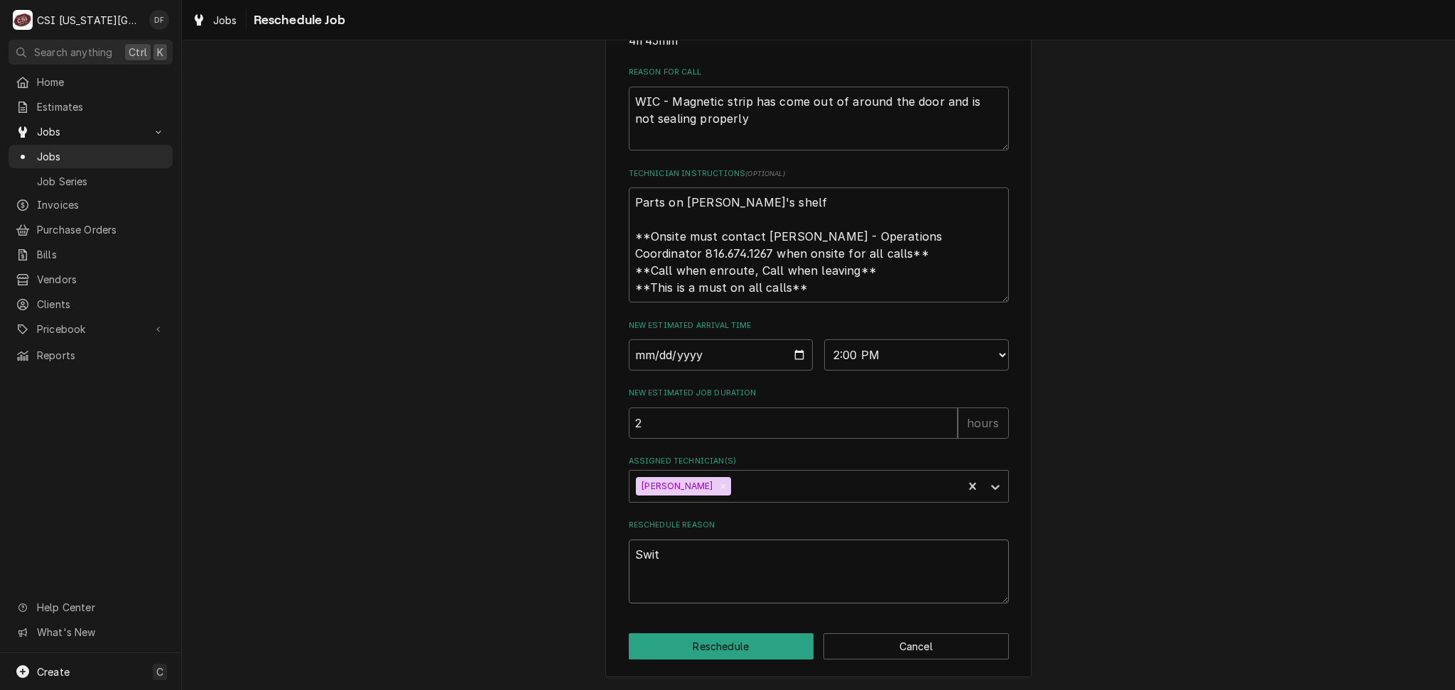
type textarea "Switc"
type textarea "x"
type textarea "Switch"
type textarea "x"
type textarea "Switchi"
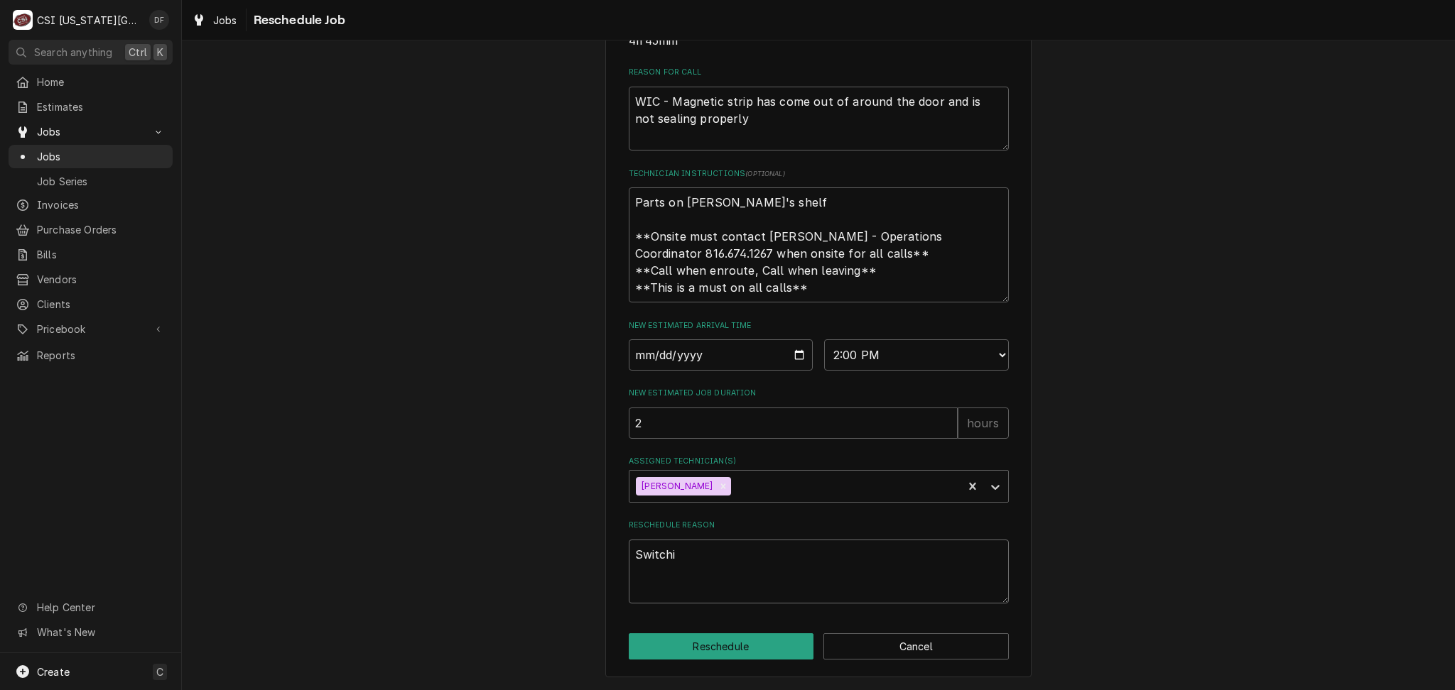
type textarea "x"
type textarea "Switchin"
type textarea "x"
type textarea "Switching"
type textarea "x"
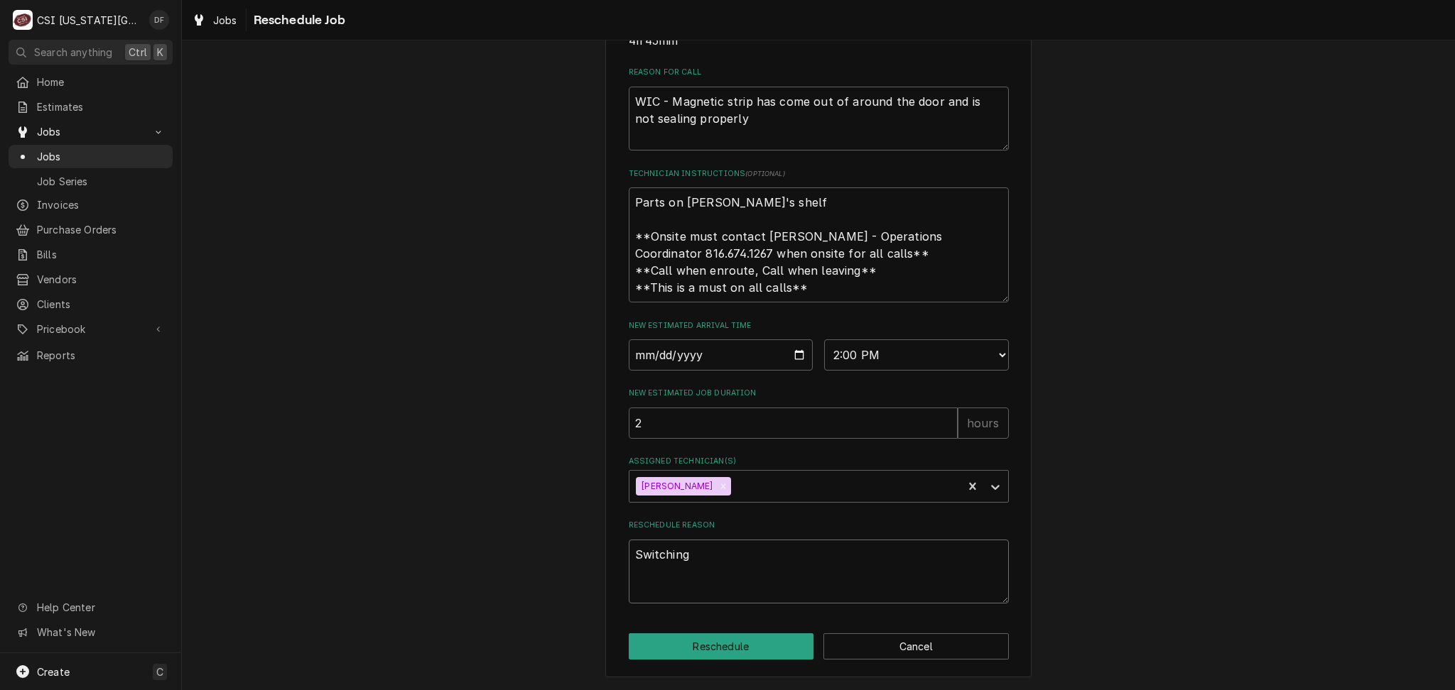
type textarea "Switching"
type textarea "x"
type textarea "Switching t"
type textarea "x"
type textarea "Switching te"
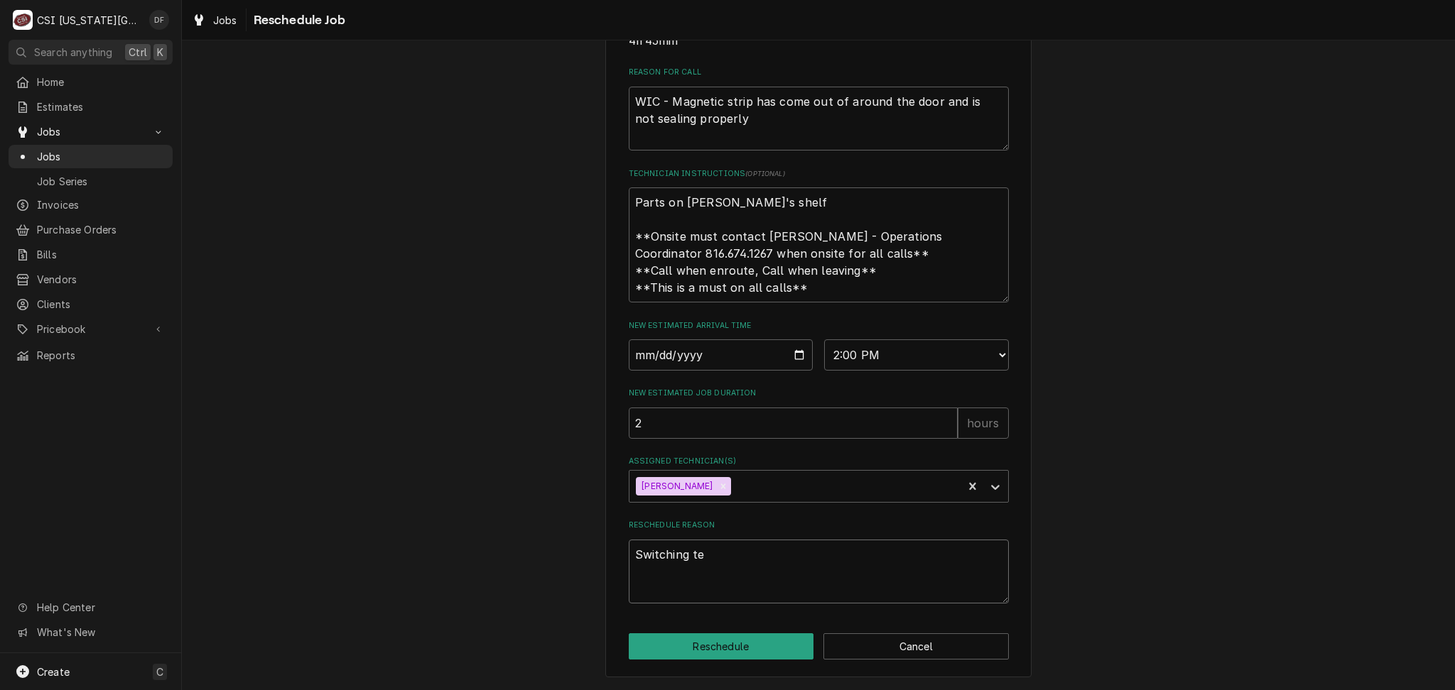
type textarea "x"
type textarea "Switching tec"
type textarea "x"
type textarea "Switching tech"
type textarea "x"
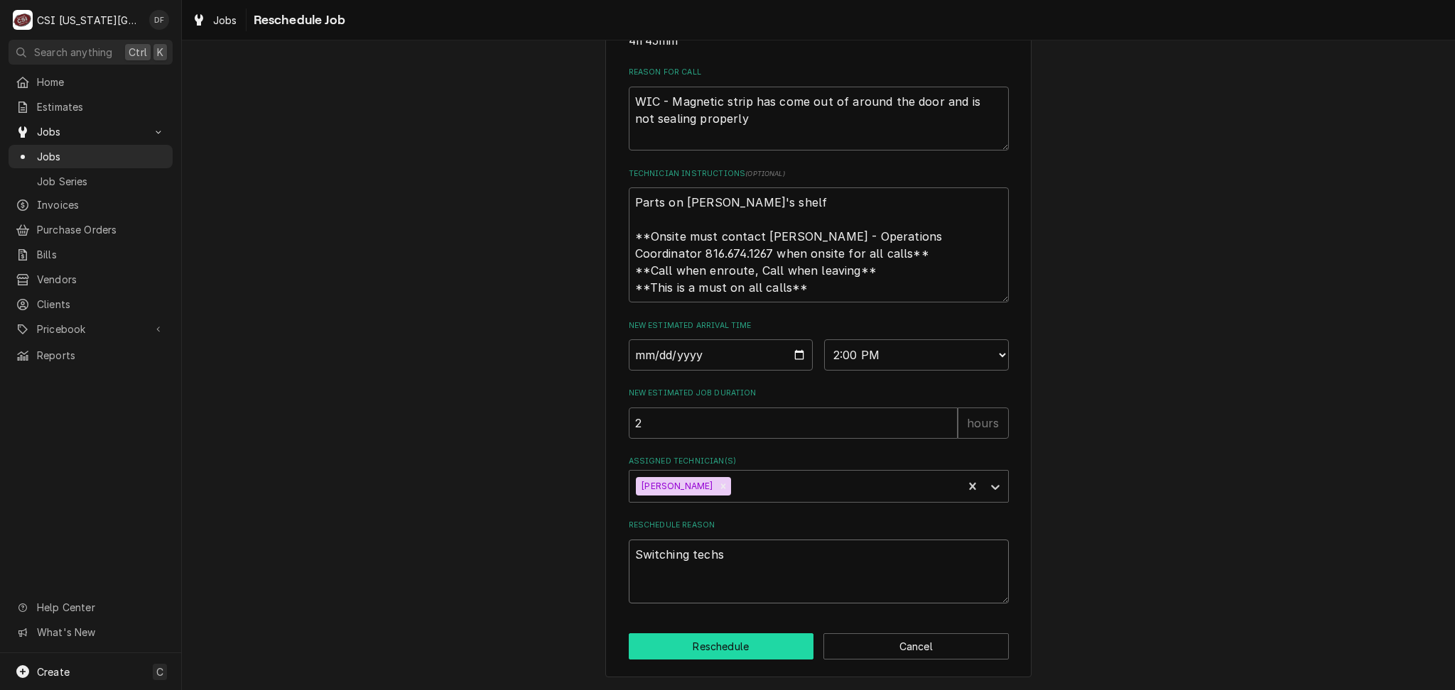
type textarea "Switching techs"
click at [708, 645] on button "Reschedule" at bounding box center [721, 647] width 185 height 26
type textarea "x"
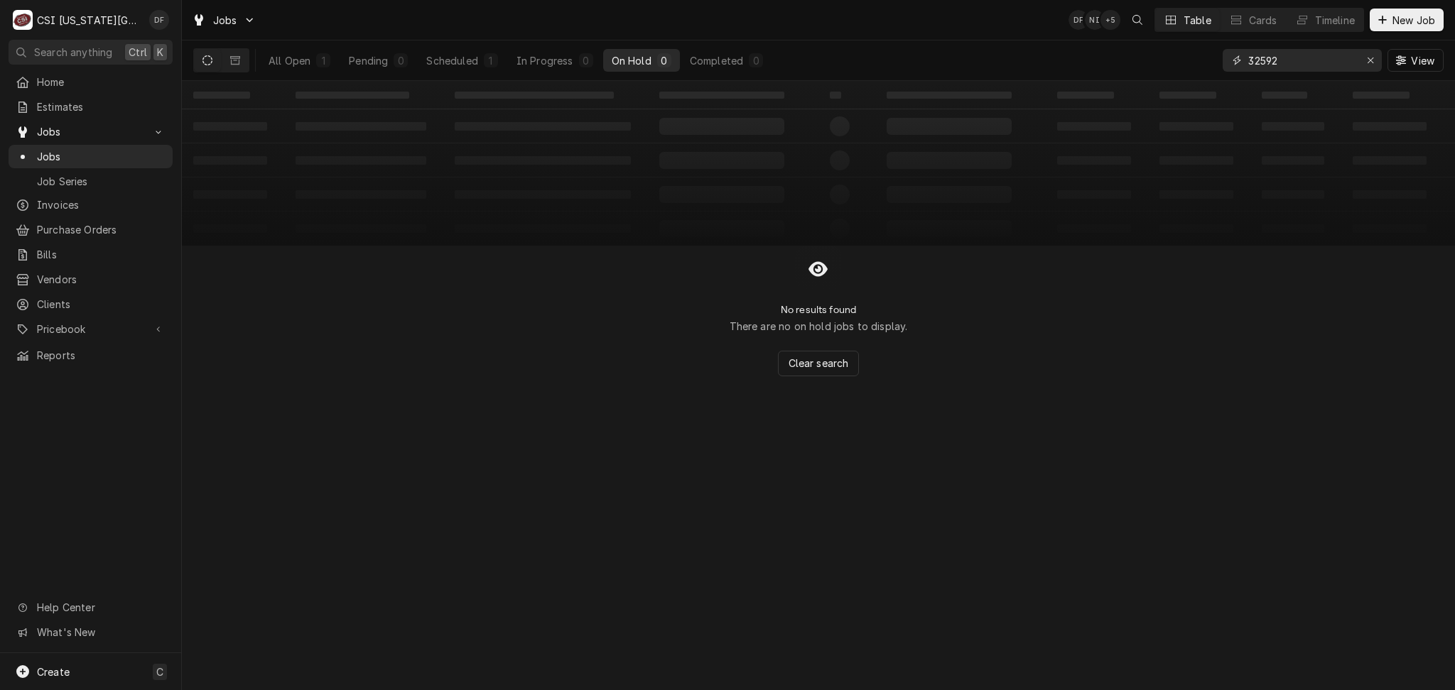
drag, startPoint x: 1320, startPoint y: 66, endPoint x: 1152, endPoint y: 67, distance: 167.6
click at [1152, 67] on div "All Open 1 Pending 0 Scheduled 1 In Progress 0 On Hold 0 Completed 0 32592 View" at bounding box center [818, 60] width 1250 height 40
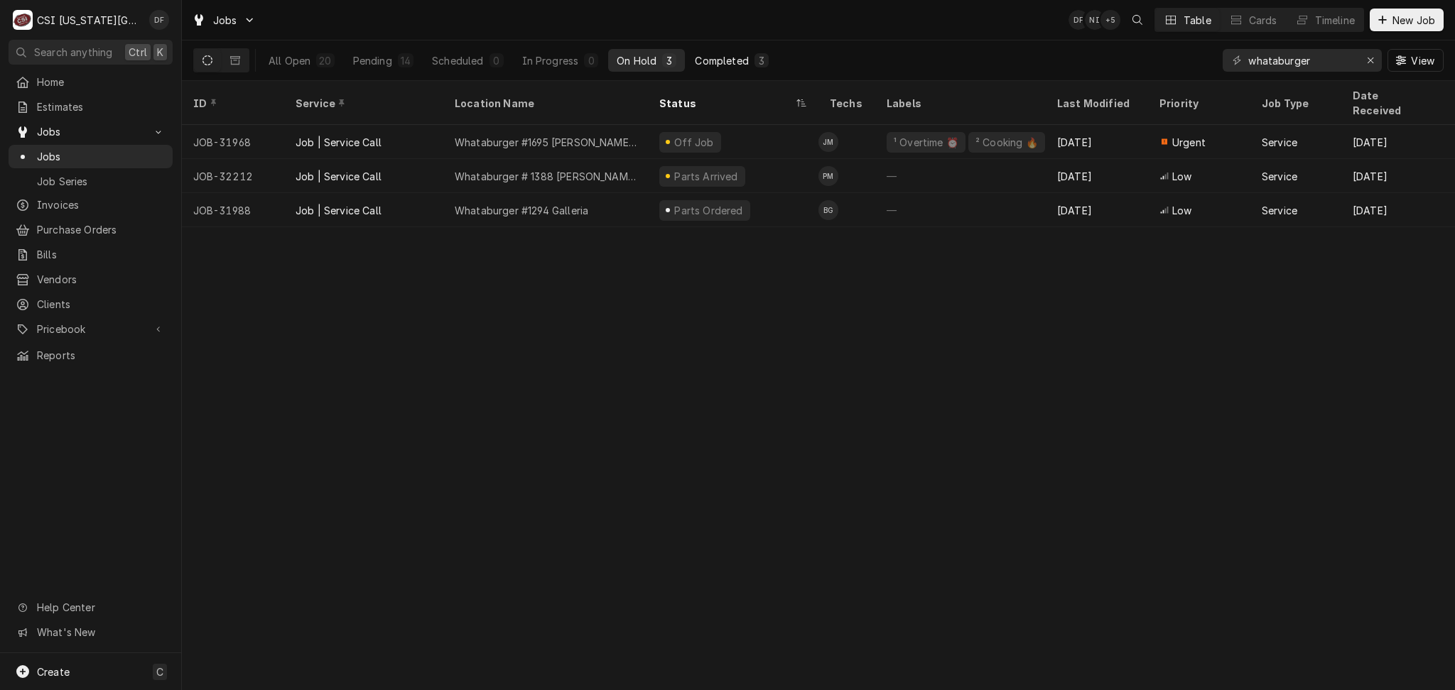
click at [709, 69] on button "Completed 3" at bounding box center [731, 60] width 90 height 23
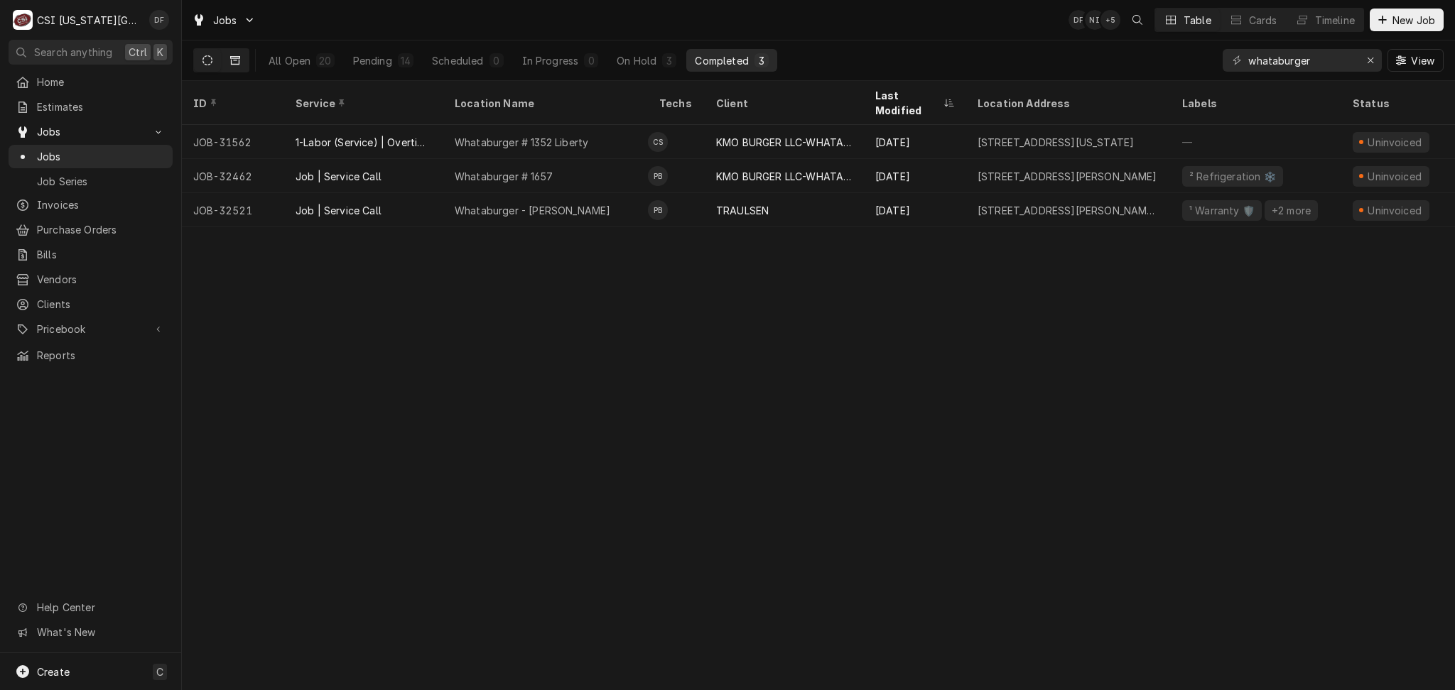
click at [241, 60] on button "Dynamic Content Wrapper" at bounding box center [235, 60] width 27 height 23
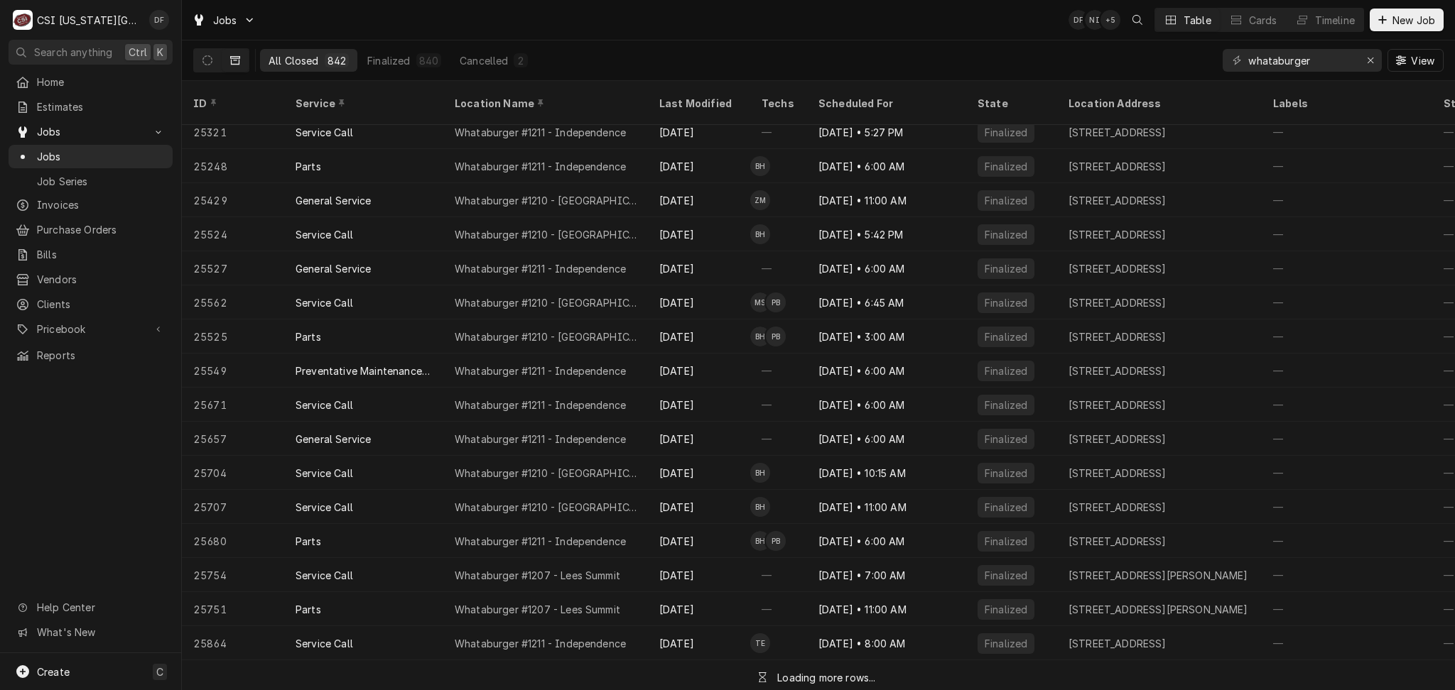
scroll to position [830, 0]
click at [1330, 57] on input "whataburger" at bounding box center [1301, 60] width 107 height 23
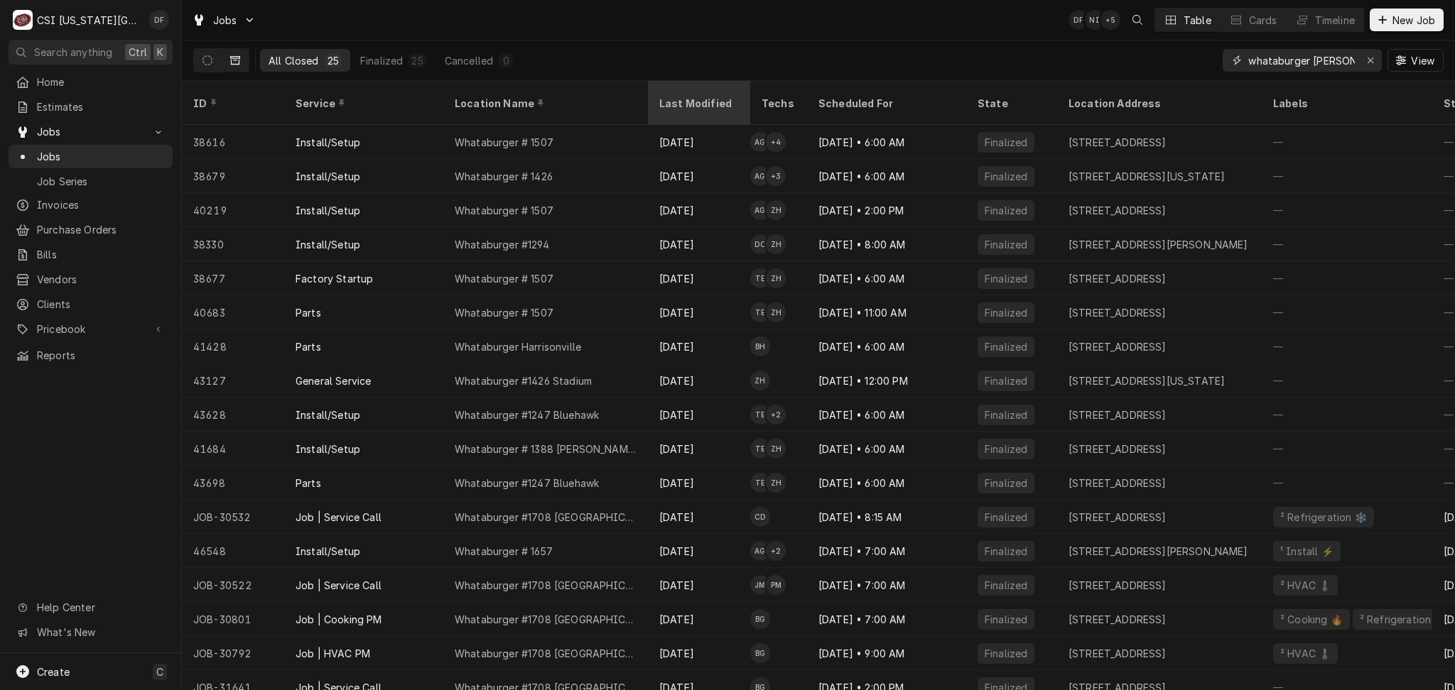
type input "whataburger harri"
click at [702, 96] on div "Last Modified" at bounding box center [697, 103] width 77 height 15
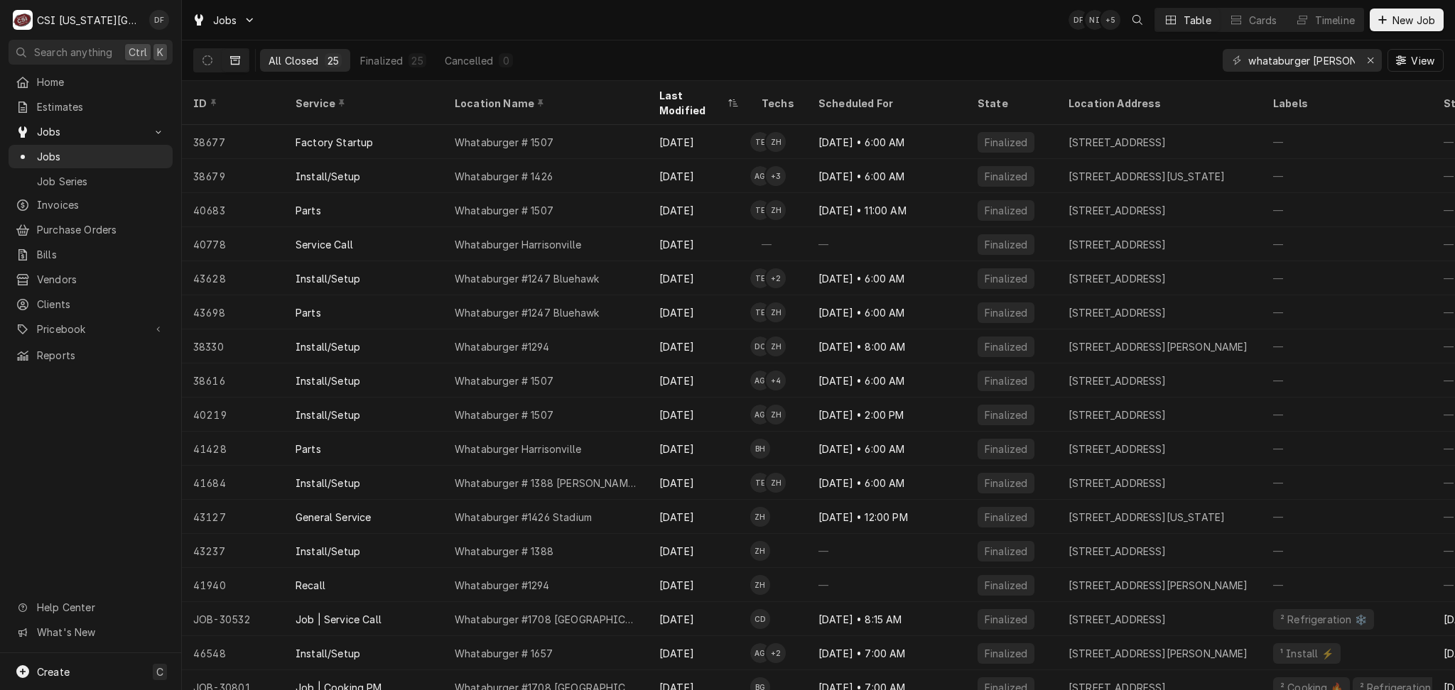
click at [702, 93] on div "Last Modified" at bounding box center [691, 103] width 65 height 30
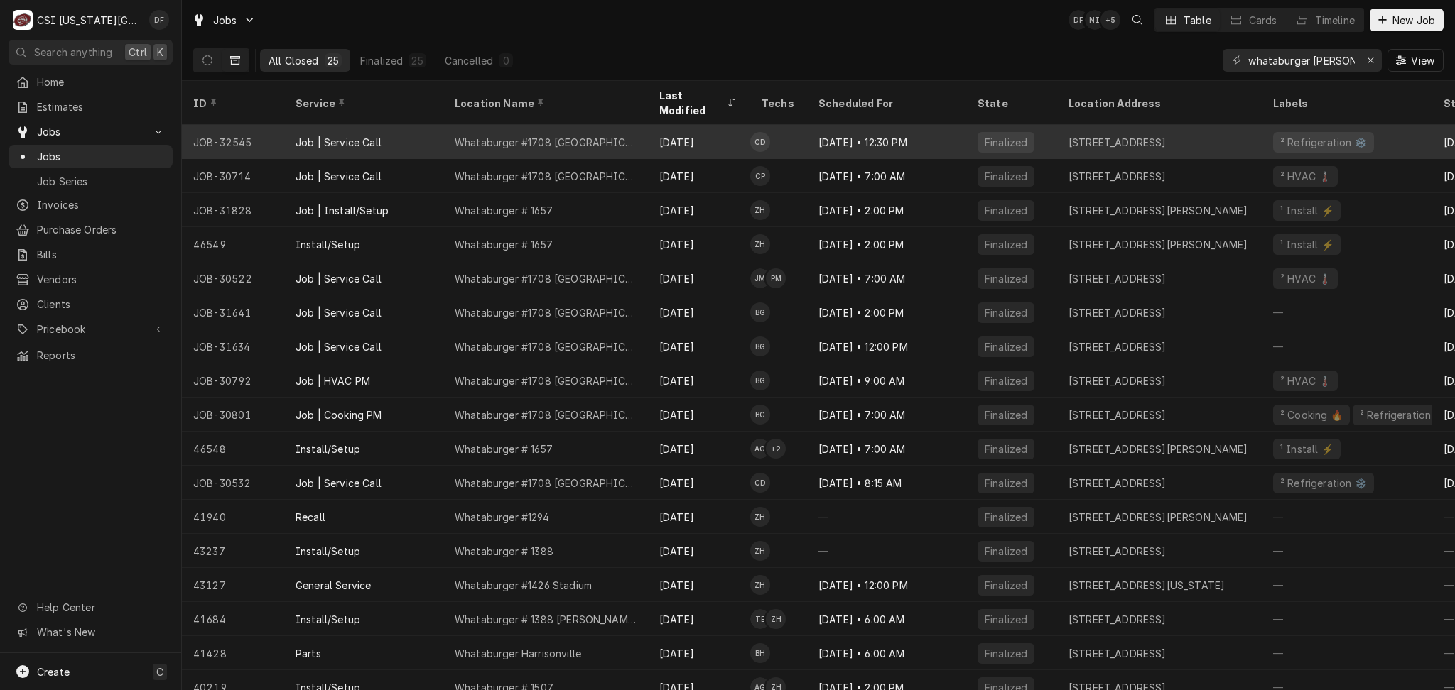
click at [680, 125] on div "[DATE]" at bounding box center [699, 142] width 102 height 34
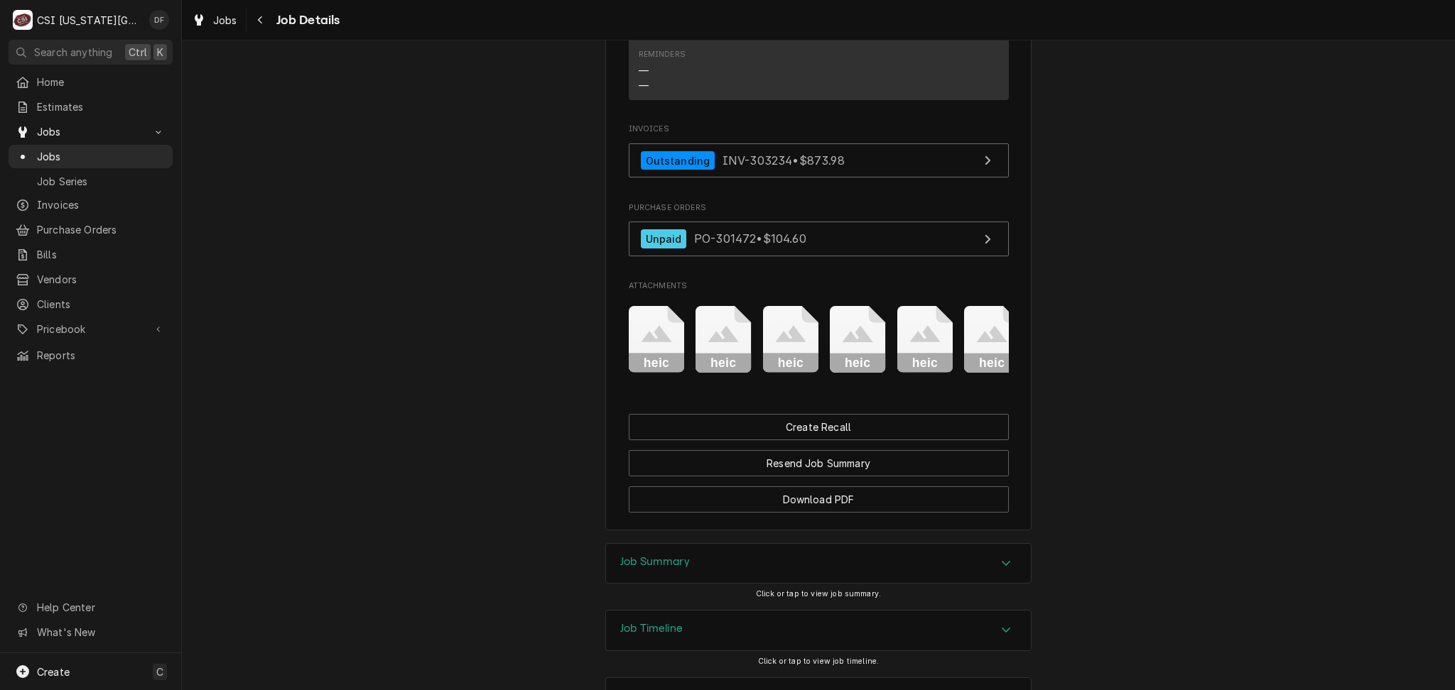
scroll to position [1657, 0]
click at [698, 543] on div "Job Summary" at bounding box center [818, 563] width 425 height 40
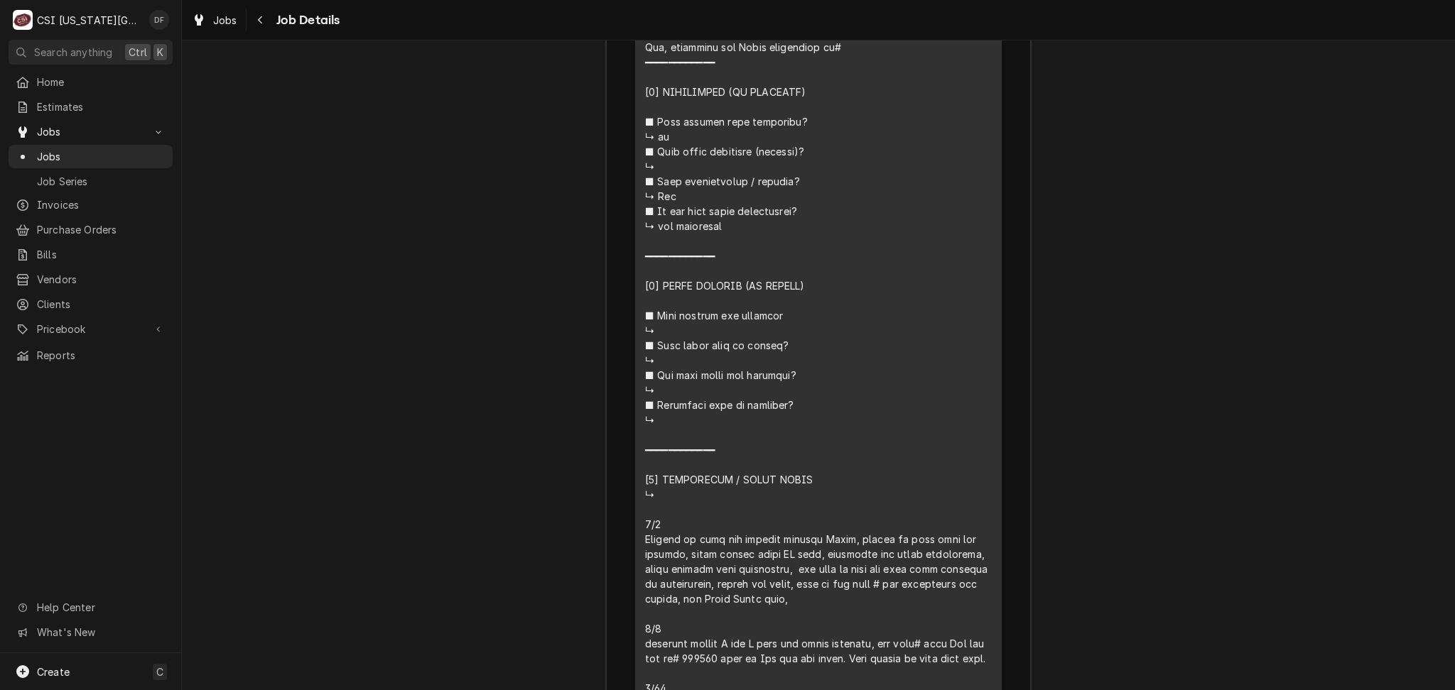
scroll to position [3267, 0]
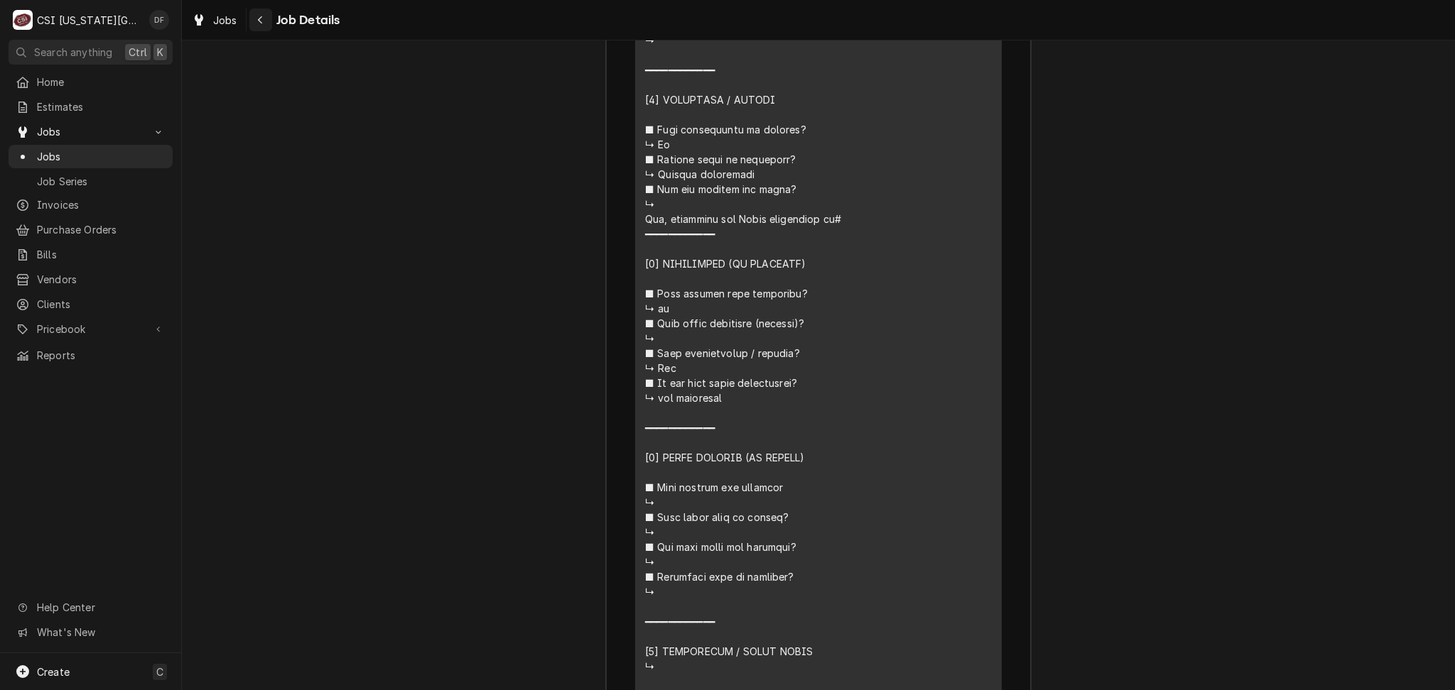
click at [256, 21] on div "Navigate back" at bounding box center [261, 20] width 14 height 14
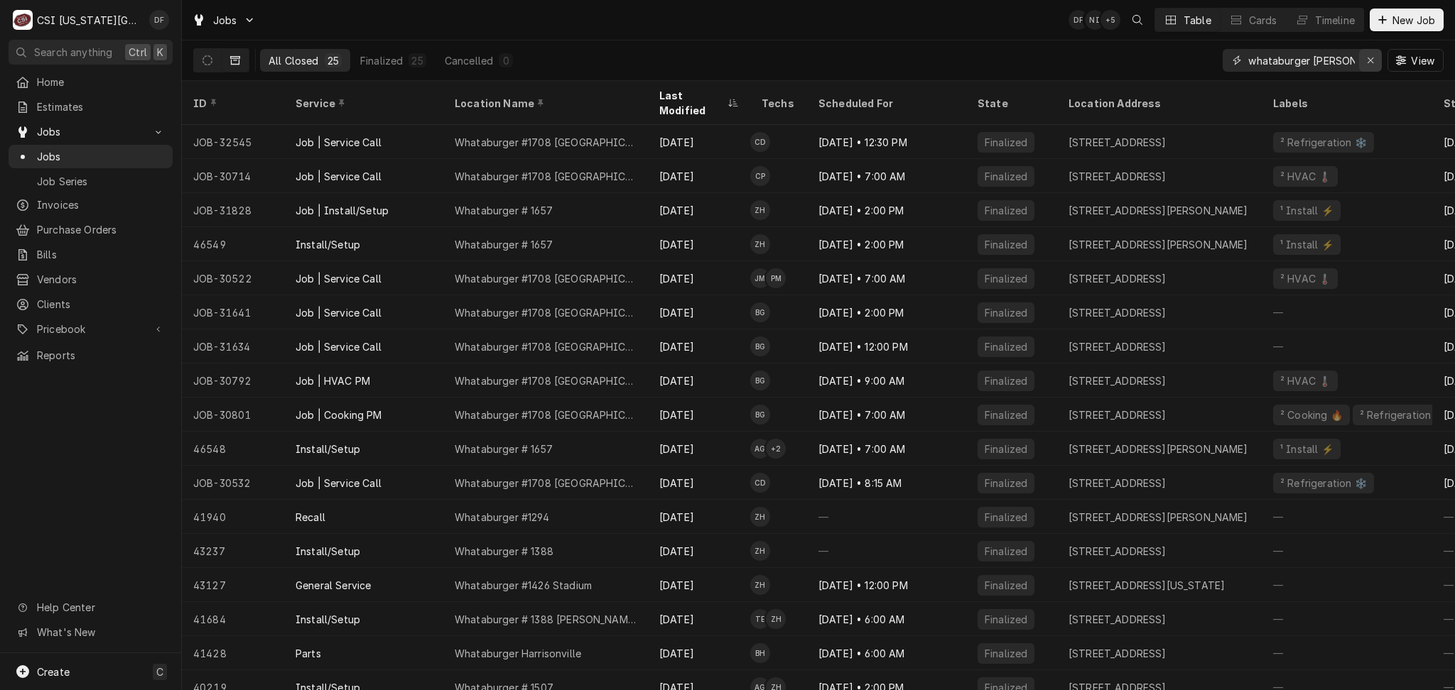
click at [1367, 62] on icon "Erase input" at bounding box center [1371, 60] width 8 height 10
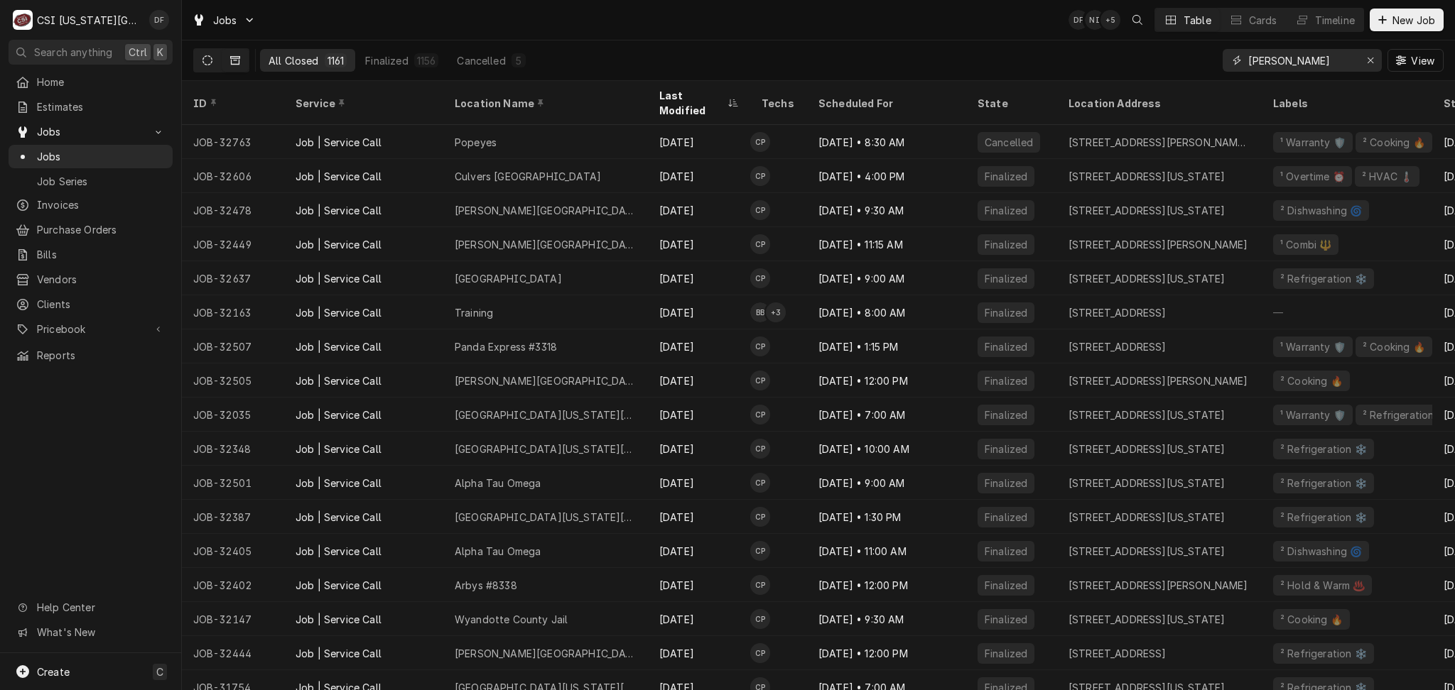
type input "charles"
click at [207, 63] on icon "Dynamic Content Wrapper" at bounding box center [207, 60] width 10 height 10
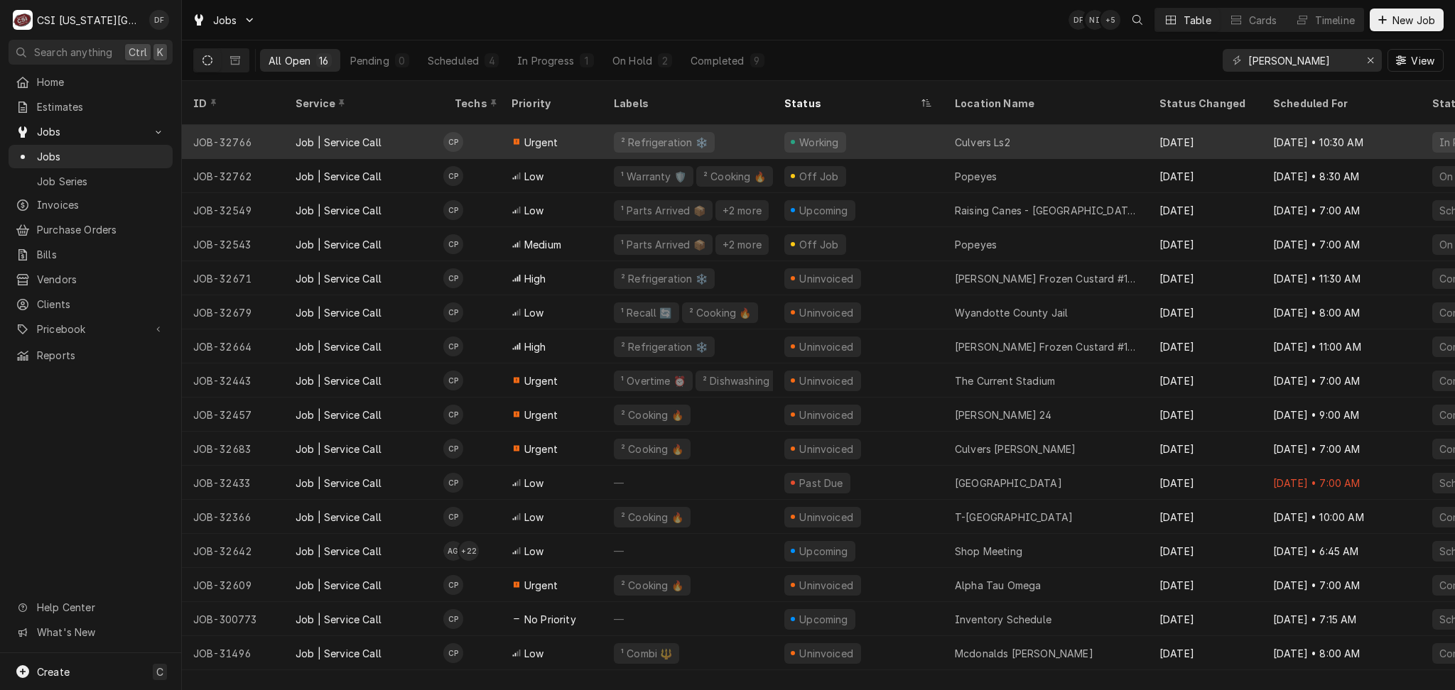
click at [875, 127] on div "Working" at bounding box center [858, 142] width 170 height 34
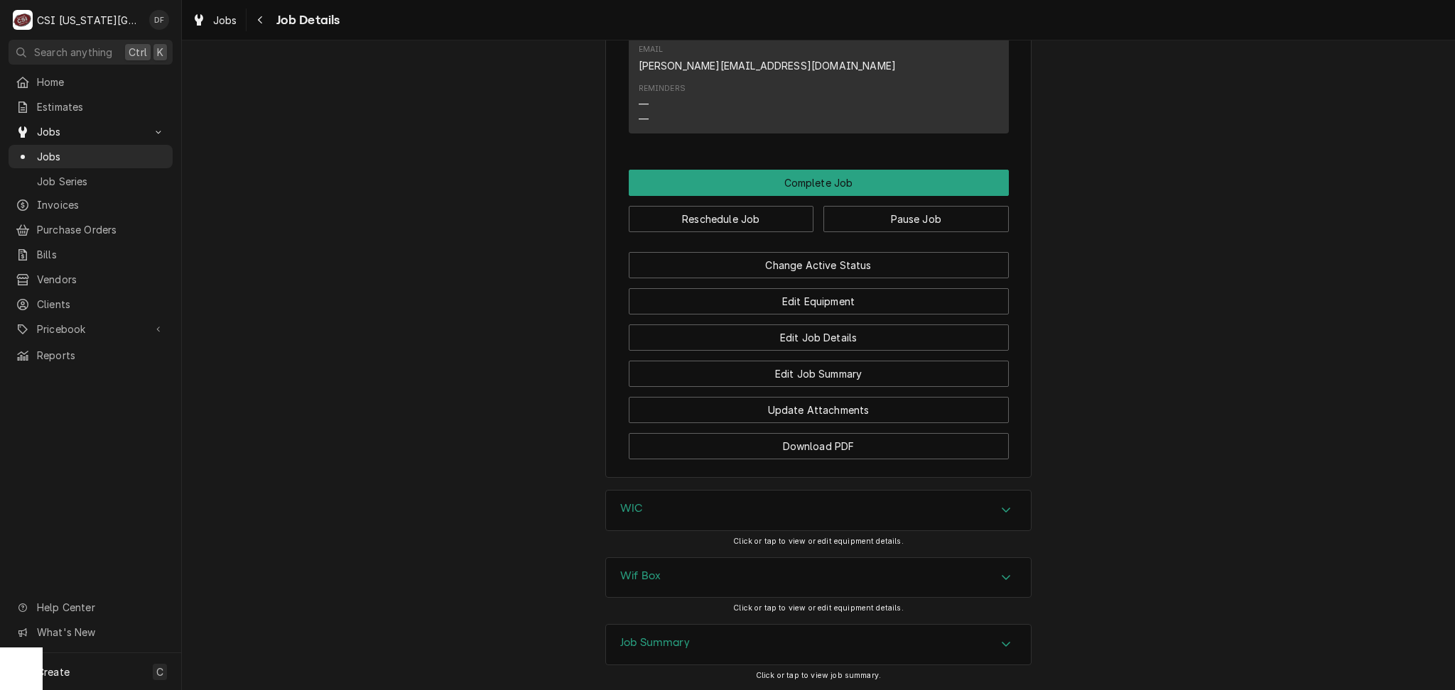
scroll to position [1734, 0]
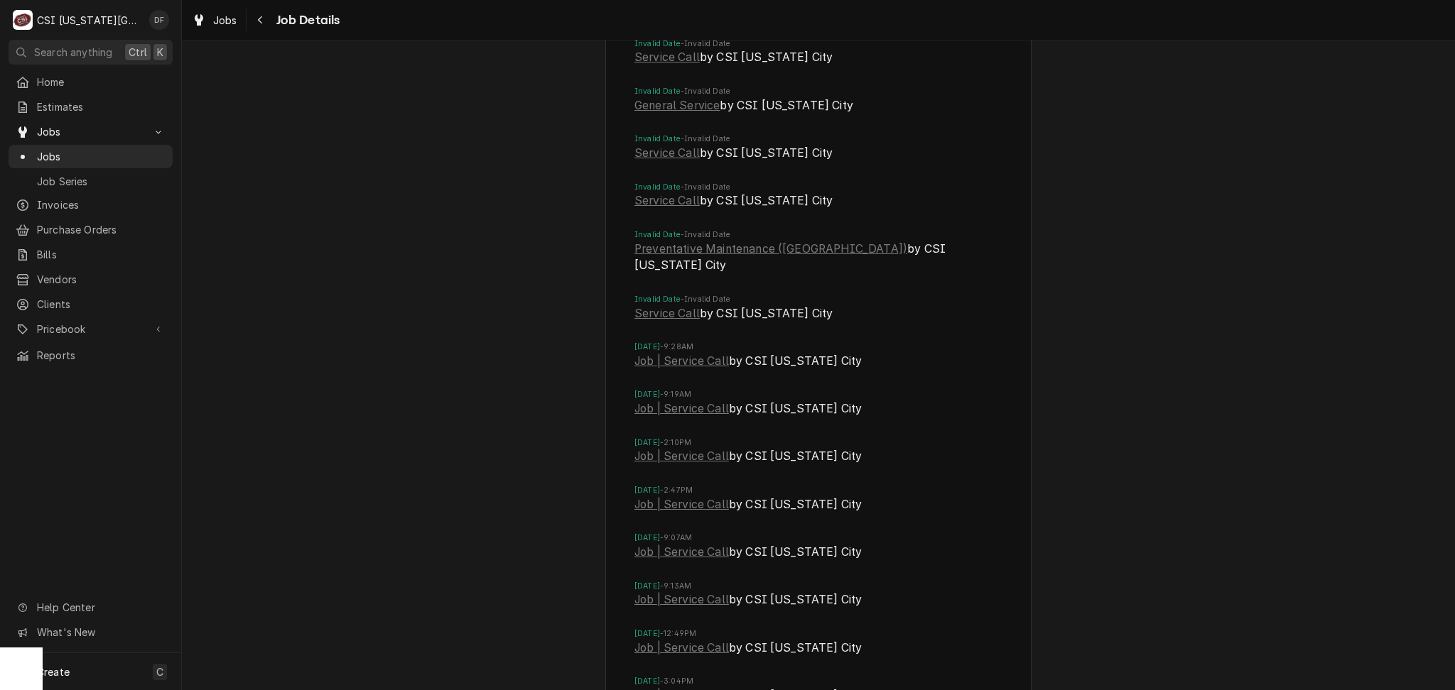
scroll to position [3249, 0]
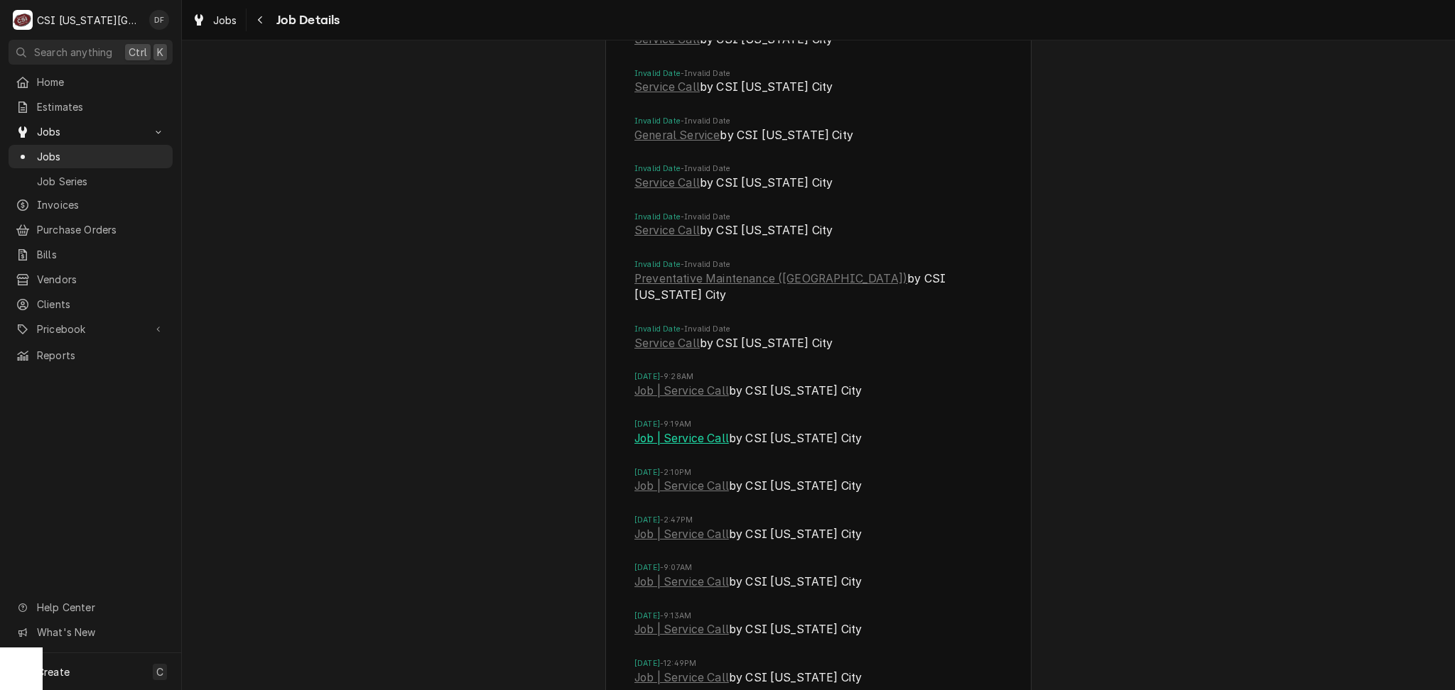
click at [688, 430] on link "Job | Service Call" at bounding box center [681, 438] width 94 height 17
click at [683, 383] on link "Job | Service Call" at bounding box center [681, 391] width 94 height 17
click at [691, 478] on link "Job | Service Call" at bounding box center [681, 486] width 94 height 17
click at [675, 526] on link "Job | Service Call" at bounding box center [681, 534] width 94 height 17
click at [685, 574] on link "Job | Service Call" at bounding box center [681, 582] width 94 height 17
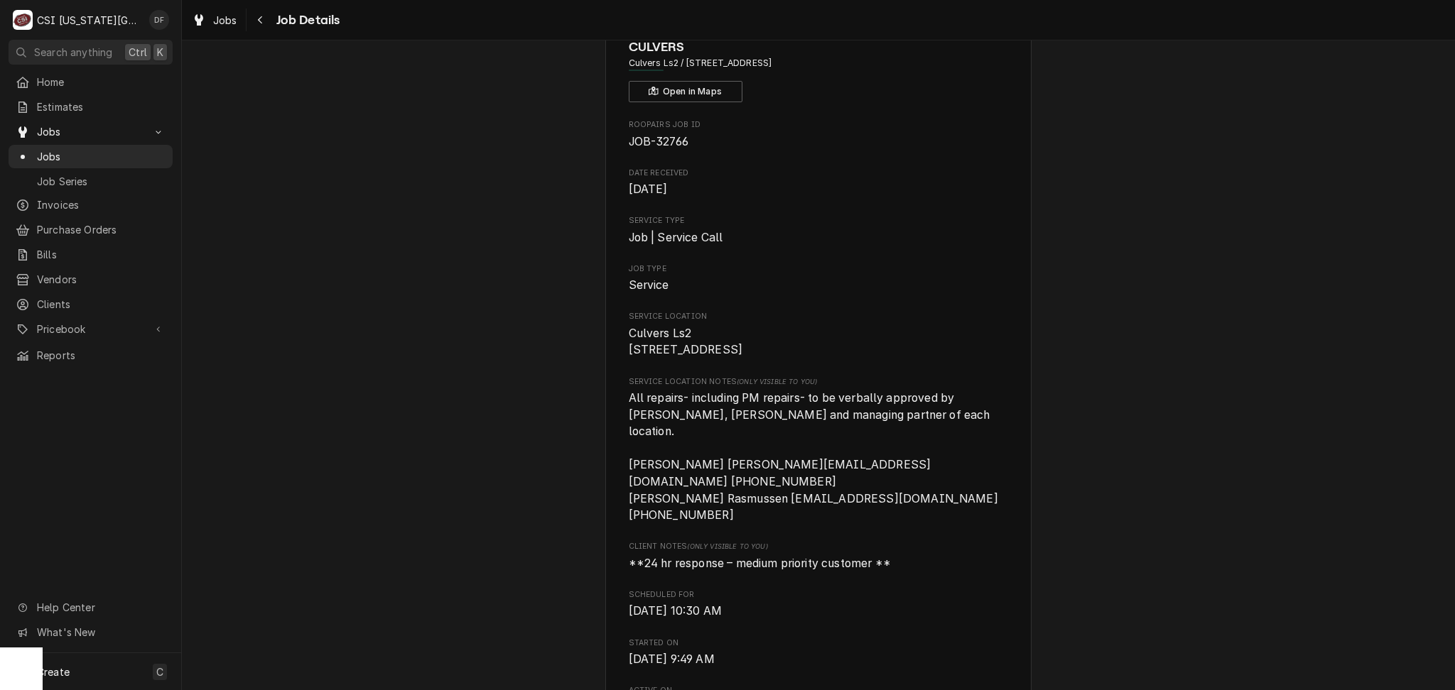
scroll to position [0, 0]
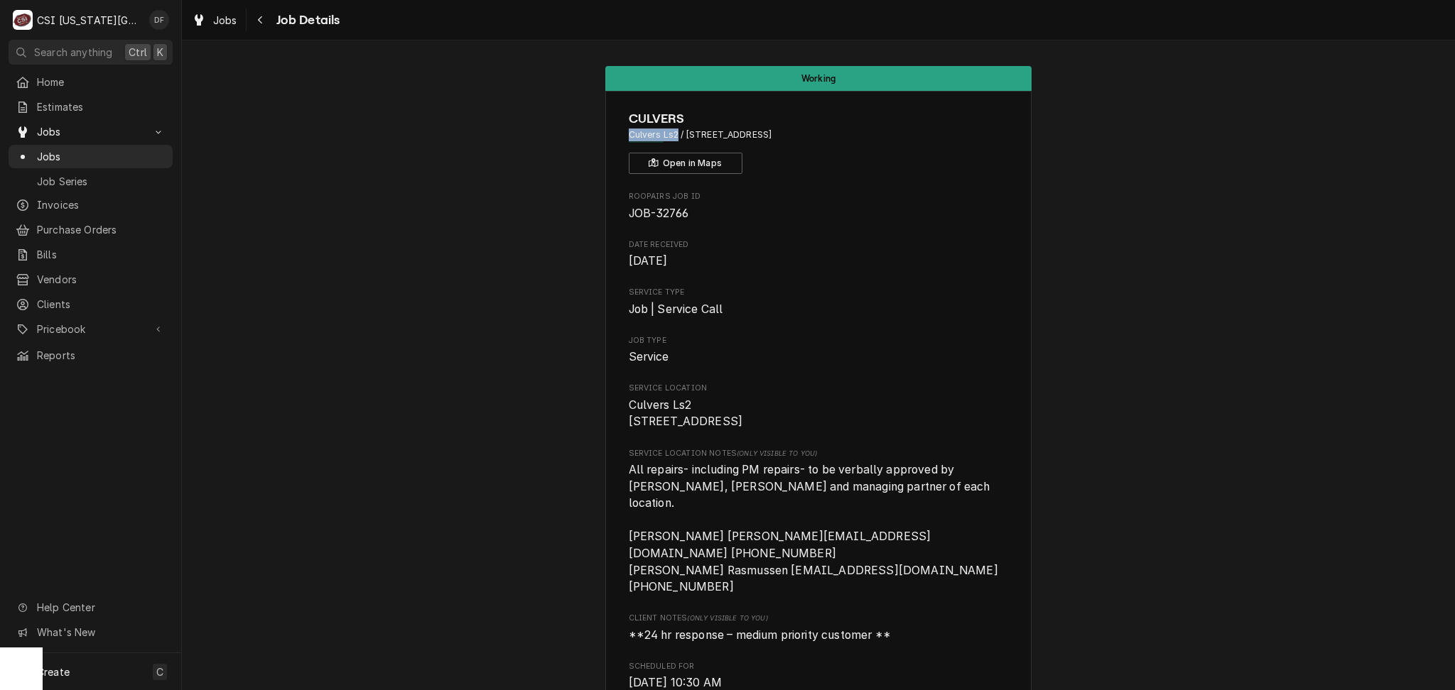
drag, startPoint x: 623, startPoint y: 134, endPoint x: 669, endPoint y: 143, distance: 47.1
click at [669, 143] on div "CULVERS Culvers Ls2 / 1275 Southeast Oldham Parkway, Lees Summit, MO 64063 Open…" at bounding box center [819, 141] width 380 height 65
copy span "Culvers Ls2"
click at [257, 20] on icon "Navigate back" at bounding box center [260, 20] width 6 height 10
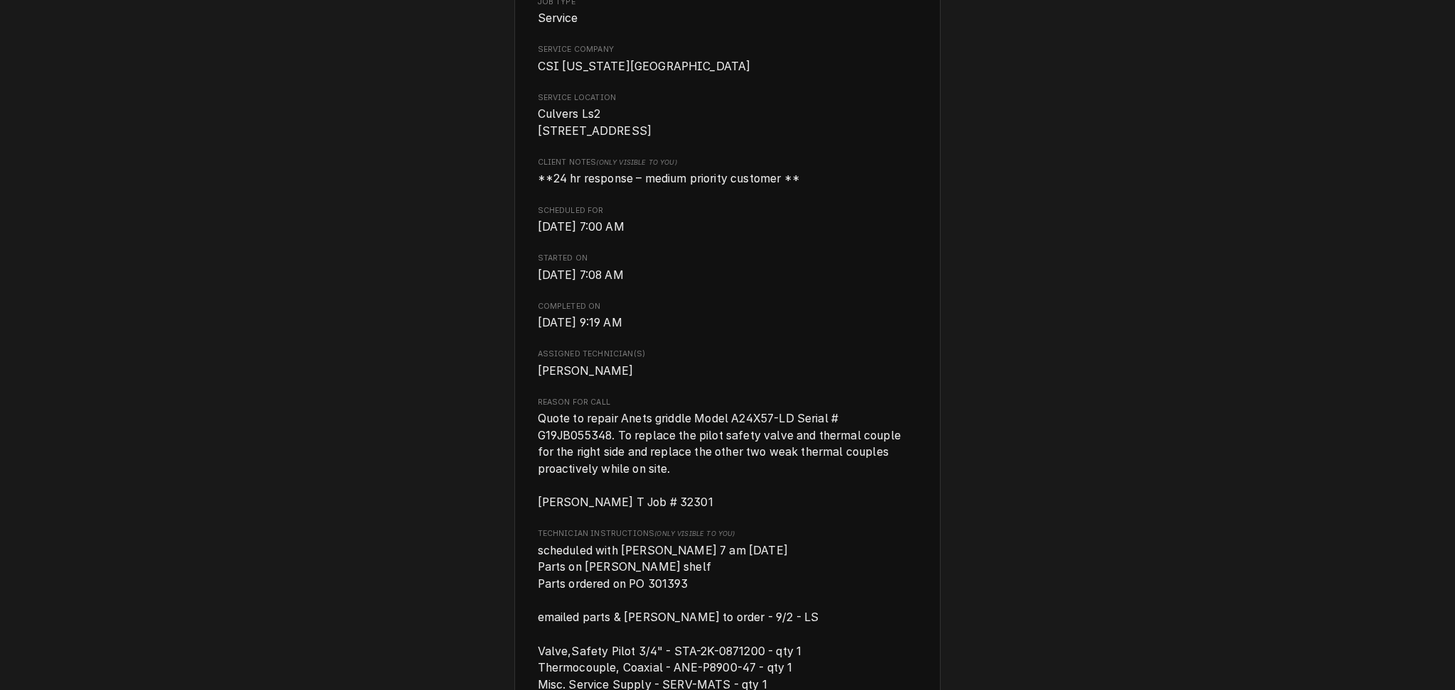
scroll to position [379, 0]
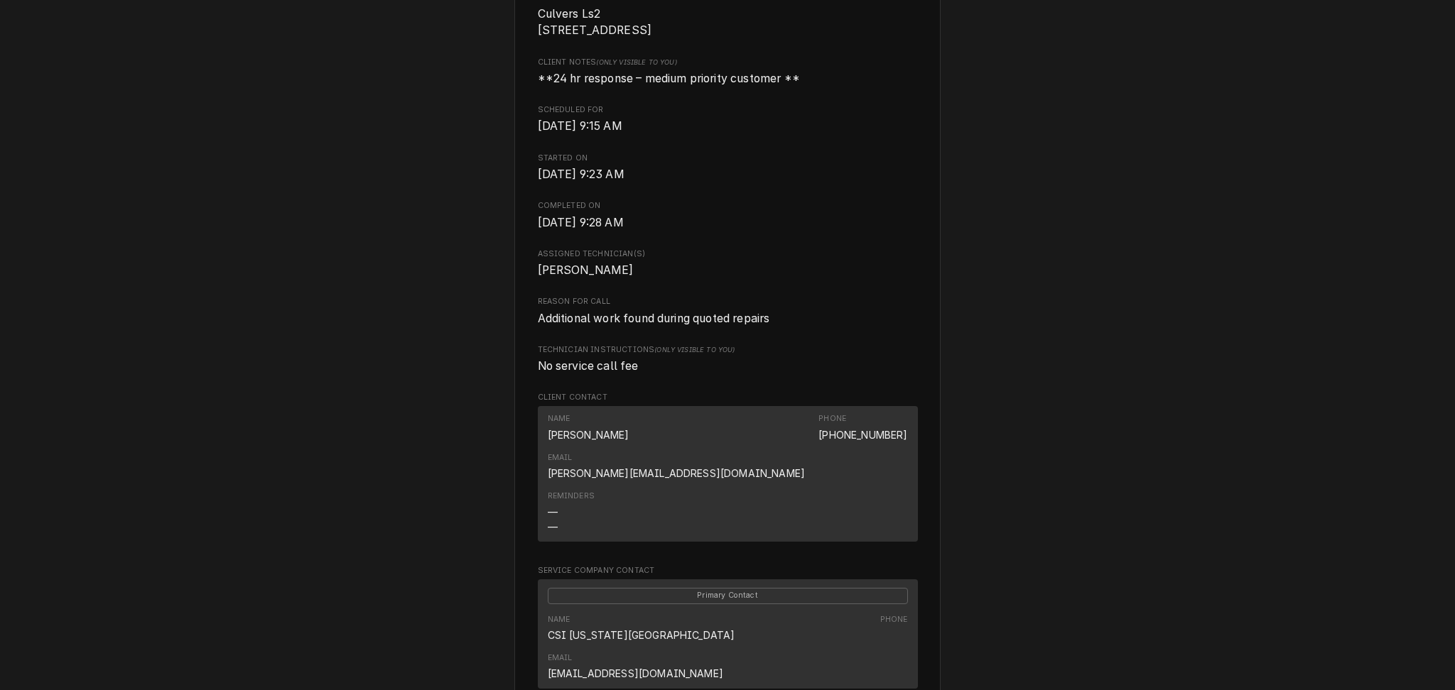
scroll to position [379, 0]
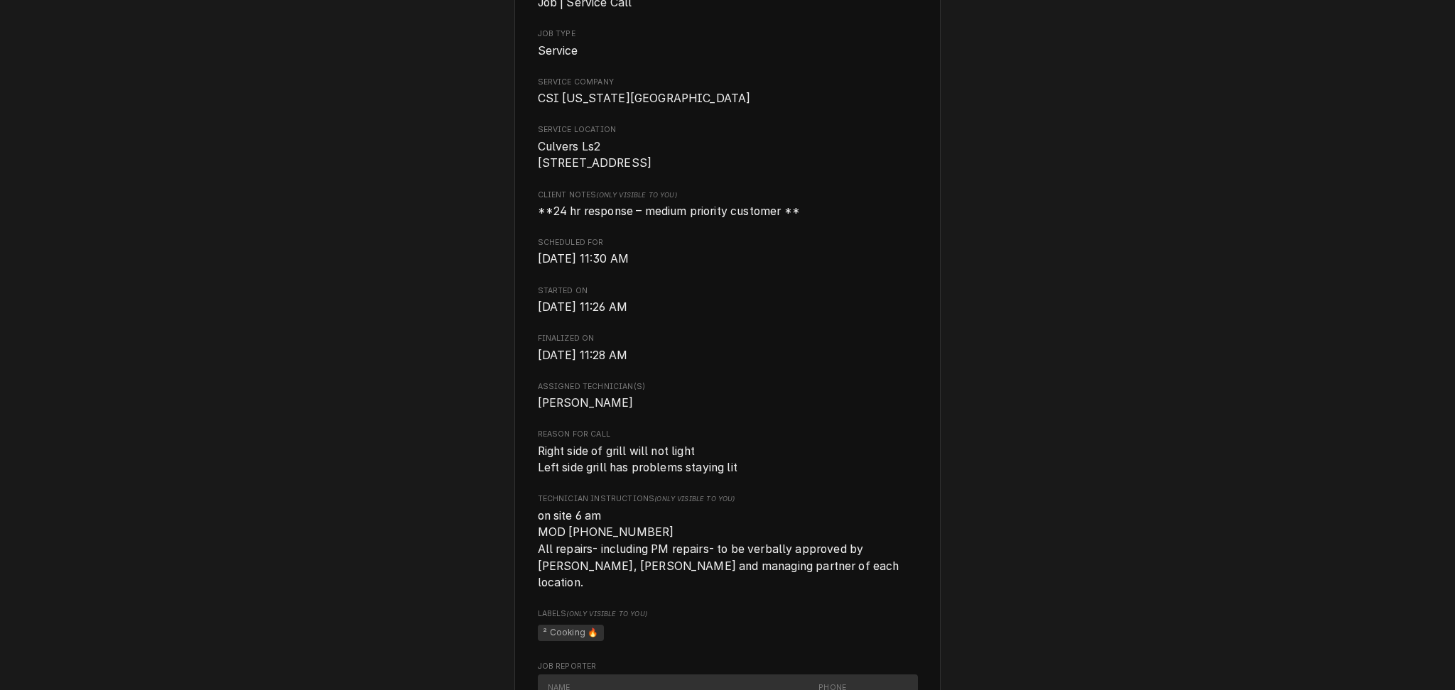
scroll to position [94, 0]
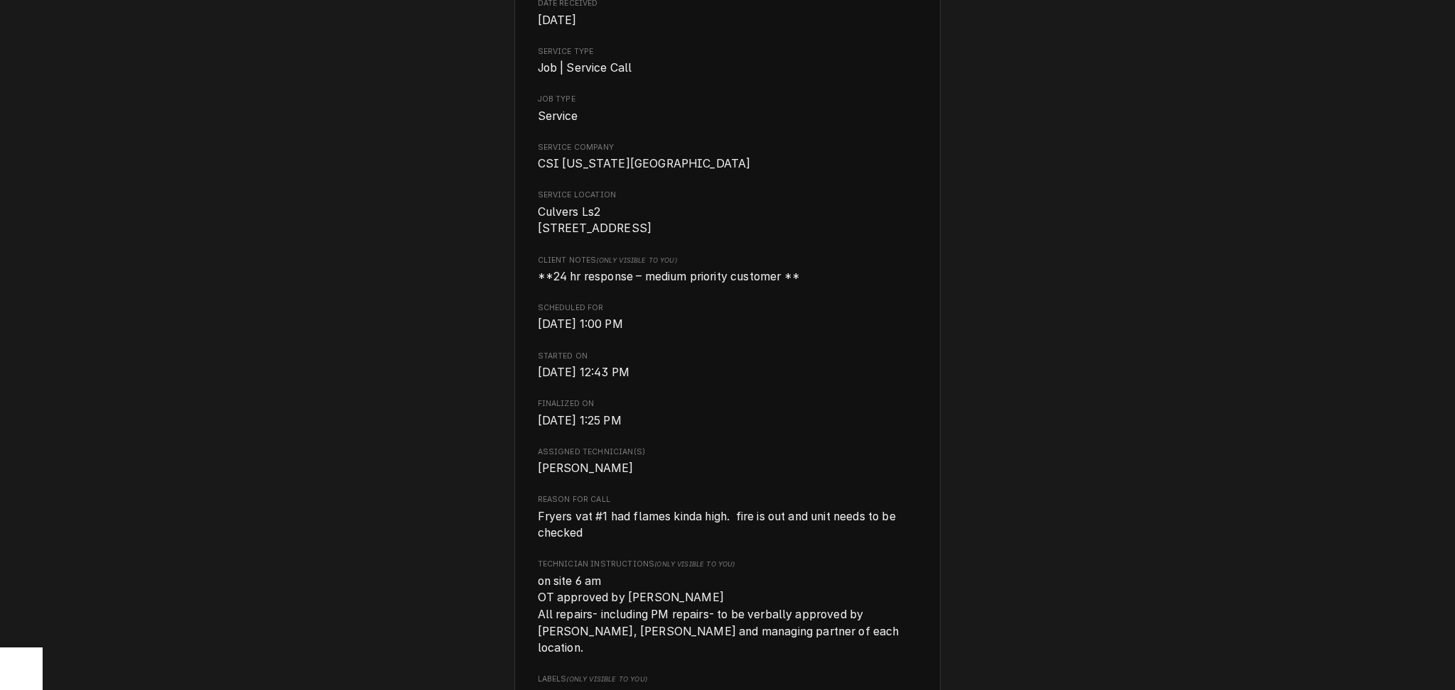
scroll to position [189, 0]
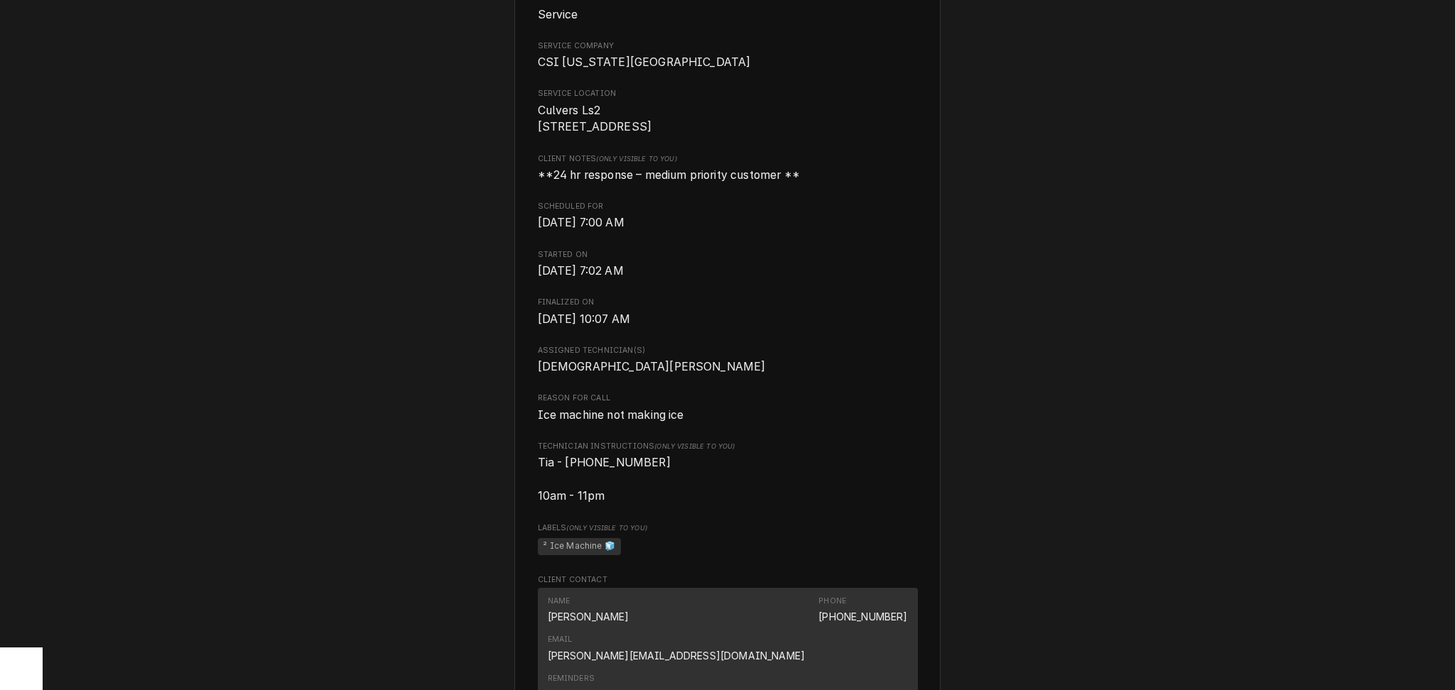
scroll to position [284, 0]
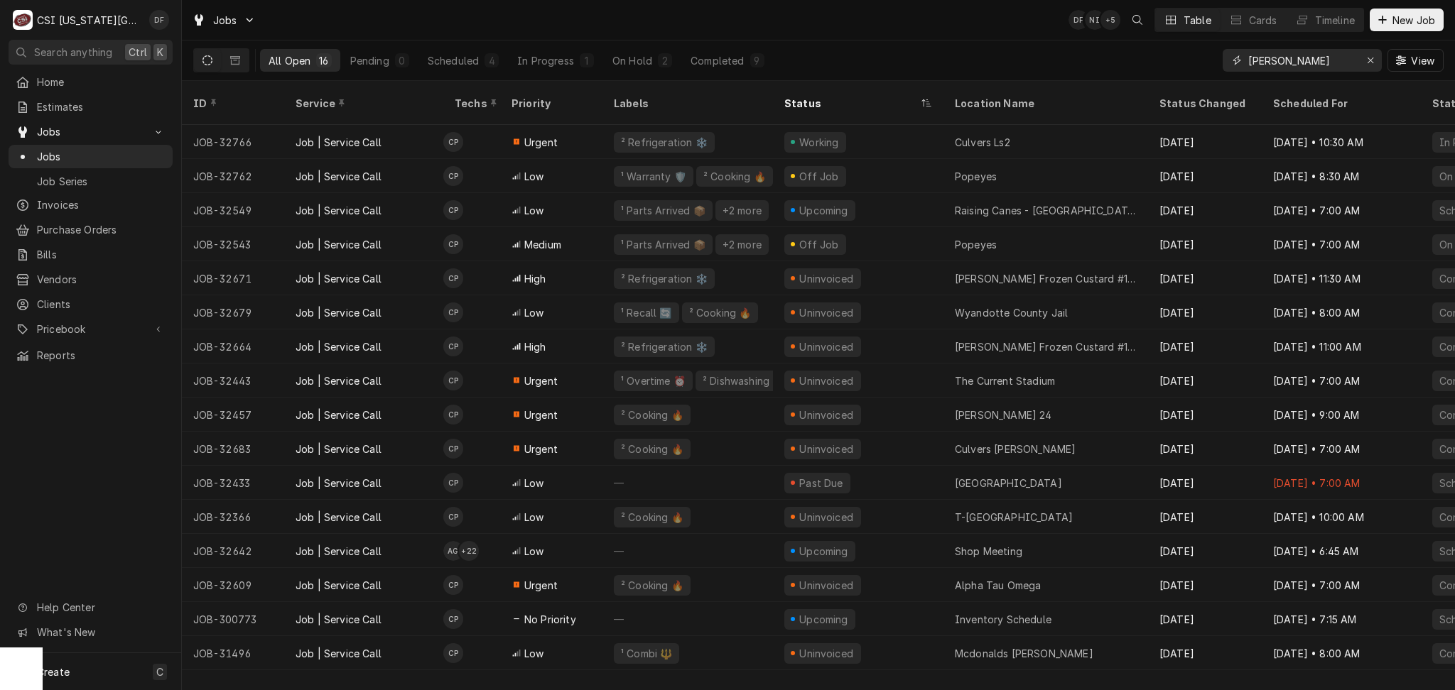
drag, startPoint x: 1290, startPoint y: 60, endPoint x: 1229, endPoint y: 64, distance: 61.2
click at [1229, 64] on div "[PERSON_NAME]" at bounding box center [1301, 60] width 159 height 23
paste input "Culvers Ls2"
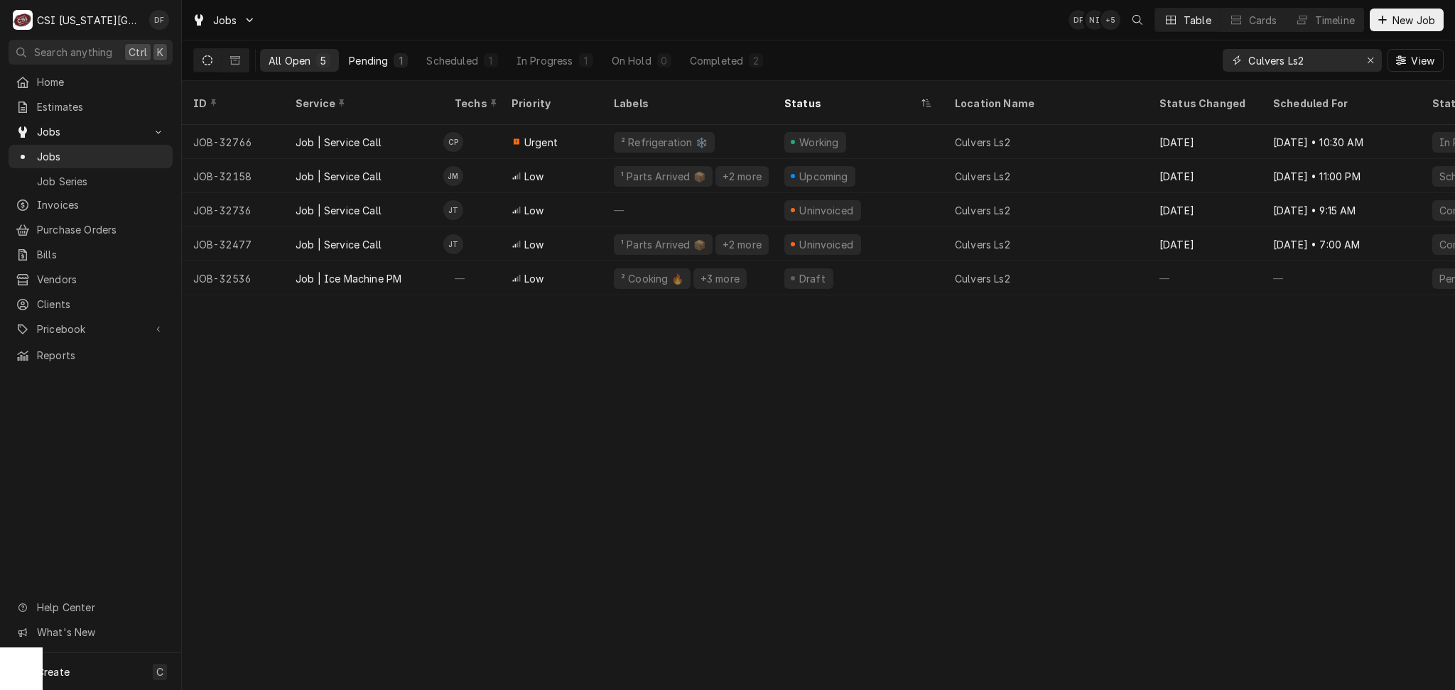
type input "Culvers Ls2"
click at [359, 70] on button "Pending 1" at bounding box center [378, 60] width 76 height 23
